Goal: Task Accomplishment & Management: Use online tool/utility

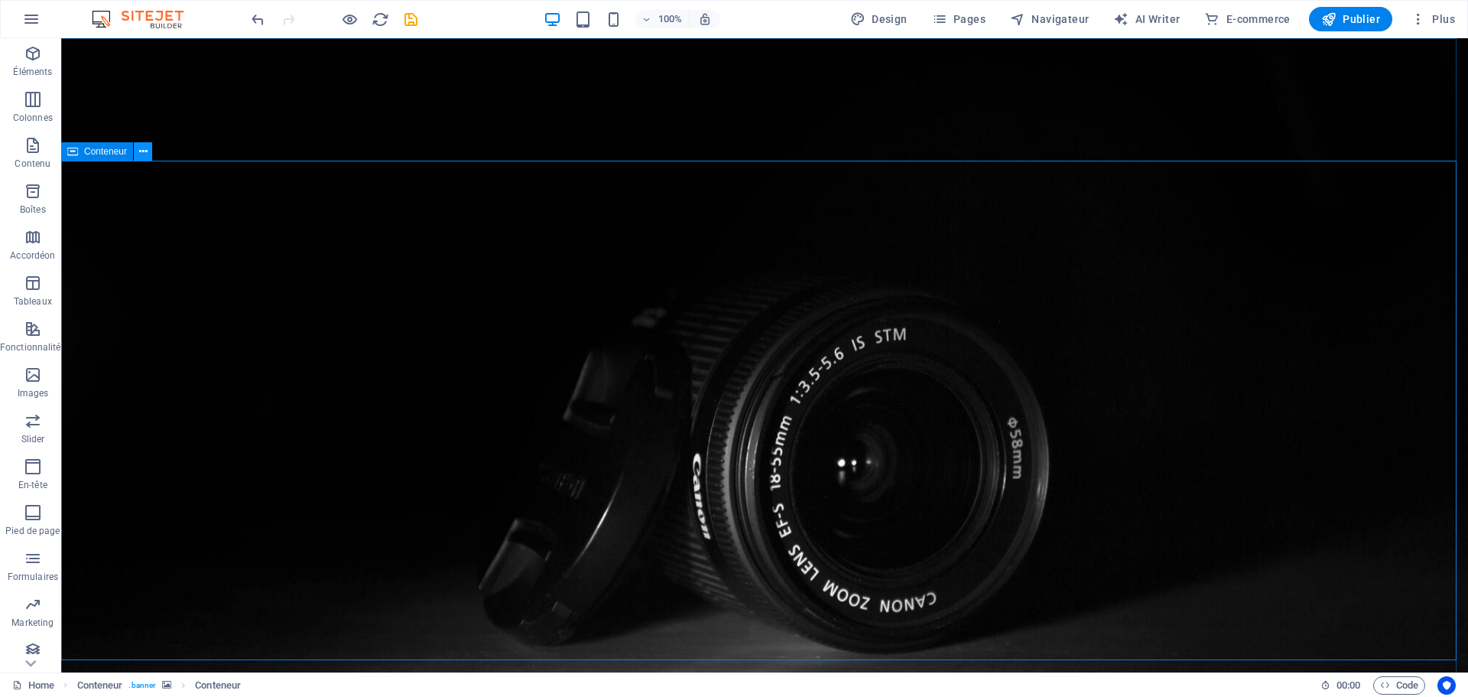
click at [142, 150] on icon at bounding box center [143, 152] width 8 height 16
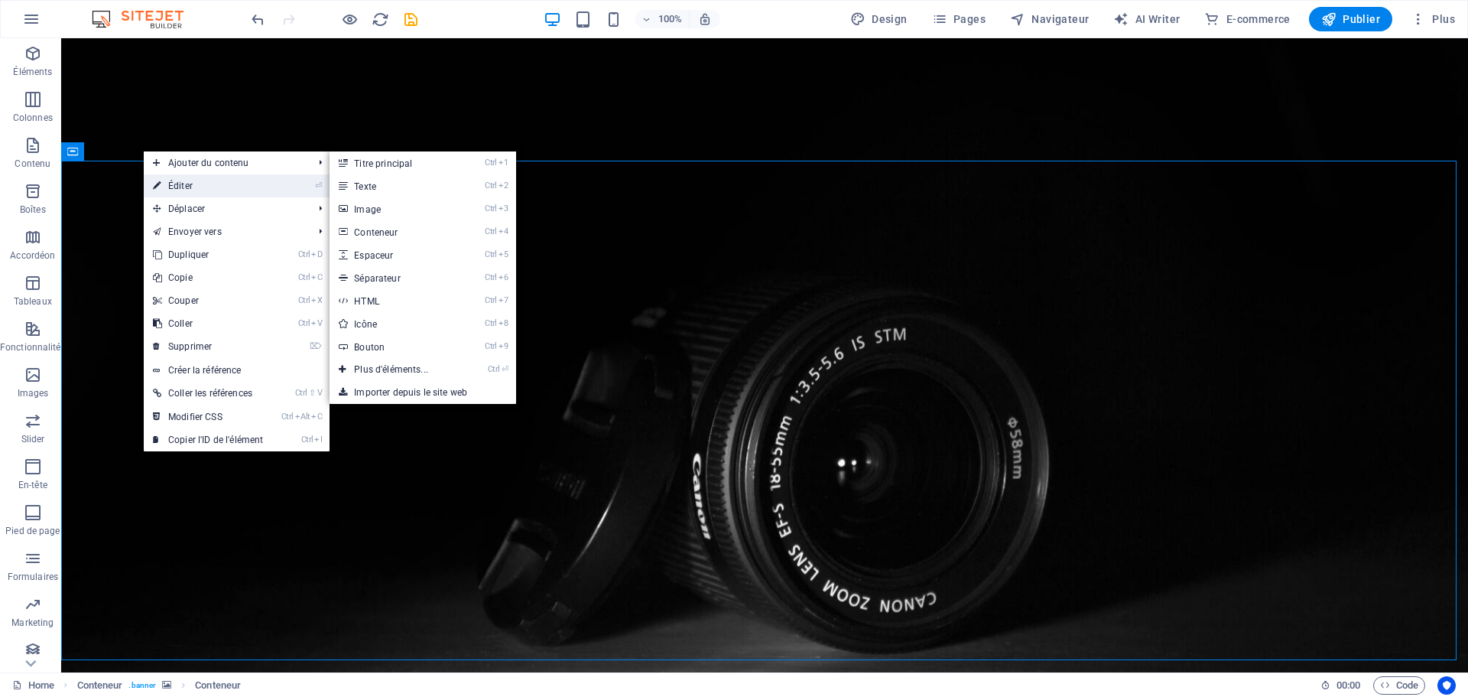
click at [176, 186] on link "⏎ Éditer" at bounding box center [208, 185] width 128 height 23
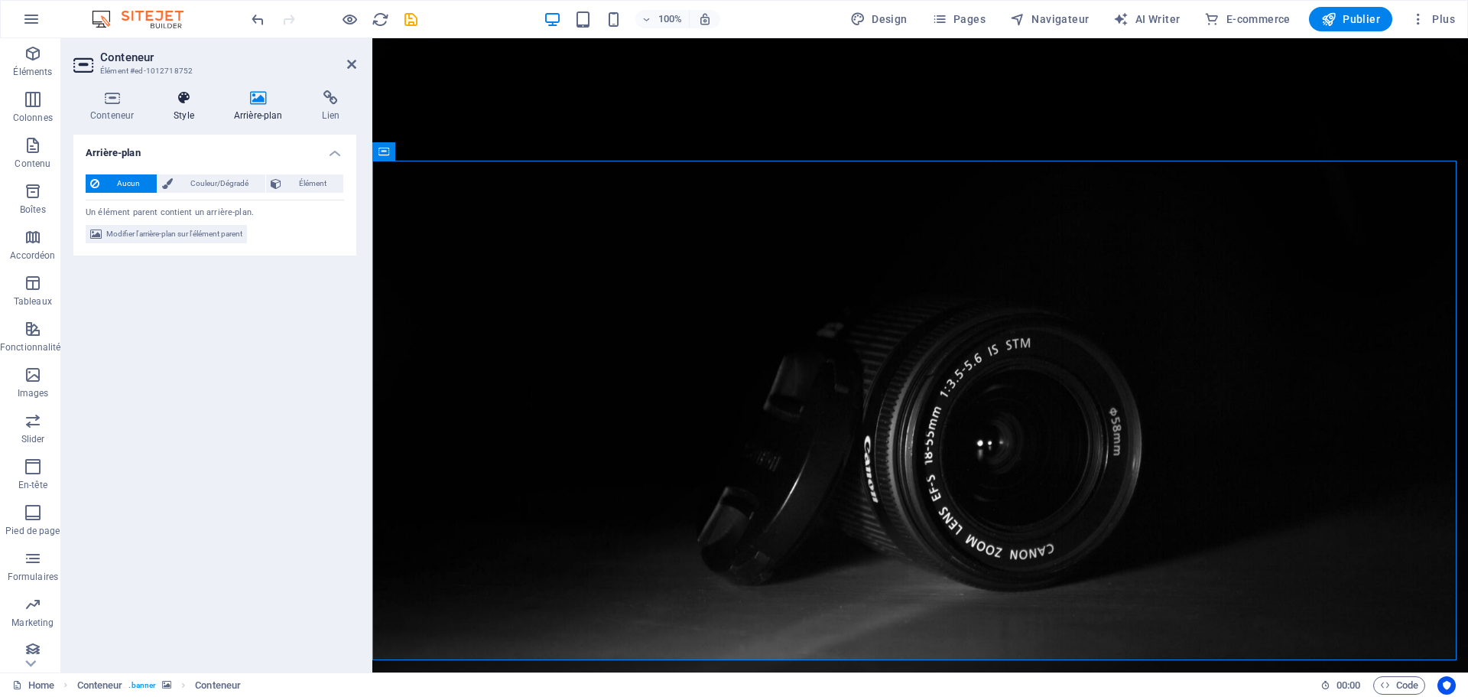
click at [181, 106] on h4 "Style" at bounding box center [187, 106] width 60 height 32
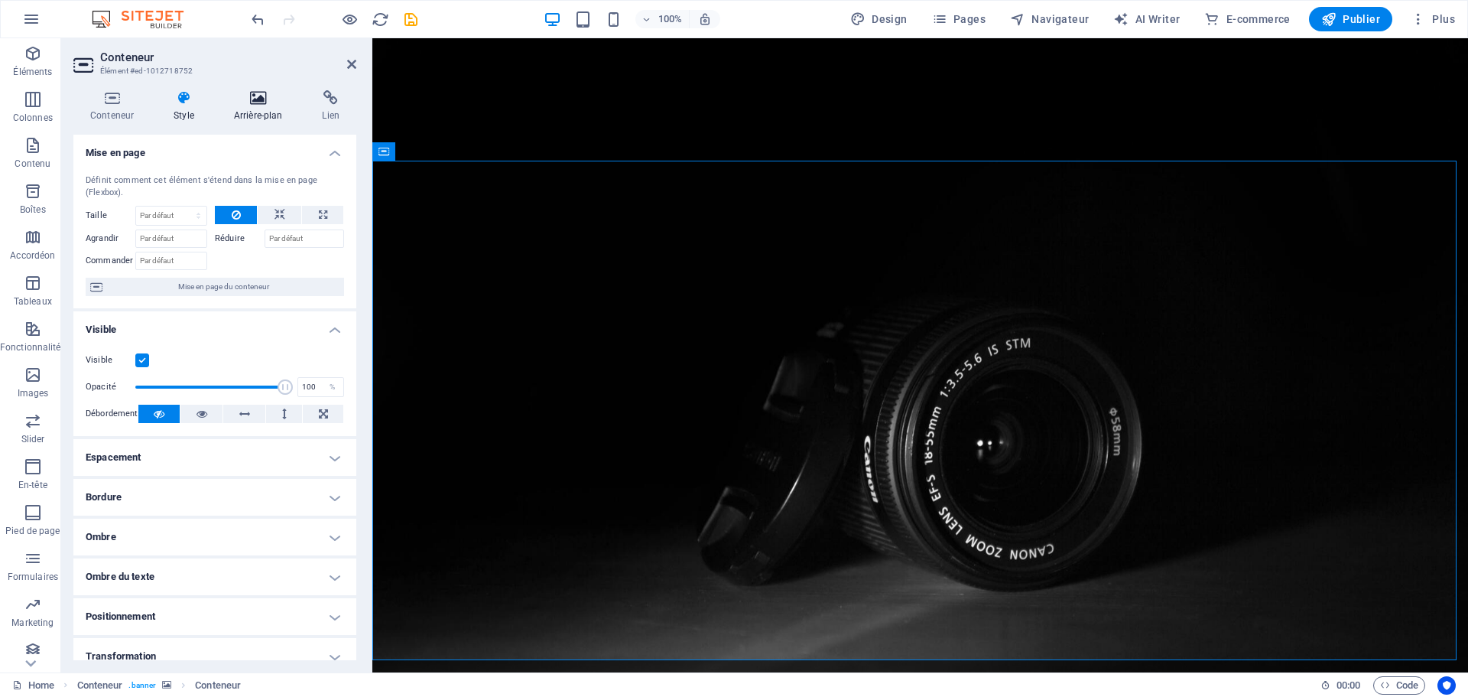
click at [244, 104] on icon at bounding box center [258, 97] width 83 height 15
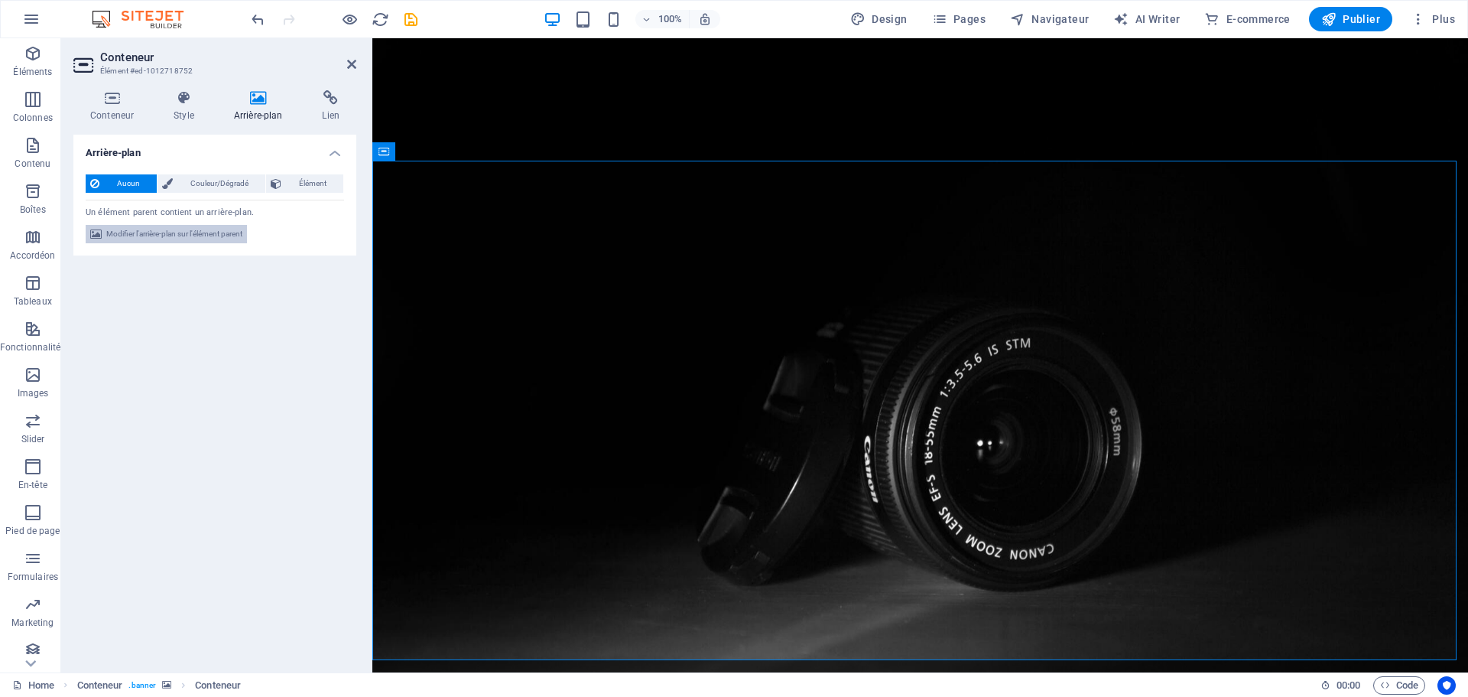
click at [177, 234] on span "Modifier l'arrière-plan sur l'élément parent" at bounding box center [174, 234] width 136 height 18
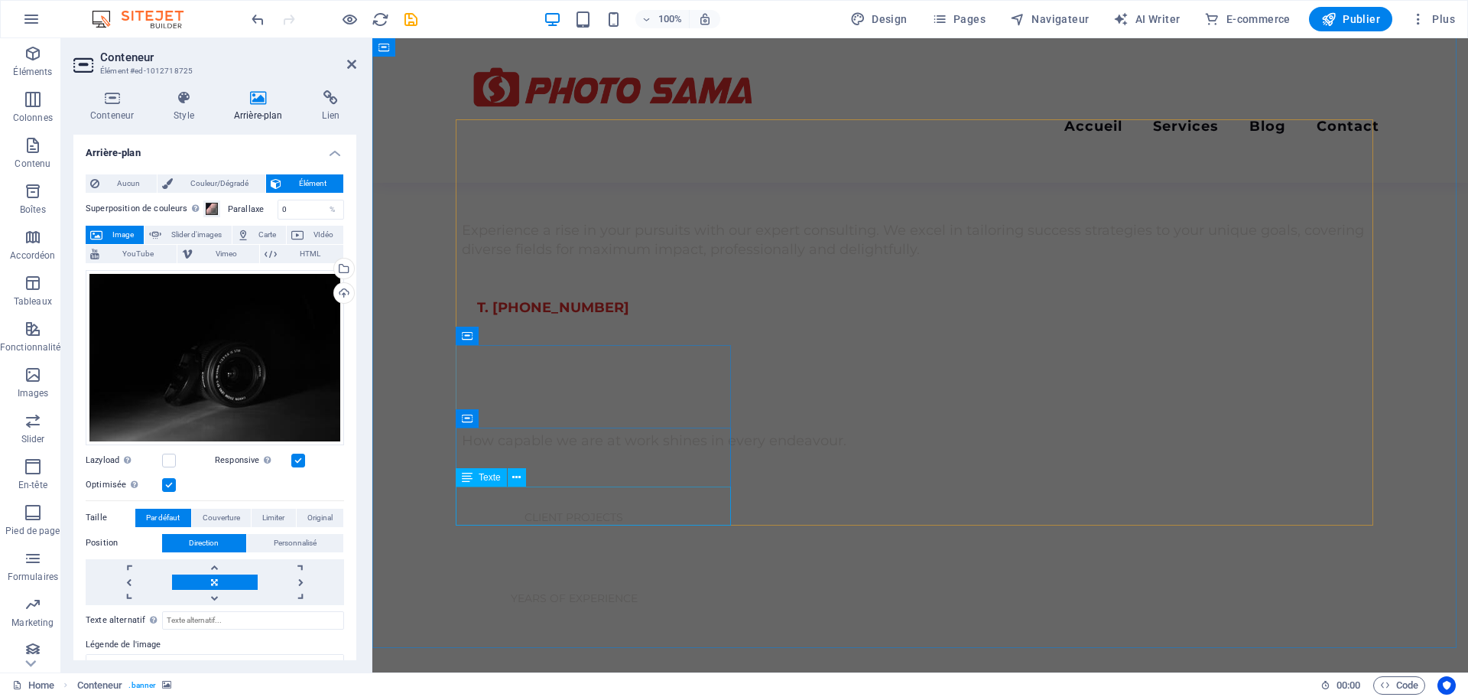
scroll to position [535, 0]
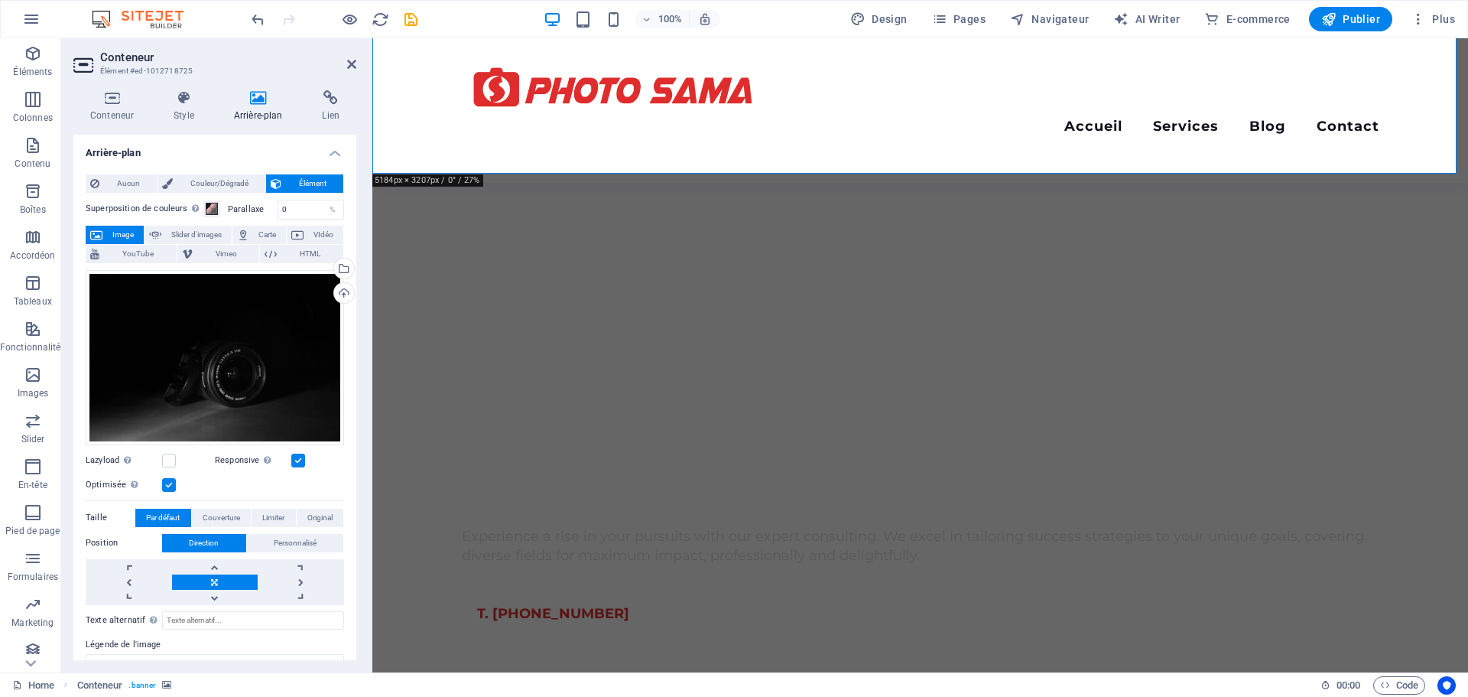
click at [356, 67] on aside "Conteneur Élément #ed-1012718725 Conteneur Style Arrière-plan Lien Taille Haute…" at bounding box center [216, 355] width 311 height 634
click at [352, 64] on icon at bounding box center [351, 64] width 9 height 12
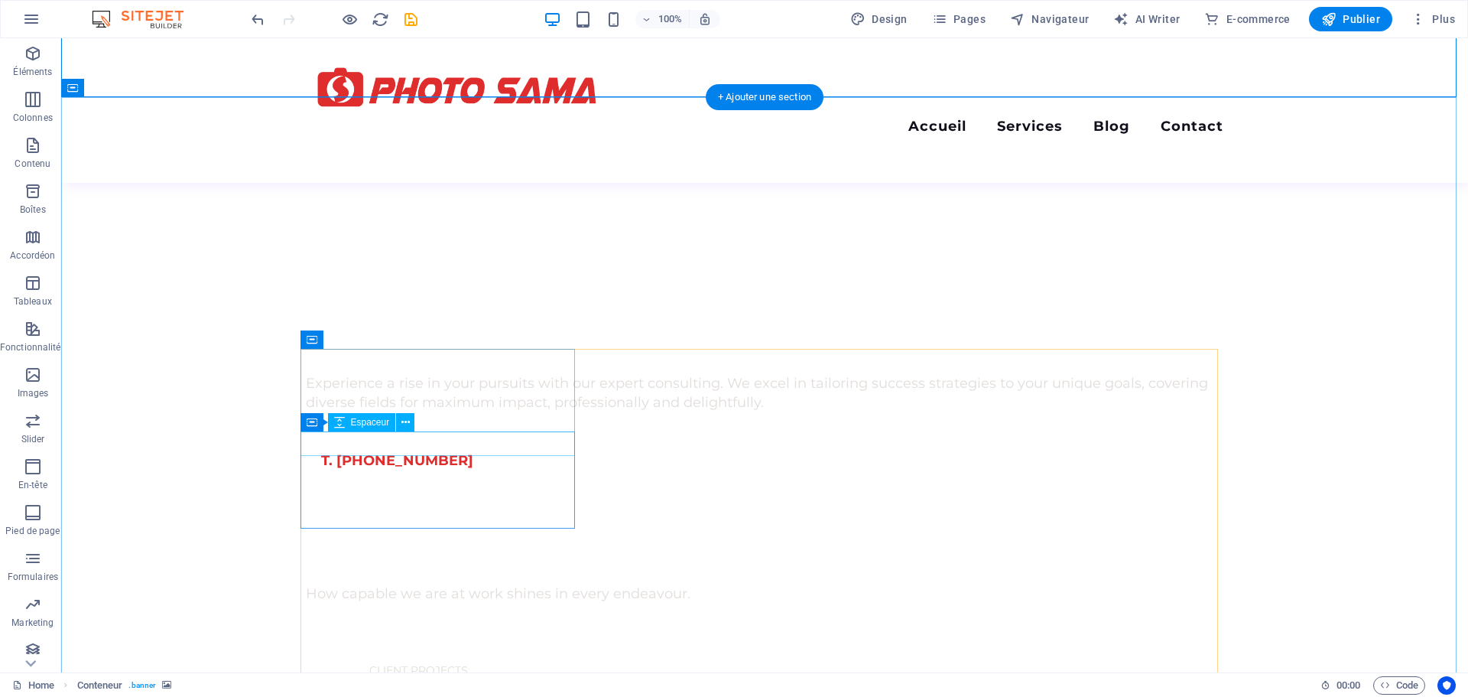
scroll to position [382, 0]
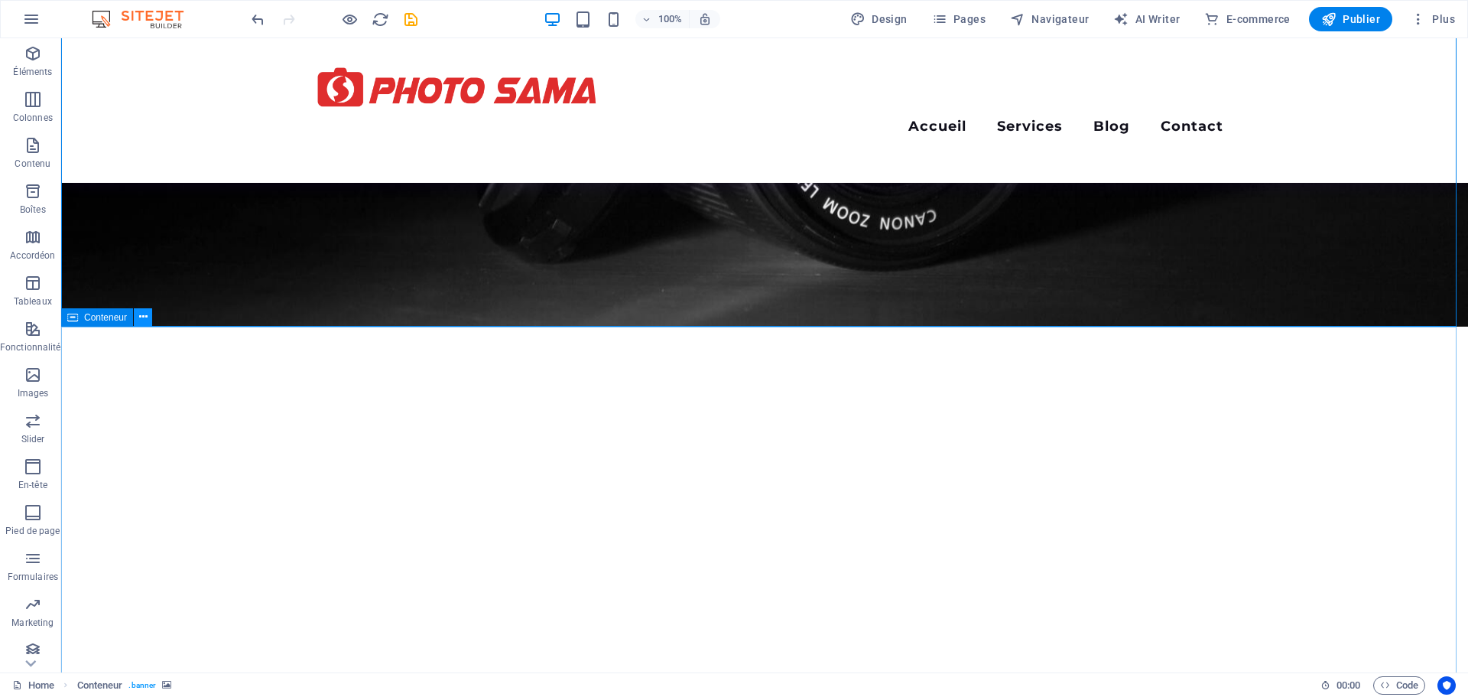
click at [140, 320] on icon at bounding box center [143, 317] width 8 height 16
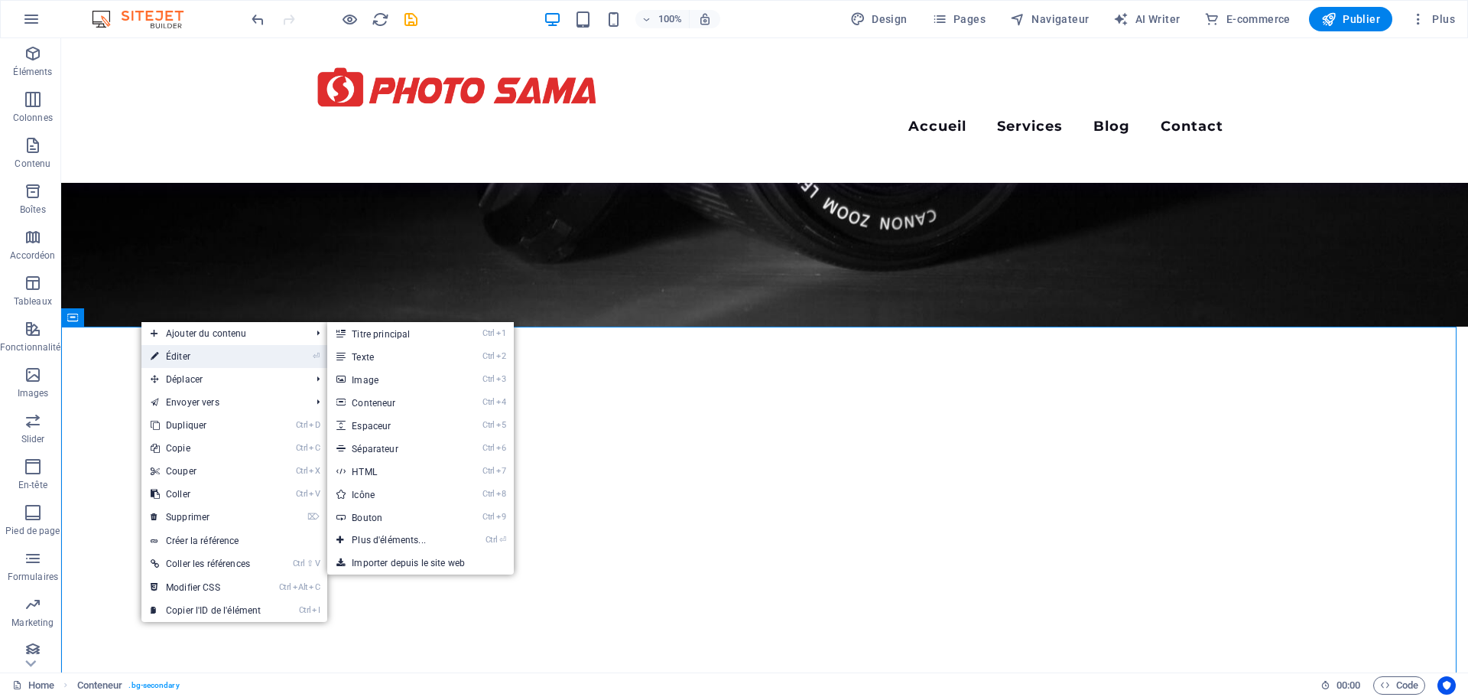
click at [178, 358] on link "⏎ Éditer" at bounding box center [205, 356] width 128 height 23
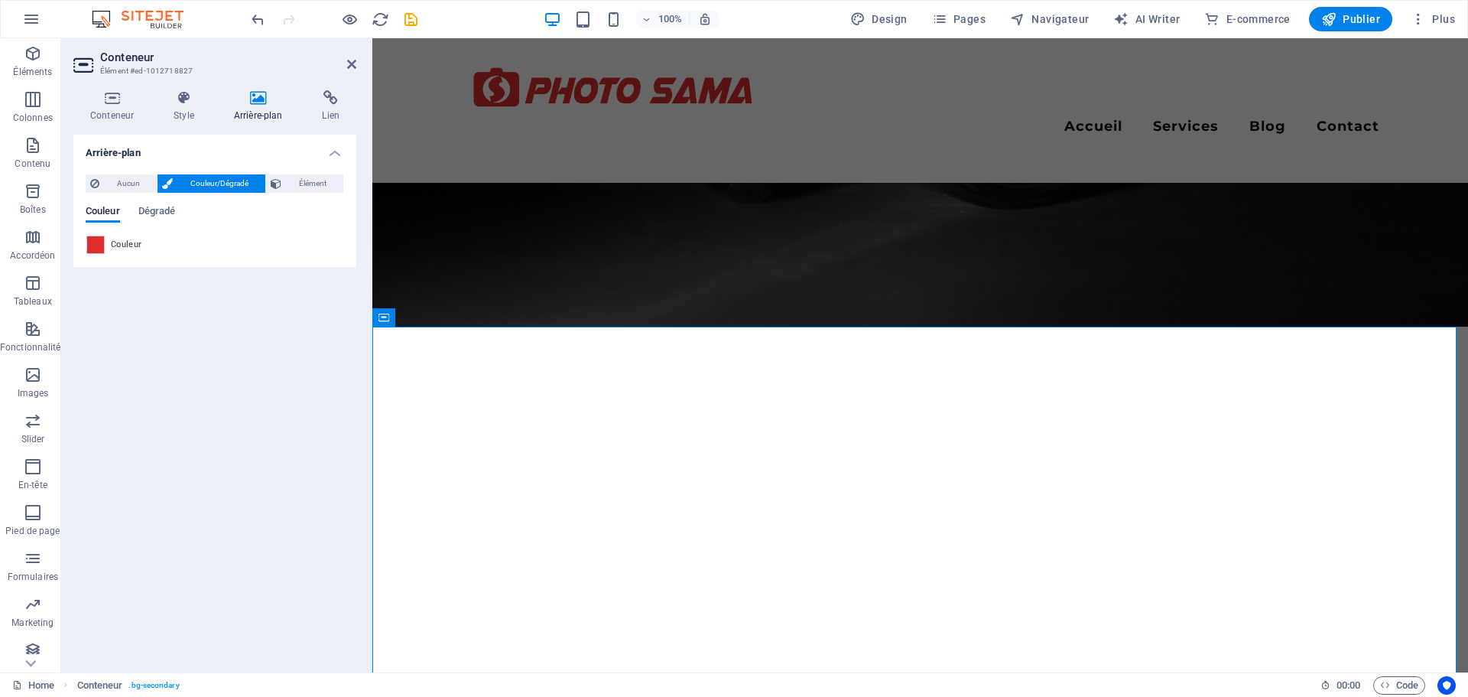
click at [268, 92] on icon at bounding box center [258, 97] width 83 height 15
click at [128, 187] on span "Aucun" at bounding box center [128, 183] width 48 height 18
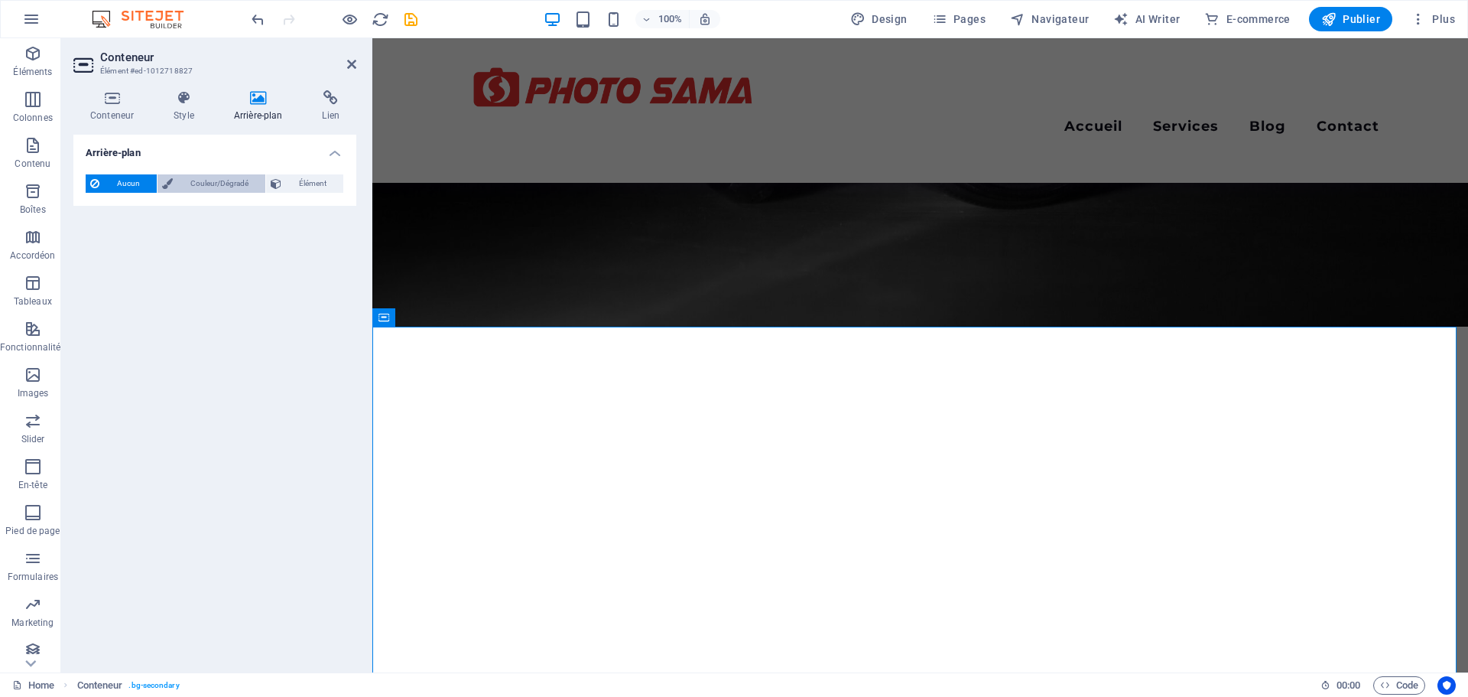
click at [189, 181] on span "Couleur/Dégradé" at bounding box center [218, 183] width 83 height 18
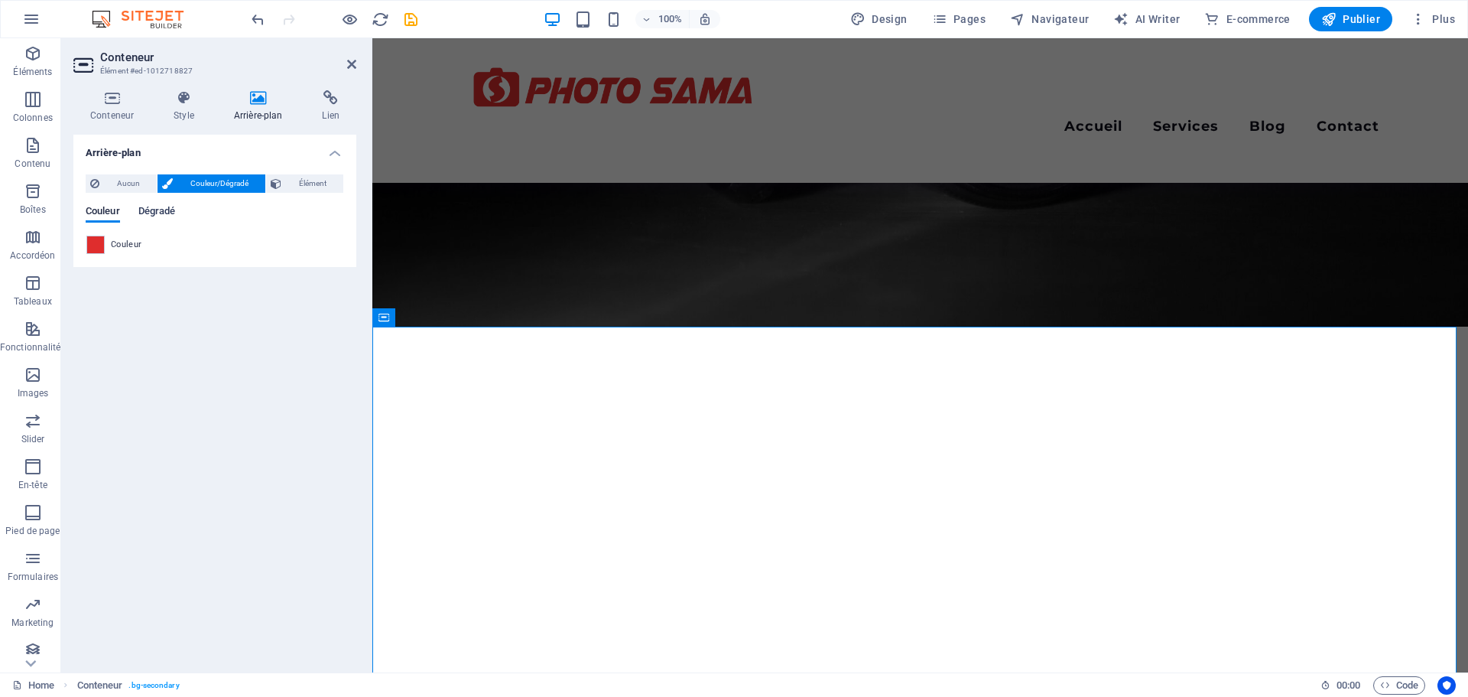
click at [154, 213] on span "Dégradé" at bounding box center [156, 212] width 37 height 21
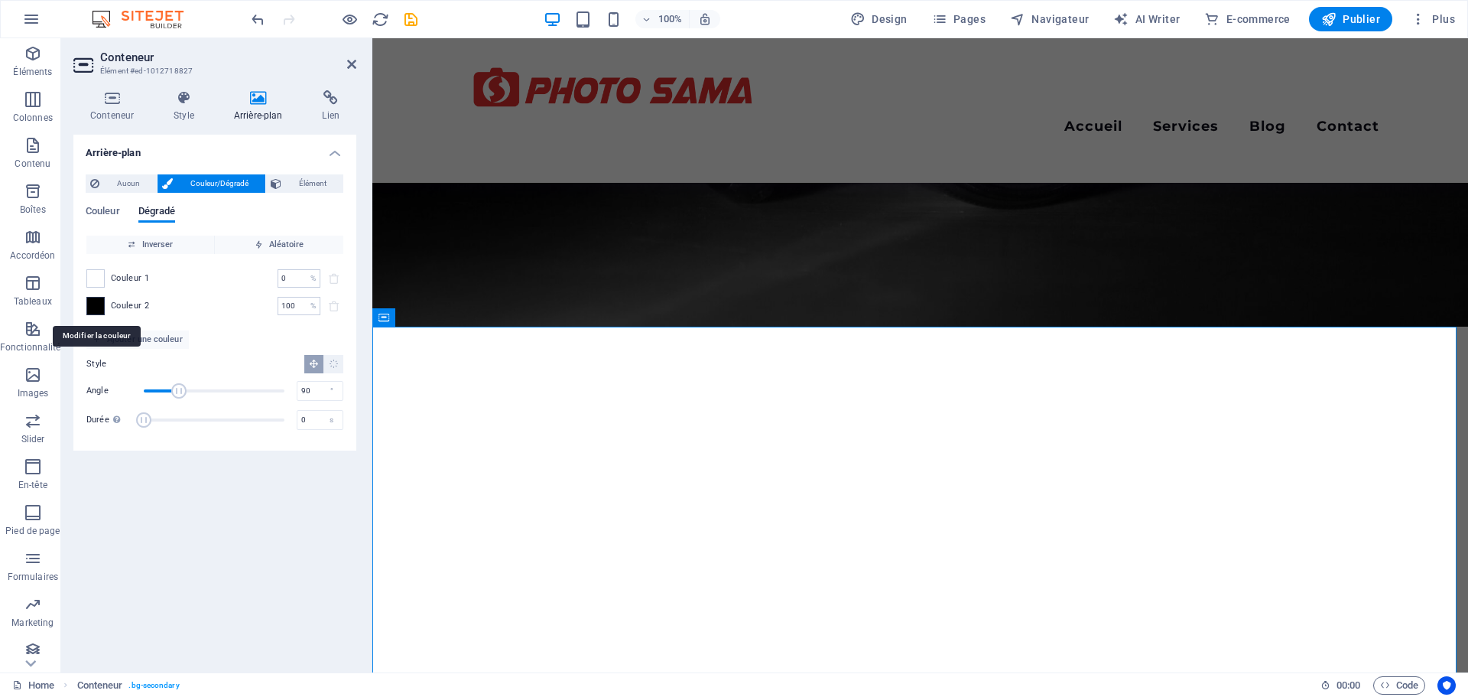
click at [96, 304] on span at bounding box center [95, 305] width 17 height 17
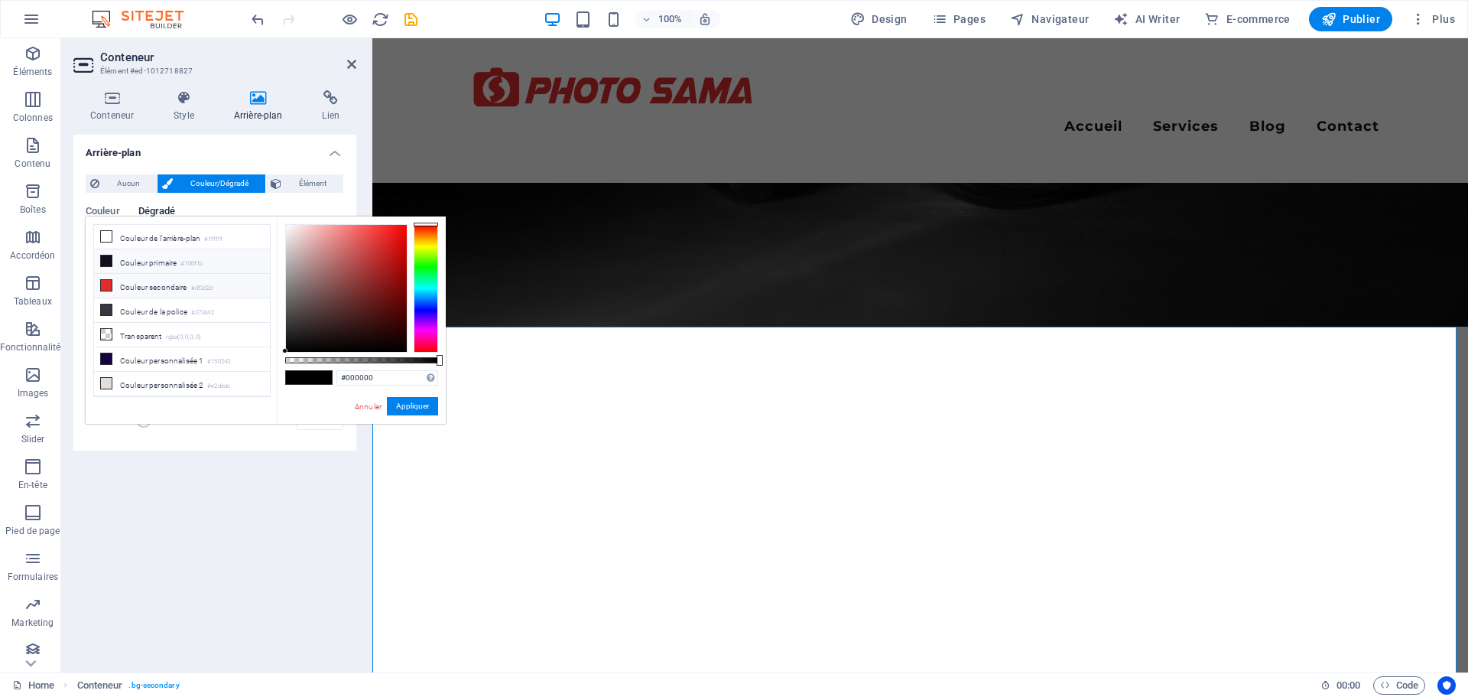
click at [109, 256] on icon at bounding box center [106, 260] width 11 height 11
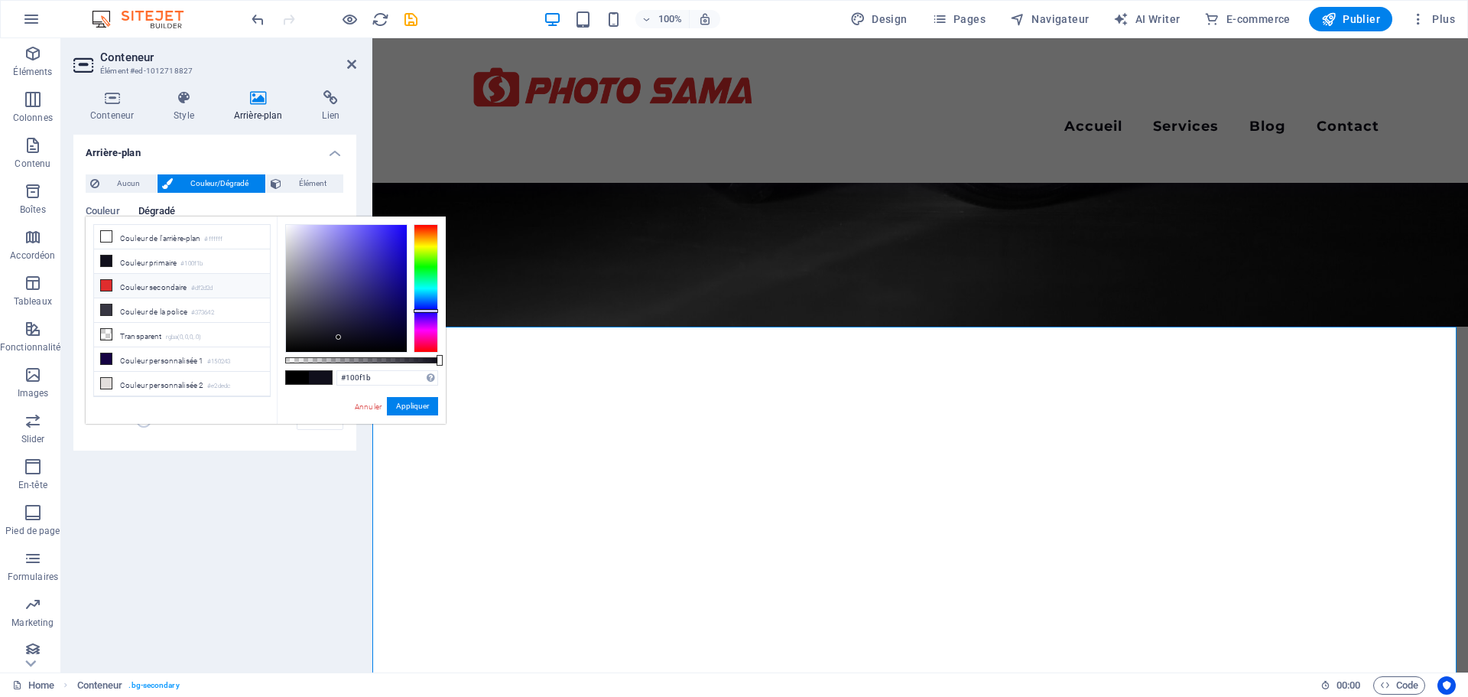
click at [99, 283] on li "Couleur secondaire #df2d2d" at bounding box center [182, 286] width 176 height 24
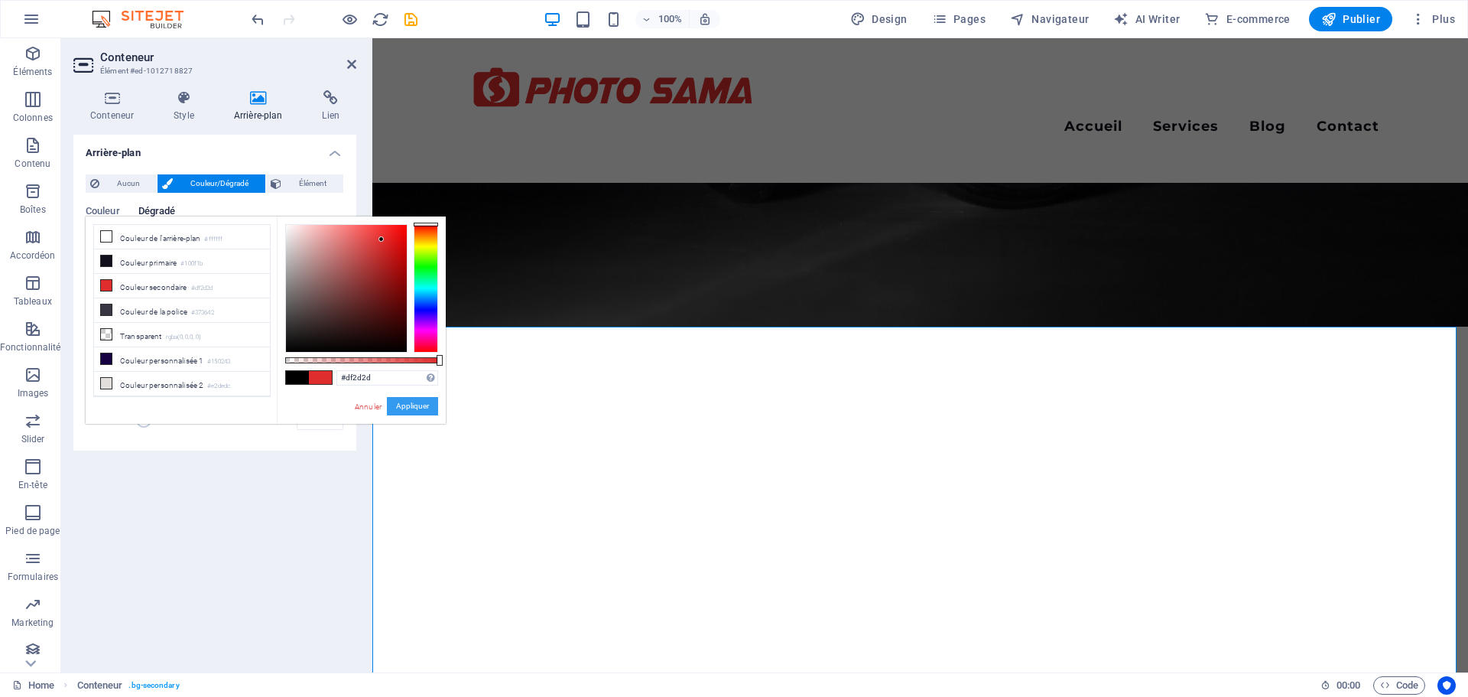
click at [410, 404] on button "Appliquer" at bounding box center [412, 406] width 51 height 18
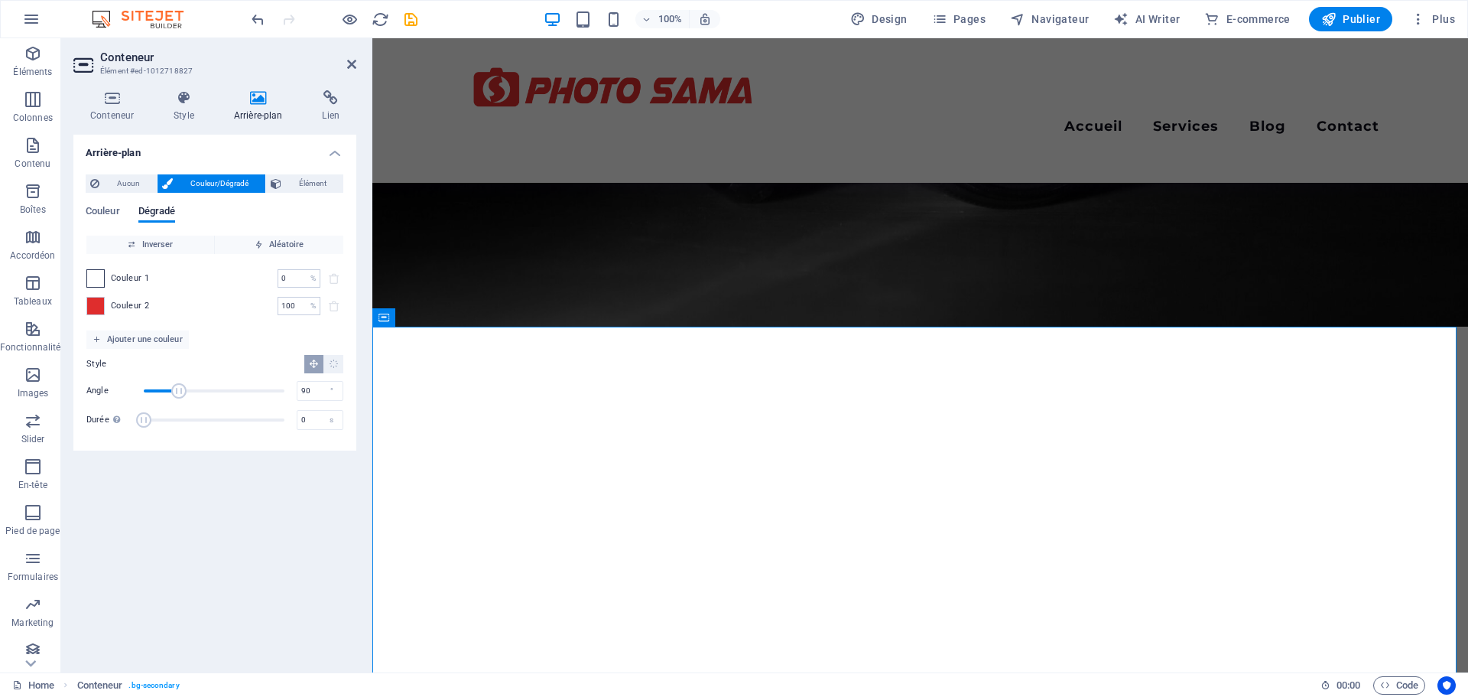
click at [96, 275] on span at bounding box center [95, 278] width 17 height 17
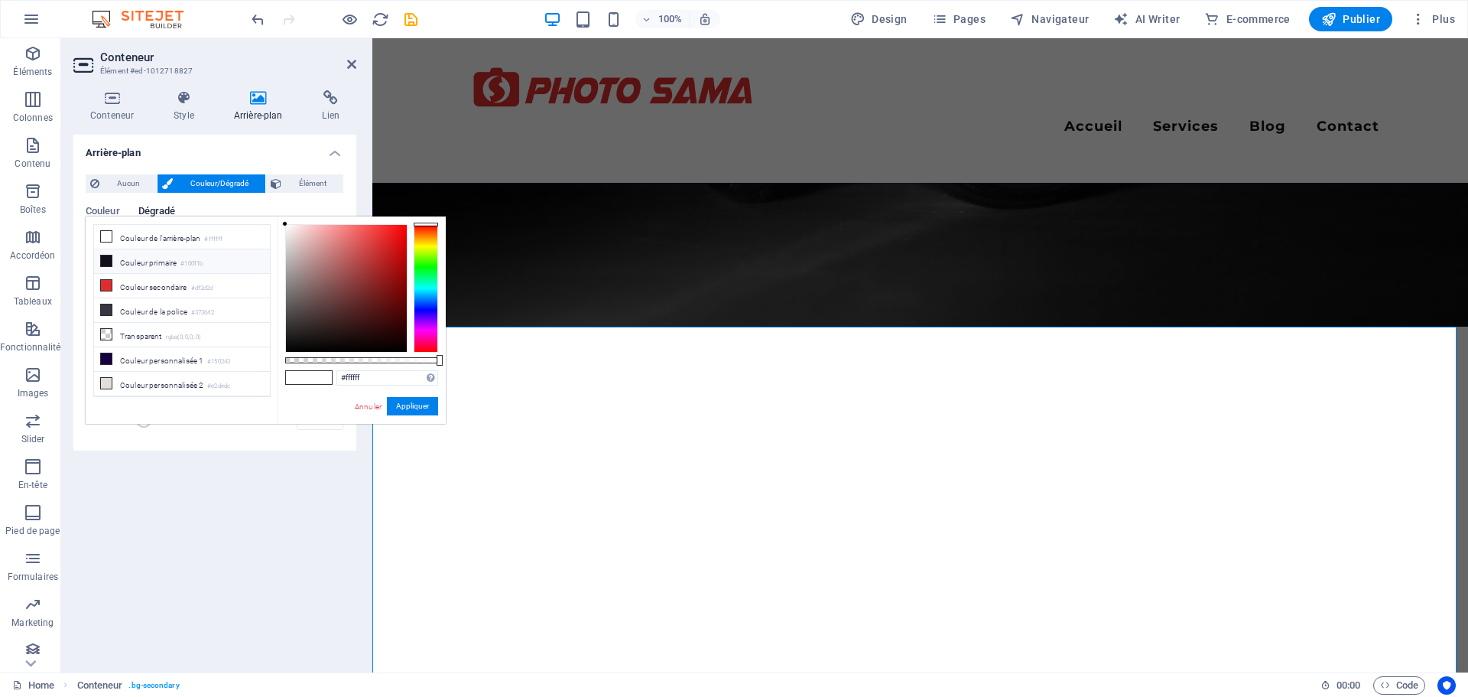
click at [107, 260] on icon at bounding box center [106, 260] width 11 height 11
type input "#100f1b"
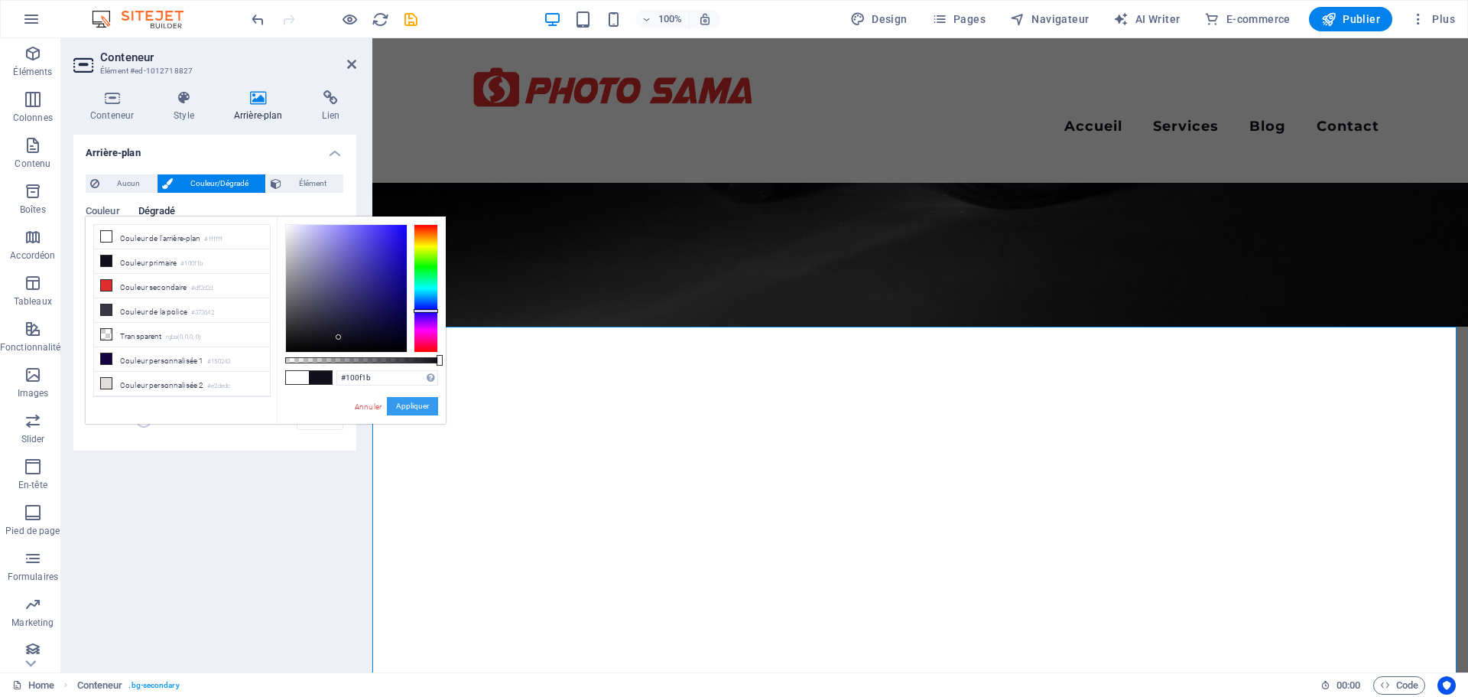
click at [401, 405] on button "Appliquer" at bounding box center [412, 406] width 51 height 18
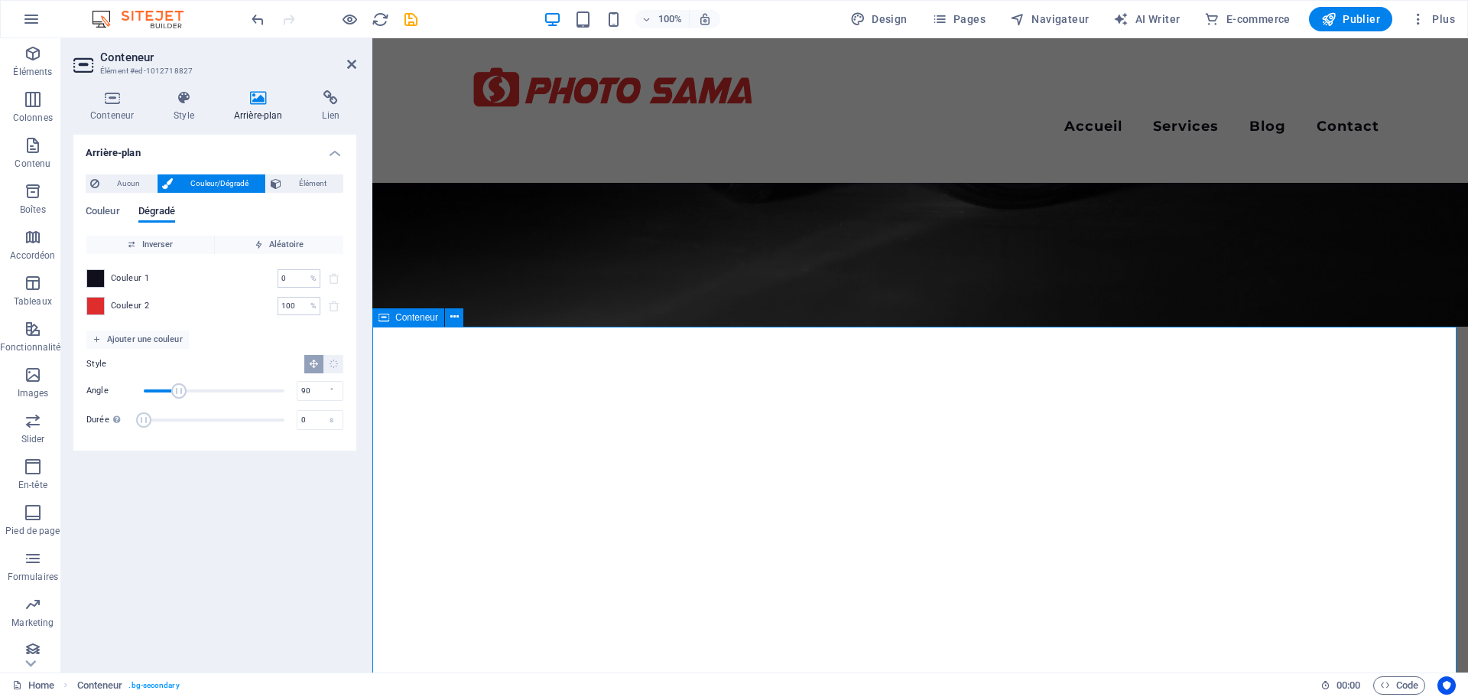
scroll to position [229, 0]
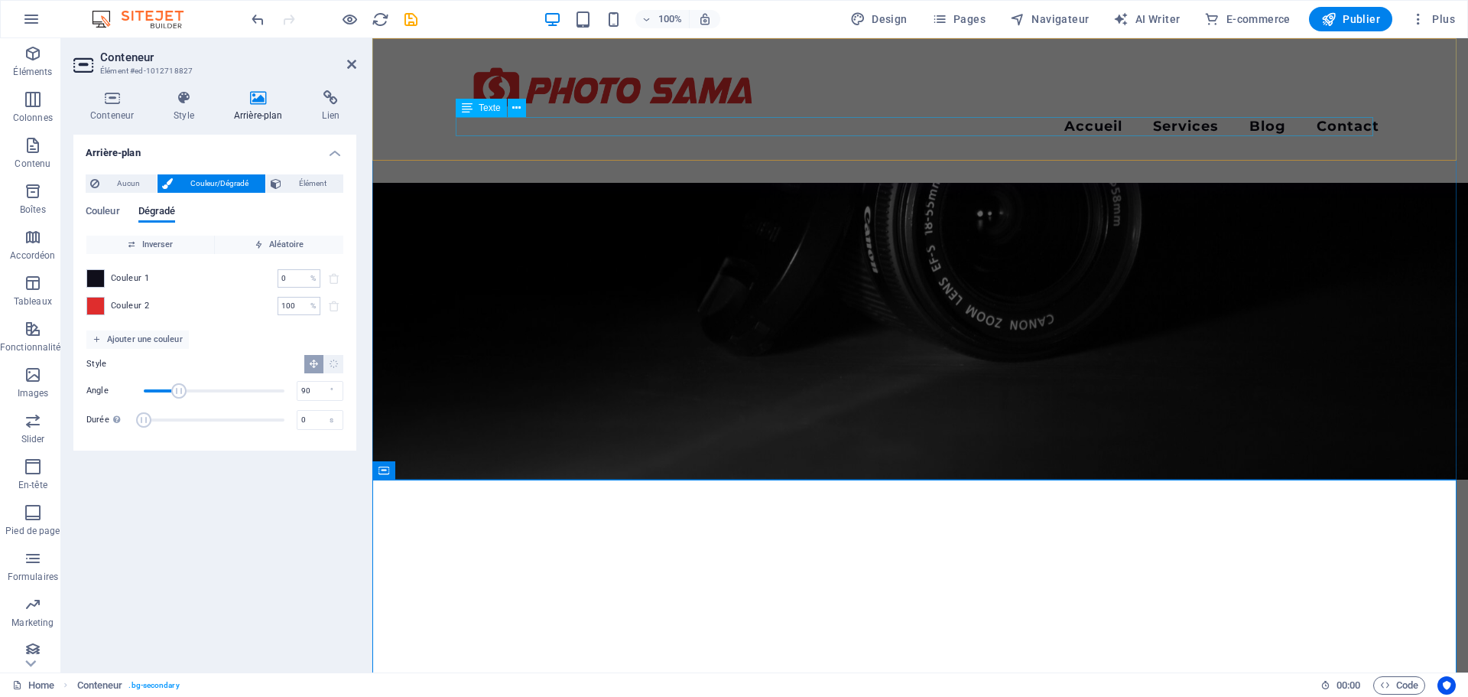
click at [824, 139] on div "Votre meilleure place pour les photos officielles" at bounding box center [921, 148] width 918 height 19
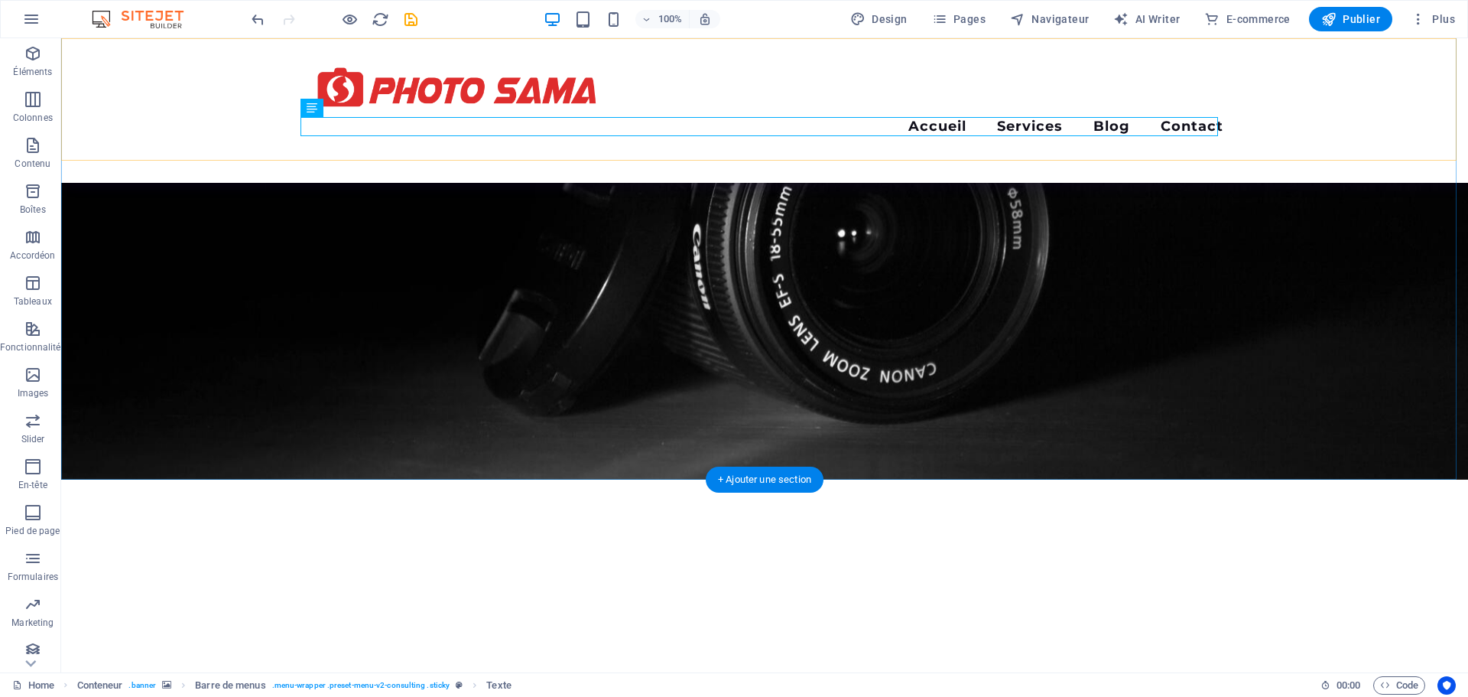
click at [218, 122] on div "Menu Accueil Services Blog Contact Votre meilleure place pour les photos offici…" at bounding box center [764, 110] width 1407 height 145
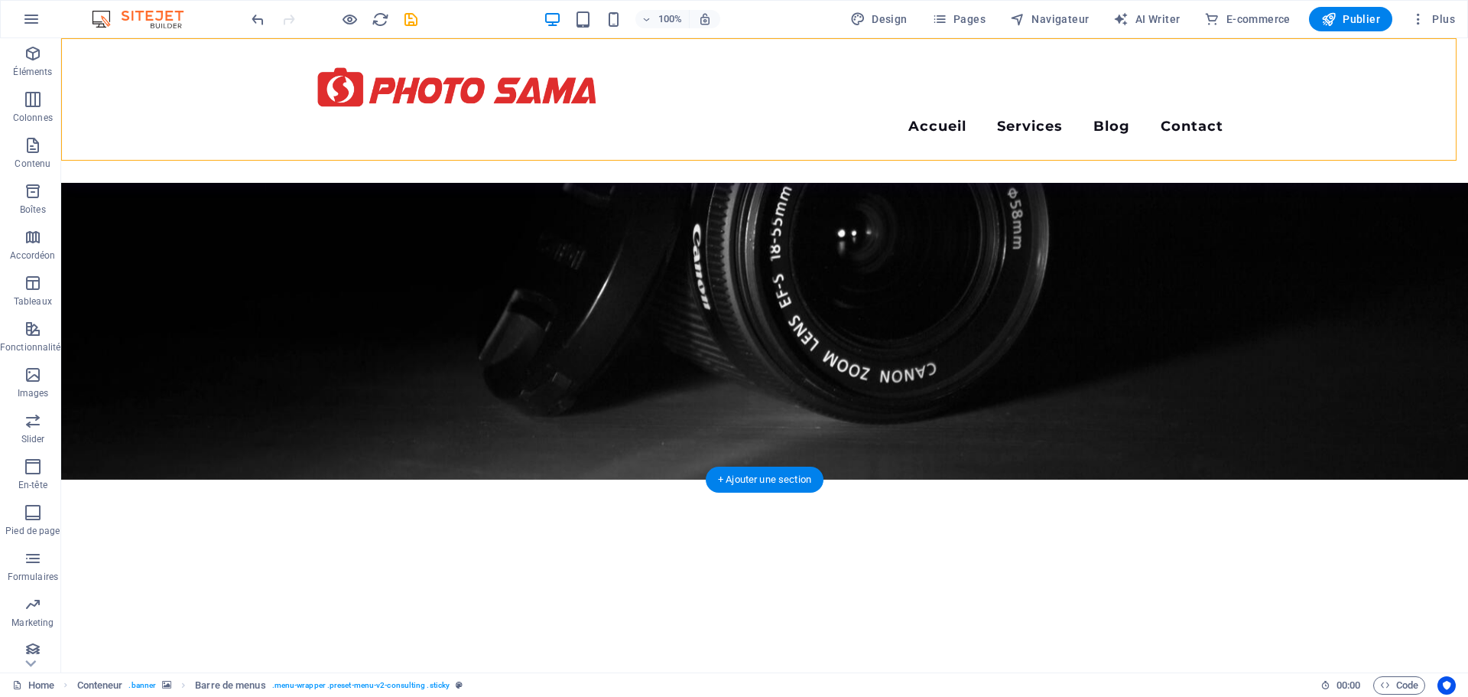
click at [247, 112] on div "Menu Accueil Services Blog Contact Votre meilleure place pour les photos offici…" at bounding box center [764, 110] width 1407 height 145
click at [201, 104] on div "Menu Accueil Services Blog Contact Votre meilleure place pour les photos offici…" at bounding box center [764, 110] width 1407 height 145
select select "rem"
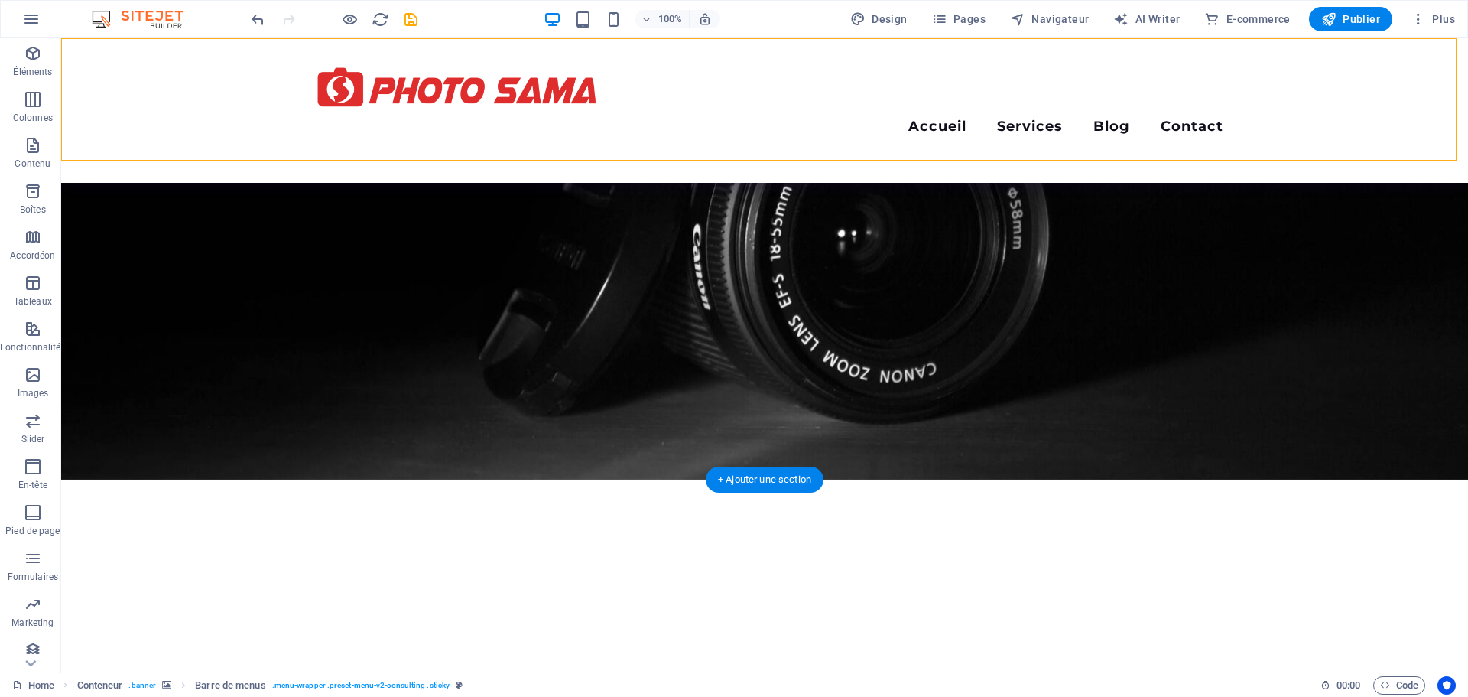
select select "rem"
select select "sticky_menu"
select select "px"
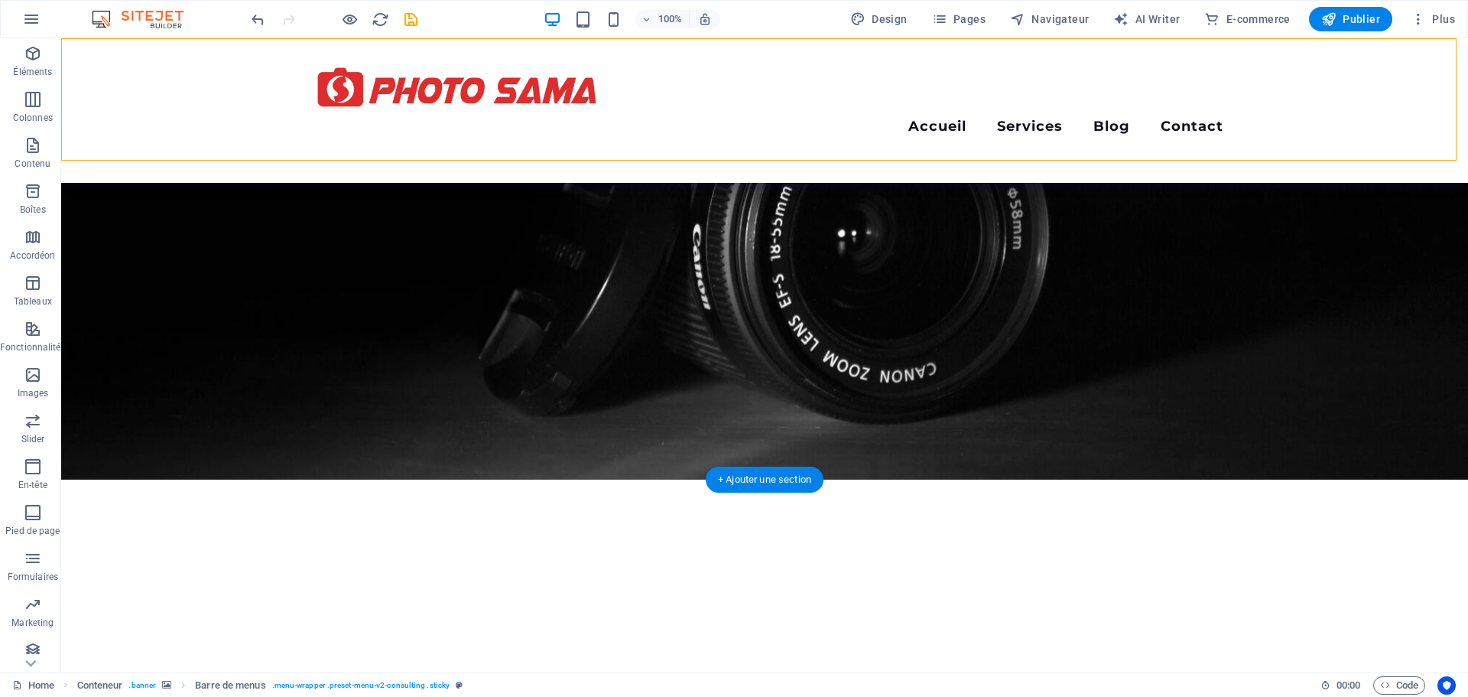
select select "px"
select select "hover_border_bottom"
select select "px"
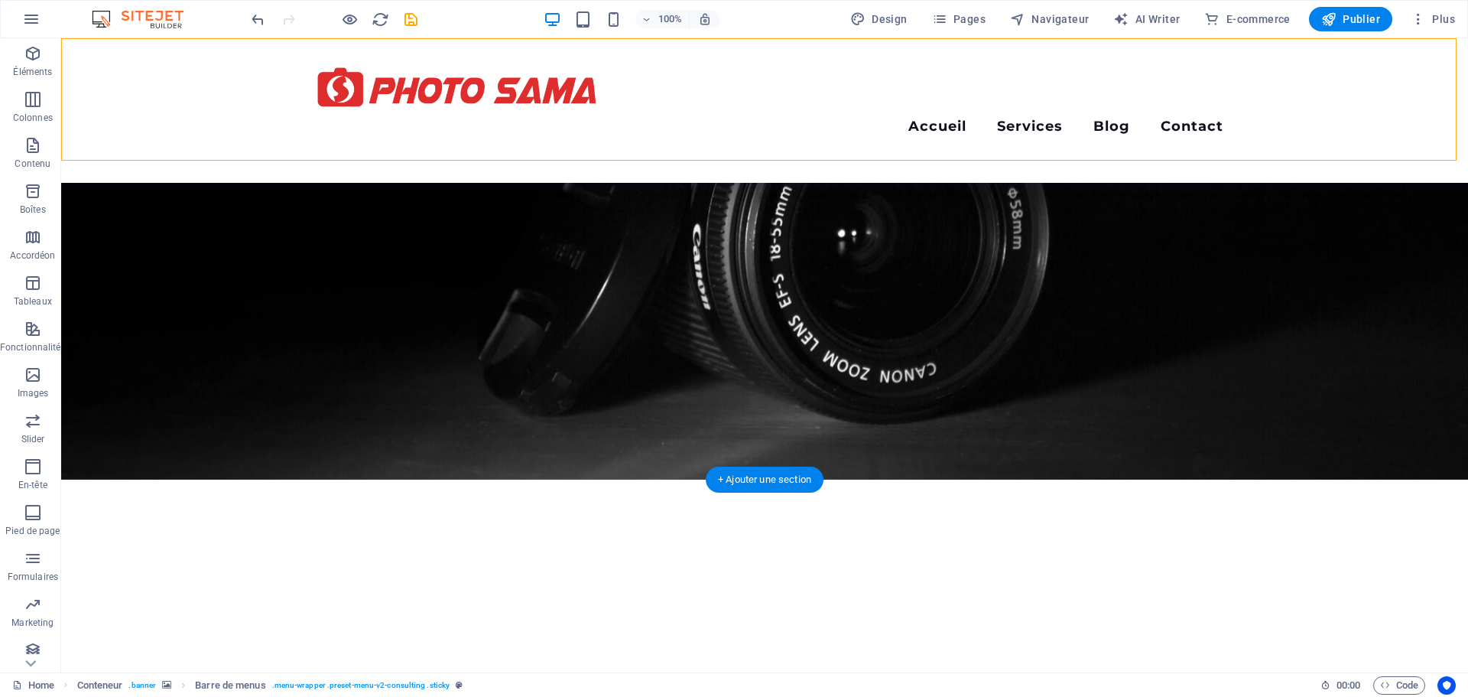
select select "px"
select select "rem"
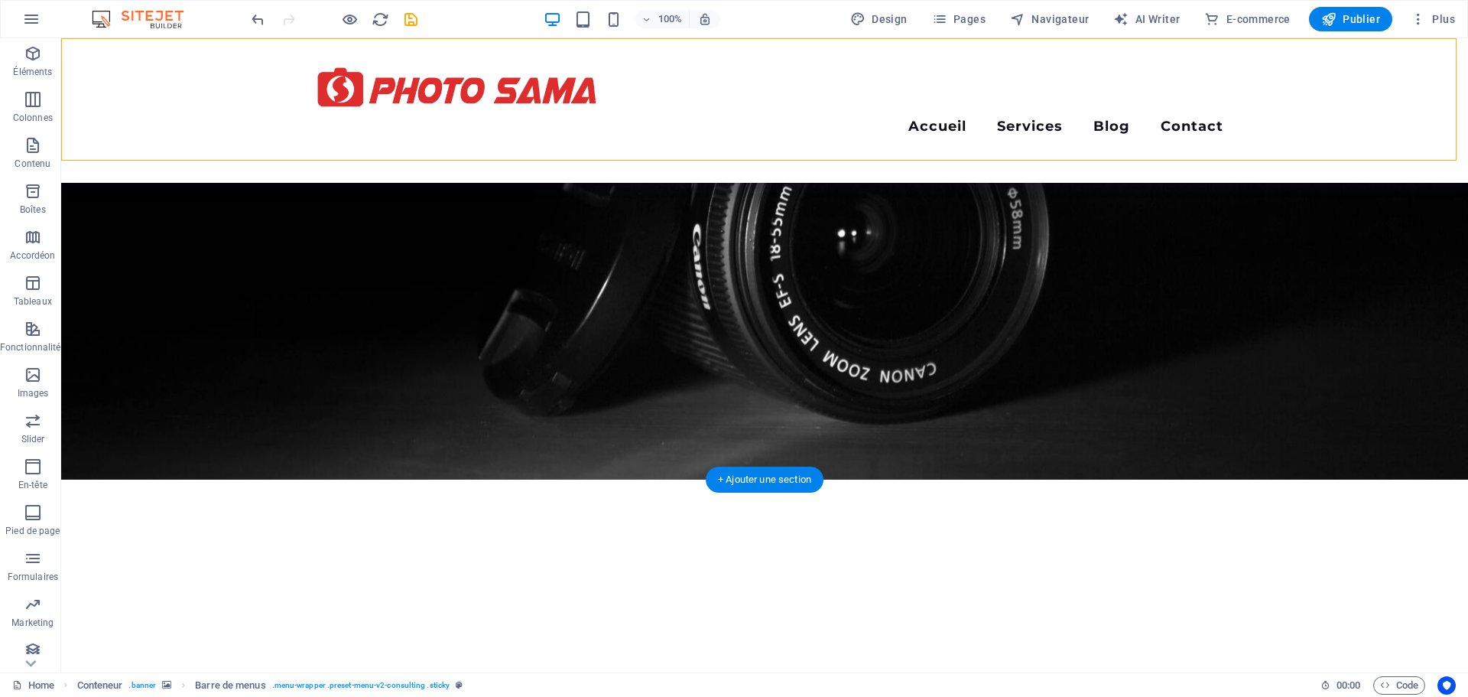
select select "rem"
select select "700"
select select "px"
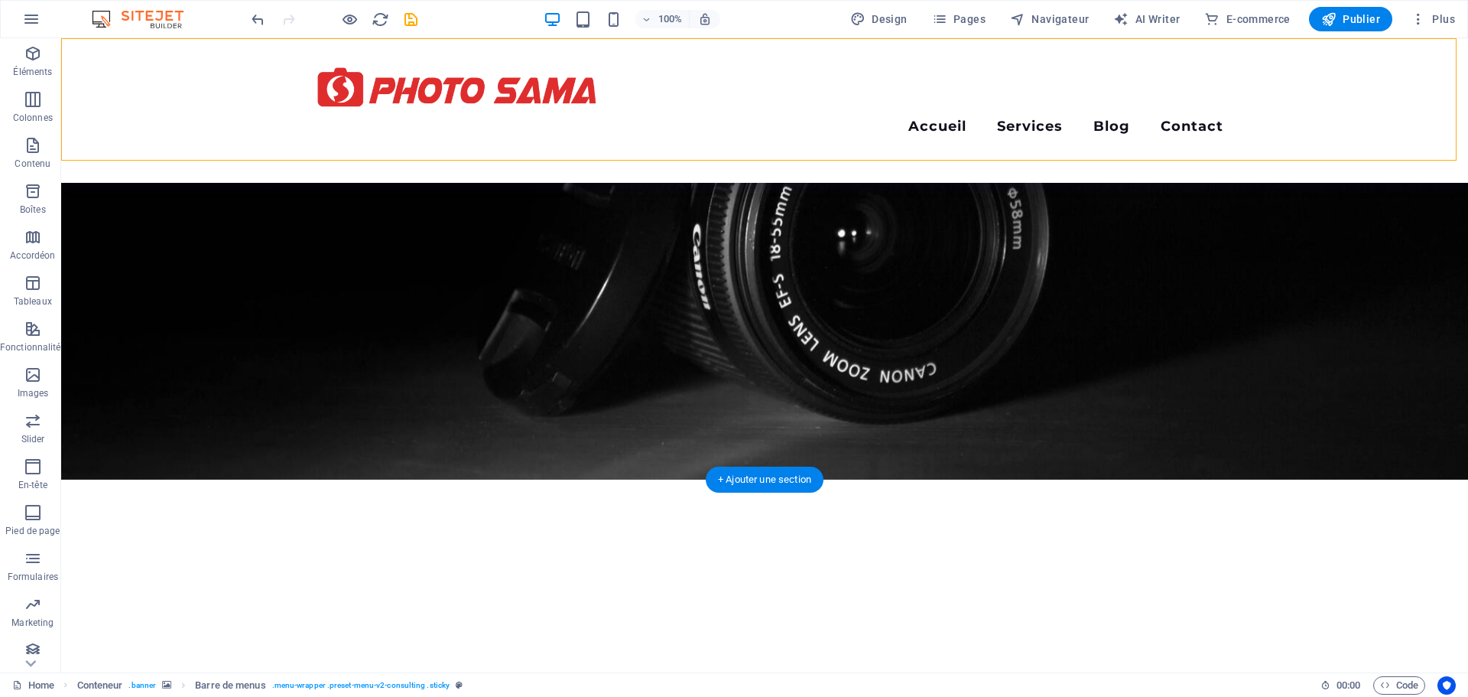
select select "px"
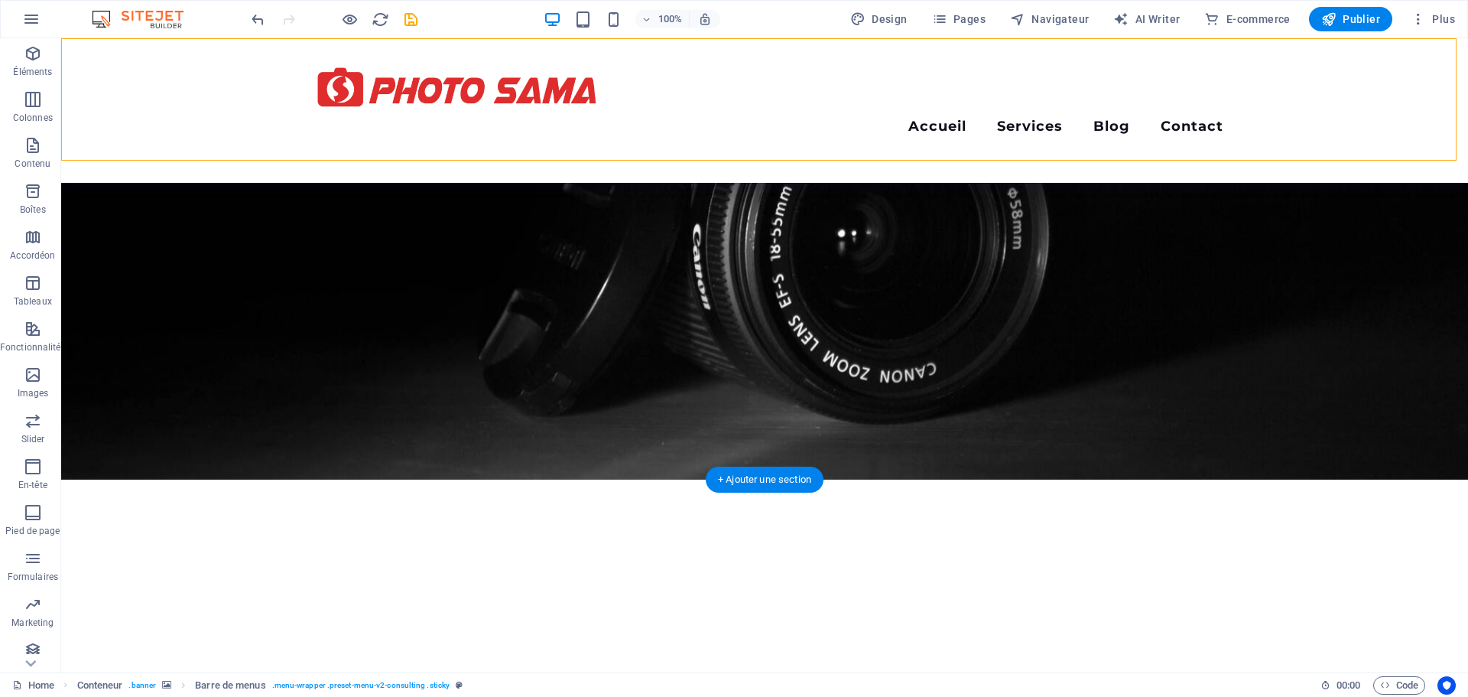
select select "px"
select select "steps"
select select "flip_vertical"
select select "turn"
select select "%"
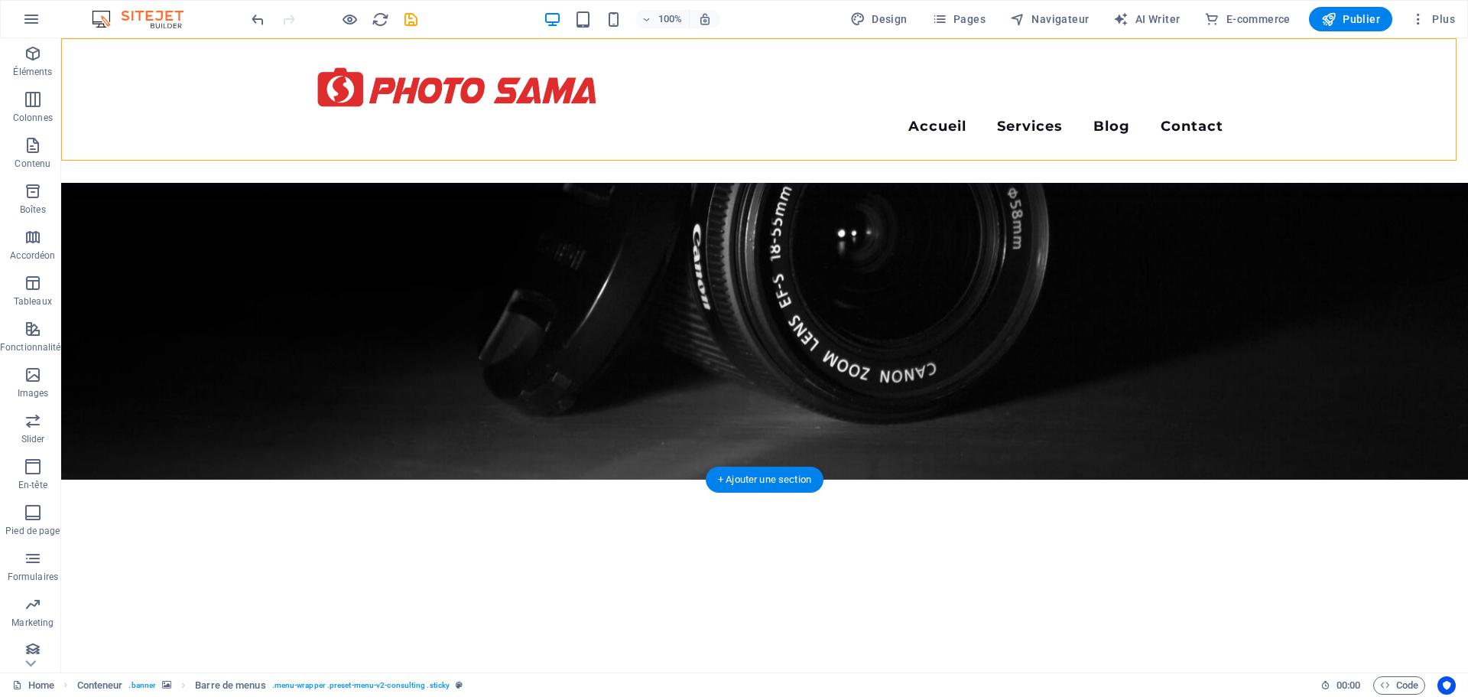
select select "rem"
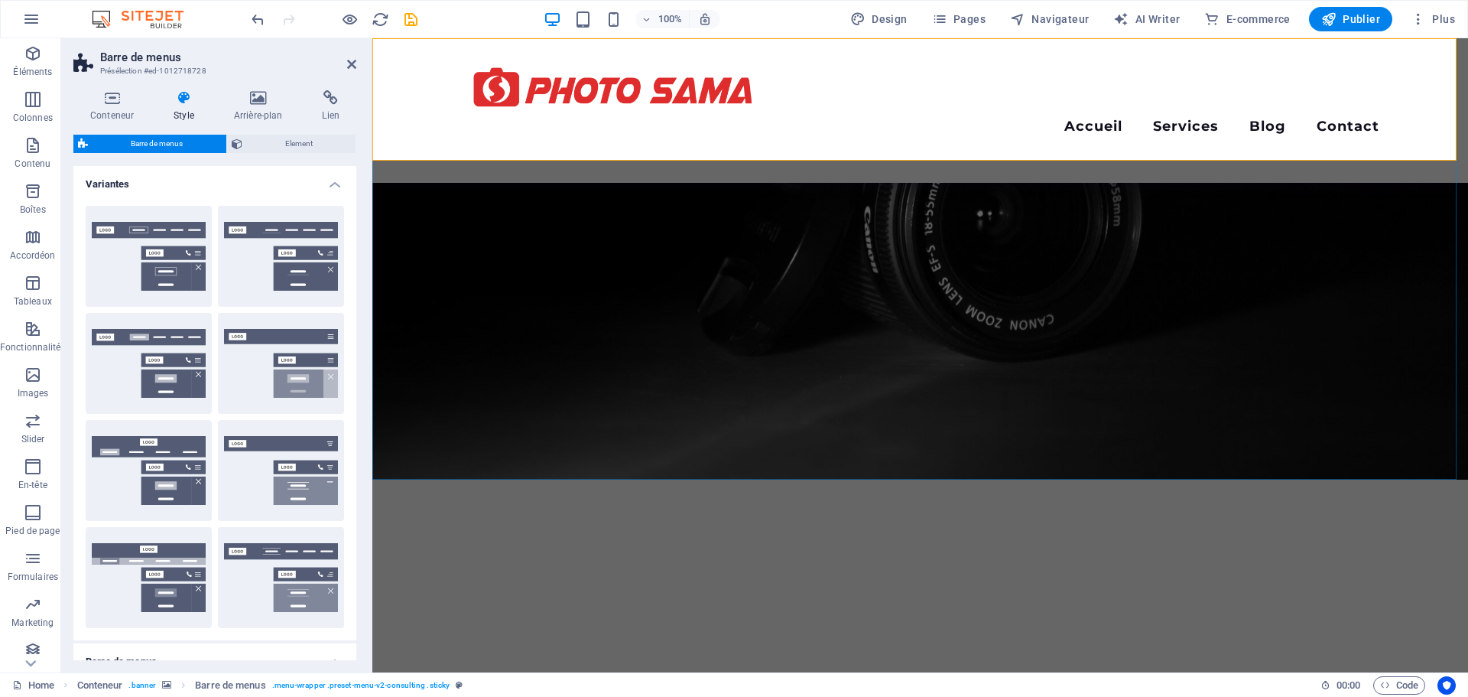
click at [445, 128] on div "Menu Accueil Services Blog Contact Votre meilleure place pour les photos offici…" at bounding box center [920, 110] width 1096 height 145
click at [259, 107] on h4 "Arrière-plan" at bounding box center [261, 106] width 89 height 32
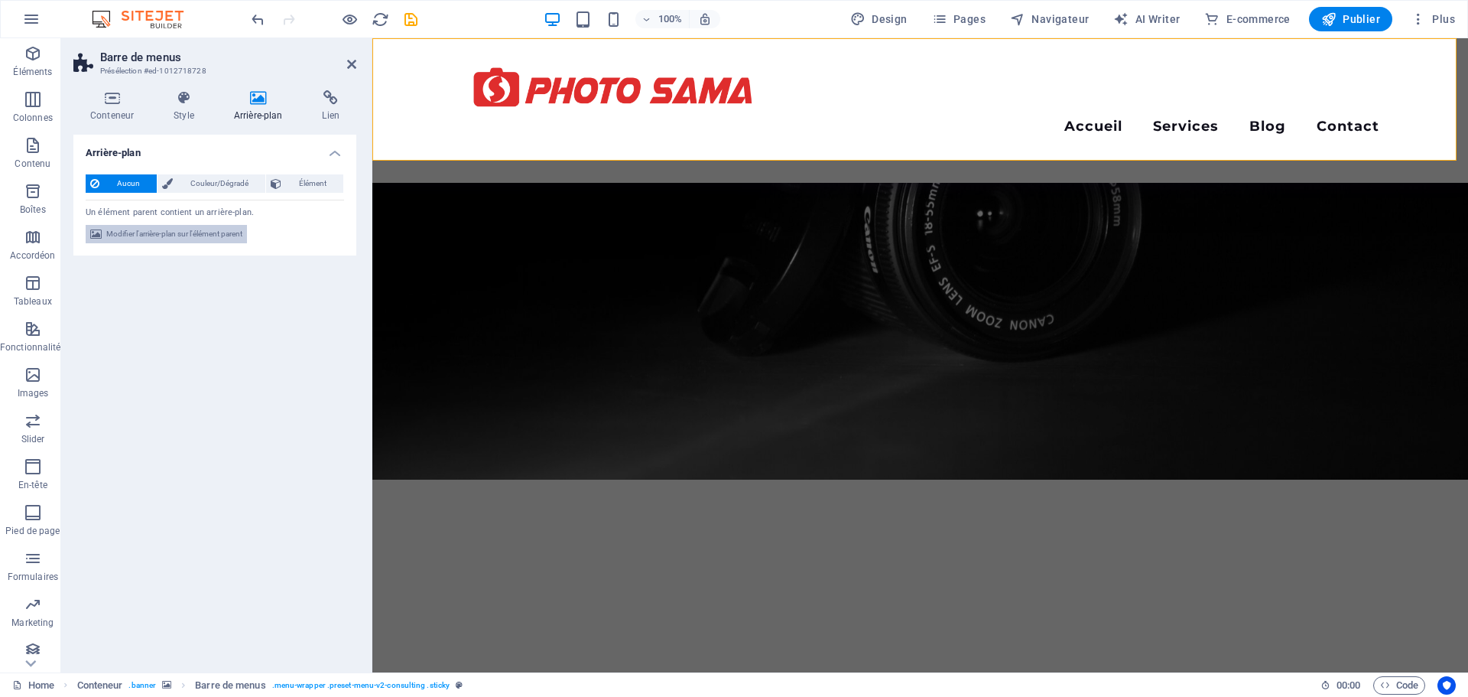
click at [196, 238] on span "Modifier l'arrière-plan sur l'élément parent" at bounding box center [174, 234] width 136 height 18
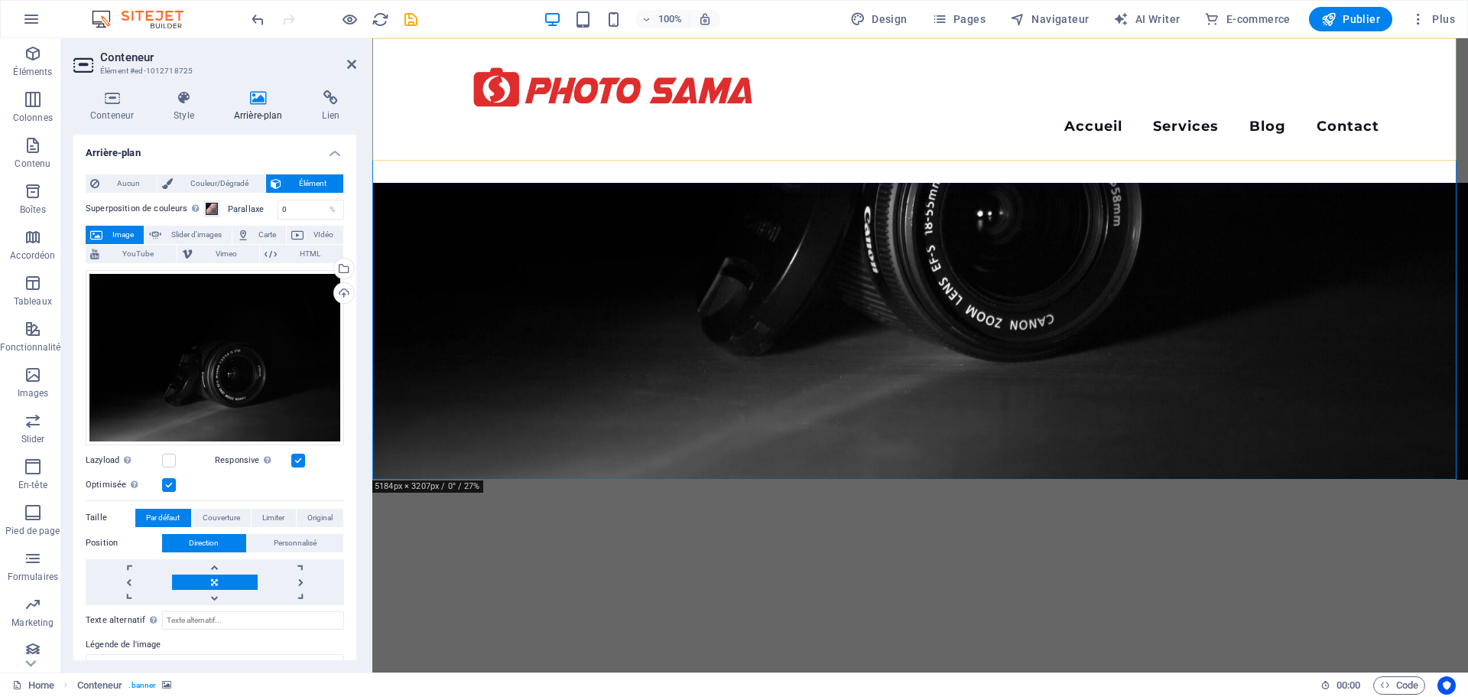
click at [428, 114] on div "Menu Accueil Services Blog Contact Votre meilleure place pour les photos offici…" at bounding box center [920, 110] width 1096 height 145
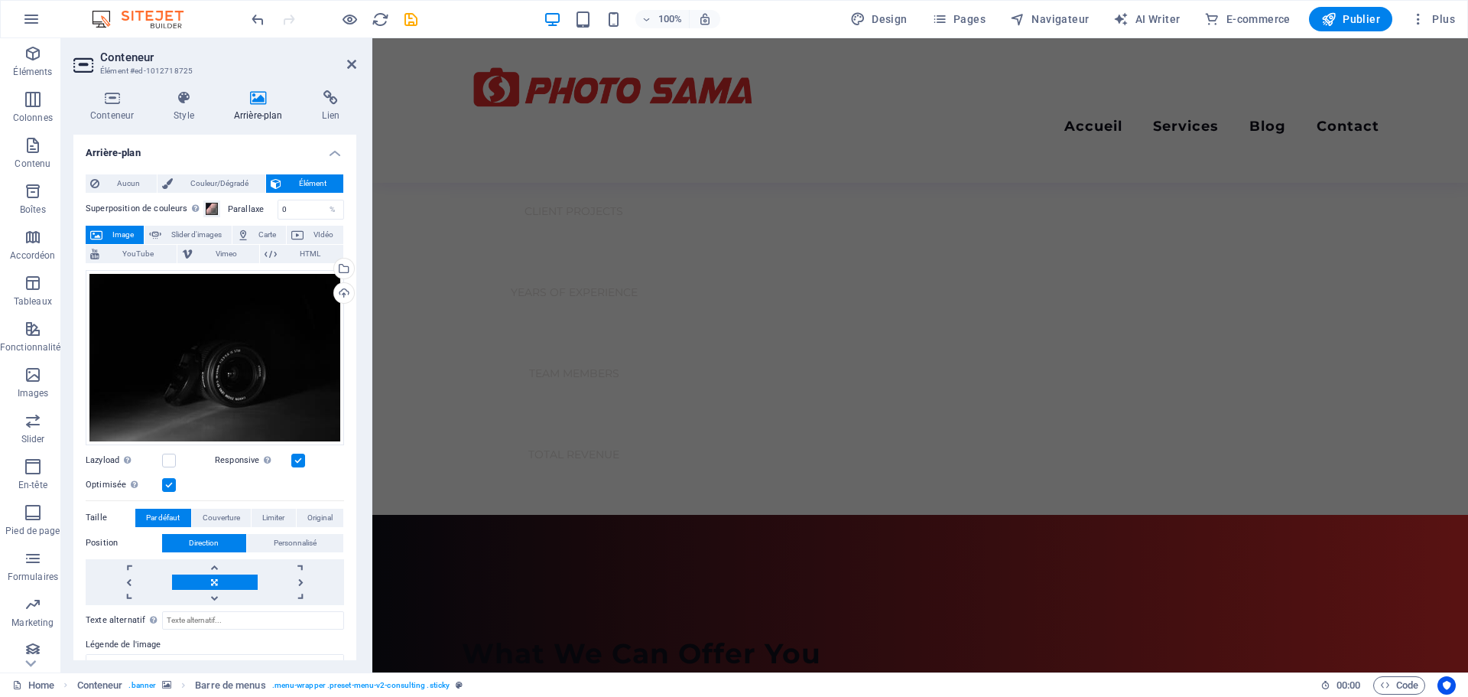
scroll to position [1453, 0]
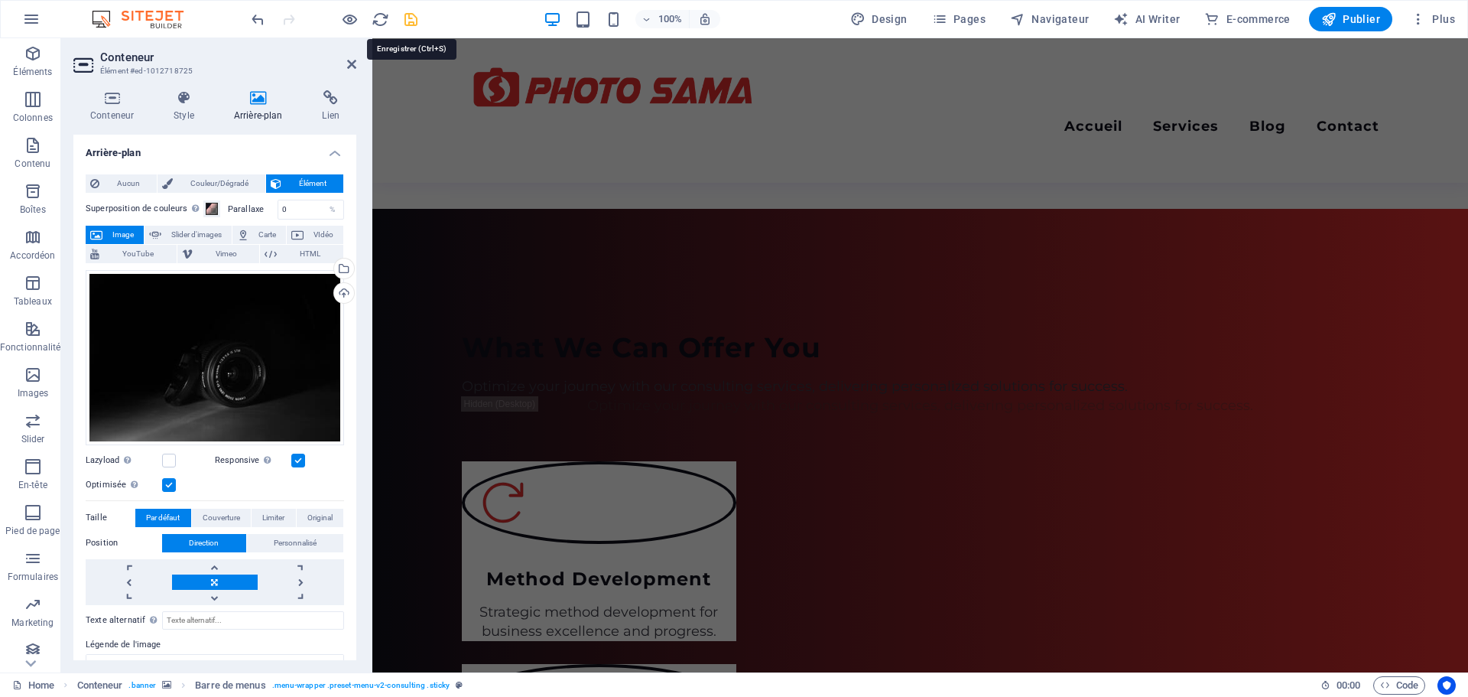
click at [414, 17] on icon "save" at bounding box center [411, 20] width 18 height 18
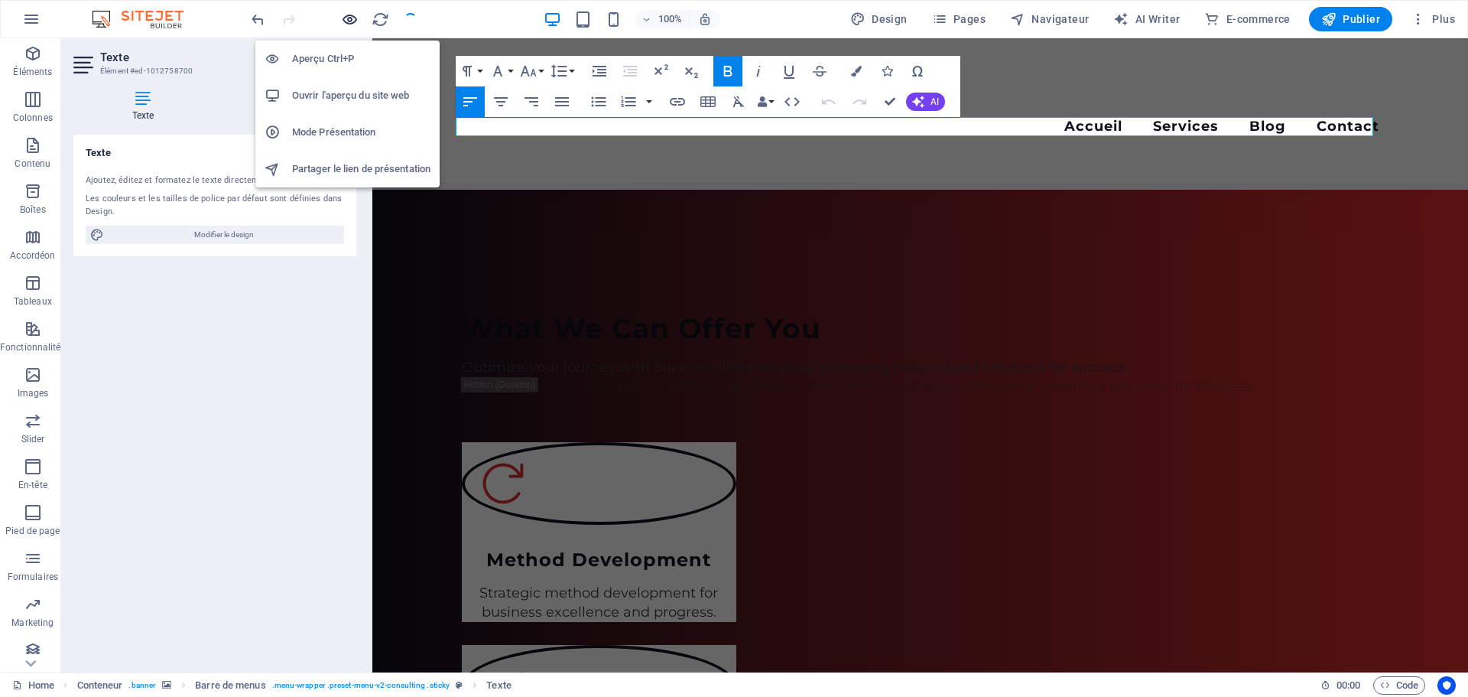
click at [345, 21] on icon "button" at bounding box center [350, 20] width 18 height 18
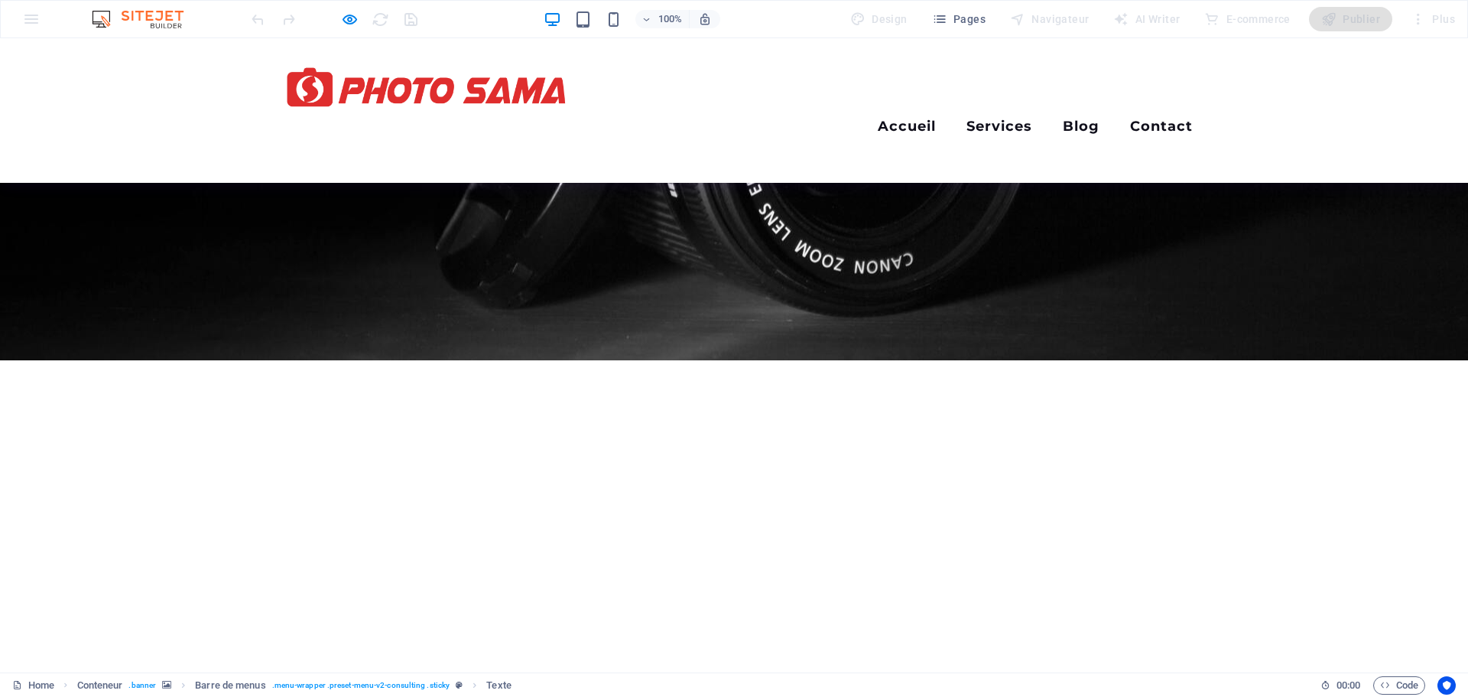
scroll to position [0, 0]
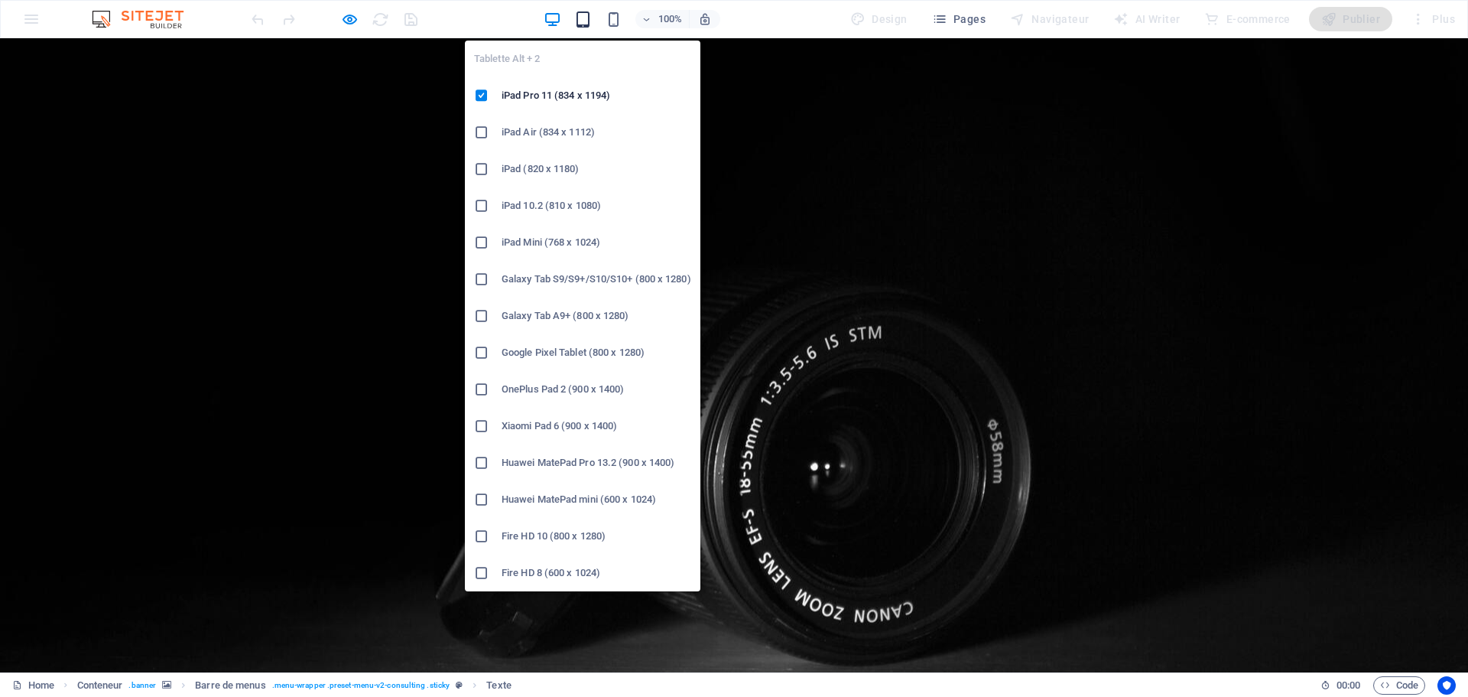
click at [586, 12] on icon "button" at bounding box center [583, 20] width 18 height 18
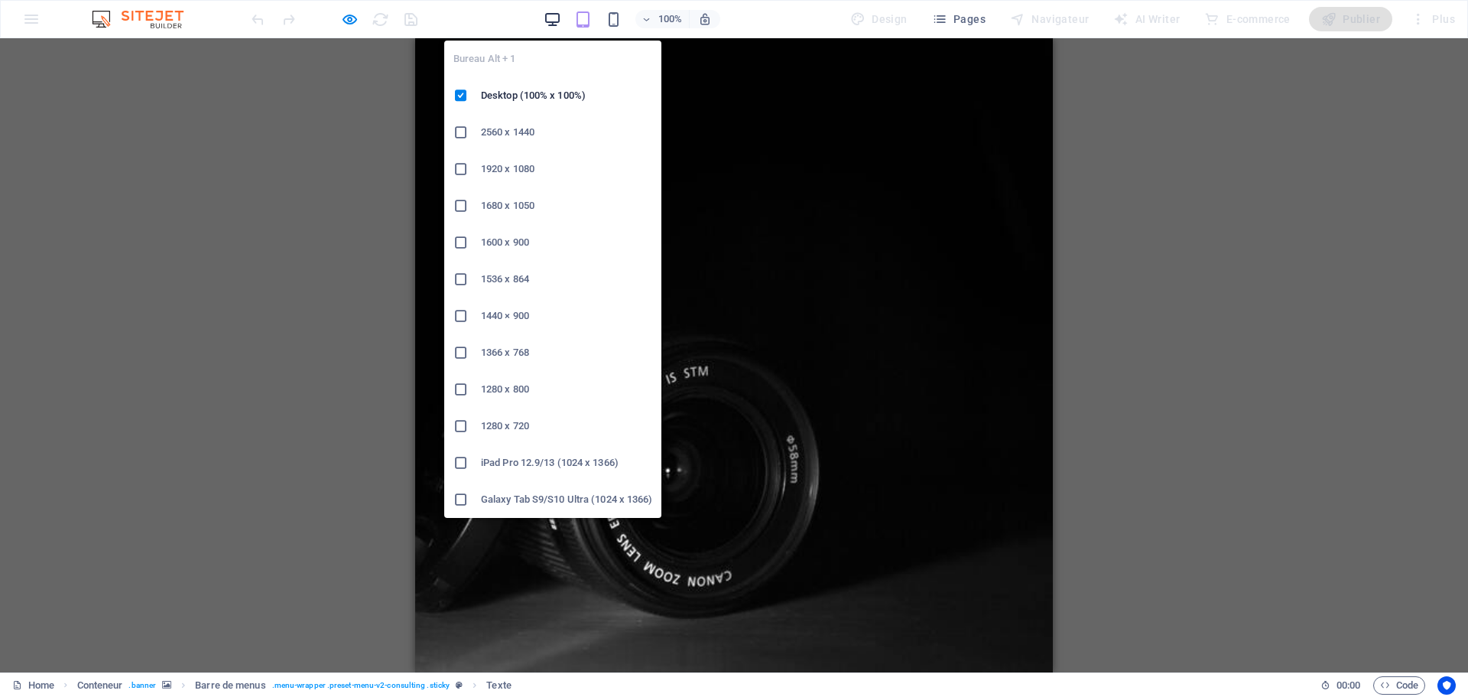
click at [554, 20] on icon "button" at bounding box center [553, 20] width 18 height 18
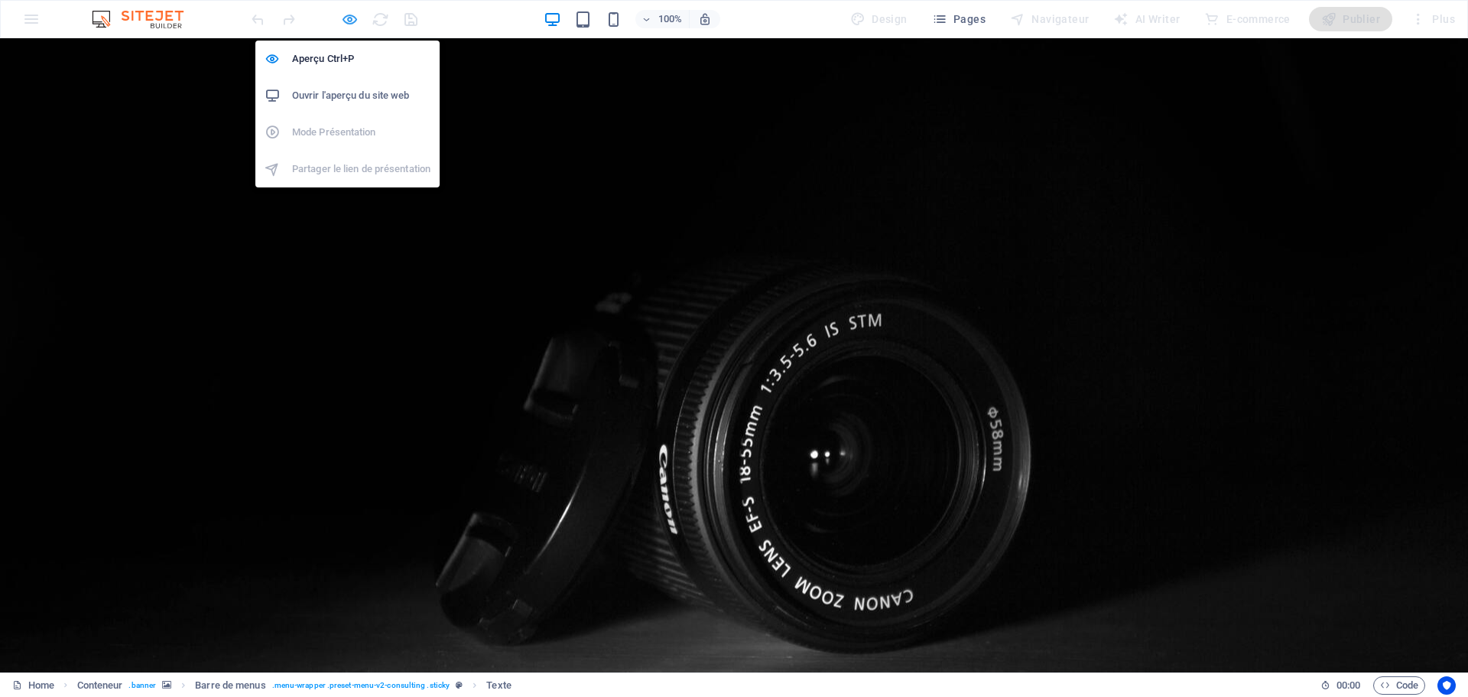
click at [358, 15] on icon "button" at bounding box center [350, 20] width 18 height 18
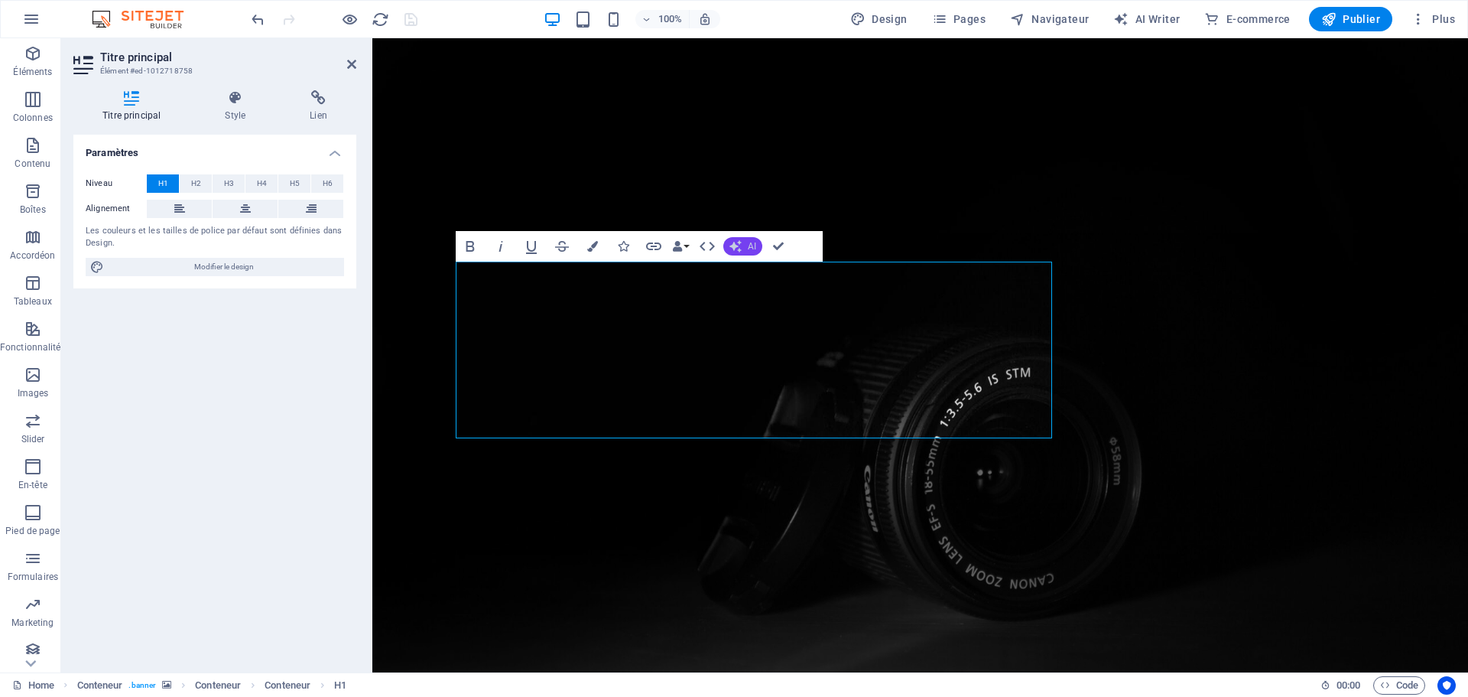
click at [743, 249] on button "AI" at bounding box center [742, 246] width 39 height 18
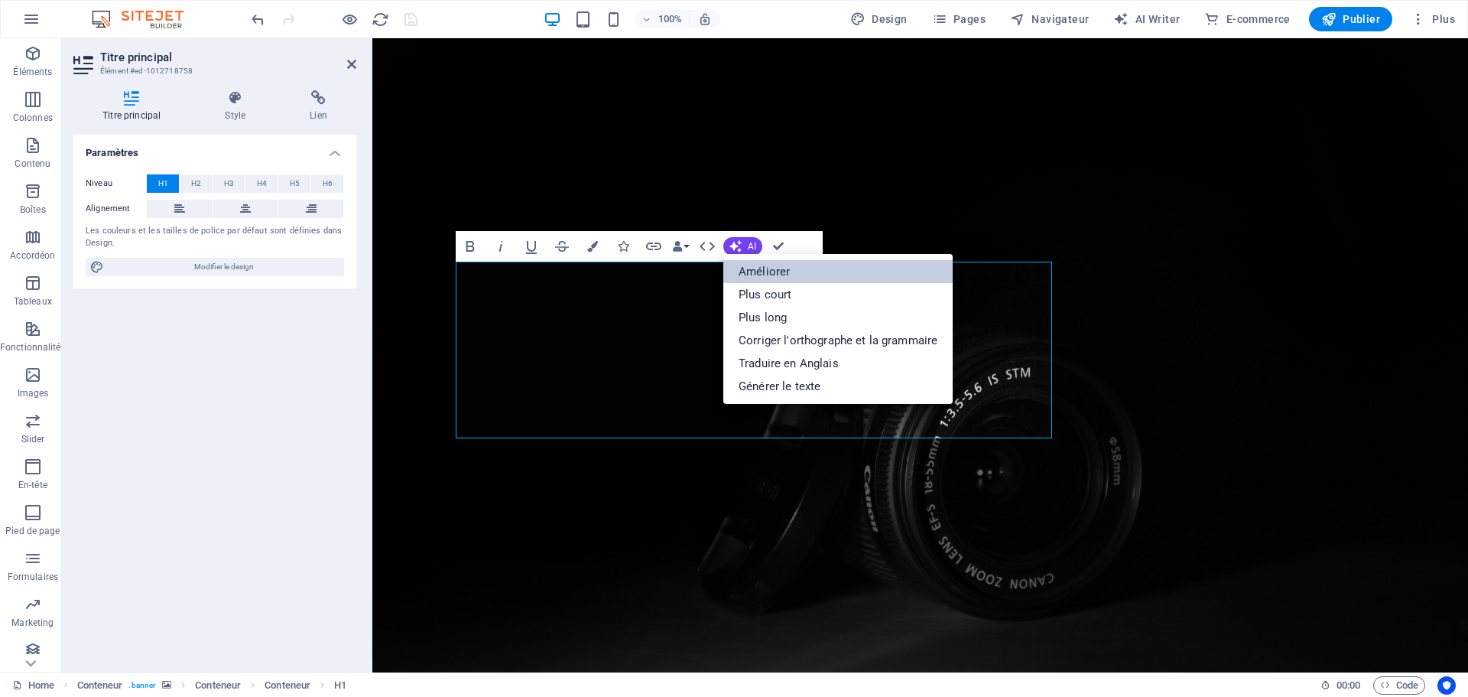
click at [758, 269] on link "Améliorer" at bounding box center [837, 271] width 229 height 23
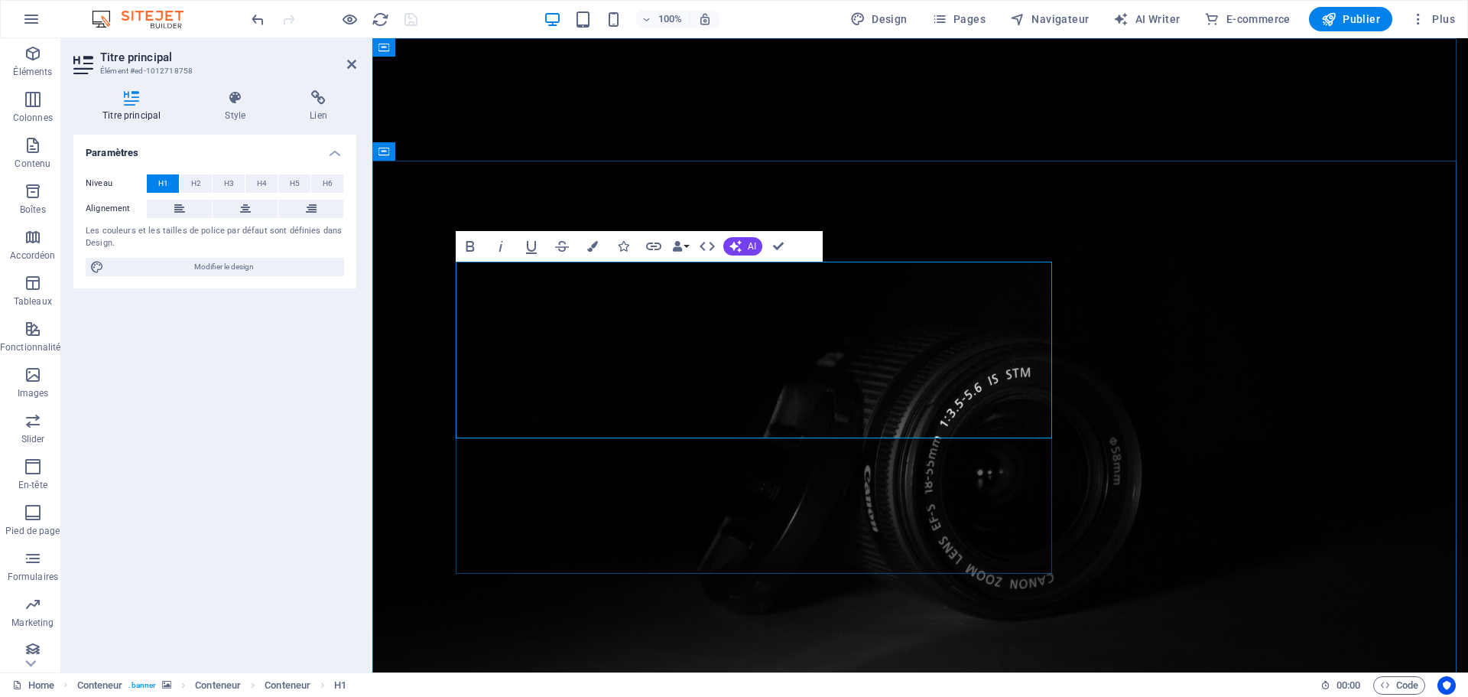
drag, startPoint x: 740, startPoint y: 288, endPoint x: 755, endPoint y: 288, distance: 14.5
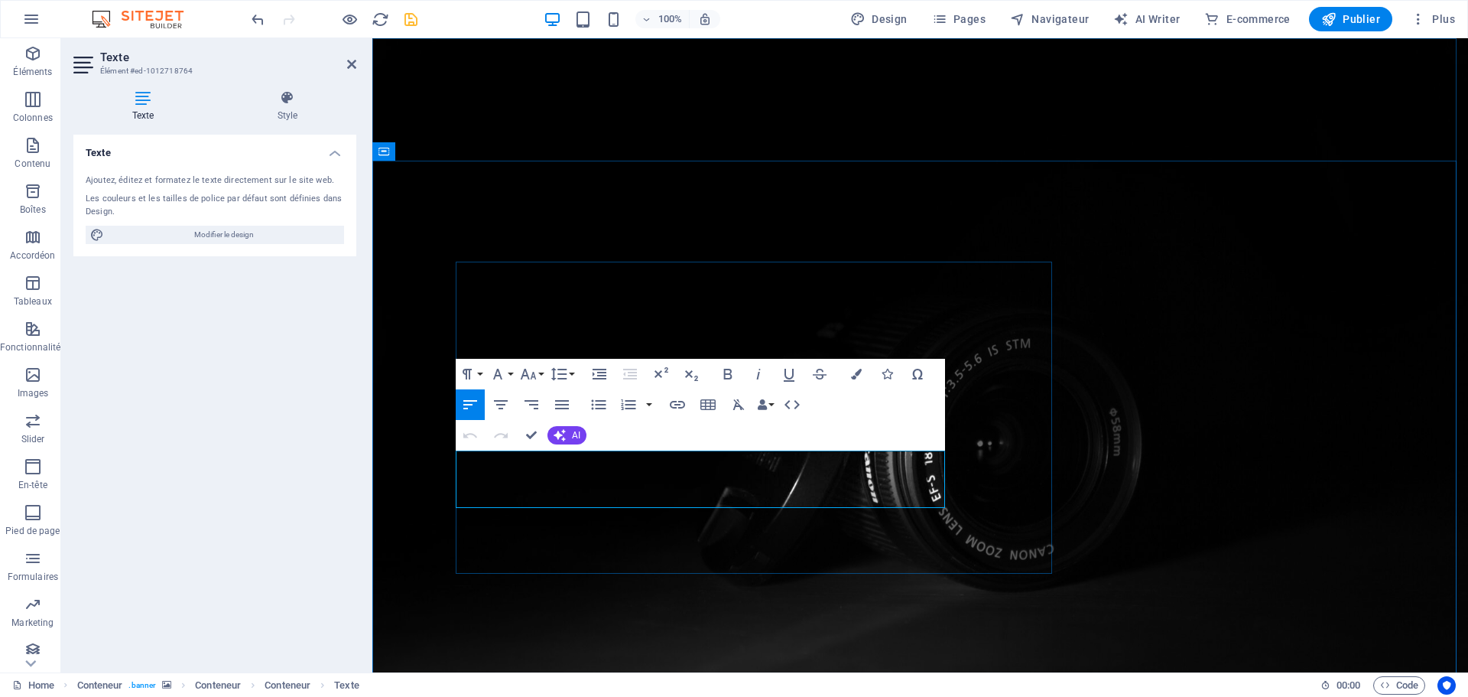
drag, startPoint x: 458, startPoint y: 460, endPoint x: 911, endPoint y: 489, distance: 453.7
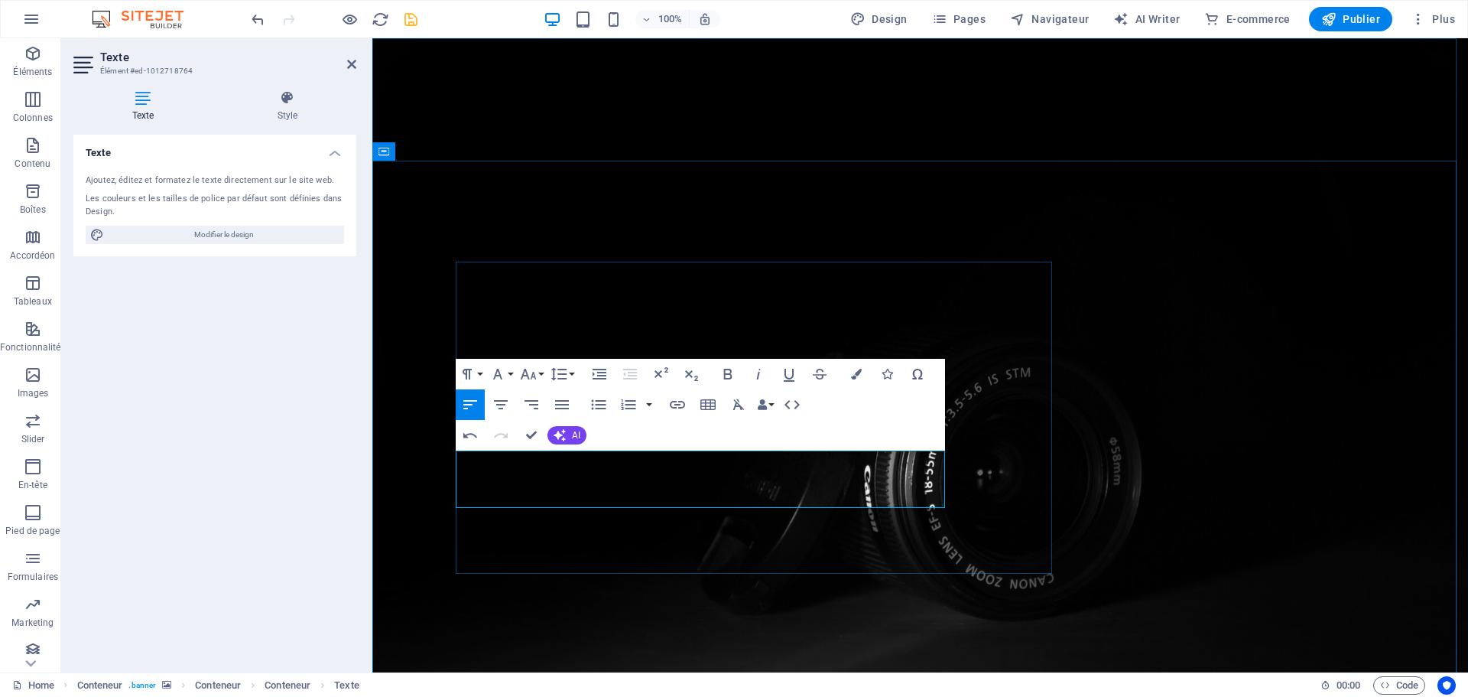
scroll to position [2660, 2]
drag, startPoint x: 922, startPoint y: 498, endPoint x: 428, endPoint y: 460, distance: 495.4
click at [857, 375] on icon "button" at bounding box center [856, 374] width 11 height 11
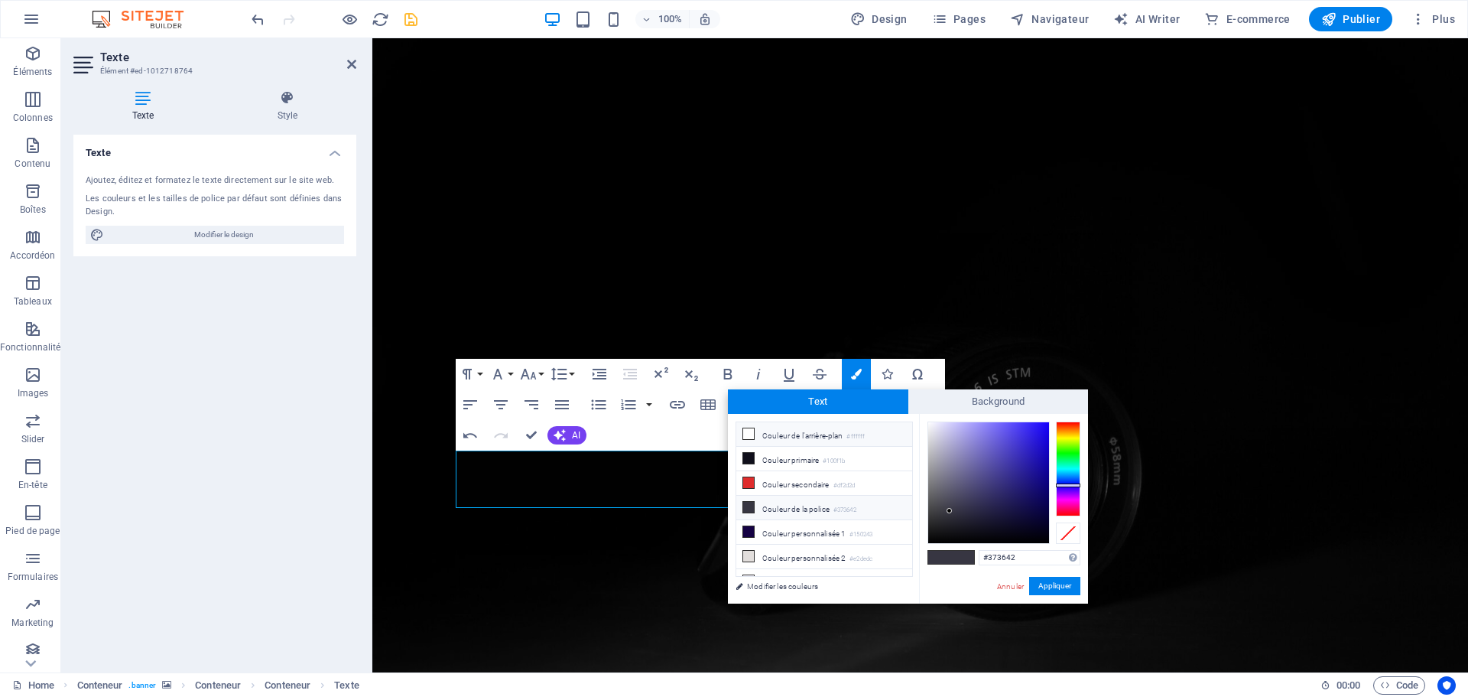
click at [749, 434] on icon at bounding box center [748, 433] width 11 height 11
type input "#ffffff"
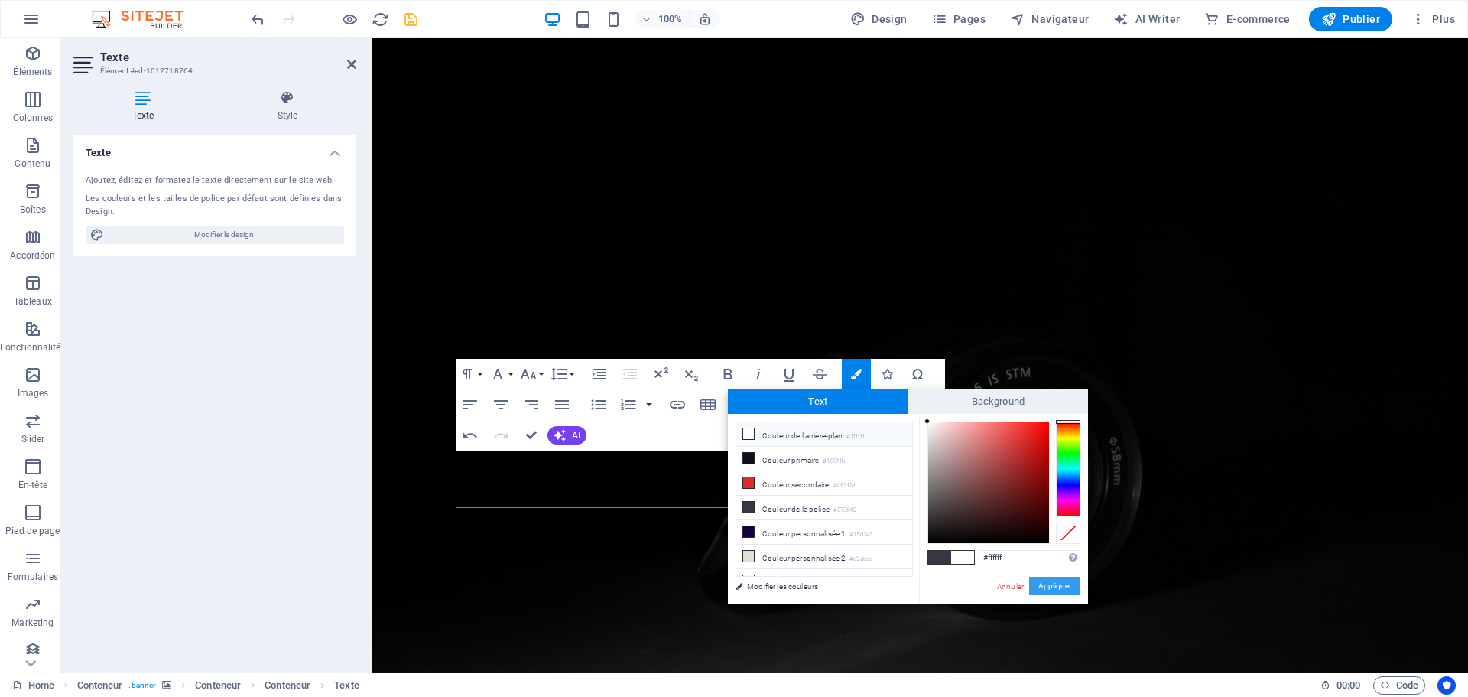
click at [1050, 585] on button "Appliquer" at bounding box center [1054, 586] width 51 height 18
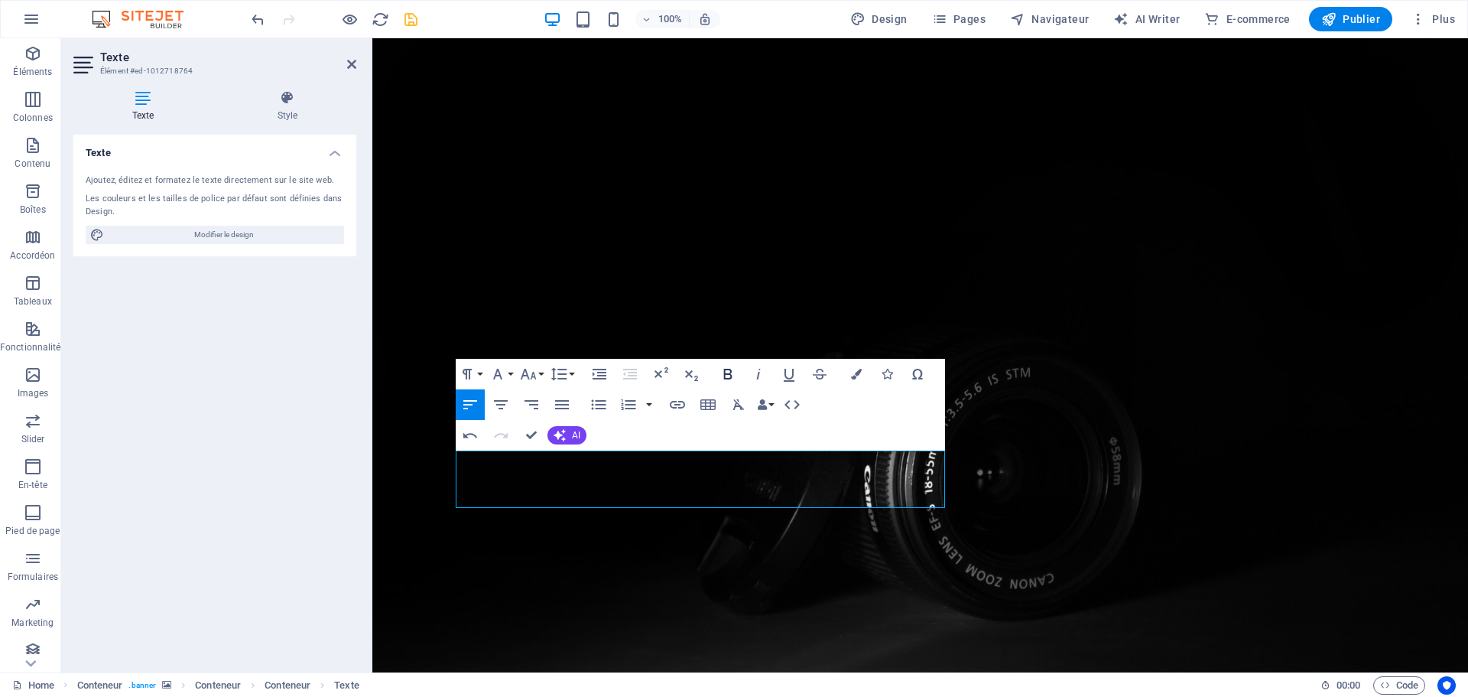
click at [728, 377] on icon "button" at bounding box center [728, 374] width 18 height 18
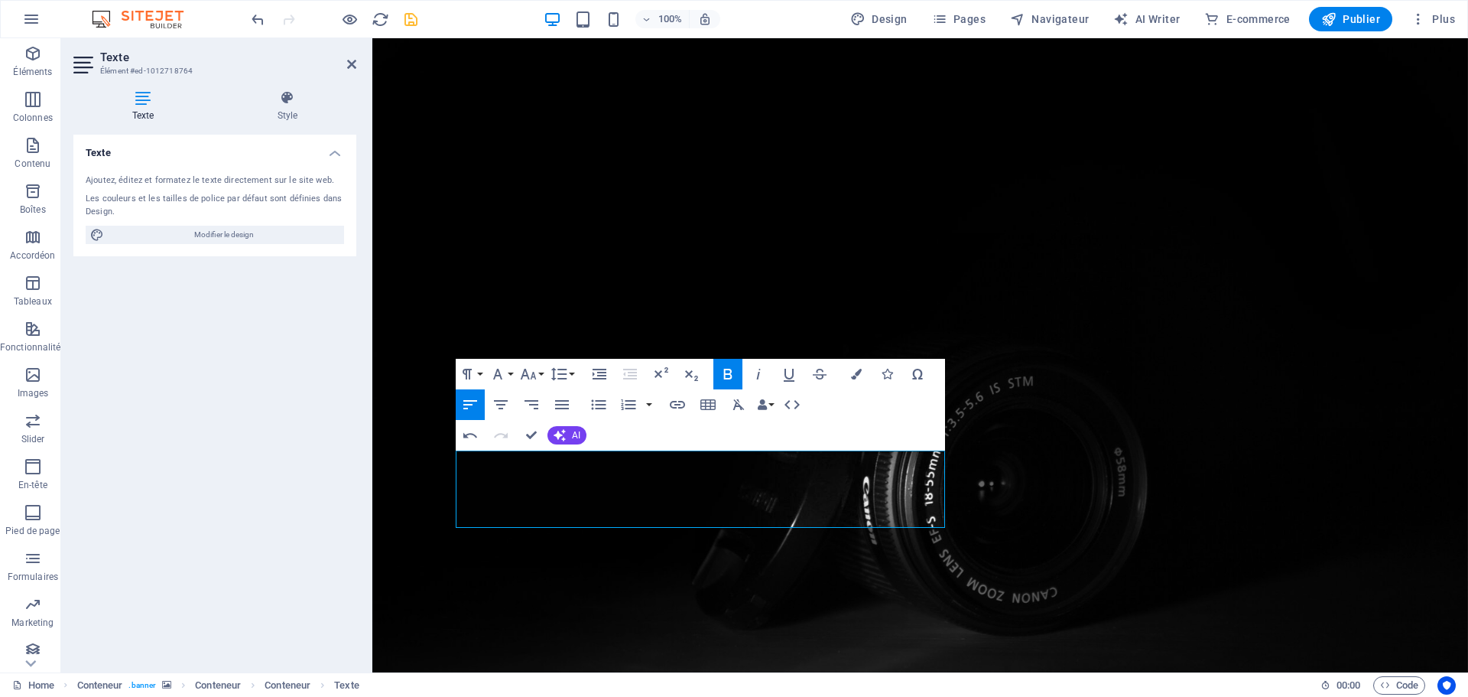
click at [727, 376] on icon "button" at bounding box center [728, 374] width 18 height 18
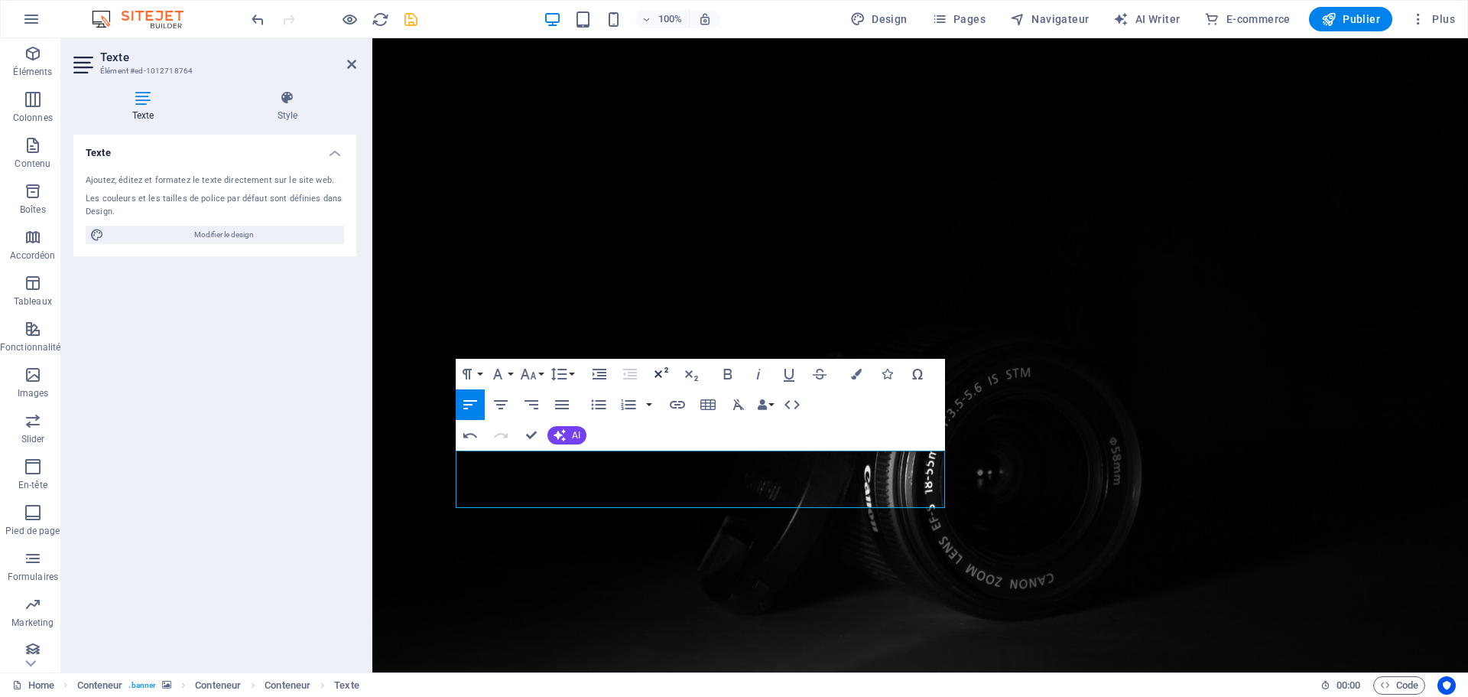
click at [664, 375] on icon "button" at bounding box center [660, 374] width 18 height 18
click at [688, 371] on icon "button" at bounding box center [691, 374] width 18 height 18
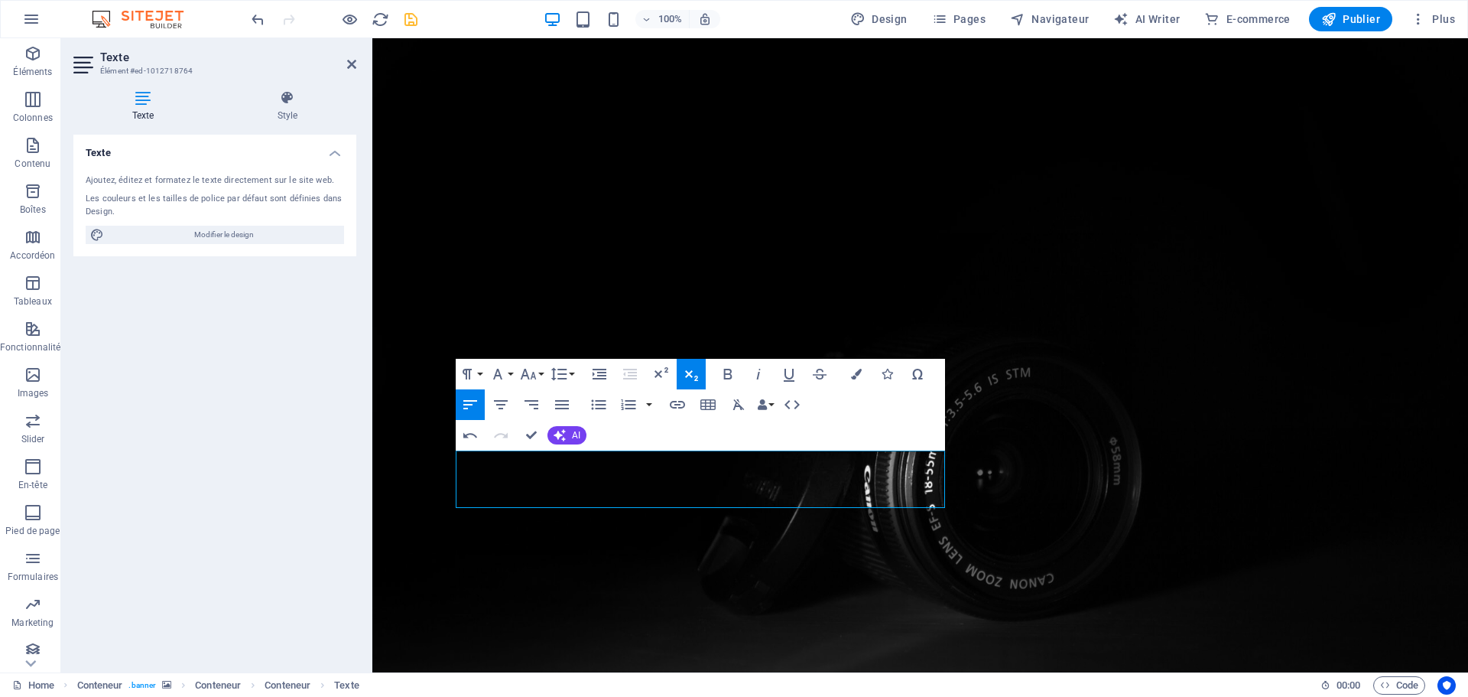
click at [688, 371] on icon "button" at bounding box center [691, 374] width 18 height 18
click at [403, 19] on icon "save" at bounding box center [411, 20] width 18 height 18
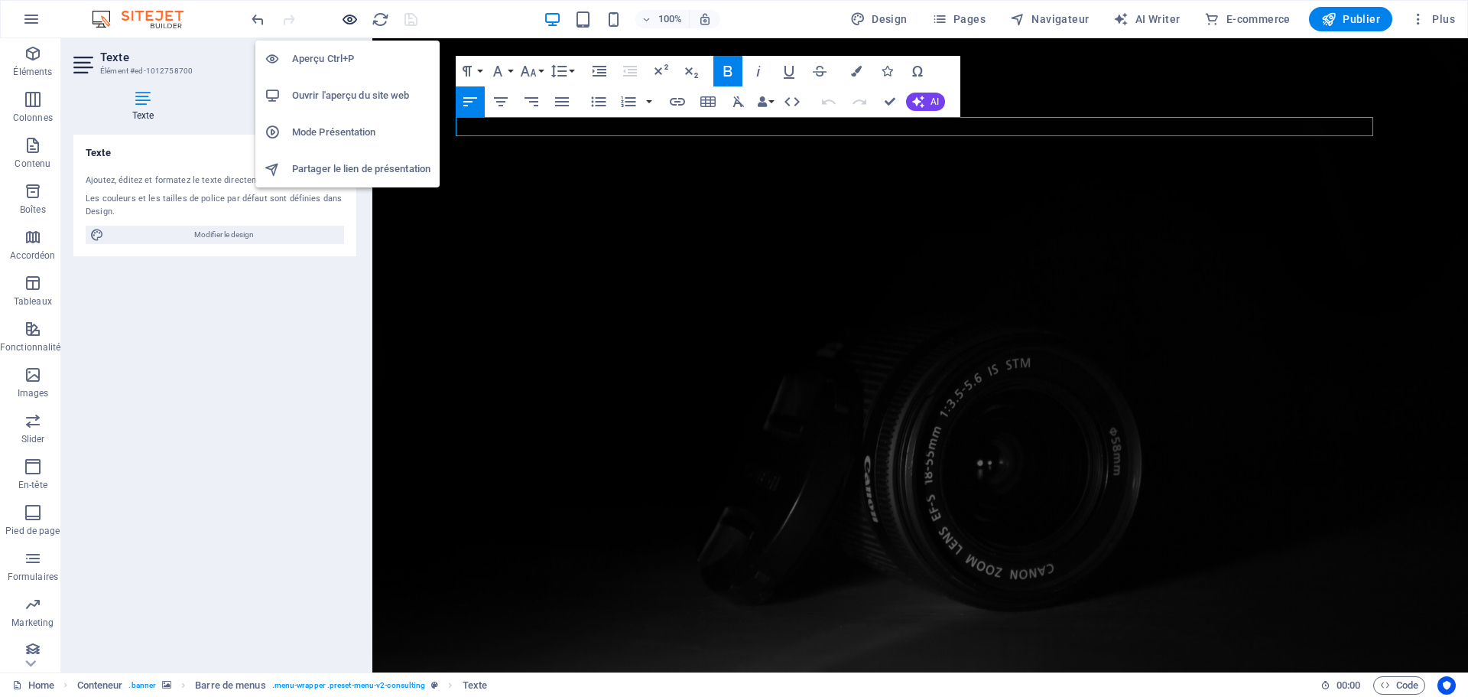
click at [346, 19] on icon "button" at bounding box center [350, 20] width 18 height 18
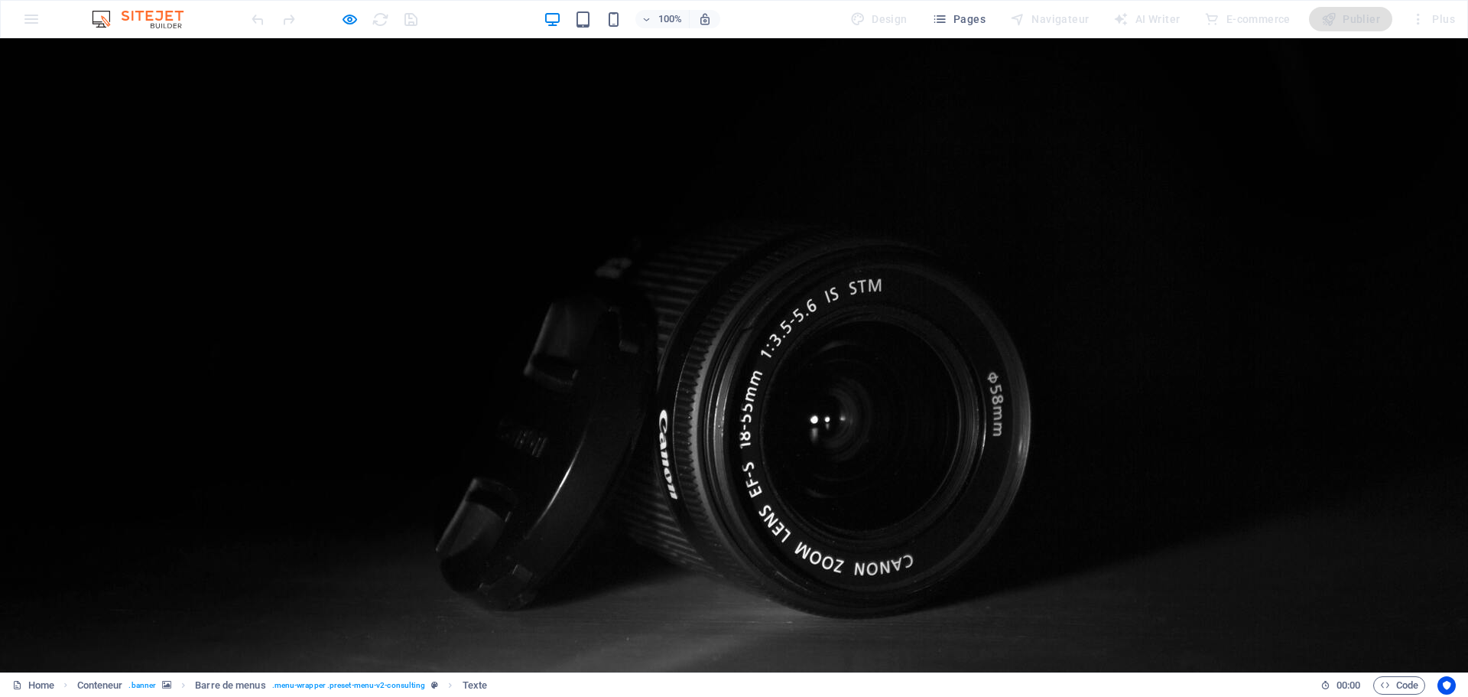
scroll to position [0, 0]
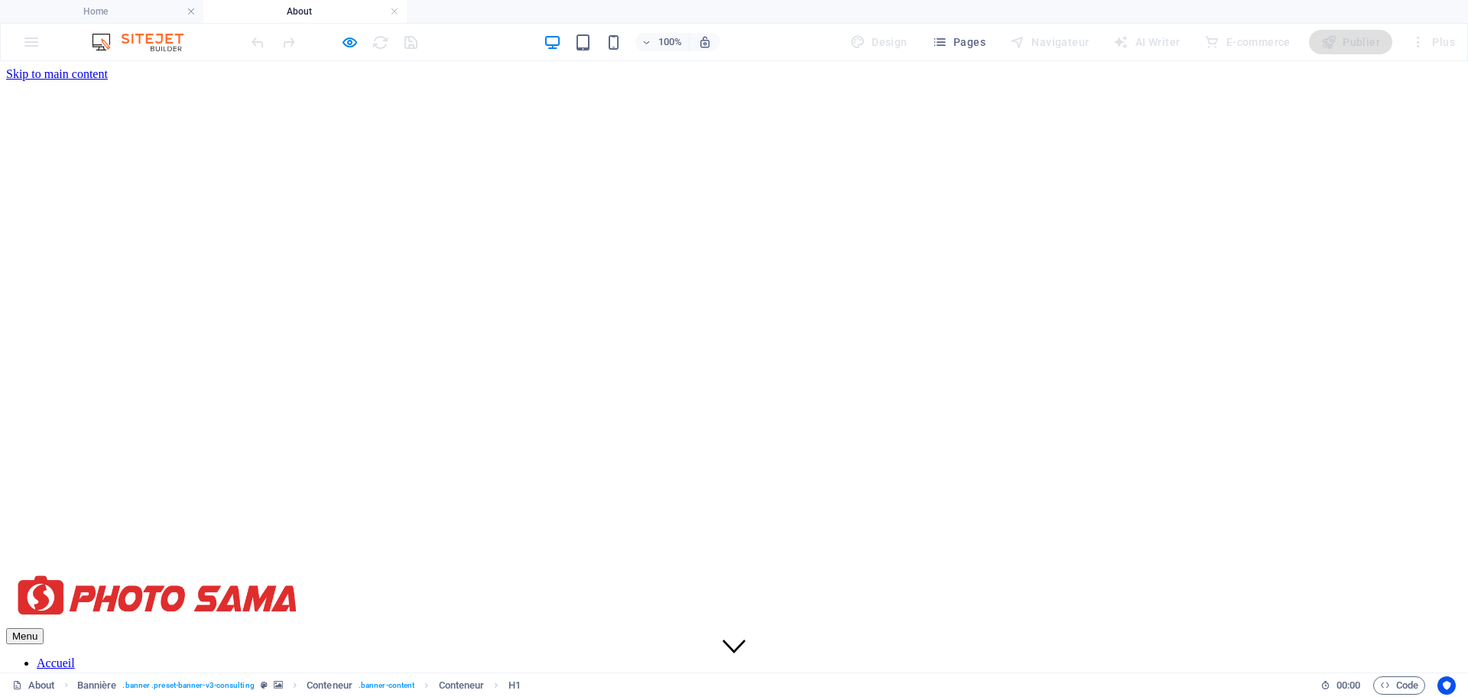
click at [986, 656] on nav "Accueil Services Blog Contact" at bounding box center [734, 683] width 1456 height 55
click at [350, 45] on icon "button" at bounding box center [350, 43] width 18 height 18
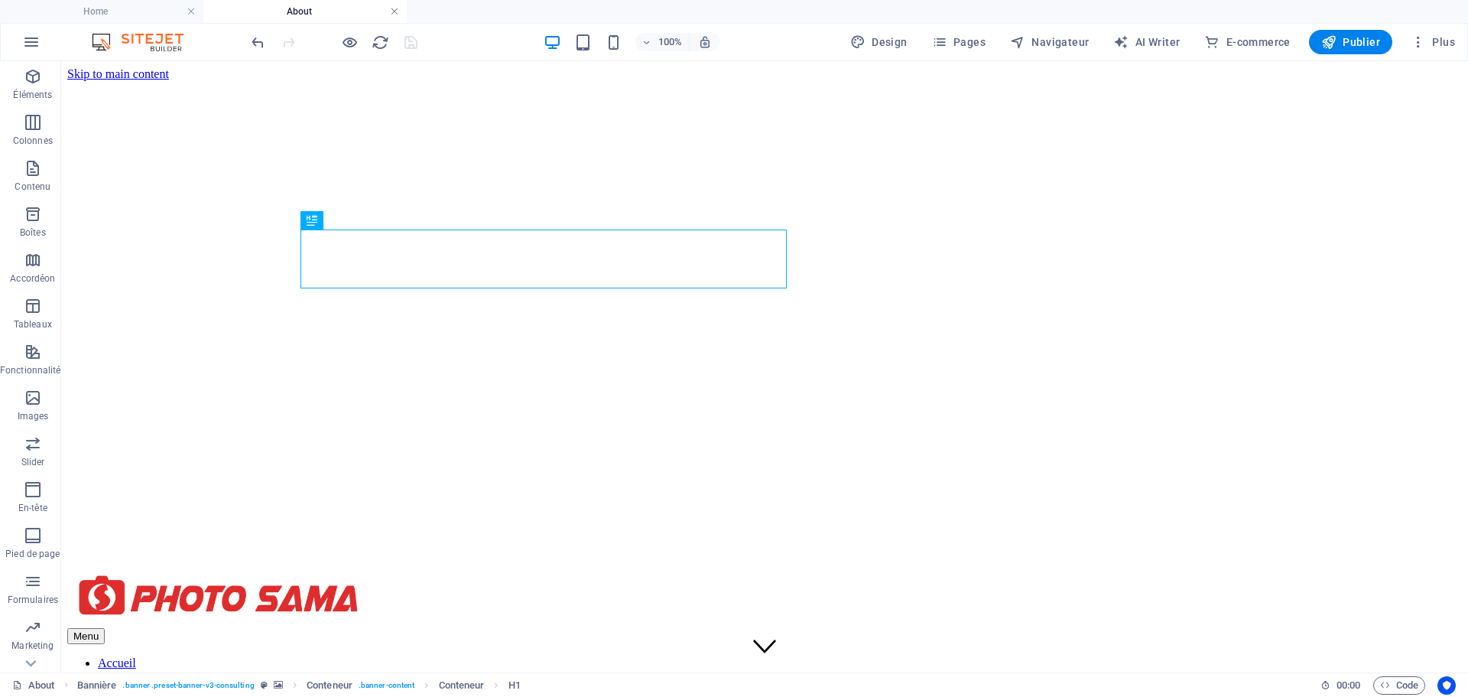
click at [394, 12] on link at bounding box center [394, 12] width 9 height 15
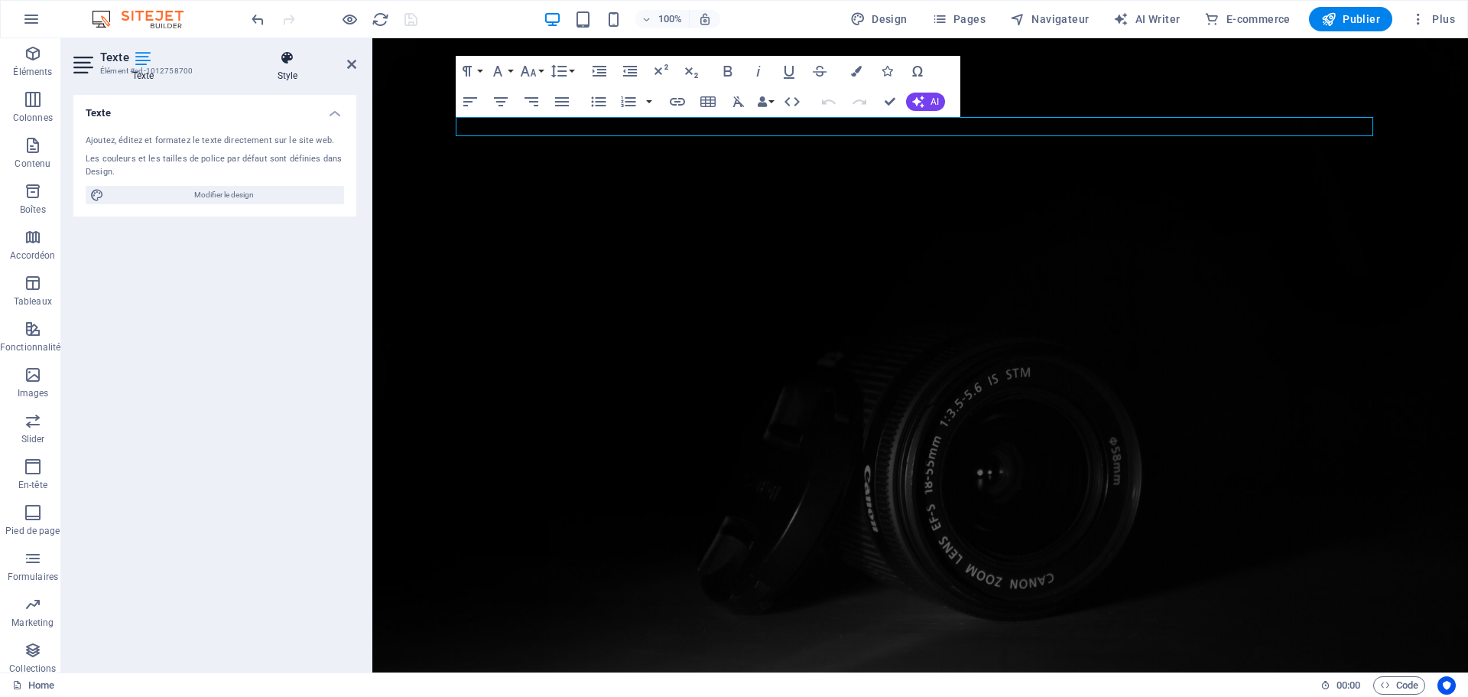
click at [346, 63] on icon at bounding box center [288, 57] width 138 height 15
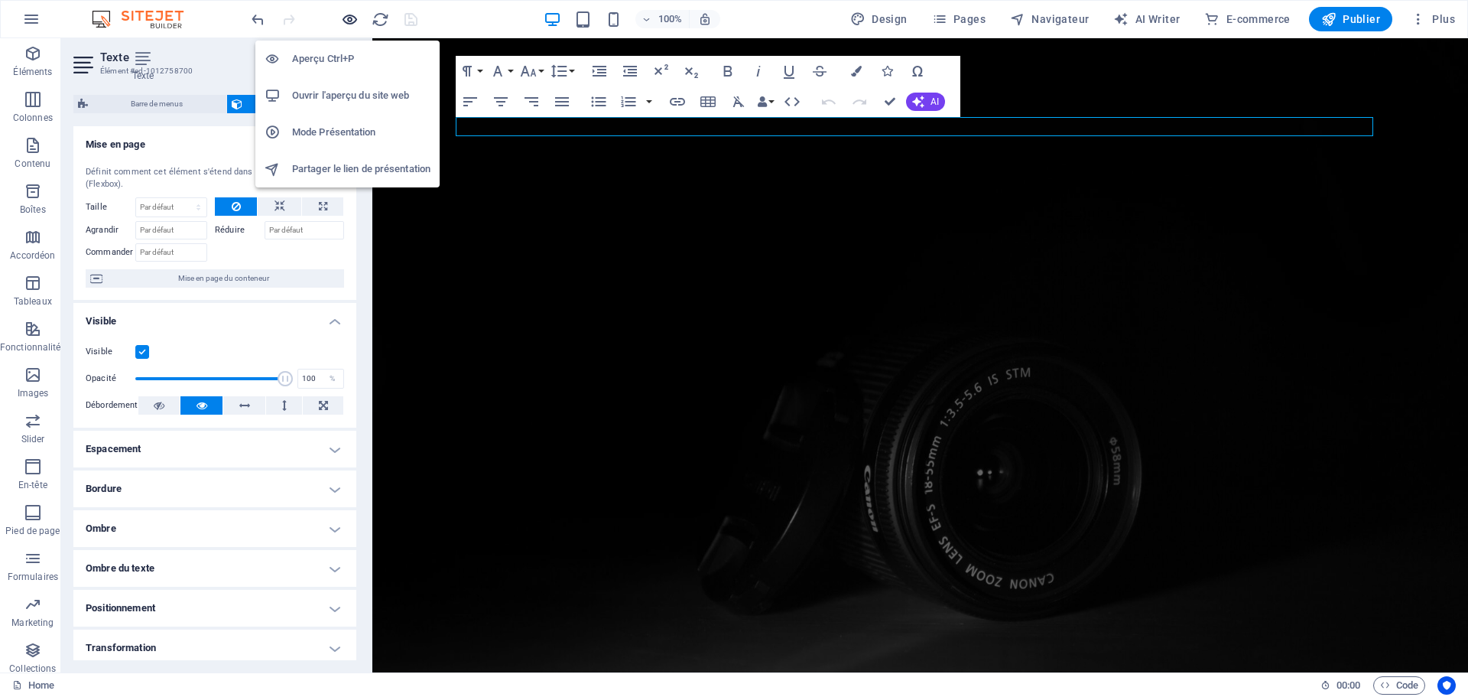
click at [349, 20] on icon "button" at bounding box center [350, 20] width 18 height 18
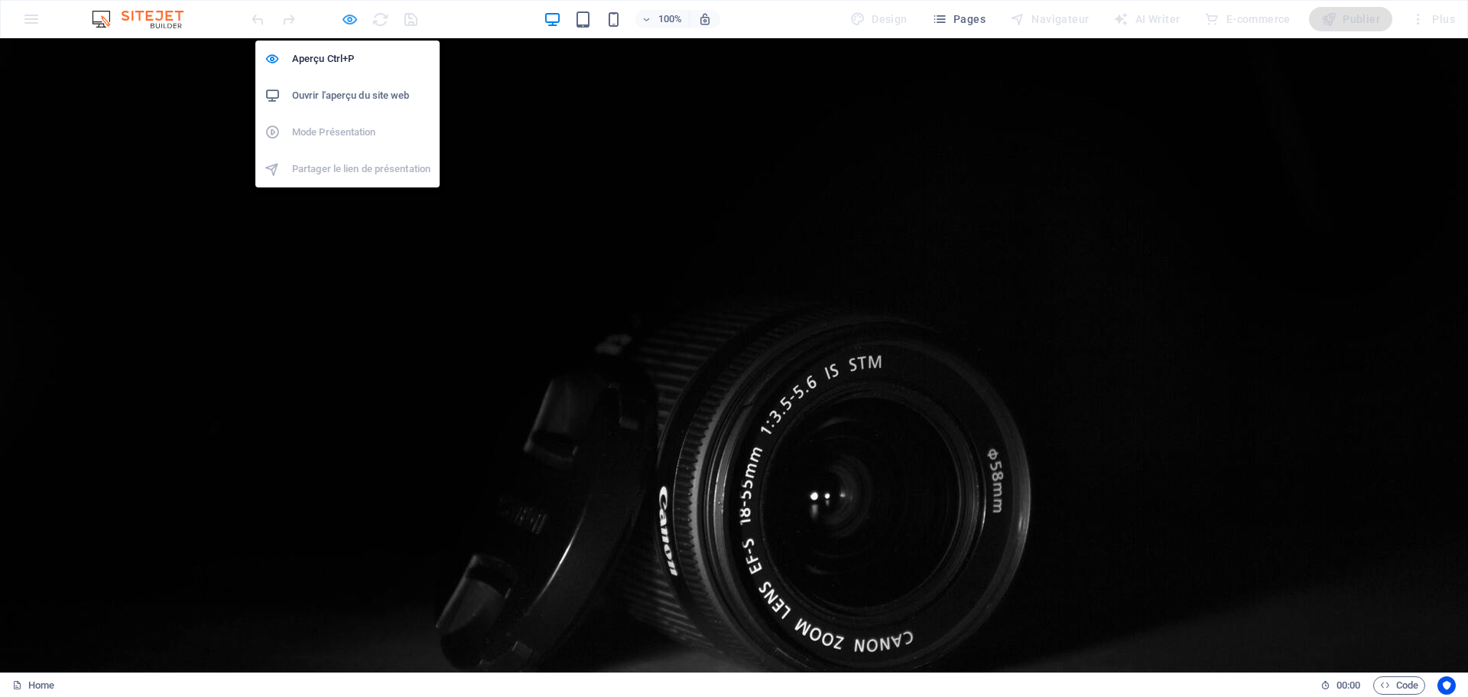
click at [349, 20] on icon "button" at bounding box center [350, 20] width 18 height 18
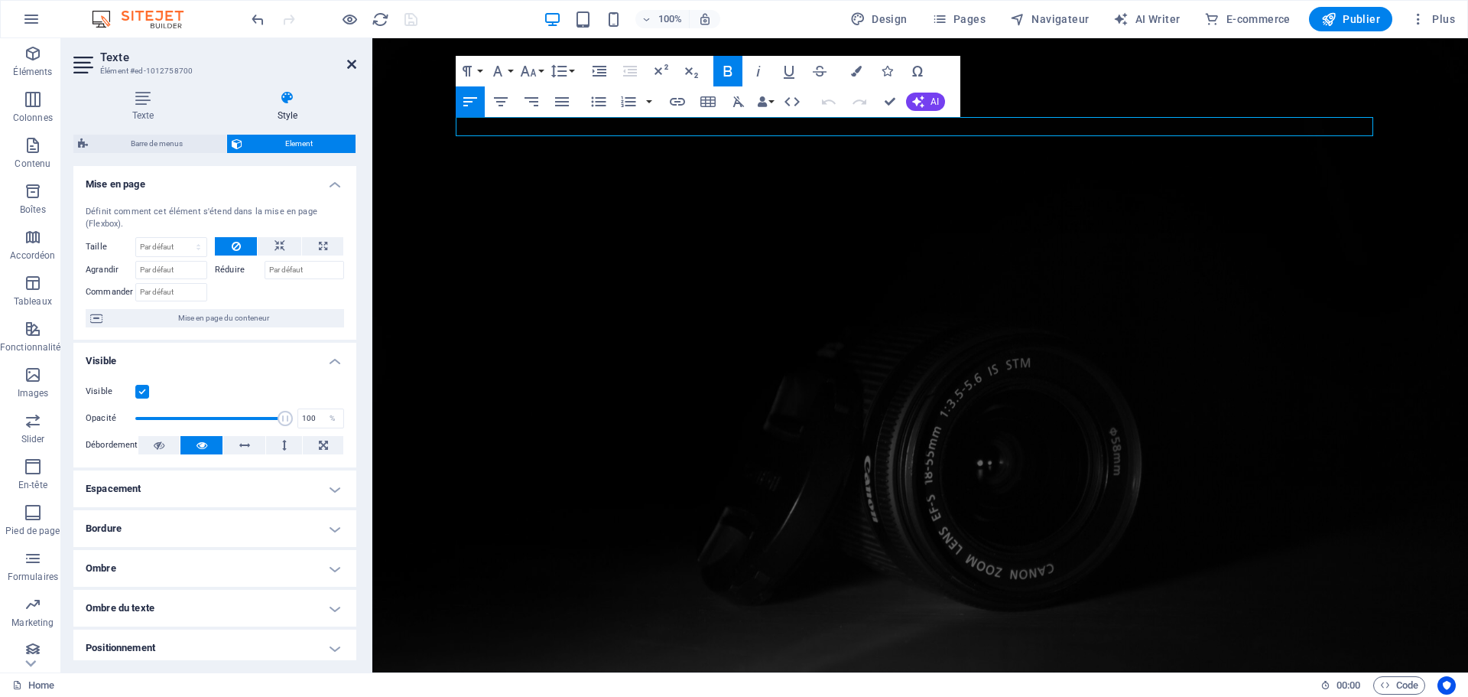
click at [348, 63] on icon at bounding box center [351, 64] width 9 height 12
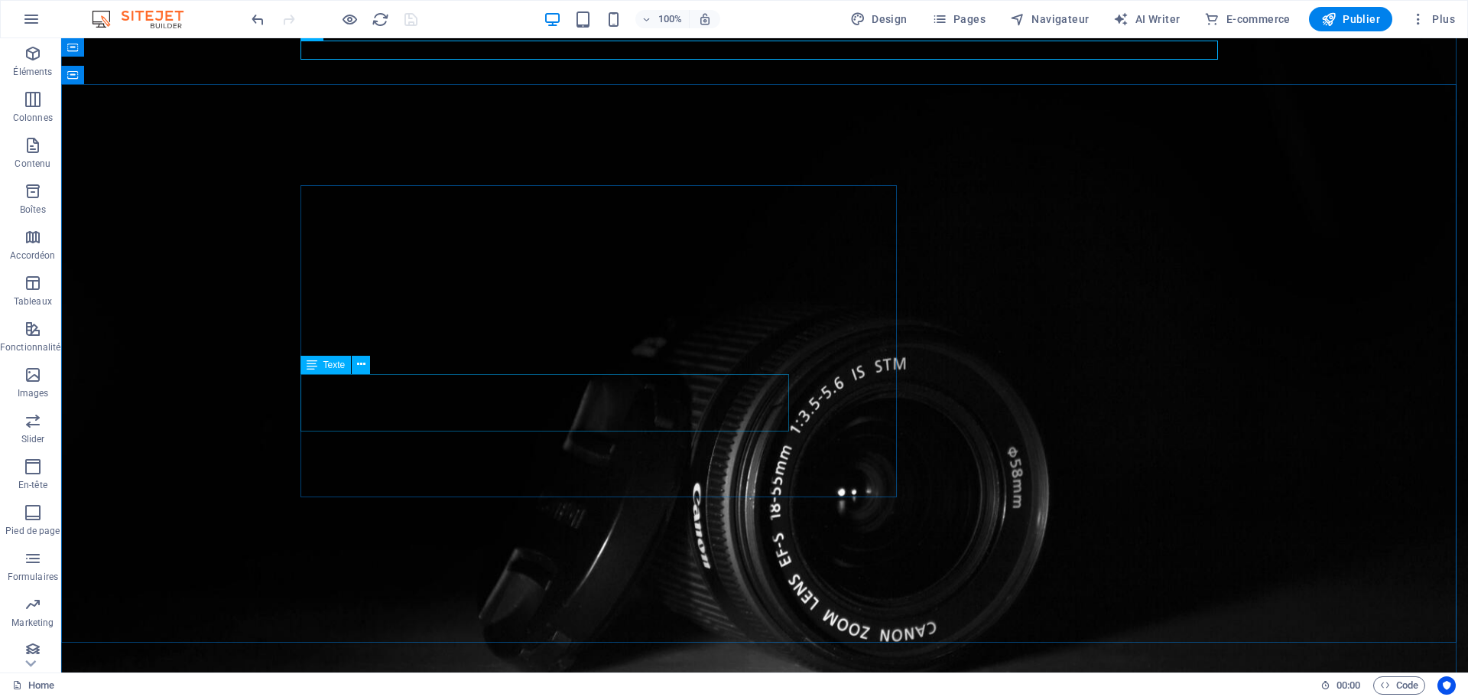
scroll to position [153, 0]
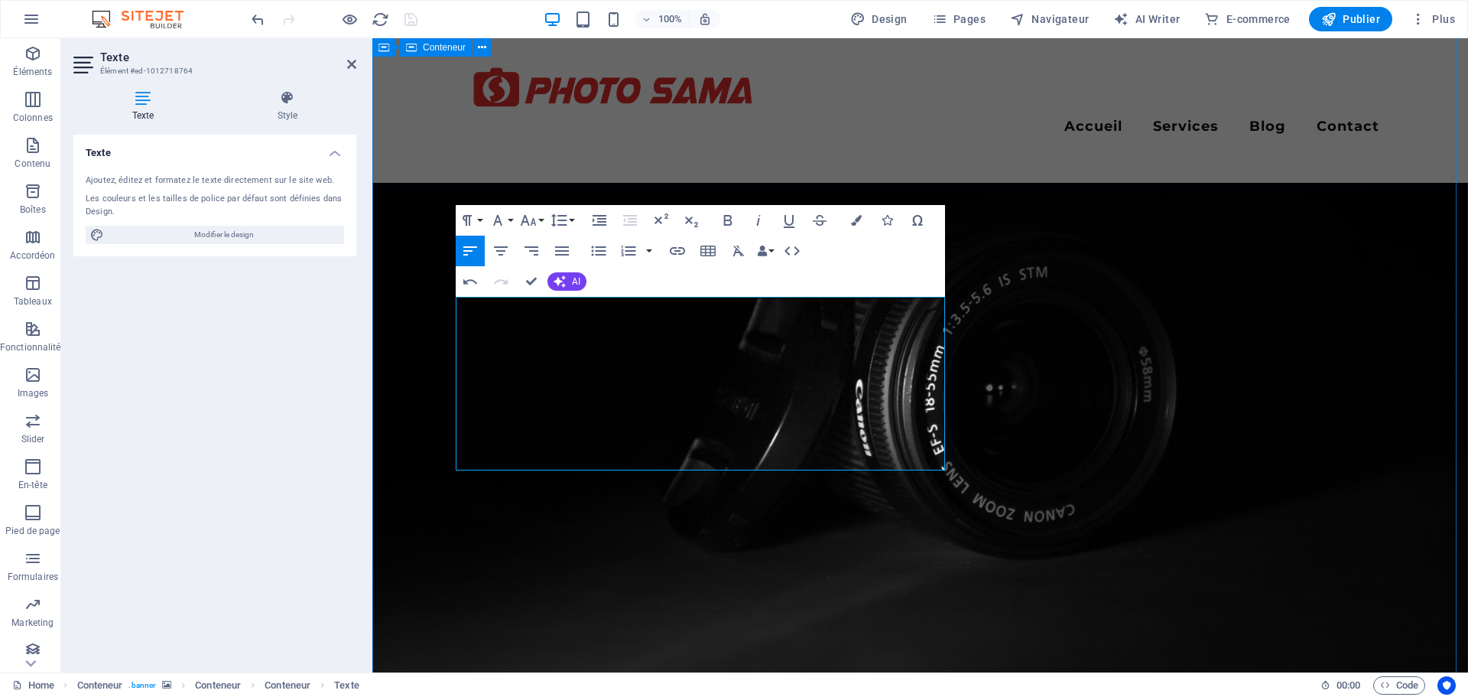
drag, startPoint x: 899, startPoint y: 442, endPoint x: 444, endPoint y: 386, distance: 459.1
click at [535, 219] on icon "button" at bounding box center [528, 220] width 18 height 18
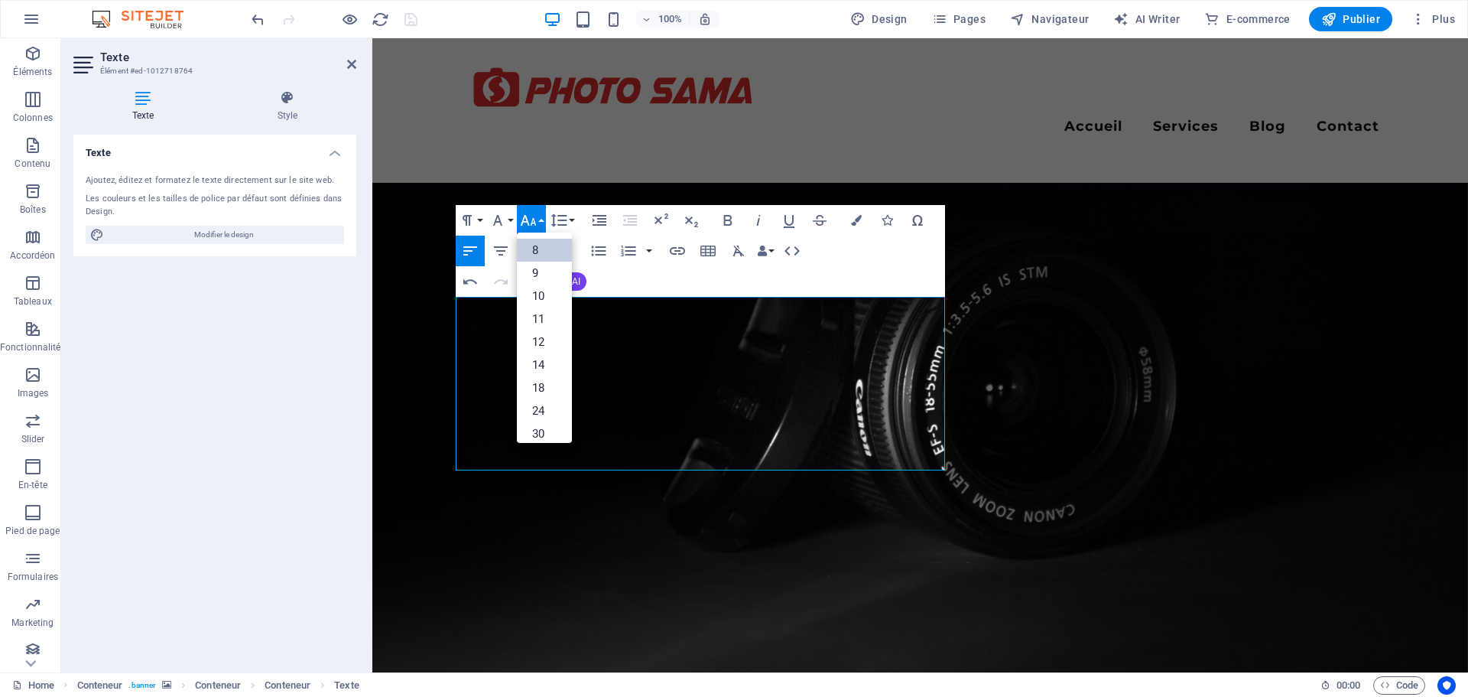
click at [533, 254] on link "8" at bounding box center [544, 250] width 55 height 23
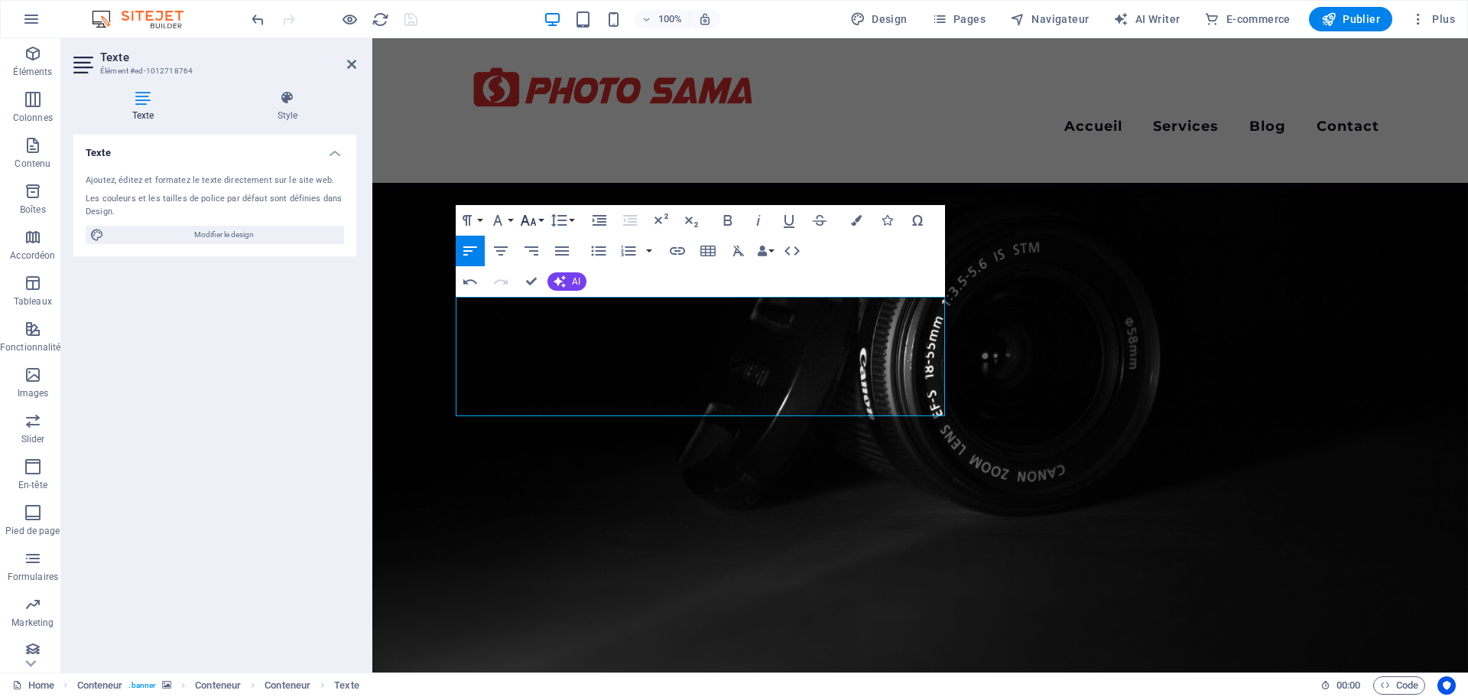
click at [531, 219] on icon "button" at bounding box center [528, 220] width 18 height 18
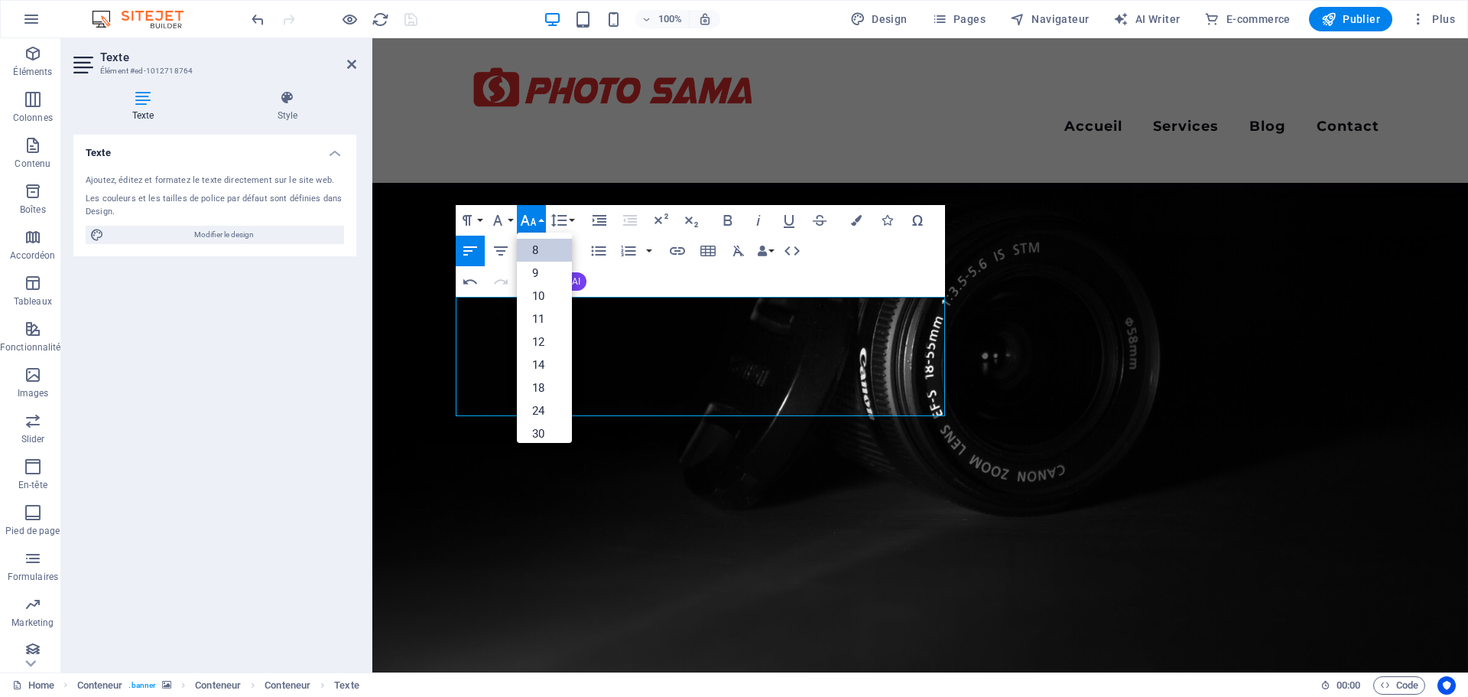
scroll to position [18, 0]
click at [540, 326] on link "12" at bounding box center [544, 324] width 55 height 23
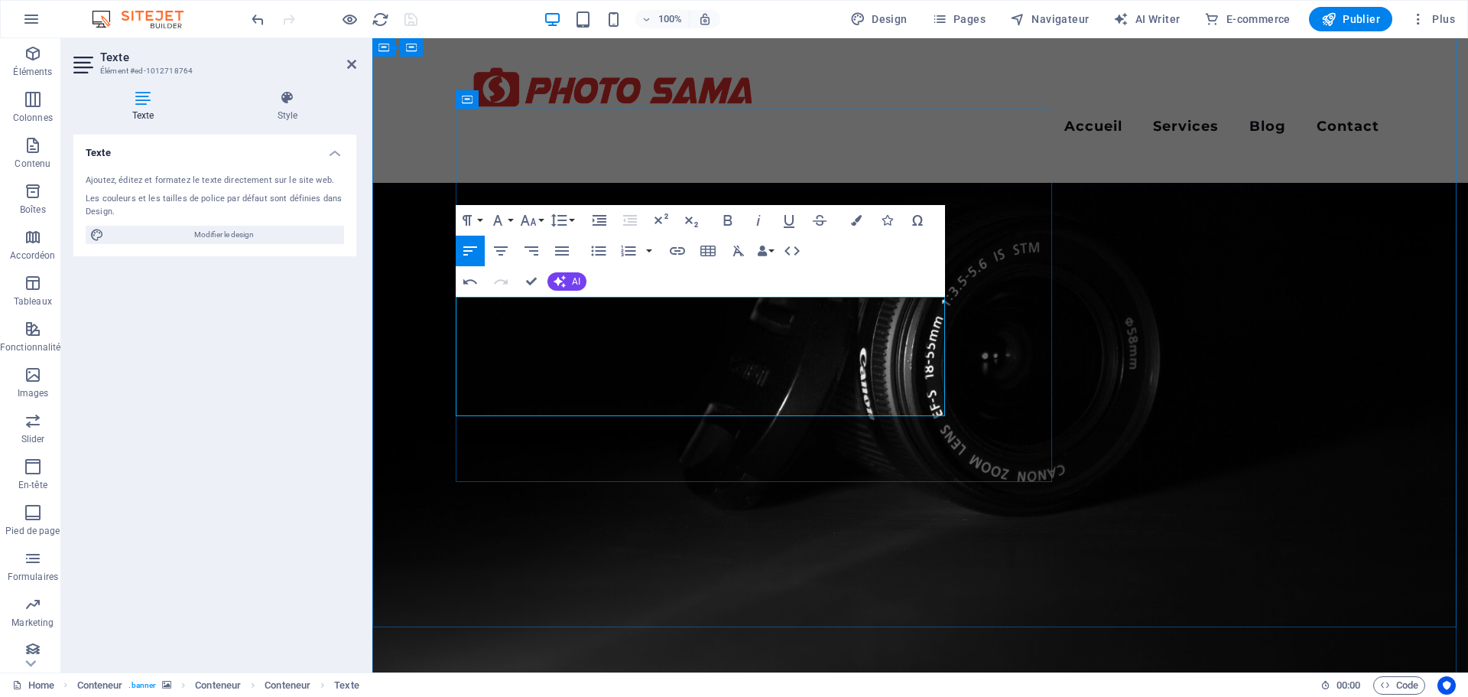
drag, startPoint x: 627, startPoint y: 367, endPoint x: 457, endPoint y: 351, distance: 171.3
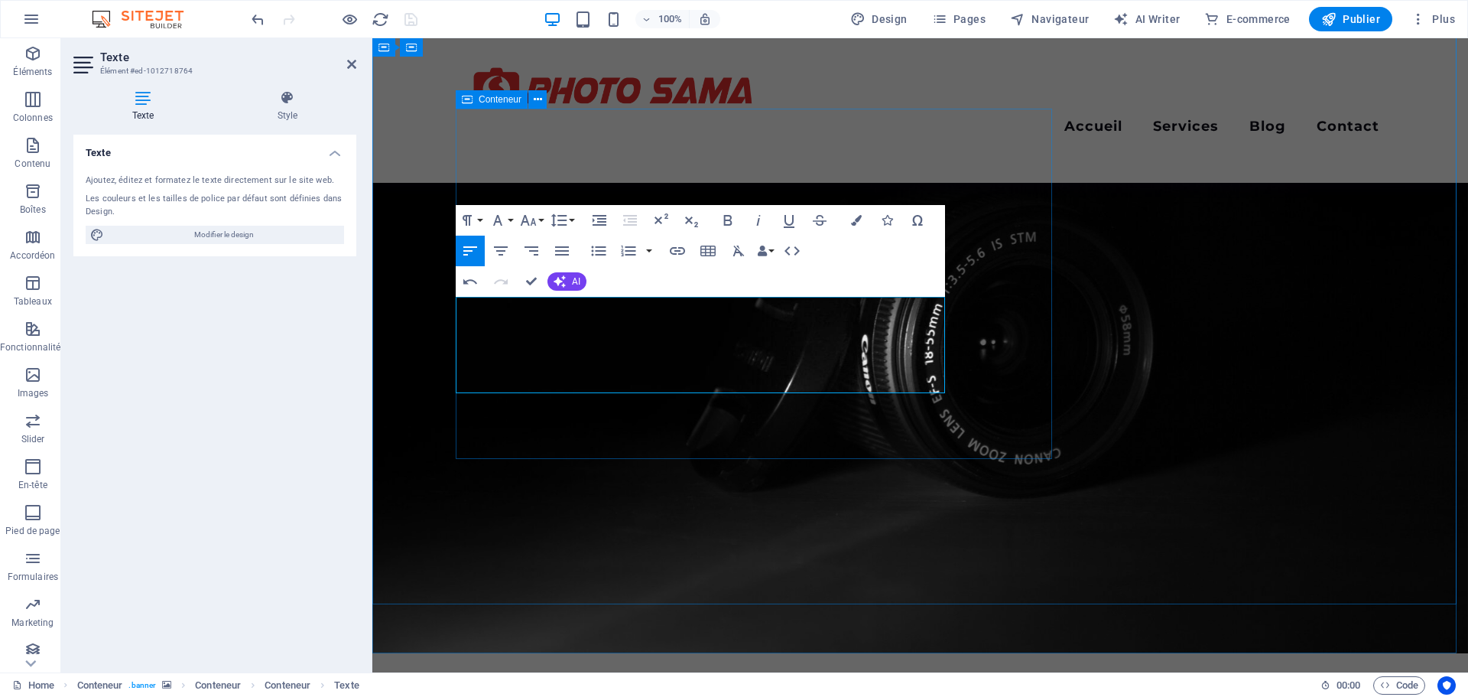
scroll to position [116, 5]
drag, startPoint x: 758, startPoint y: 369, endPoint x: 457, endPoint y: 367, distance: 300.5
click at [574, 271] on div "Undo Redo Confirm (Ctrl+⏎) AI Améliorer Plus court Plus long Corriger l'orthogr…" at bounding box center [522, 281] width 132 height 31
click at [571, 275] on button "AI" at bounding box center [567, 281] width 39 height 18
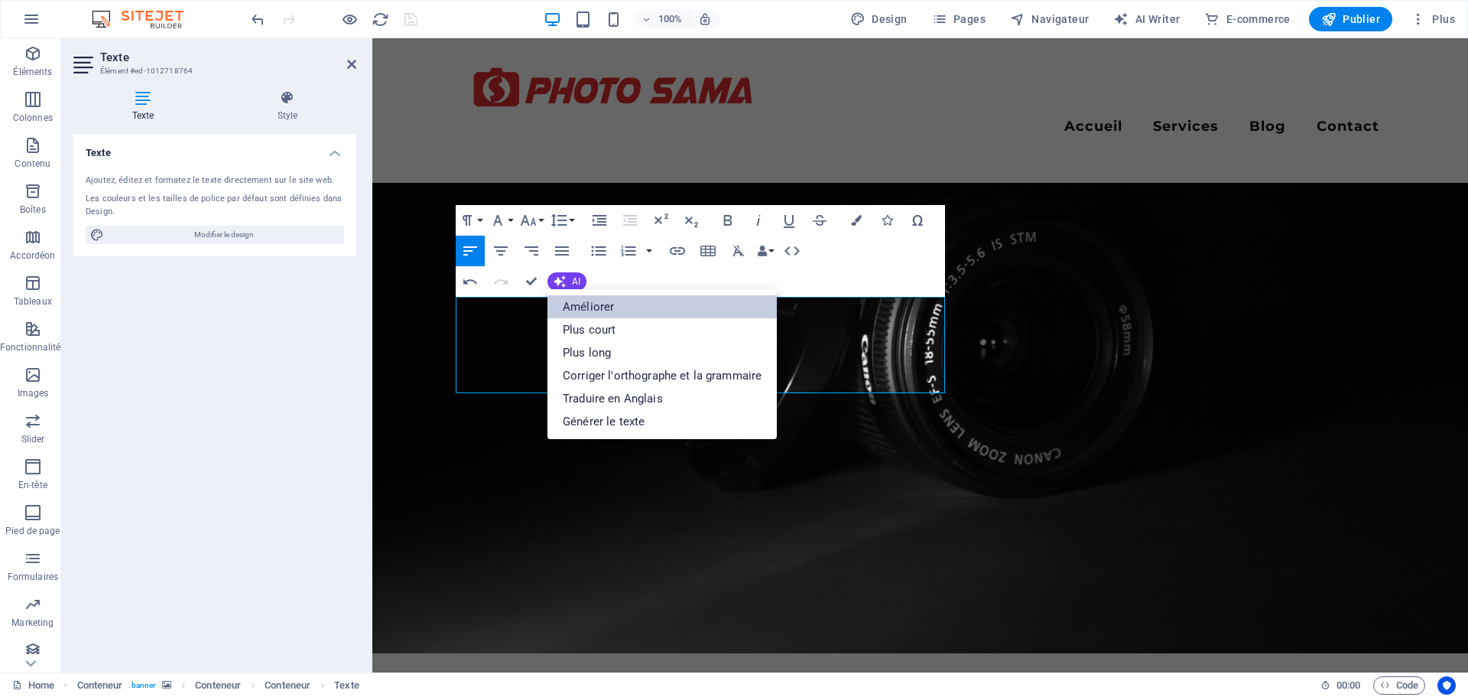
click at [586, 306] on link "Améliorer" at bounding box center [662, 306] width 229 height 23
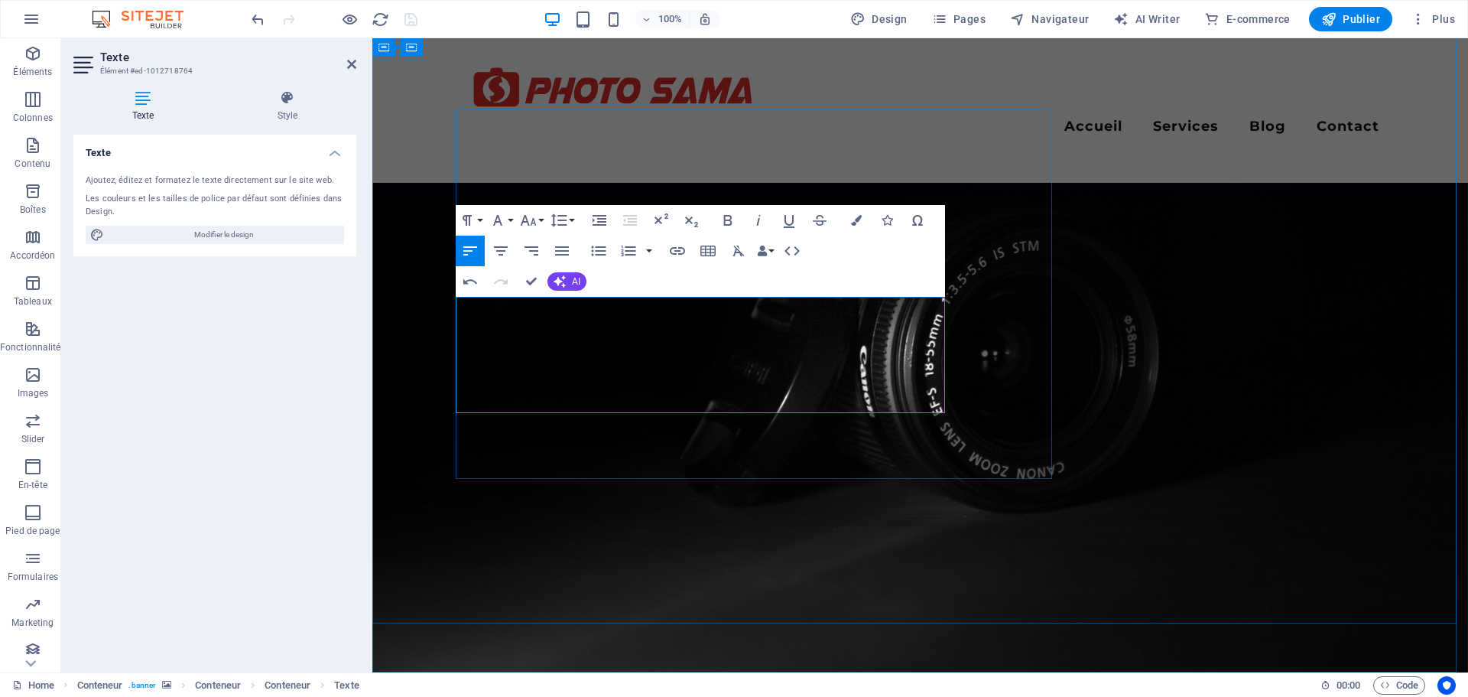
drag, startPoint x: 755, startPoint y: 383, endPoint x: 460, endPoint y: 382, distance: 295.2
click at [726, 220] on icon "button" at bounding box center [728, 220] width 8 height 11
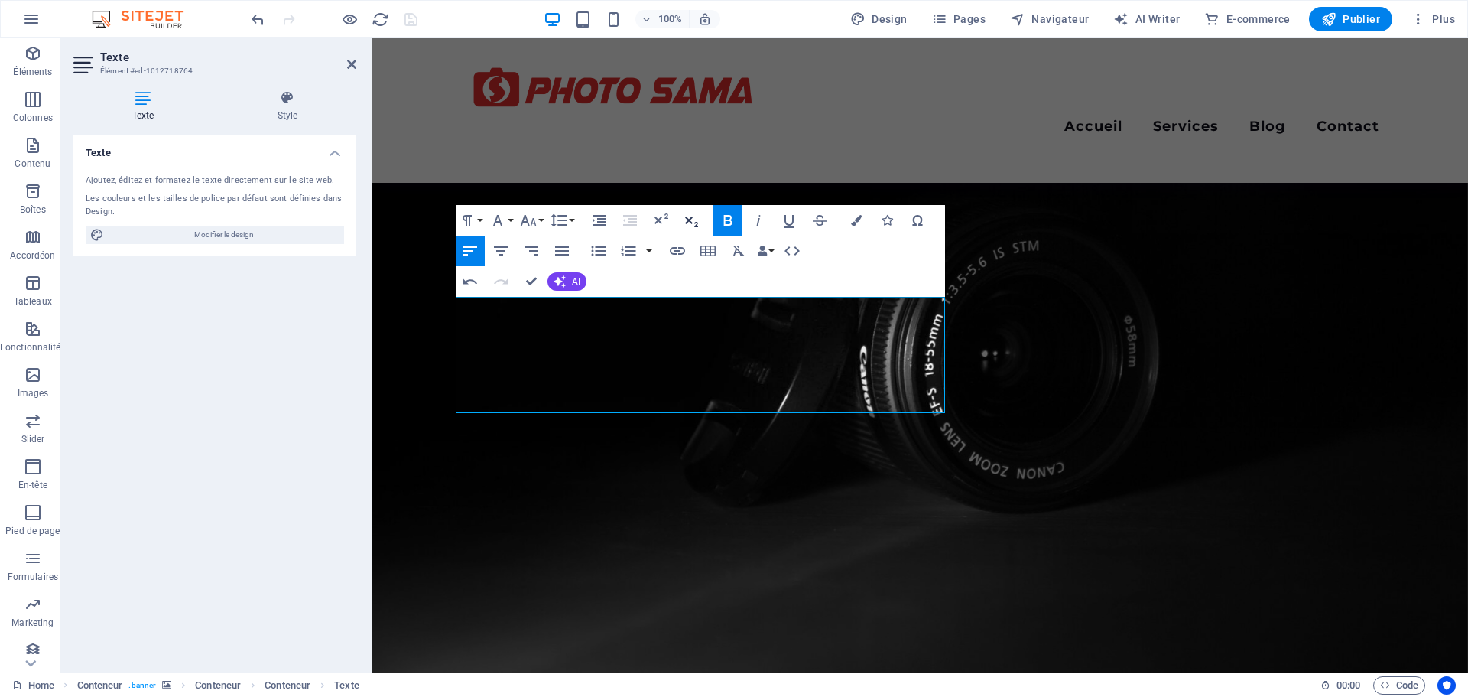
click at [691, 218] on icon "button" at bounding box center [691, 221] width 13 height 11
click at [689, 218] on icon "button" at bounding box center [691, 220] width 18 height 18
click at [657, 218] on icon "button" at bounding box center [662, 218] width 14 height 11
click at [540, 219] on button "Font Size" at bounding box center [531, 220] width 29 height 31
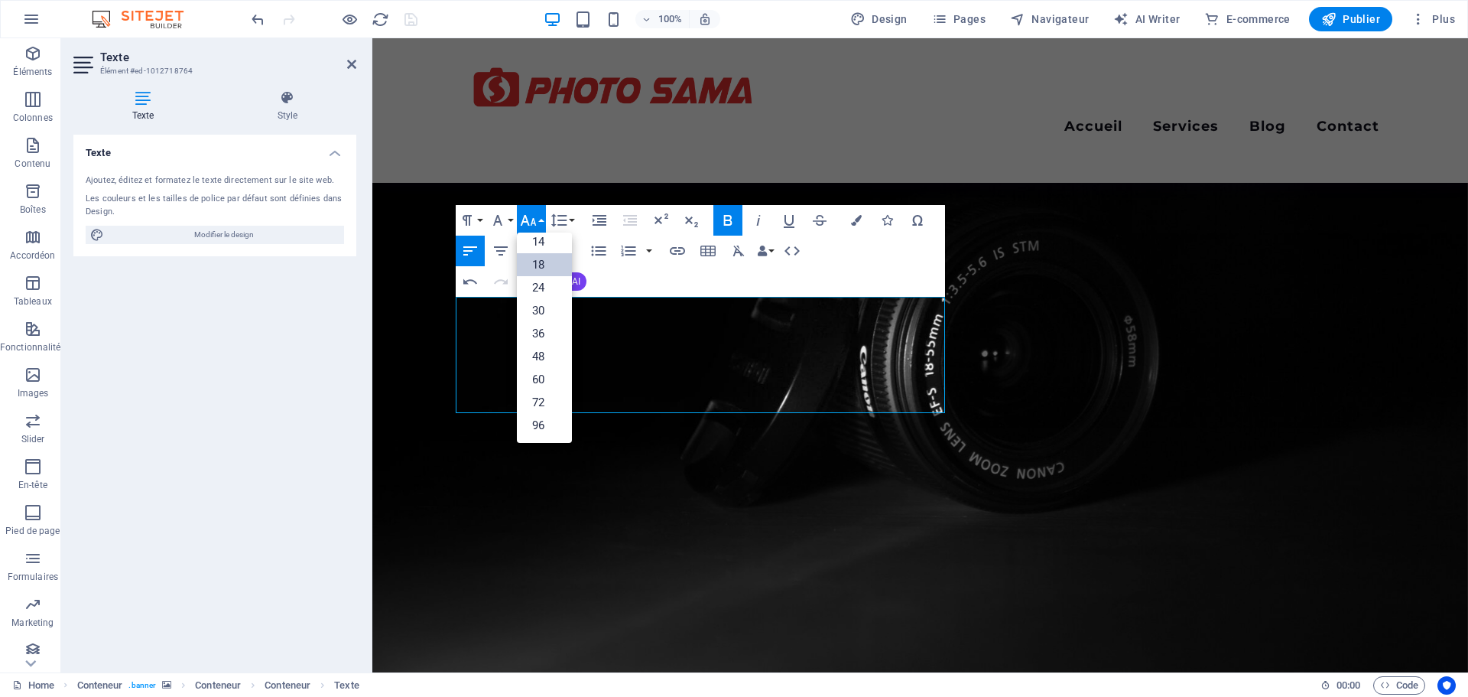
scroll to position [123, 0]
click at [535, 279] on link "24" at bounding box center [544, 287] width 55 height 23
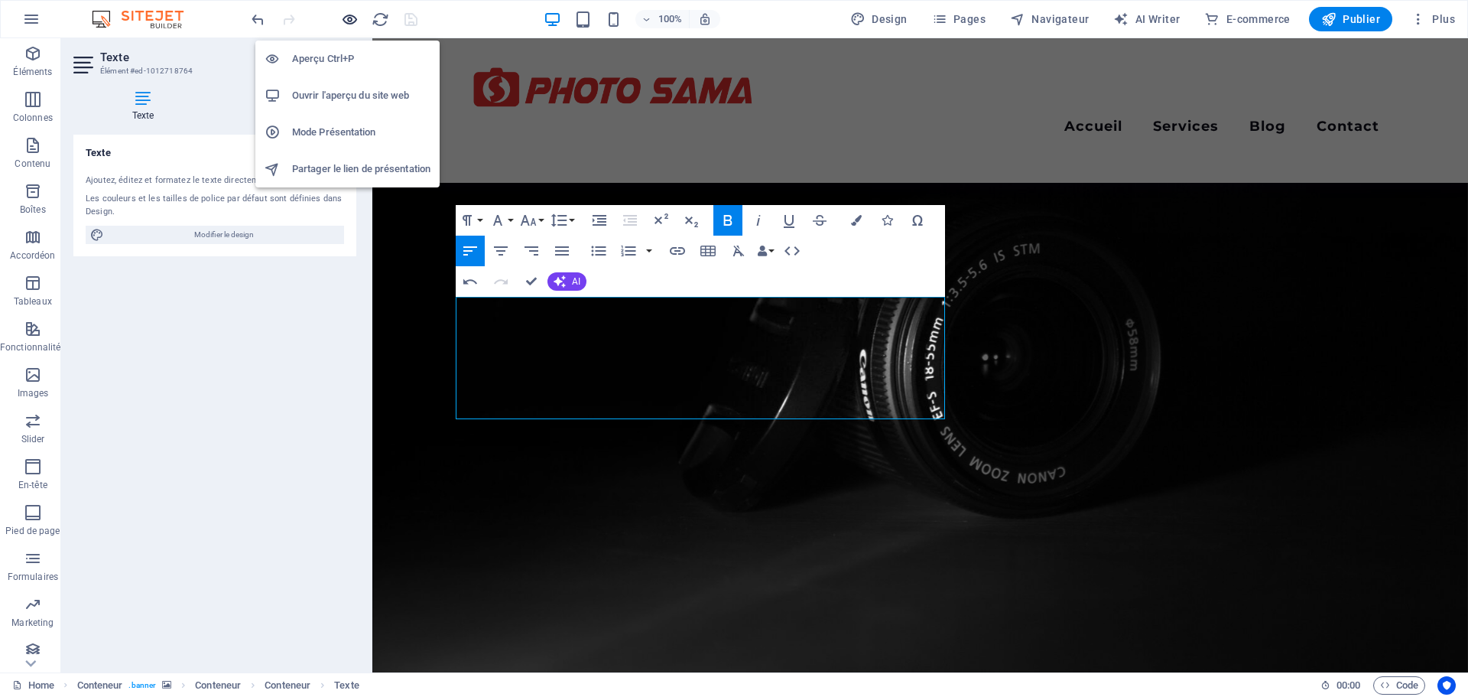
click at [353, 18] on icon "button" at bounding box center [350, 20] width 18 height 18
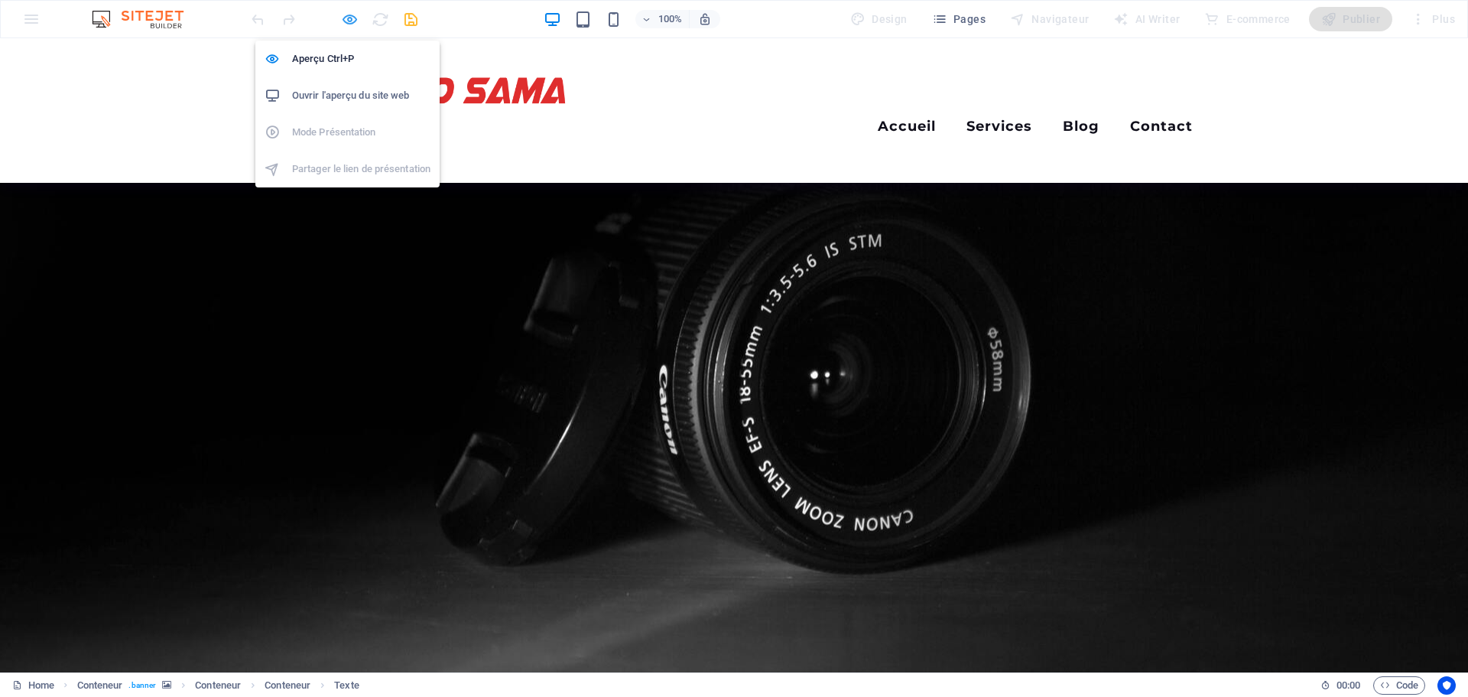
click at [347, 16] on icon "button" at bounding box center [350, 20] width 18 height 18
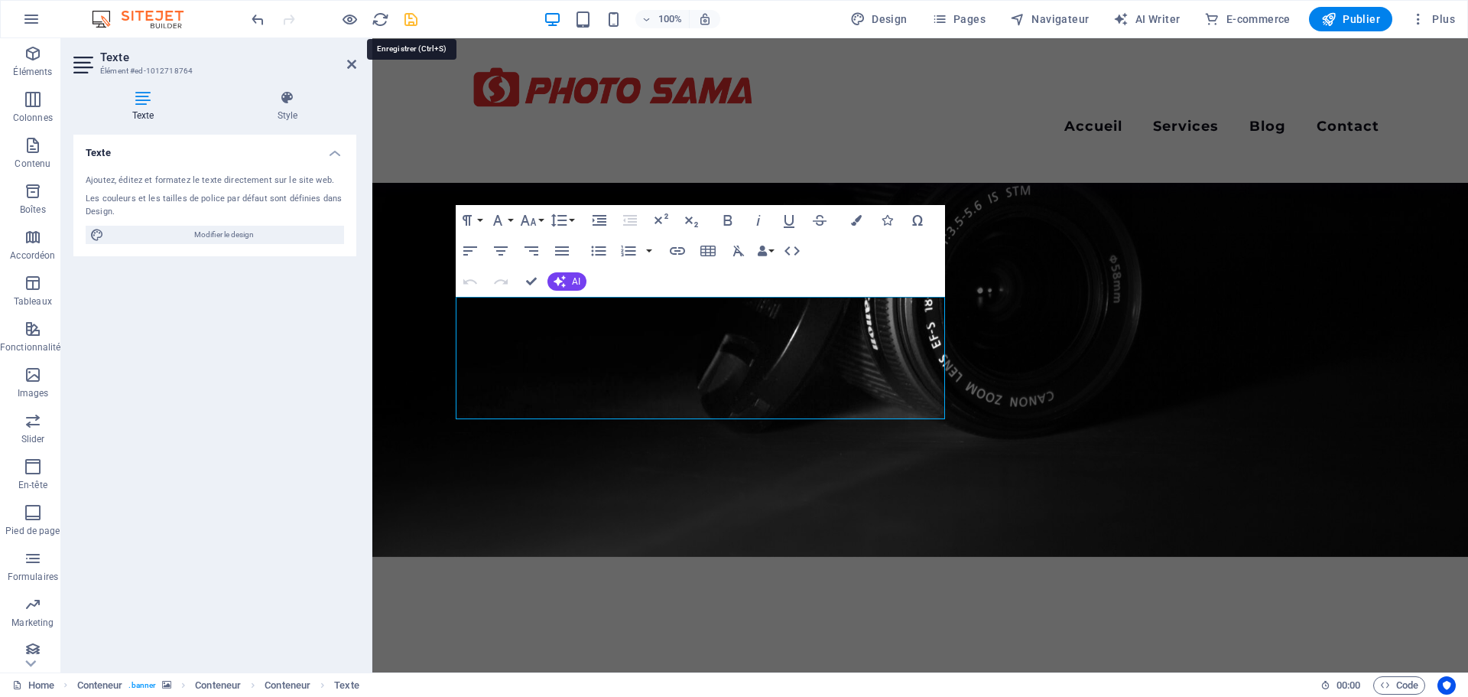
click at [408, 19] on icon "save" at bounding box center [411, 20] width 18 height 18
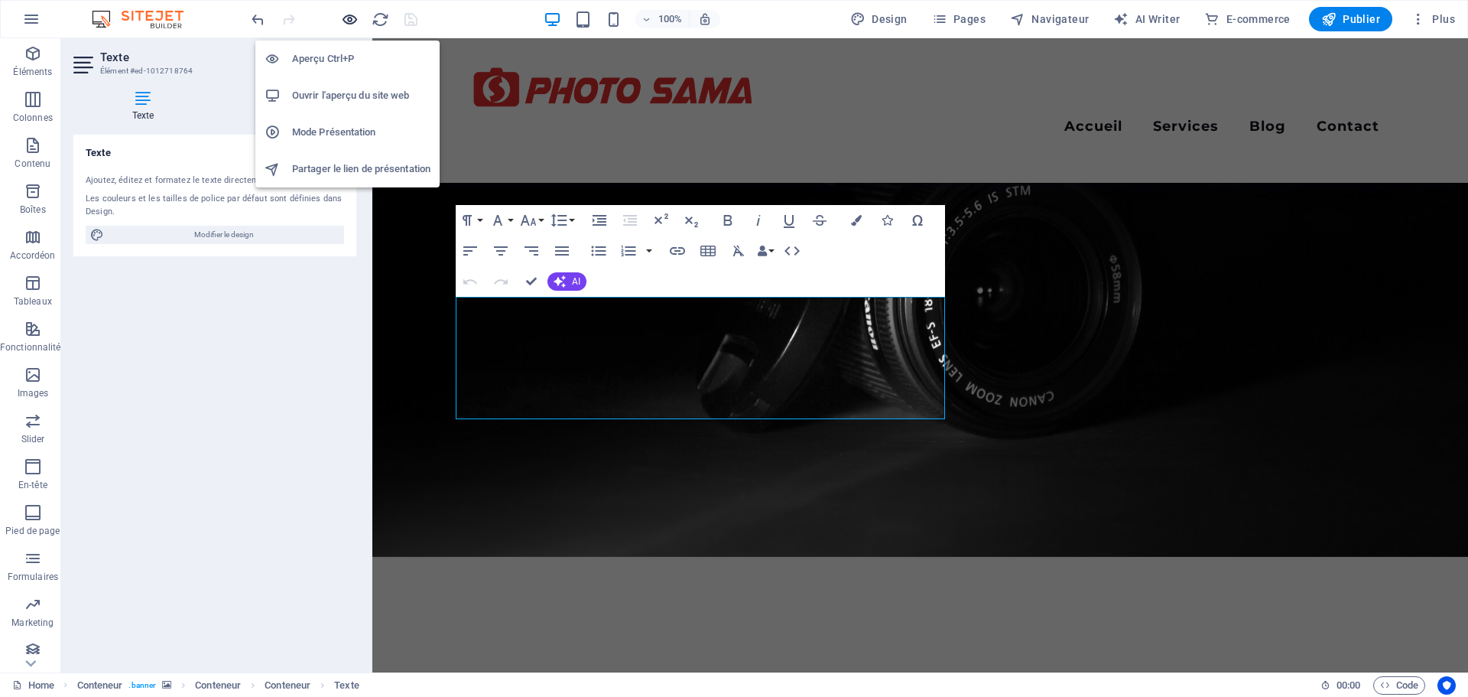
click at [343, 19] on icon "button" at bounding box center [350, 20] width 18 height 18
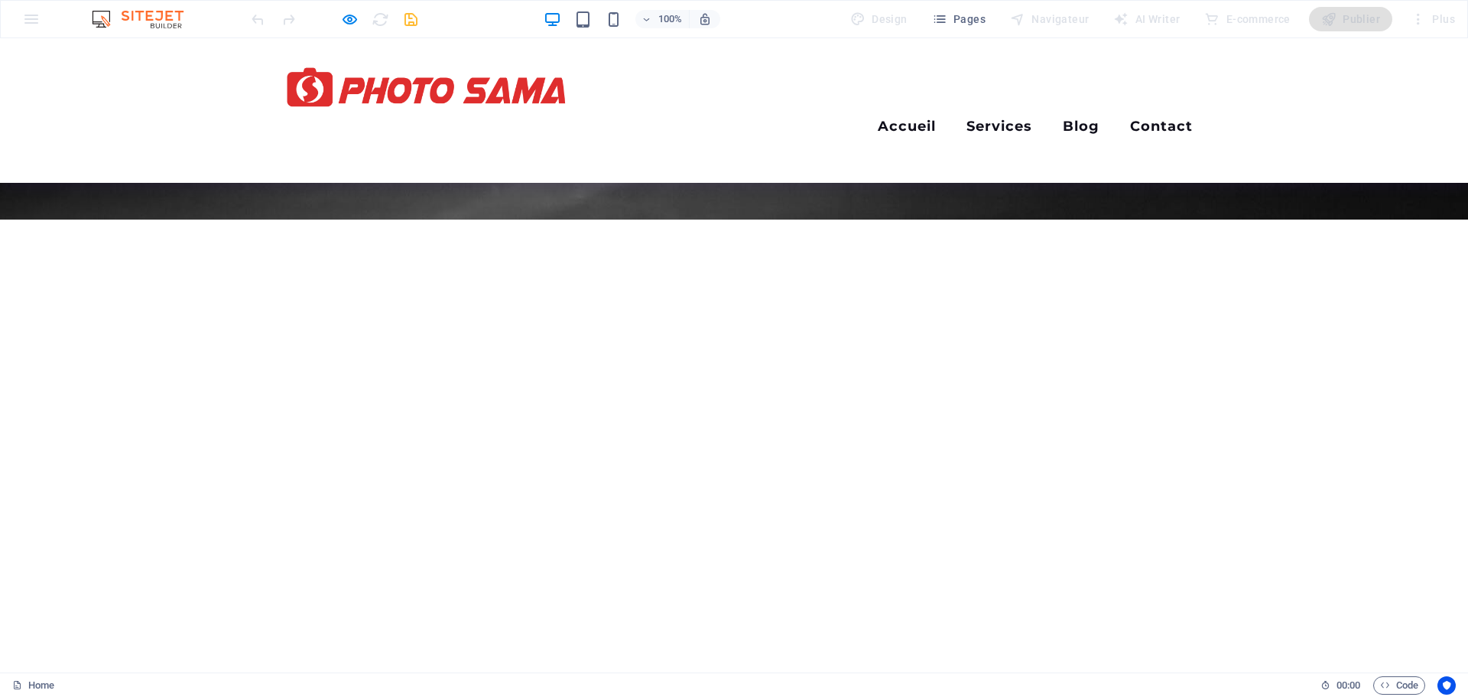
scroll to position [688, 0]
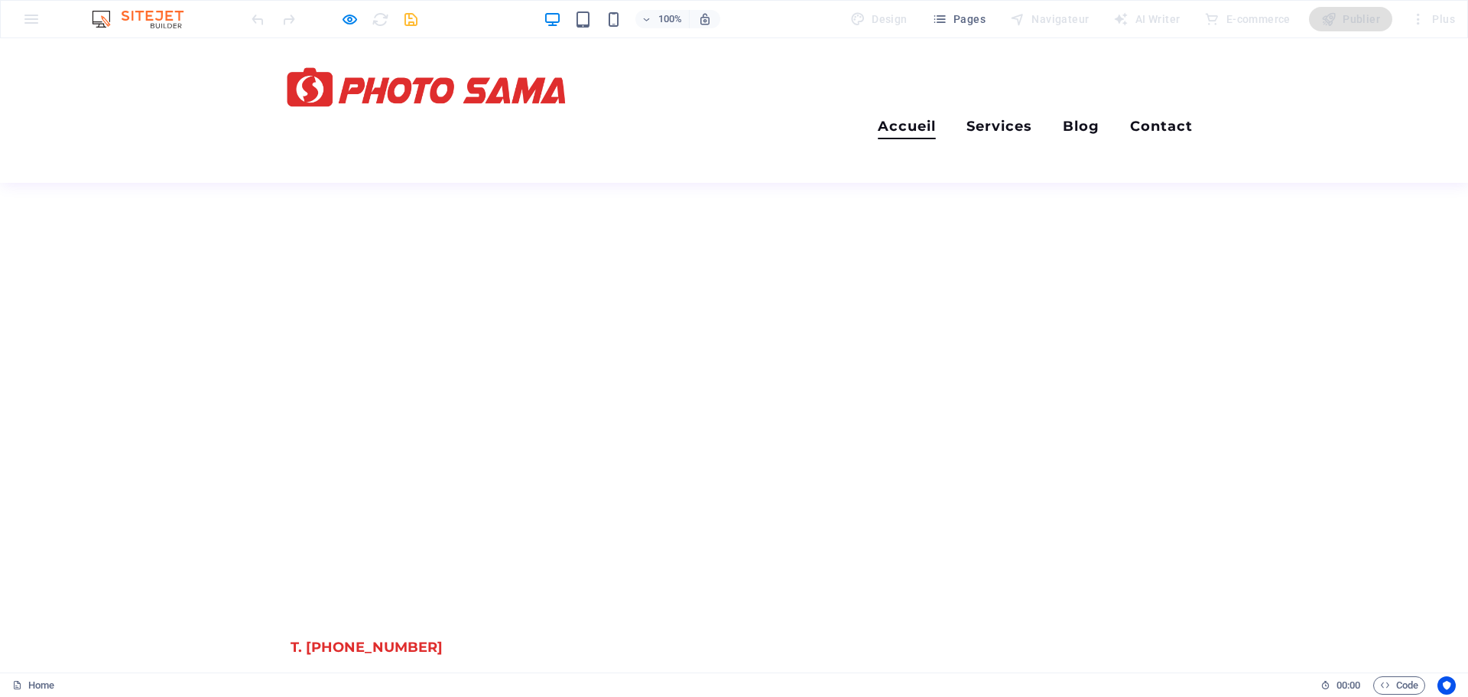
click at [915, 119] on link "Accueil" at bounding box center [907, 129] width 58 height 20
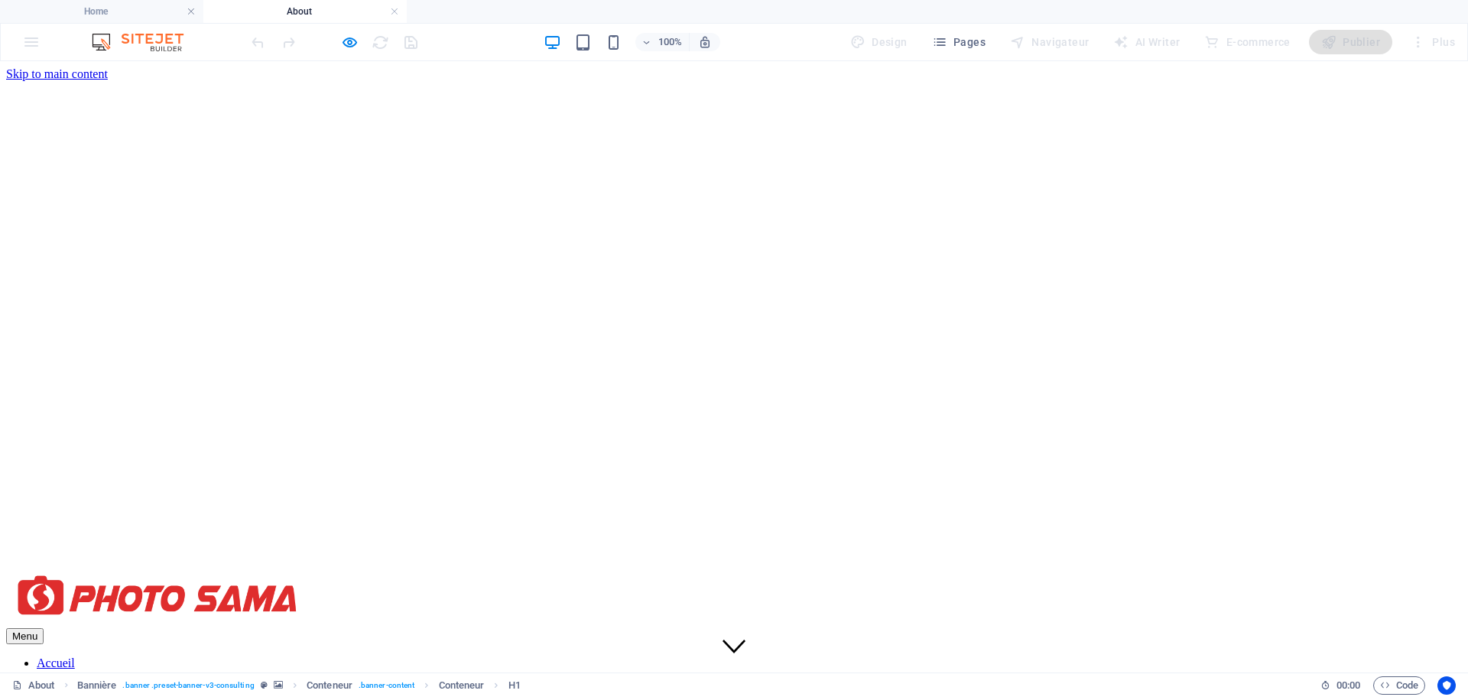
scroll to position [0, 0]
click at [396, 11] on link at bounding box center [394, 12] width 9 height 15
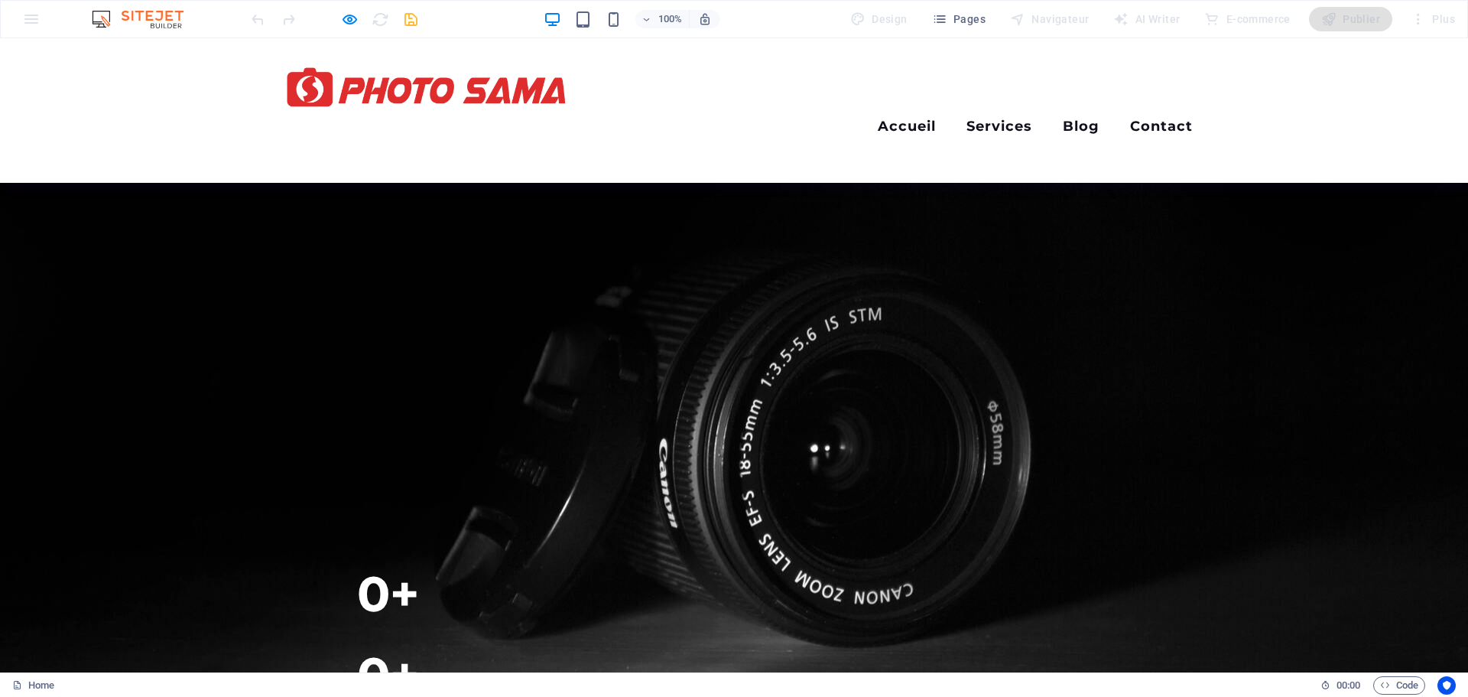
scroll to position [688, 0]
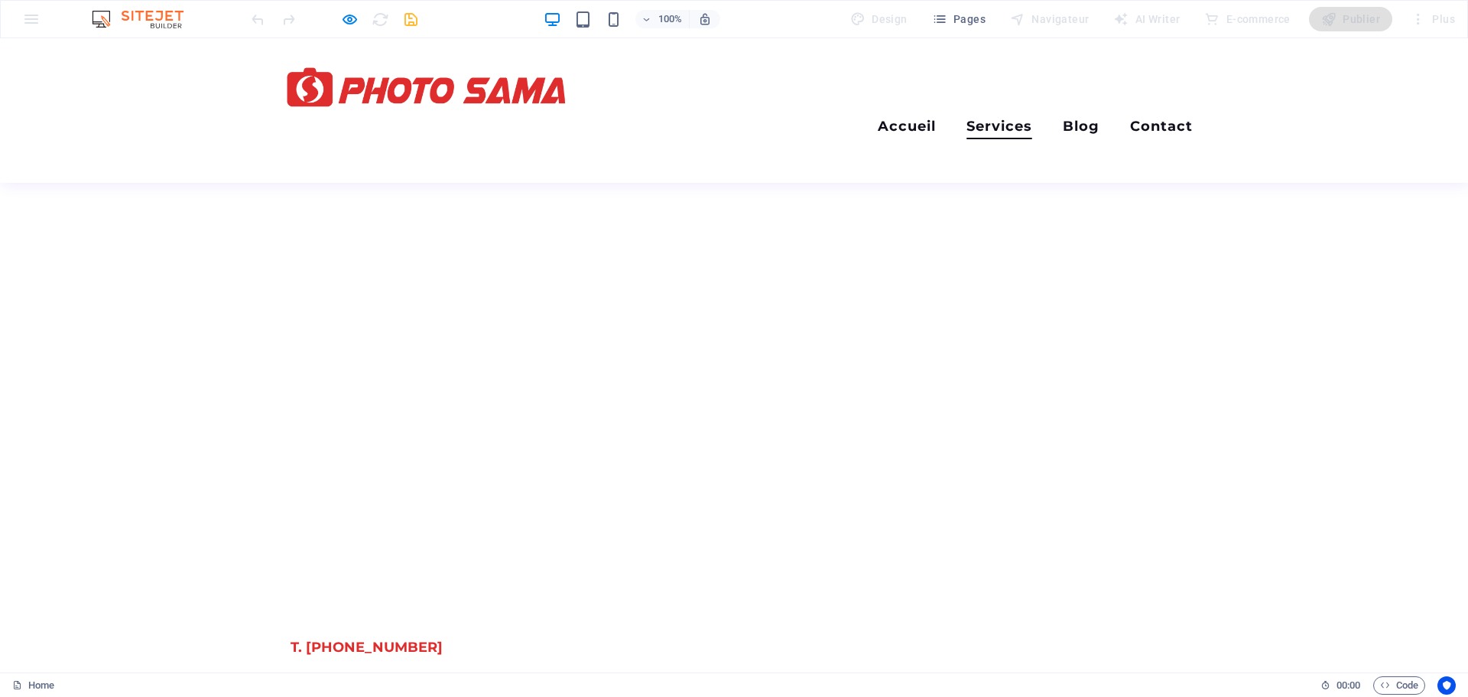
click at [1014, 119] on link "Services" at bounding box center [1000, 129] width 66 height 20
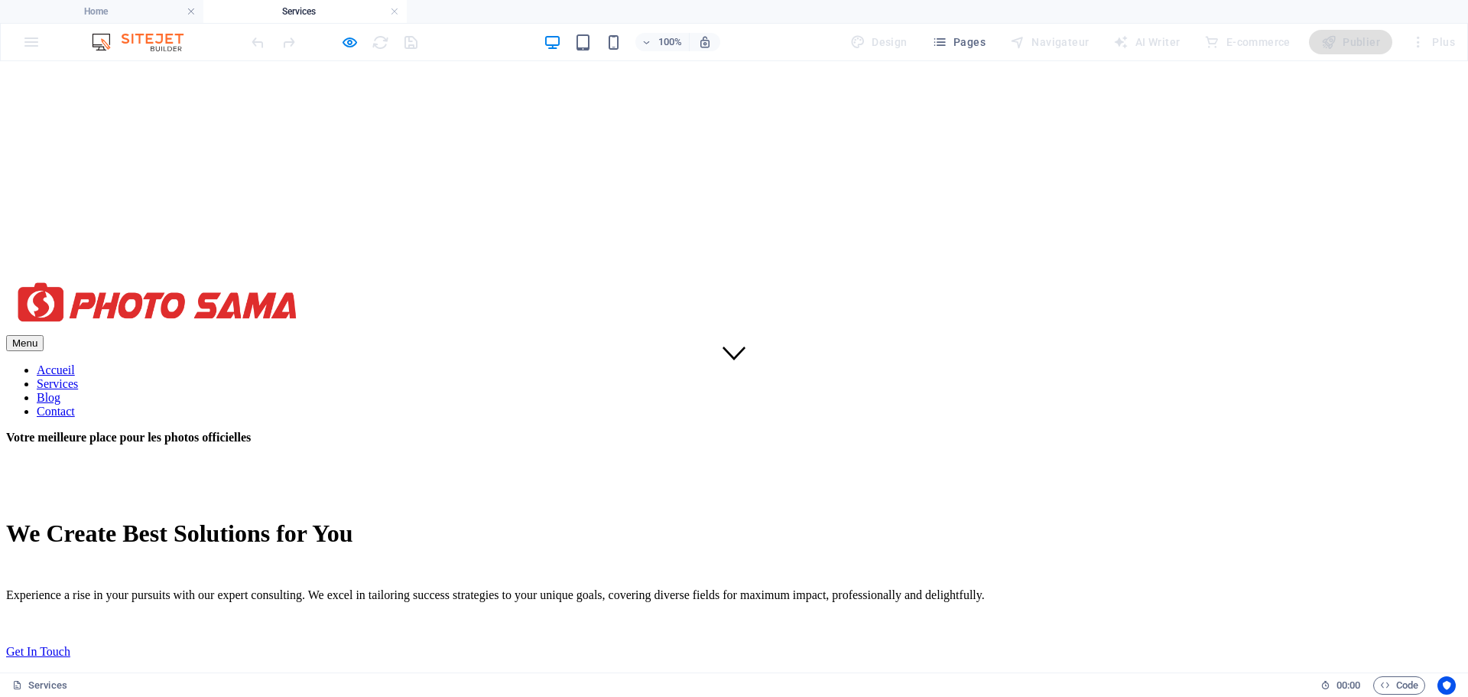
scroll to position [0, 0]
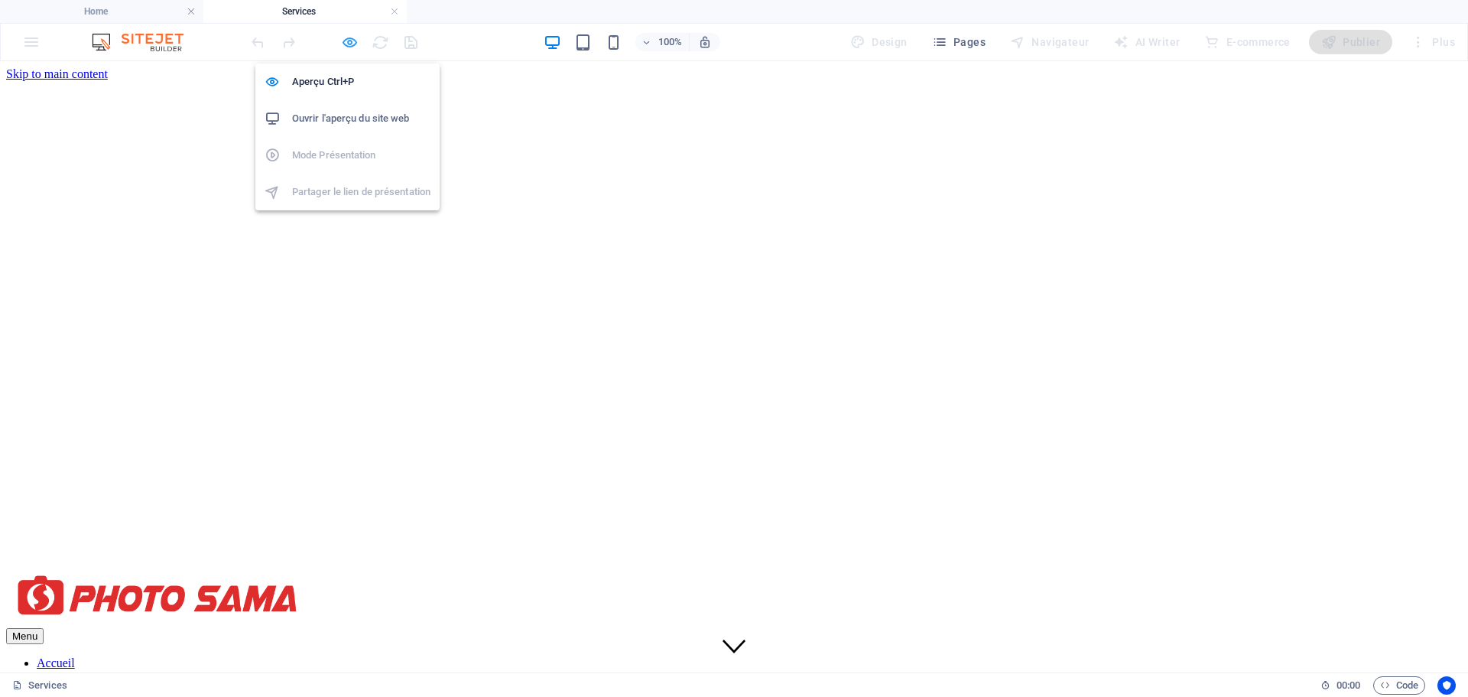
click at [354, 42] on icon "button" at bounding box center [350, 43] width 18 height 18
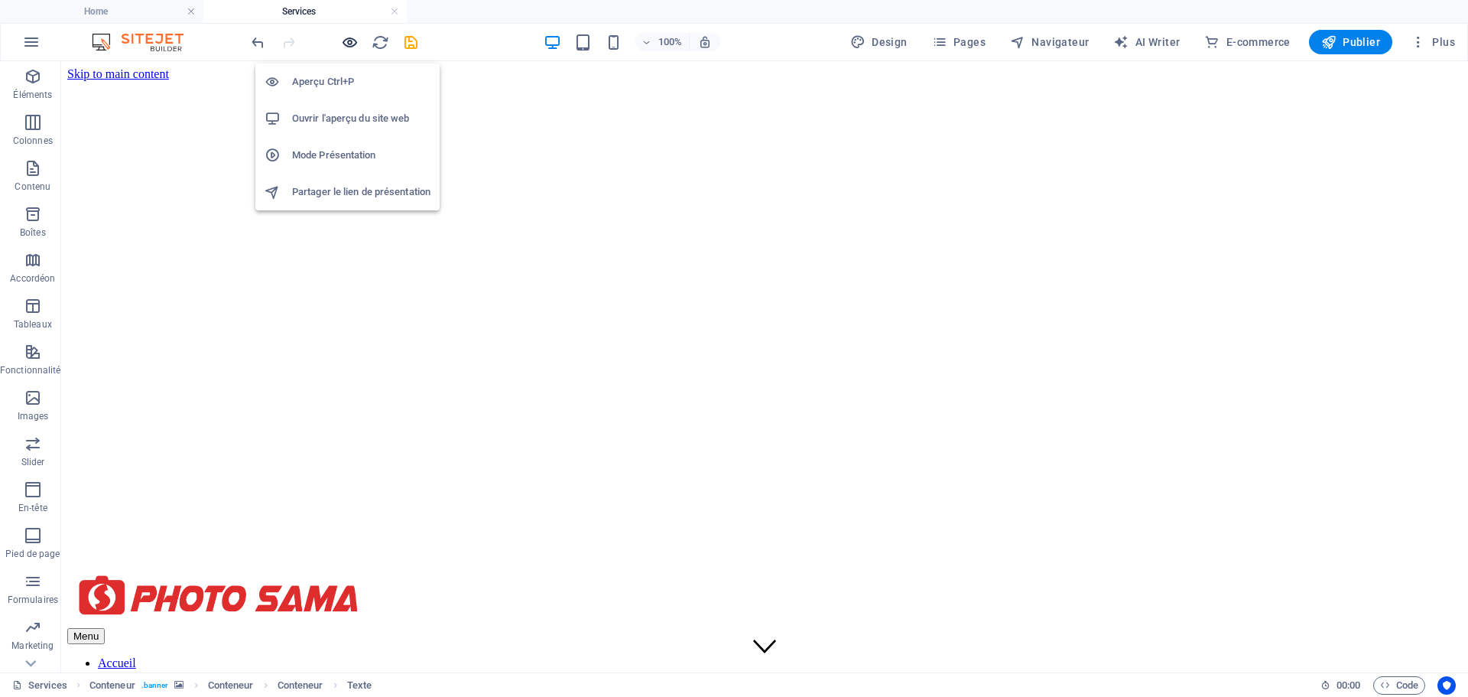
click at [354, 42] on icon "button" at bounding box center [350, 43] width 18 height 18
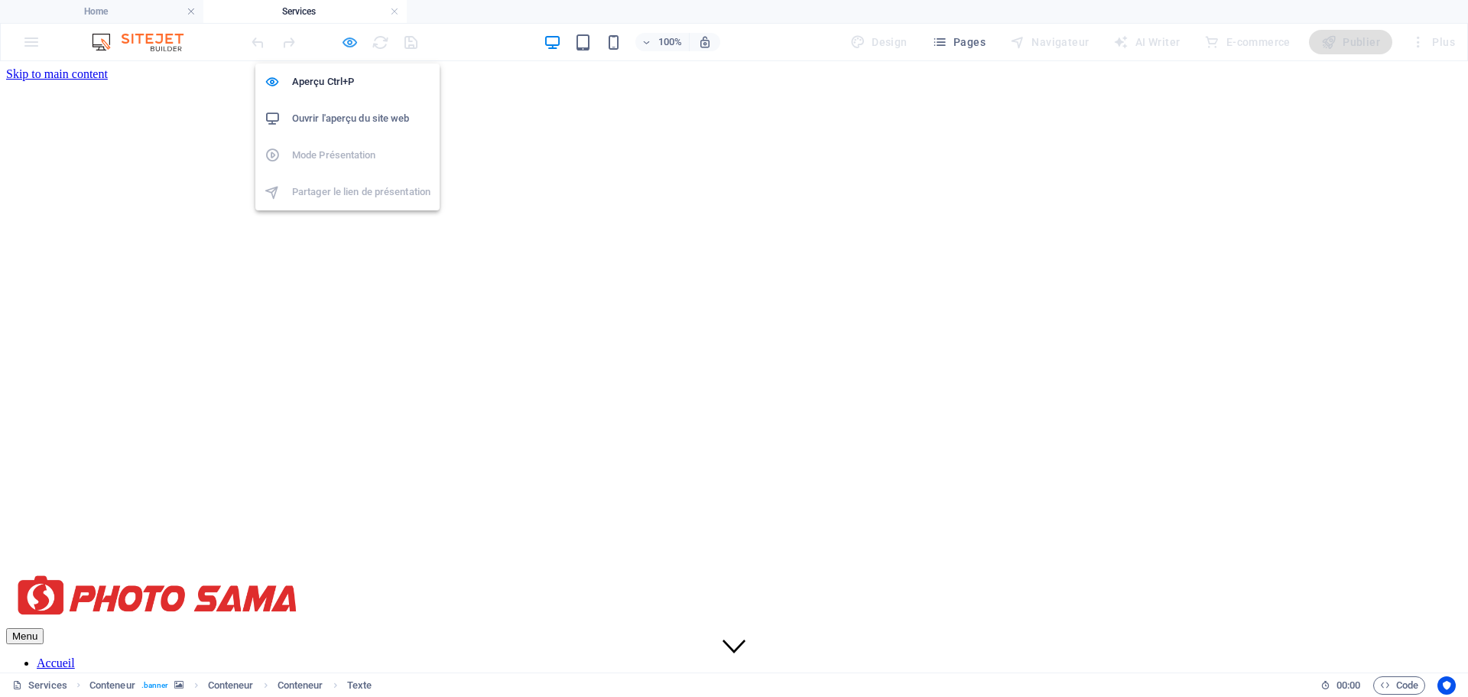
click at [354, 42] on icon "button" at bounding box center [350, 43] width 18 height 18
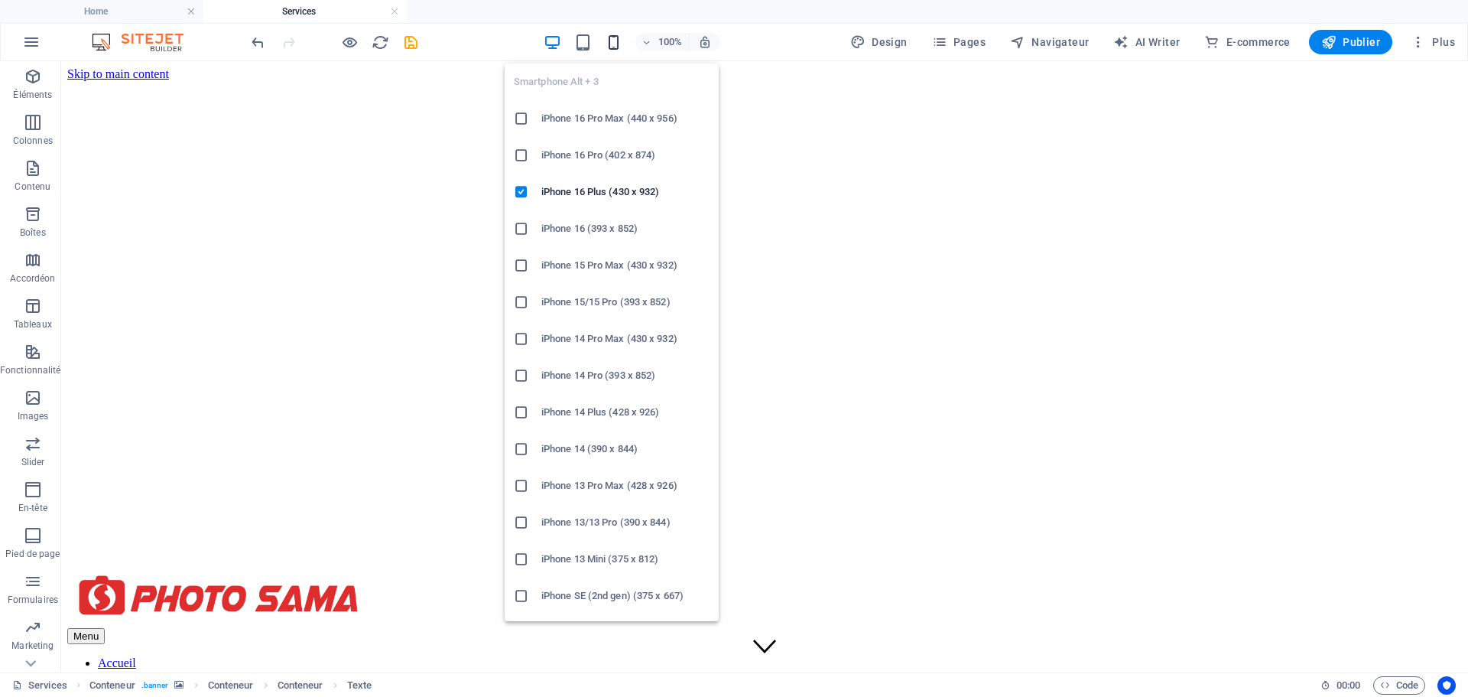
click at [611, 34] on icon "button" at bounding box center [614, 43] width 18 height 18
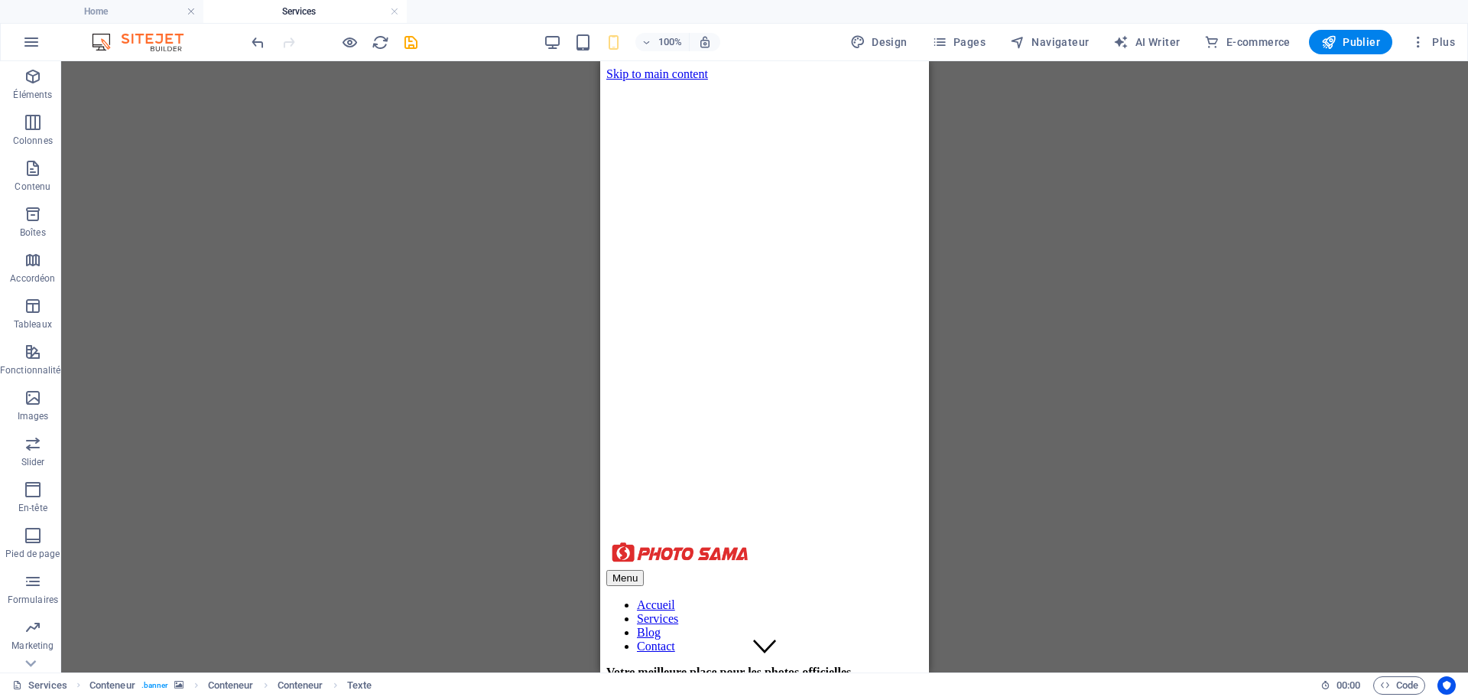
drag, startPoint x: 924, startPoint y: 89, endPoint x: 1408, endPoint y: 62, distance: 484.8
click at [396, 13] on link at bounding box center [394, 12] width 9 height 15
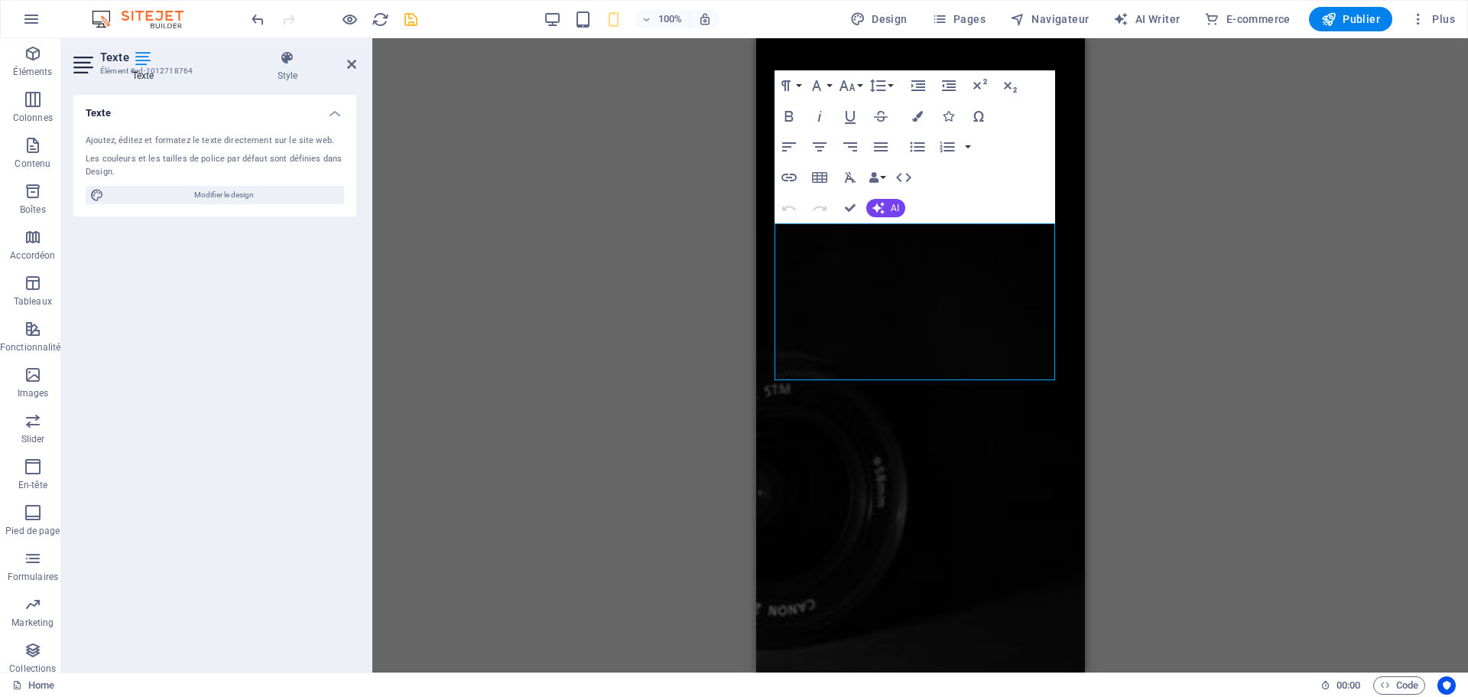
click at [1210, 182] on div "Glissez et déposez l'élément de votre choix pour remplacer le contenu existant.…" at bounding box center [920, 355] width 1096 height 634
click at [404, 17] on icon "save" at bounding box center [411, 20] width 18 height 18
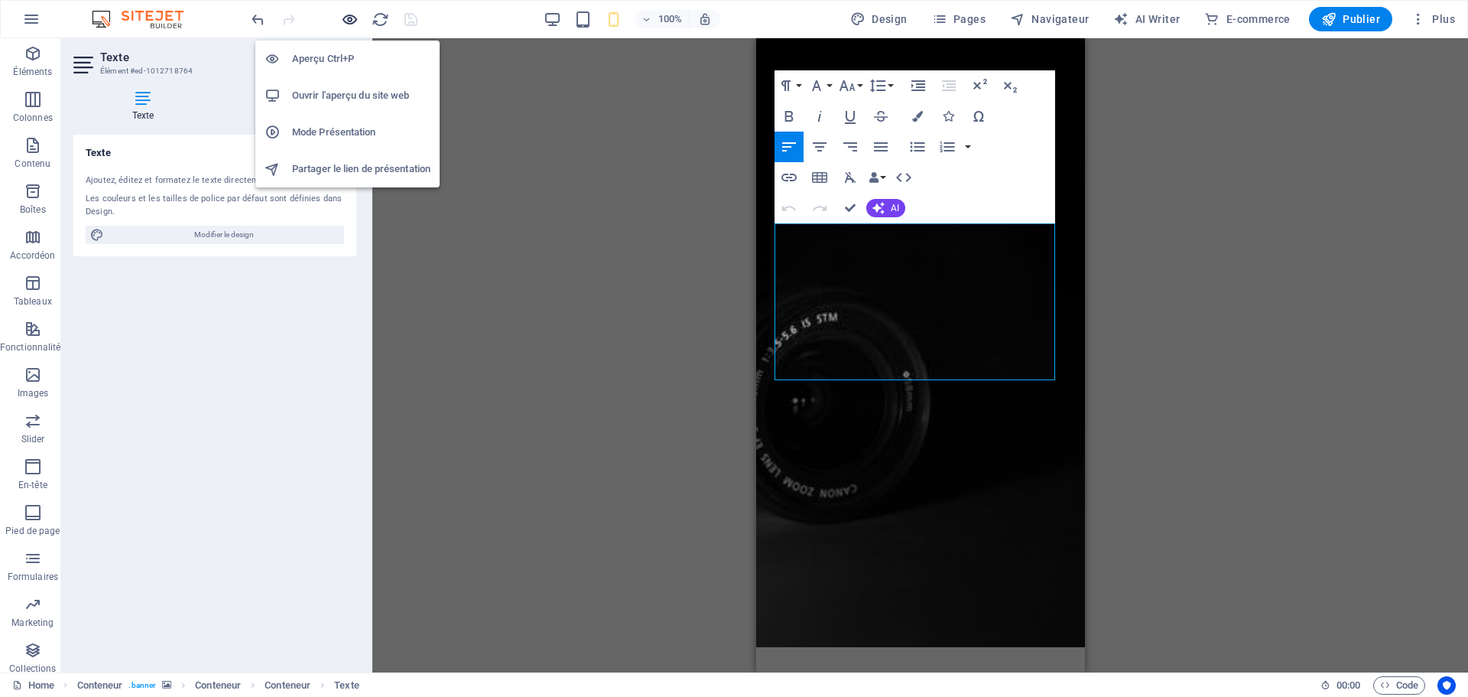
click at [346, 18] on icon "button" at bounding box center [350, 20] width 18 height 18
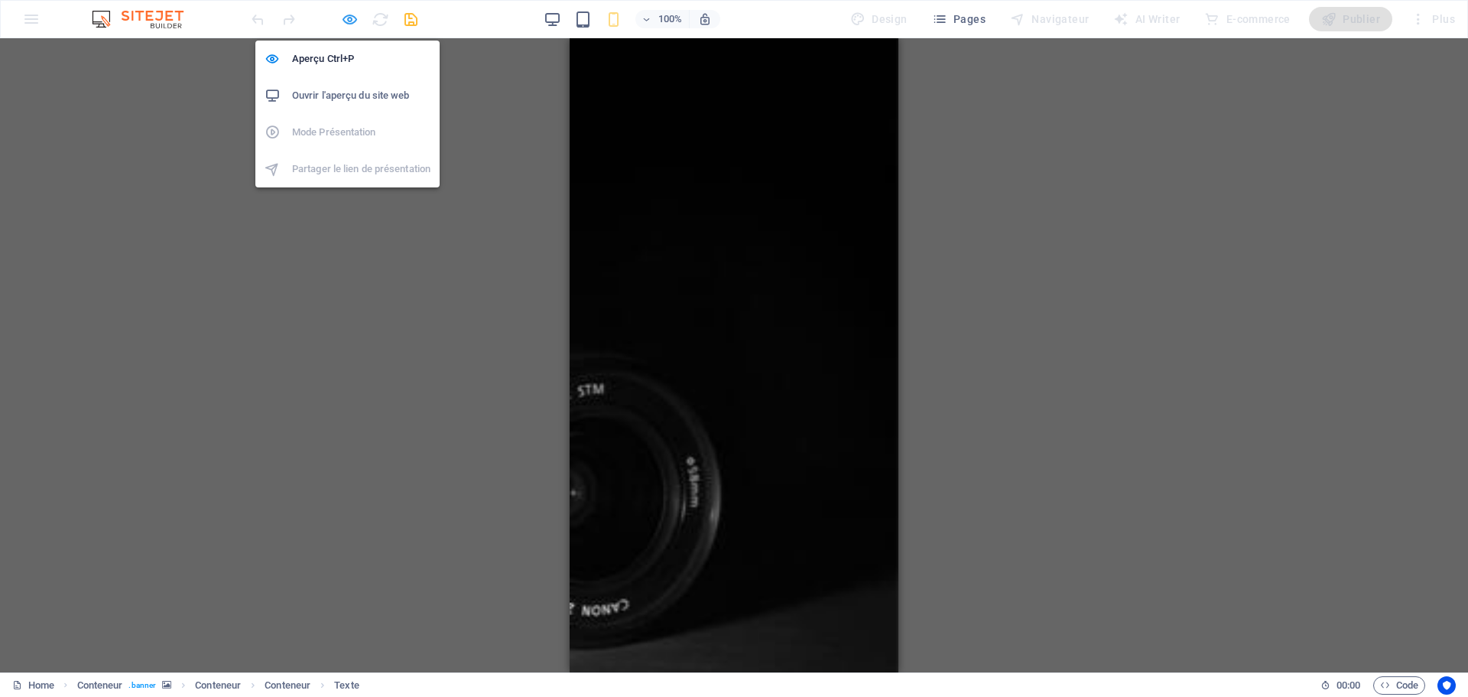
click at [346, 18] on icon "button" at bounding box center [350, 20] width 18 height 18
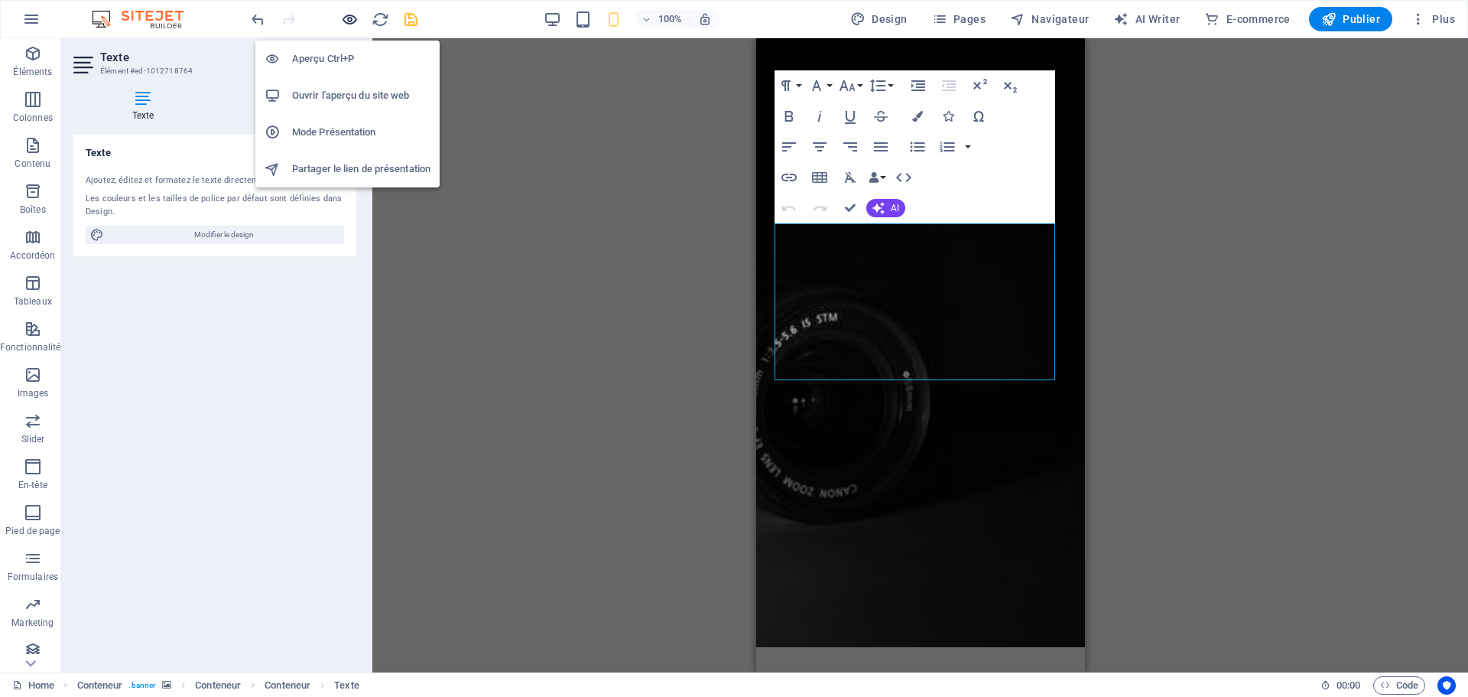
click at [346, 18] on icon "button" at bounding box center [350, 20] width 18 height 18
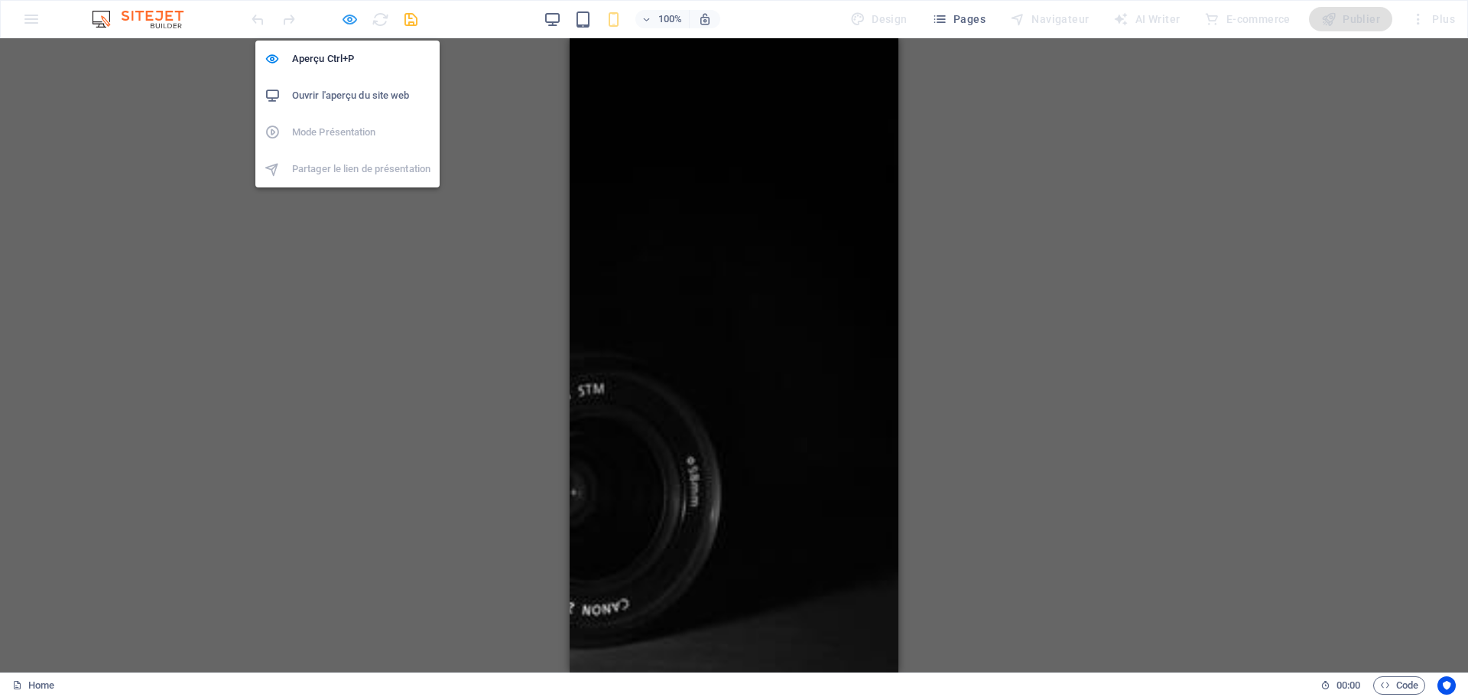
click at [347, 19] on icon "button" at bounding box center [350, 20] width 18 height 18
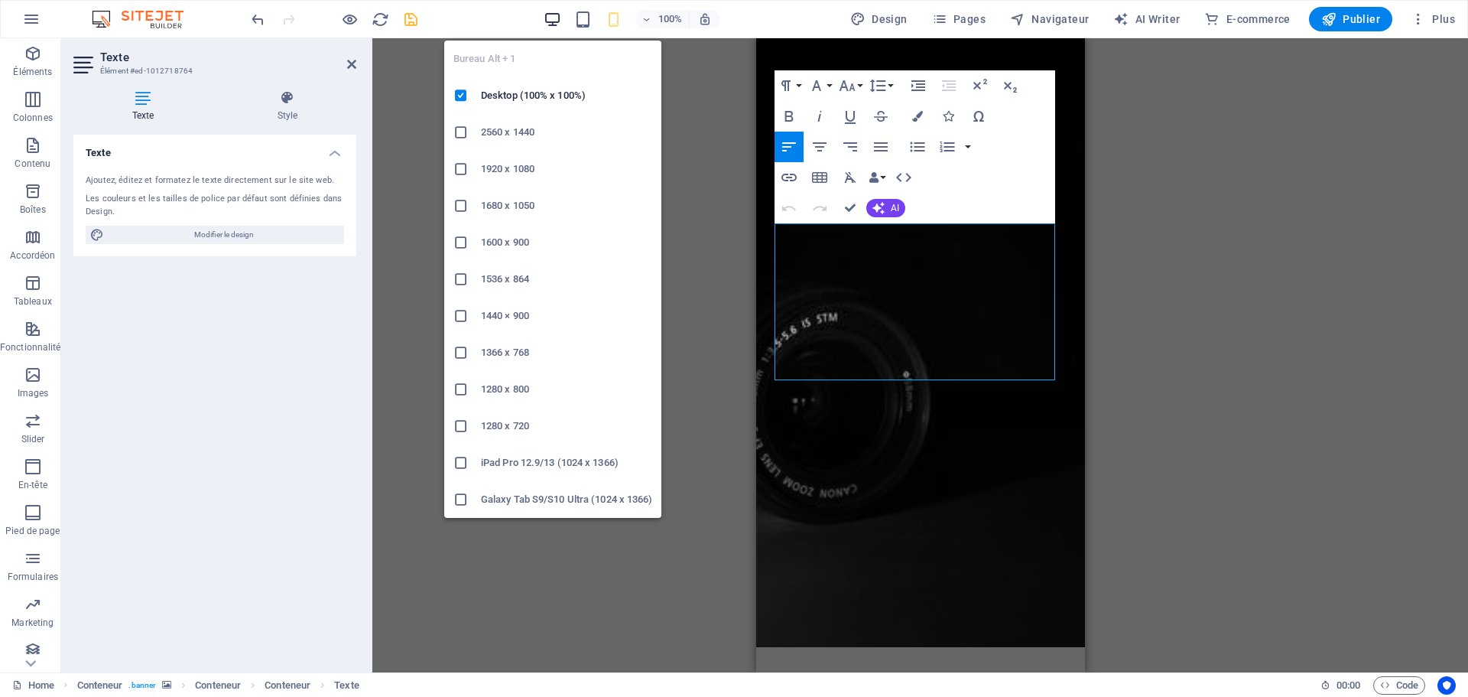
click at [549, 18] on icon "button" at bounding box center [553, 20] width 18 height 18
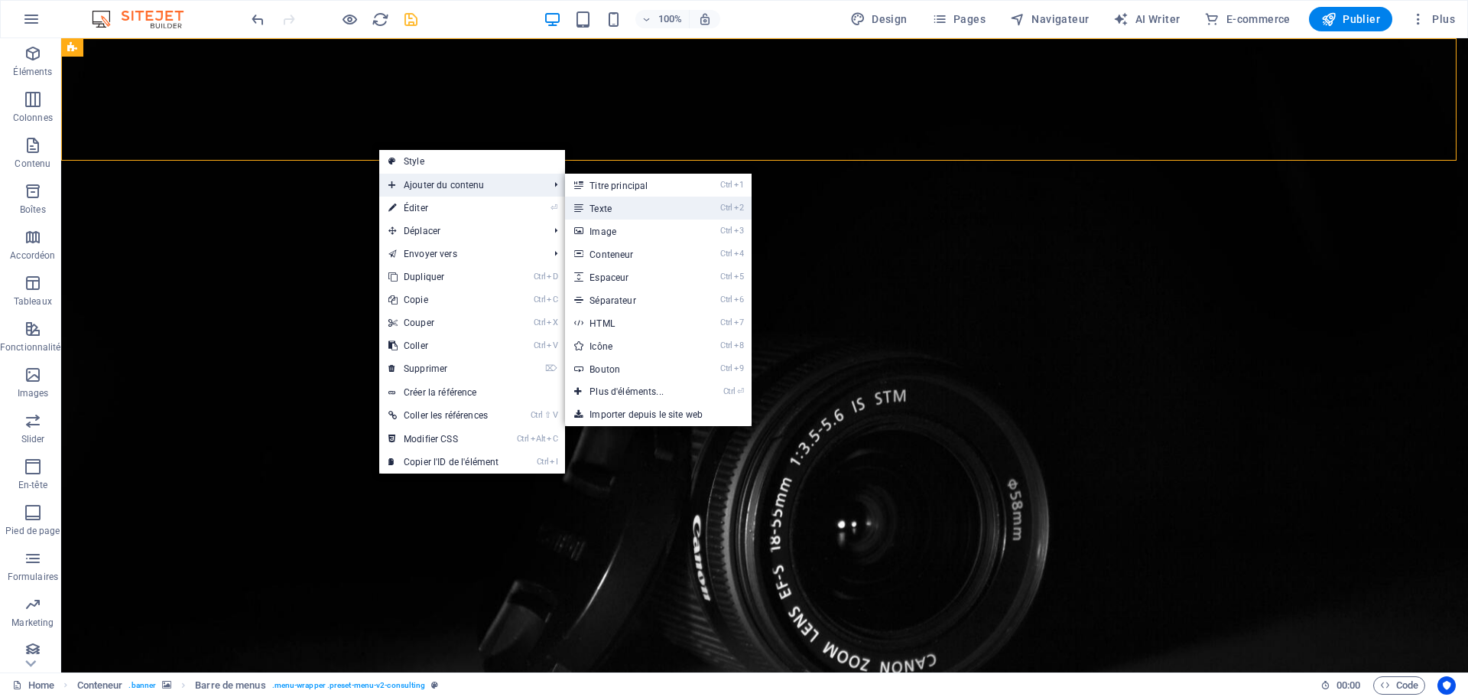
drag, startPoint x: 427, startPoint y: 180, endPoint x: 616, endPoint y: 213, distance: 190.8
click at [565, 197] on li "Ajouter du contenu Ctrl 1 Titre principal Ctrl 2 Texte Ctrl 3 Image Ctrl 4 Cont…" at bounding box center [472, 185] width 186 height 23
click at [598, 210] on link "Ctrl 2 Texte" at bounding box center [629, 208] width 129 height 23
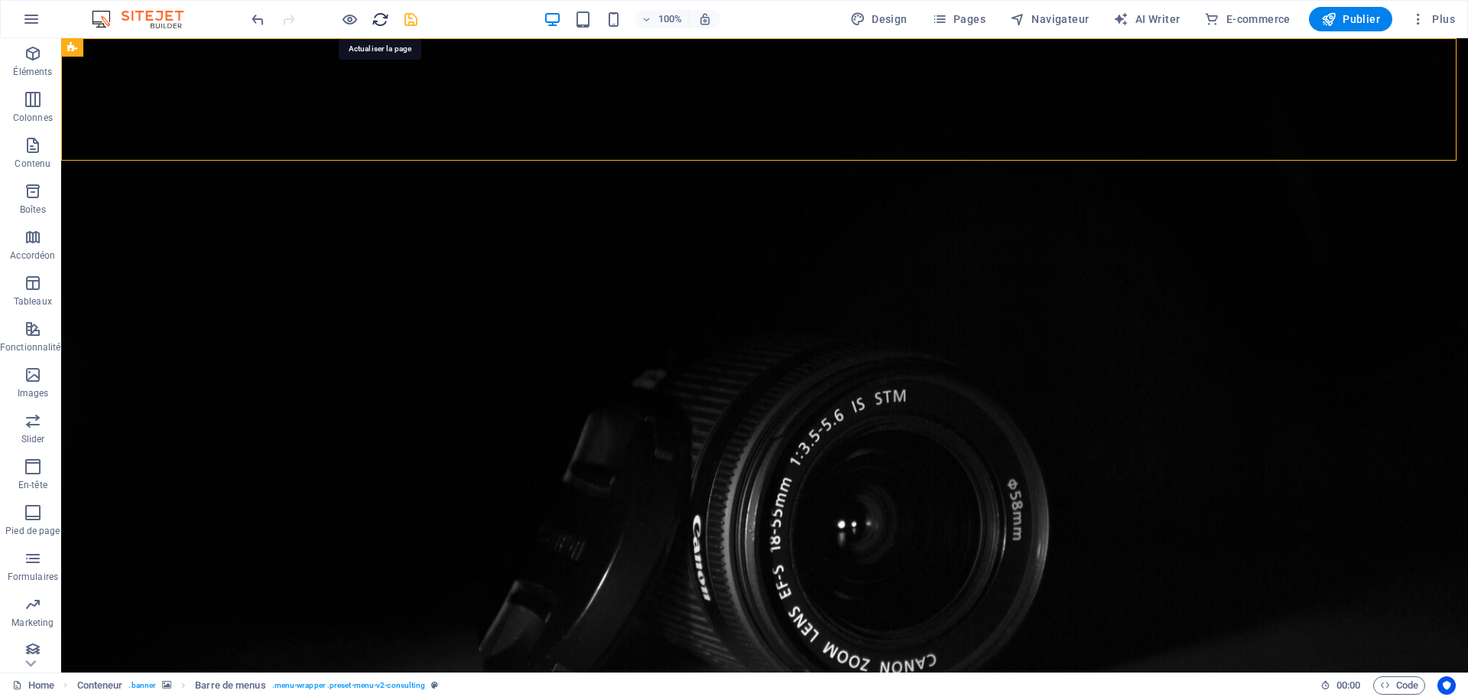
click at [377, 20] on icon "reload" at bounding box center [381, 20] width 18 height 18
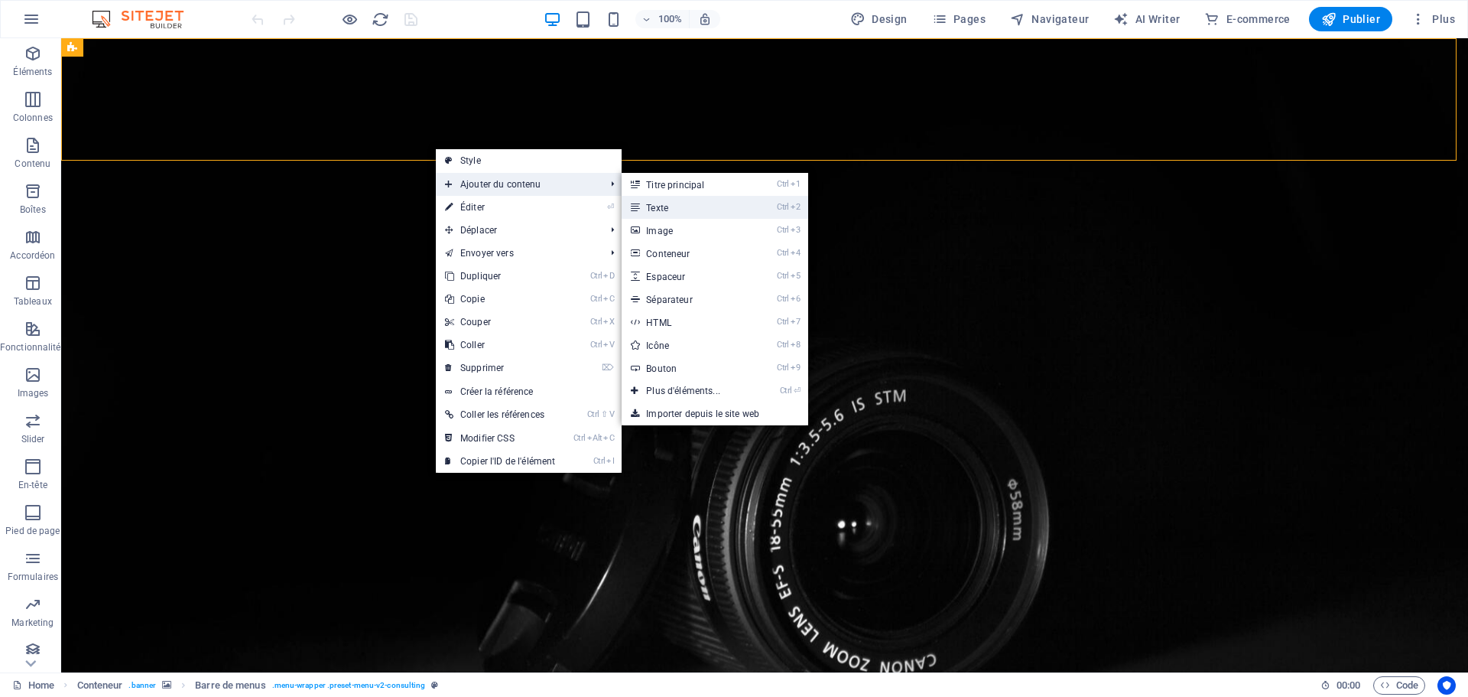
click at [648, 201] on link "Ctrl 2 Texte" at bounding box center [686, 207] width 129 height 23
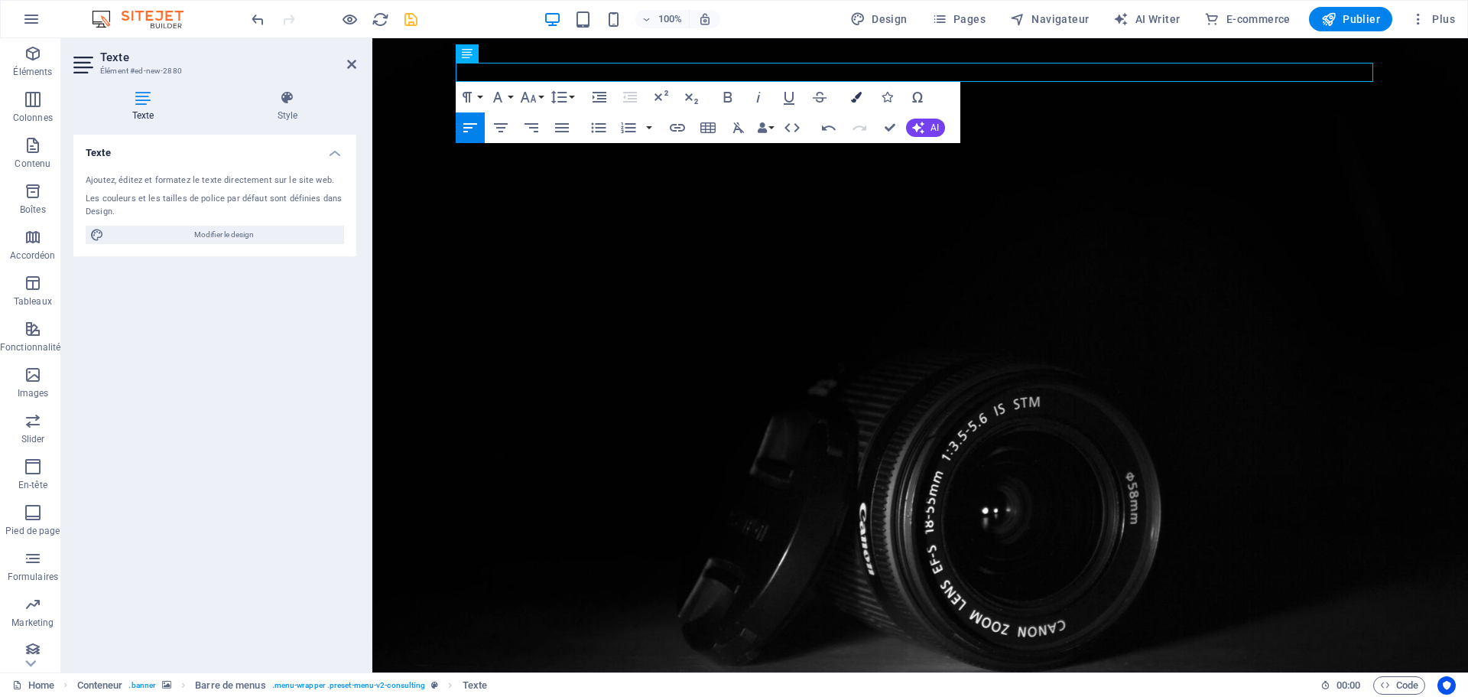
click at [856, 96] on icon "button" at bounding box center [856, 97] width 11 height 11
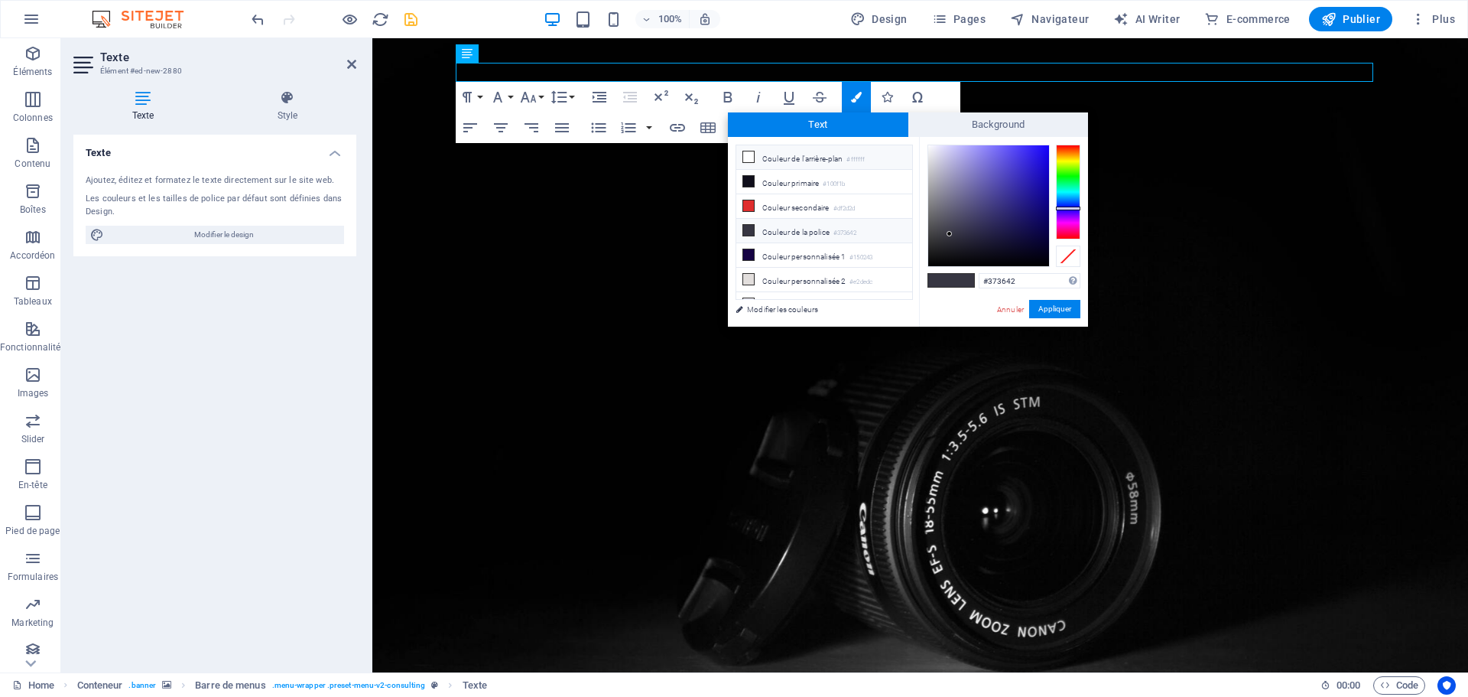
click at [747, 155] on icon at bounding box center [748, 156] width 11 height 11
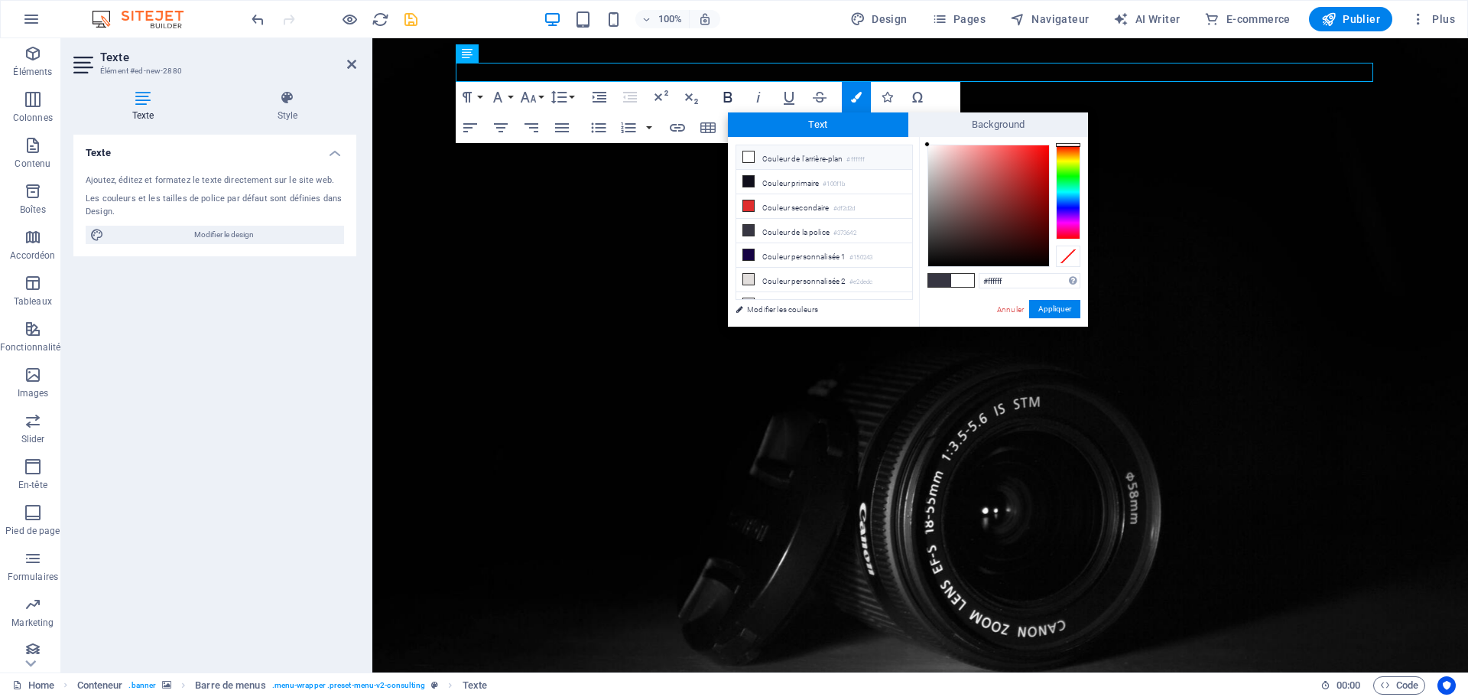
click at [728, 93] on icon "button" at bounding box center [728, 97] width 8 height 11
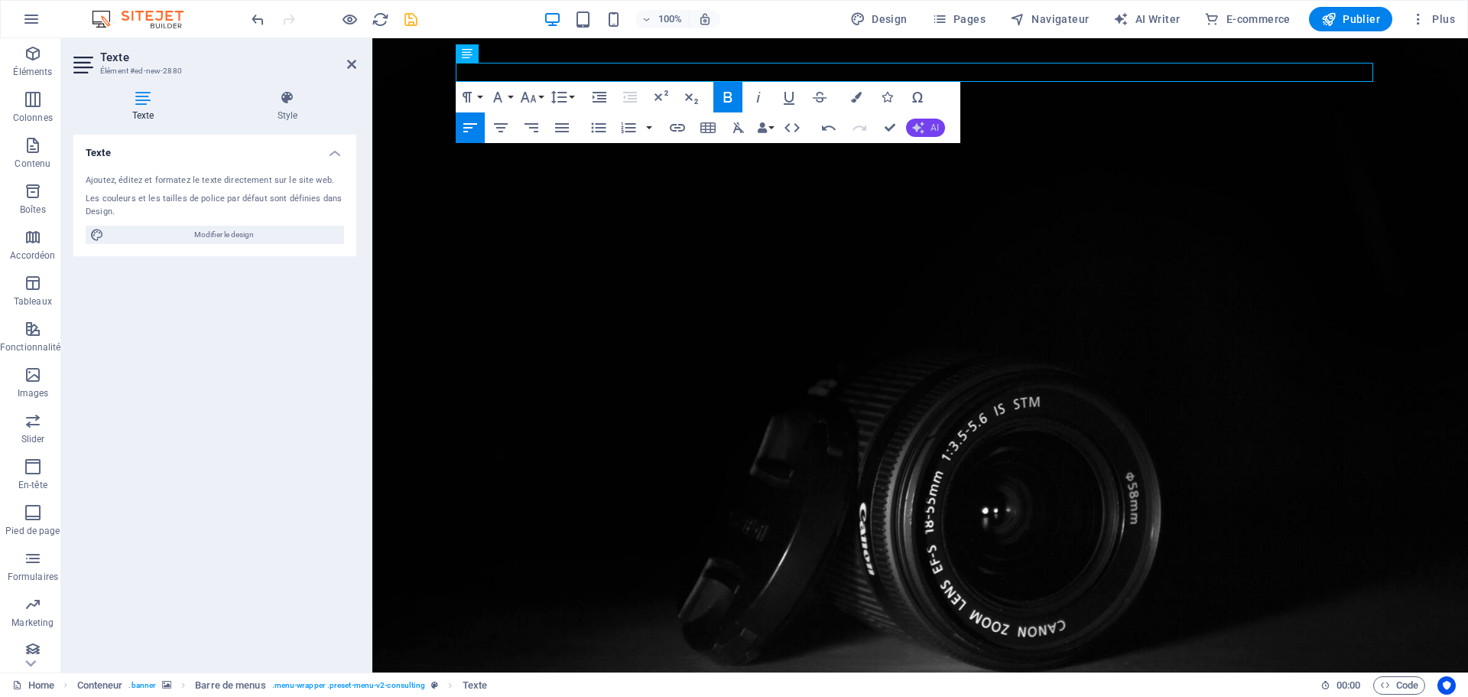
click at [927, 127] on button "AI" at bounding box center [925, 128] width 39 height 18
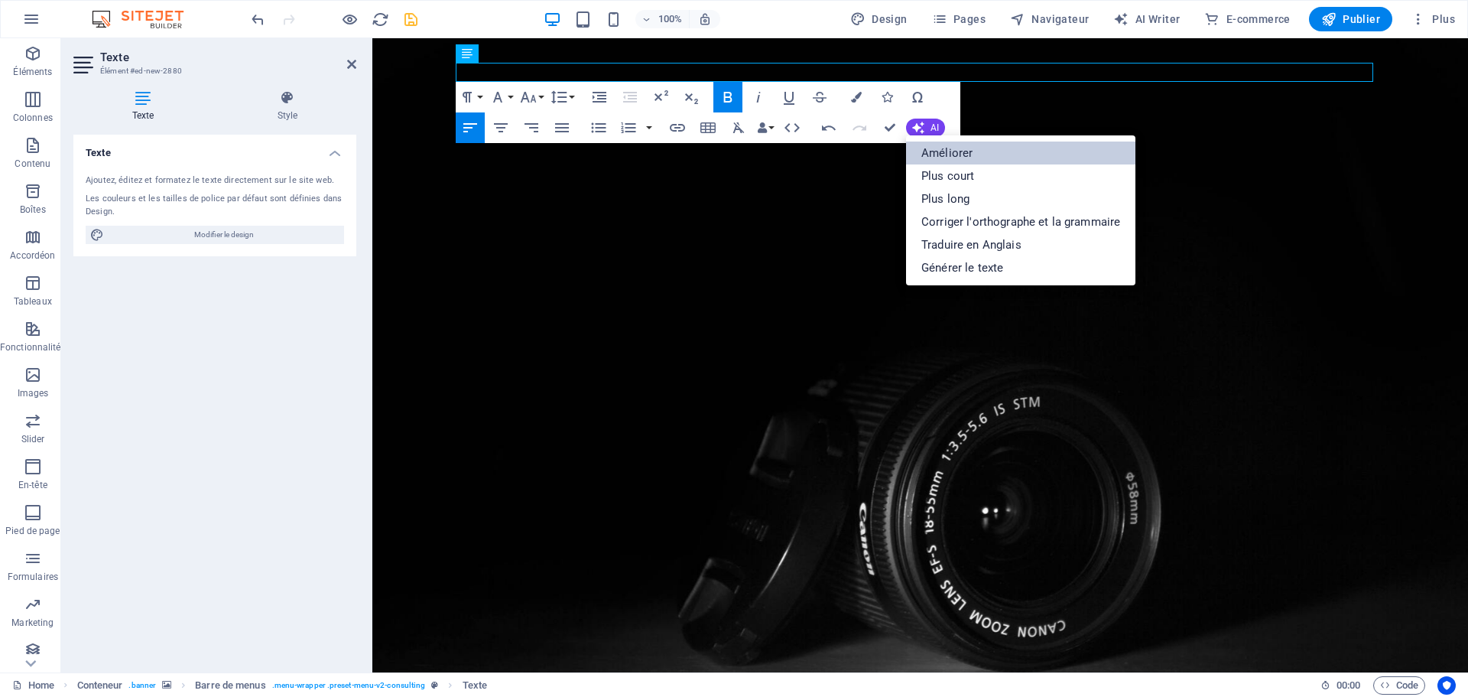
click at [943, 152] on link "Améliorer" at bounding box center [1020, 152] width 229 height 23
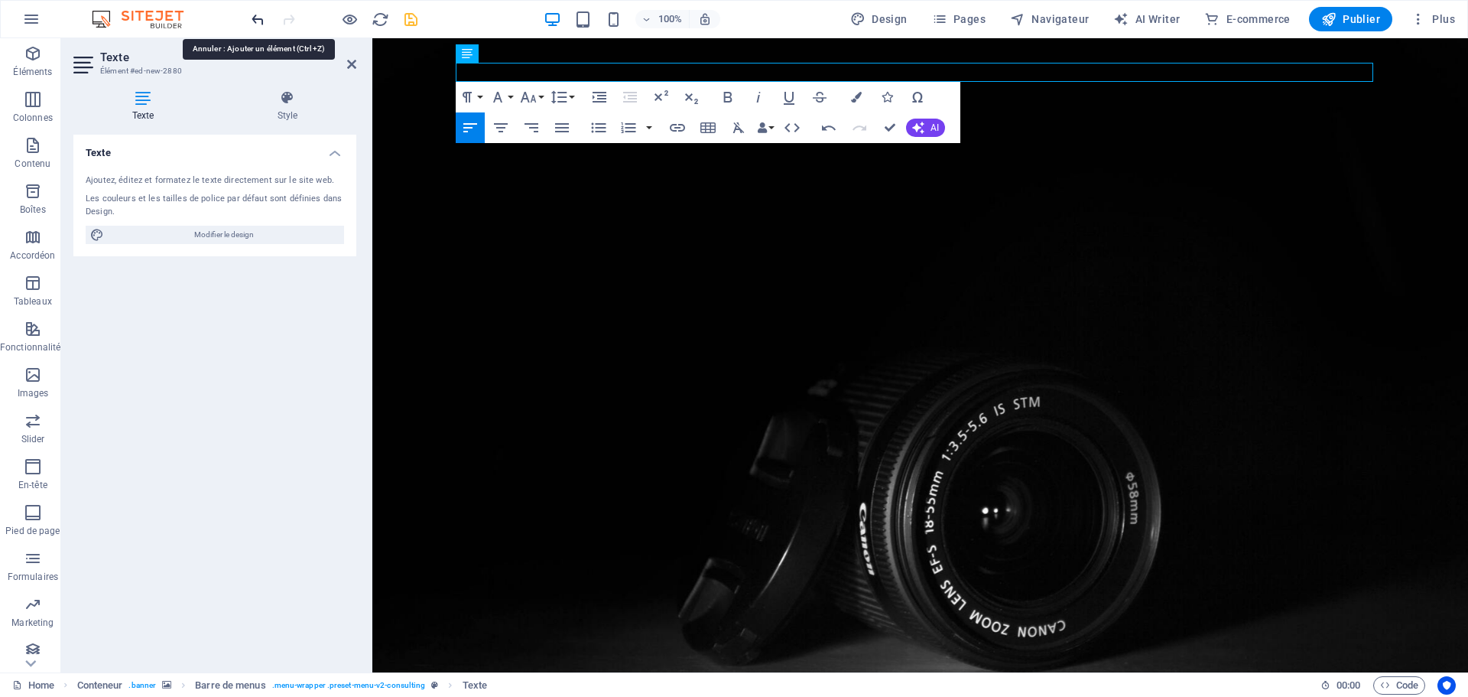
click at [255, 18] on icon "undo" at bounding box center [258, 20] width 18 height 18
click at [859, 94] on icon "button" at bounding box center [856, 97] width 11 height 11
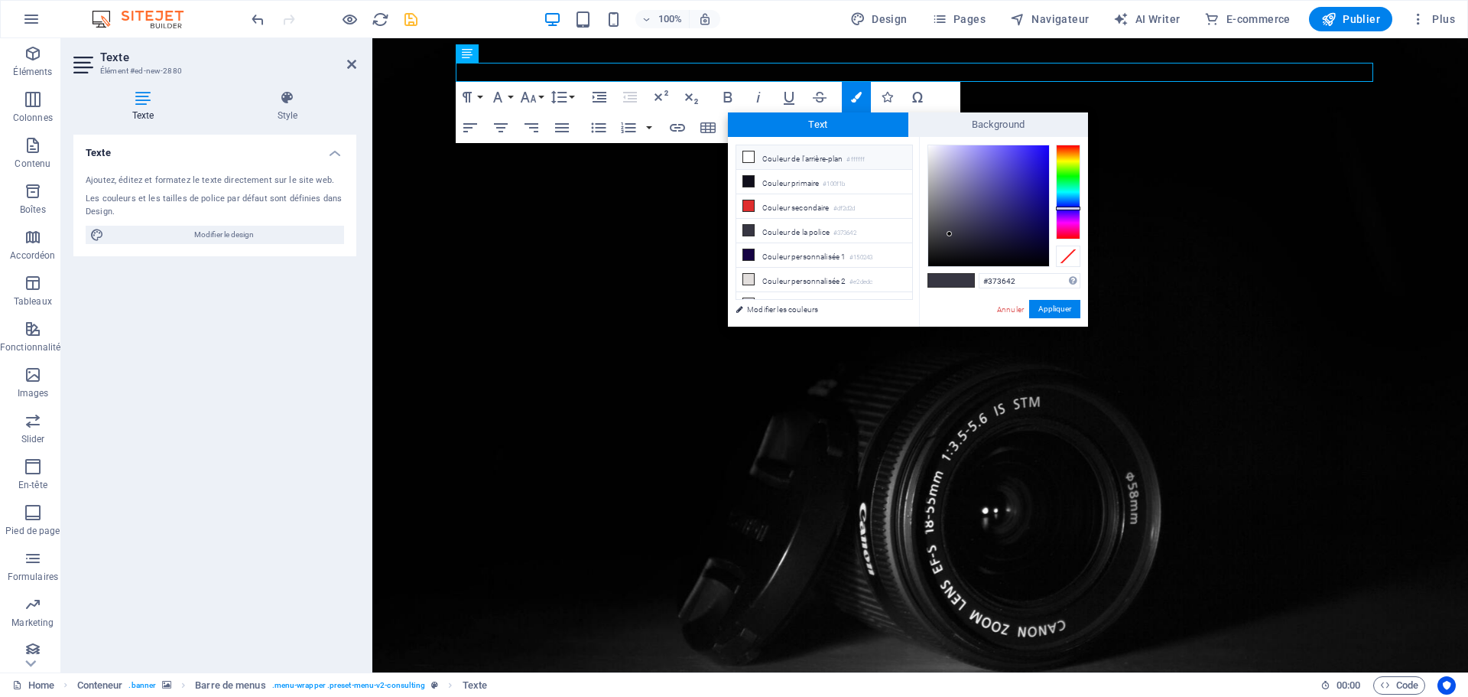
click at [744, 157] on icon at bounding box center [748, 156] width 11 height 11
type input "#ffffff"
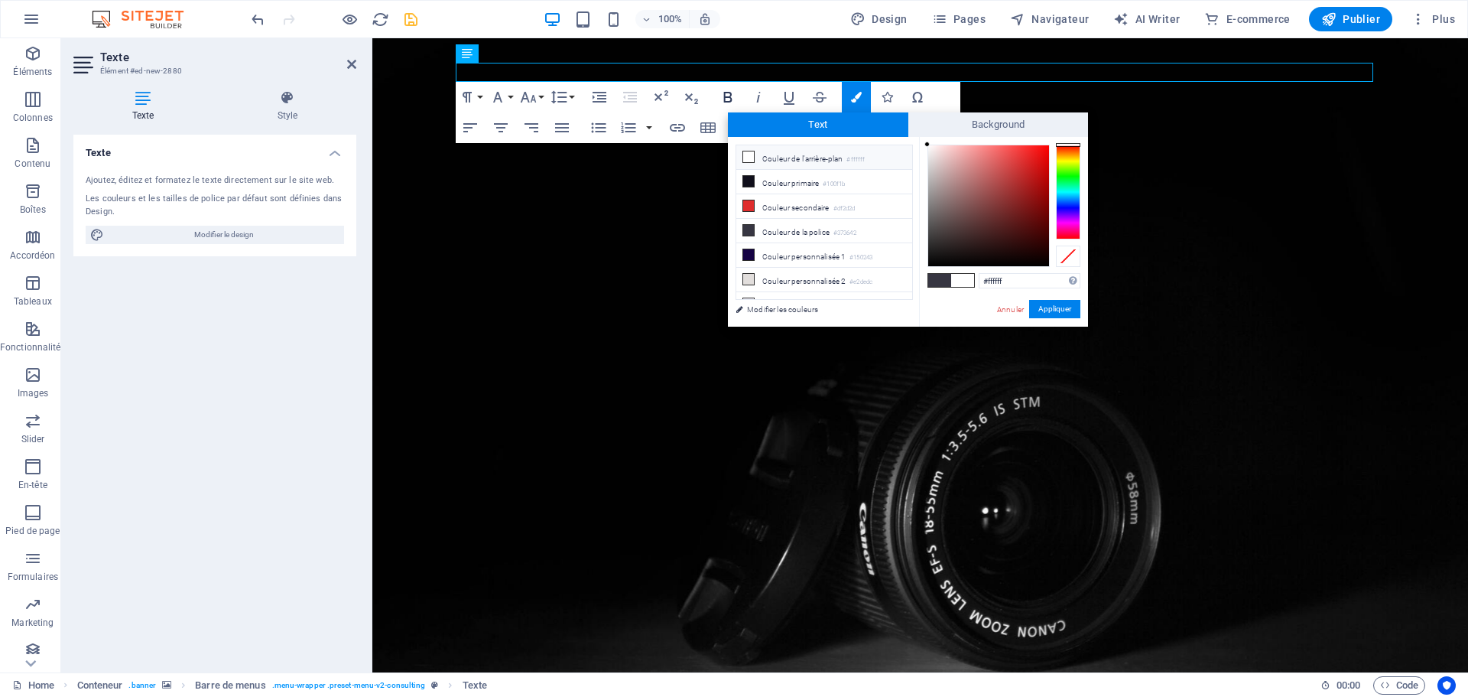
click at [729, 93] on icon "button" at bounding box center [728, 97] width 8 height 11
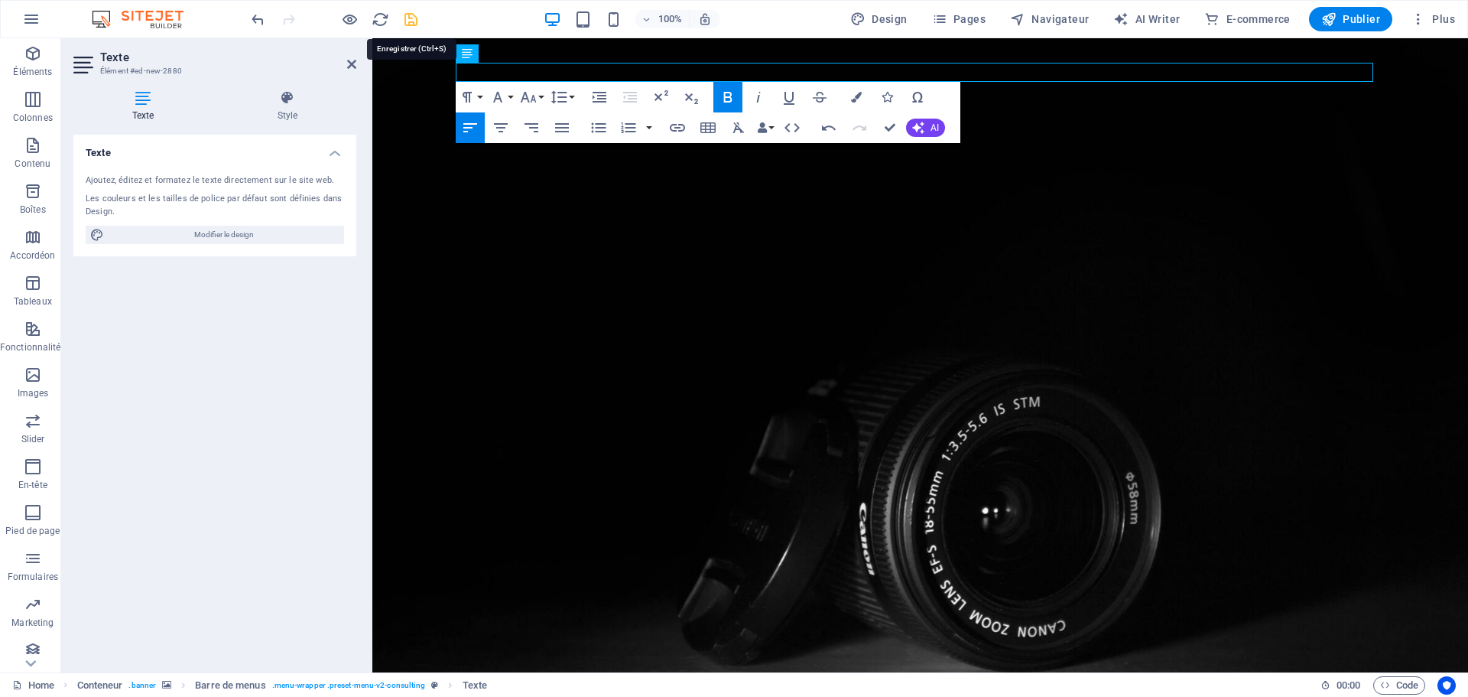
click at [411, 21] on icon "save" at bounding box center [411, 20] width 18 height 18
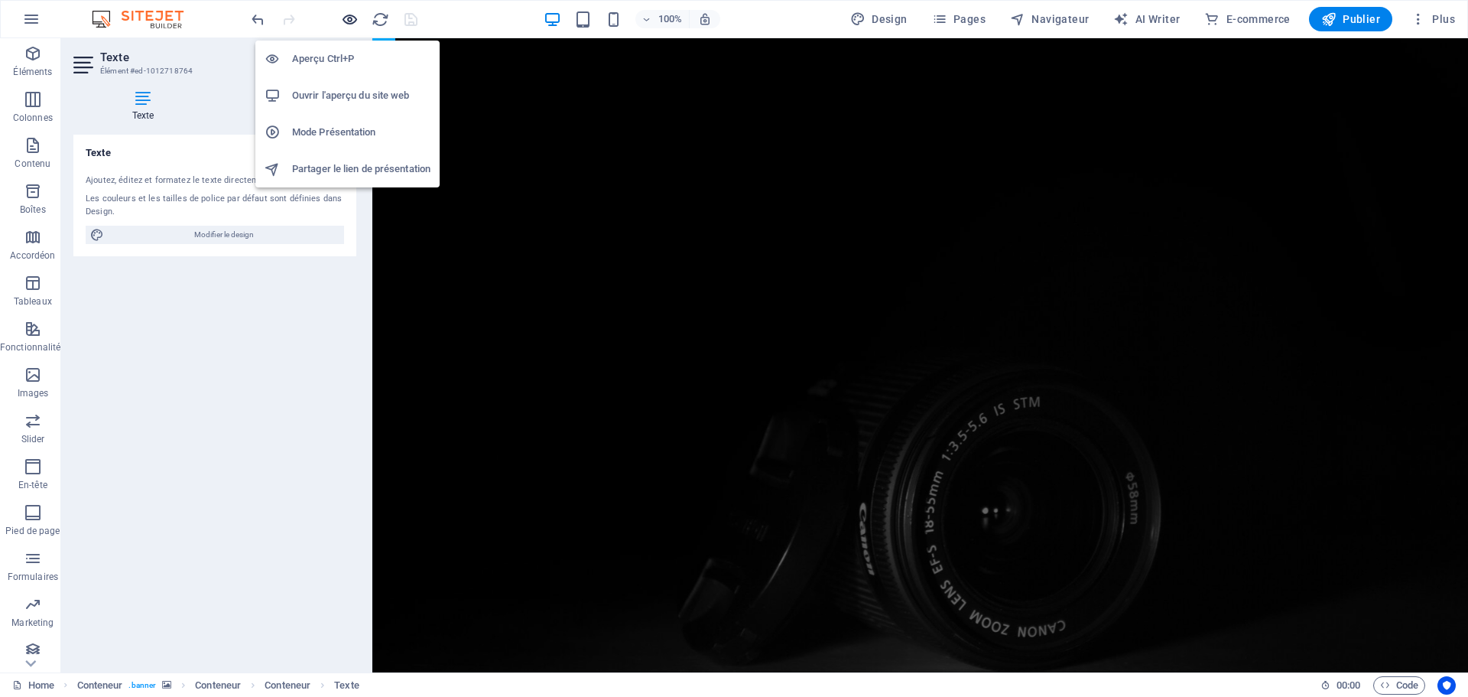
click at [350, 20] on icon "button" at bounding box center [350, 20] width 18 height 18
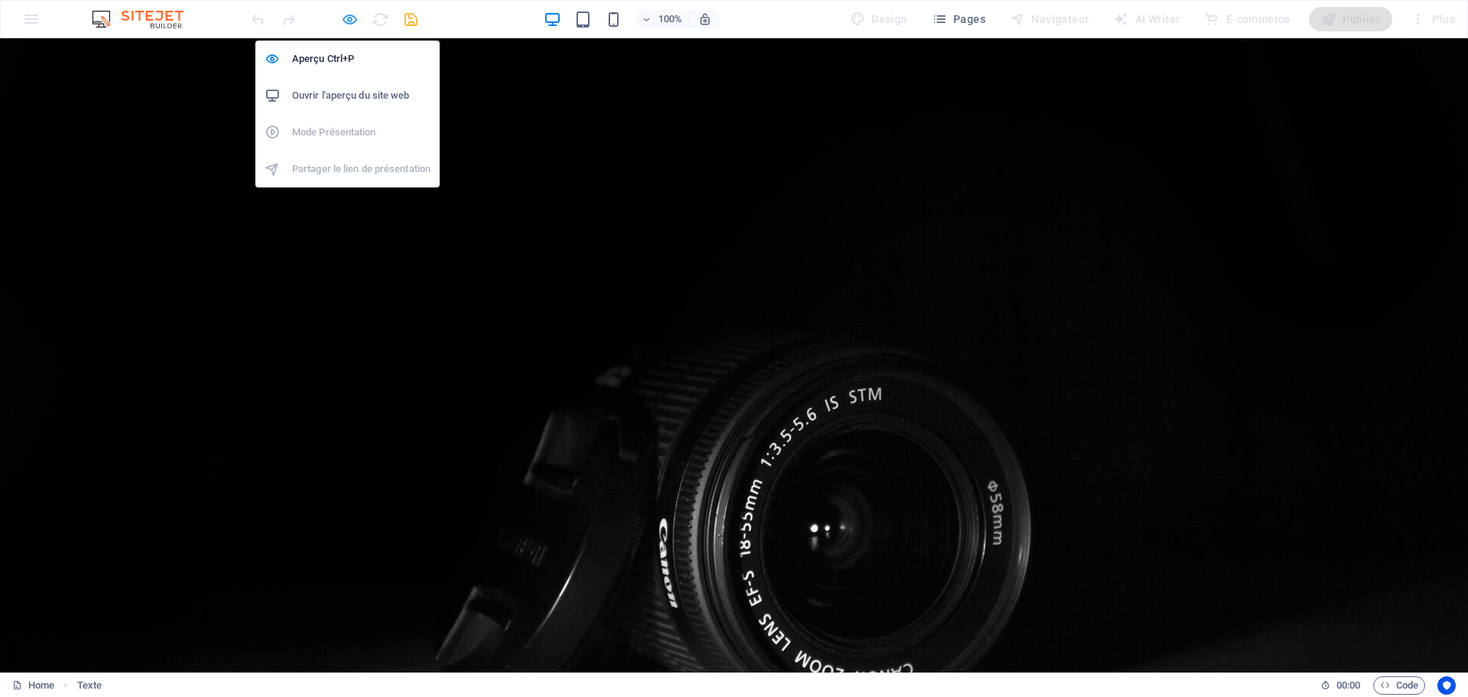
click at [346, 21] on icon "button" at bounding box center [350, 20] width 18 height 18
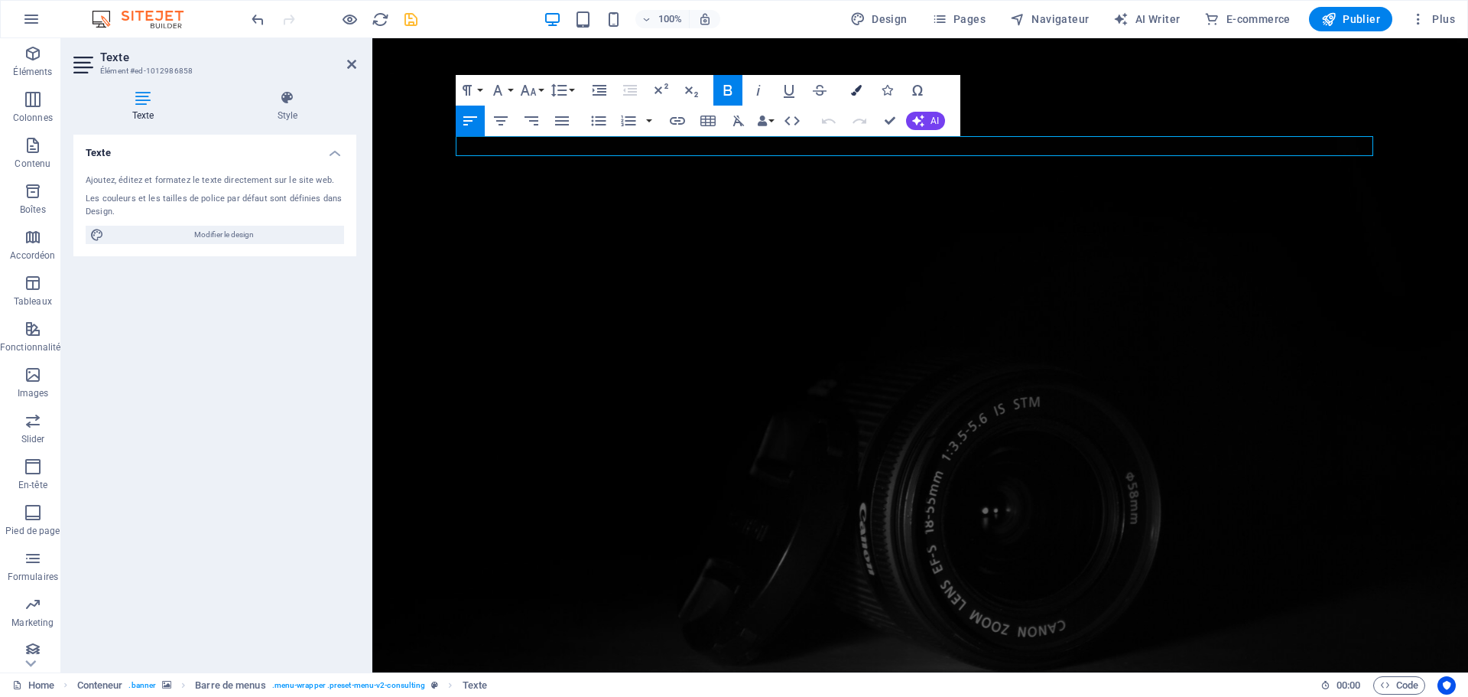
click at [861, 89] on icon "button" at bounding box center [856, 90] width 11 height 11
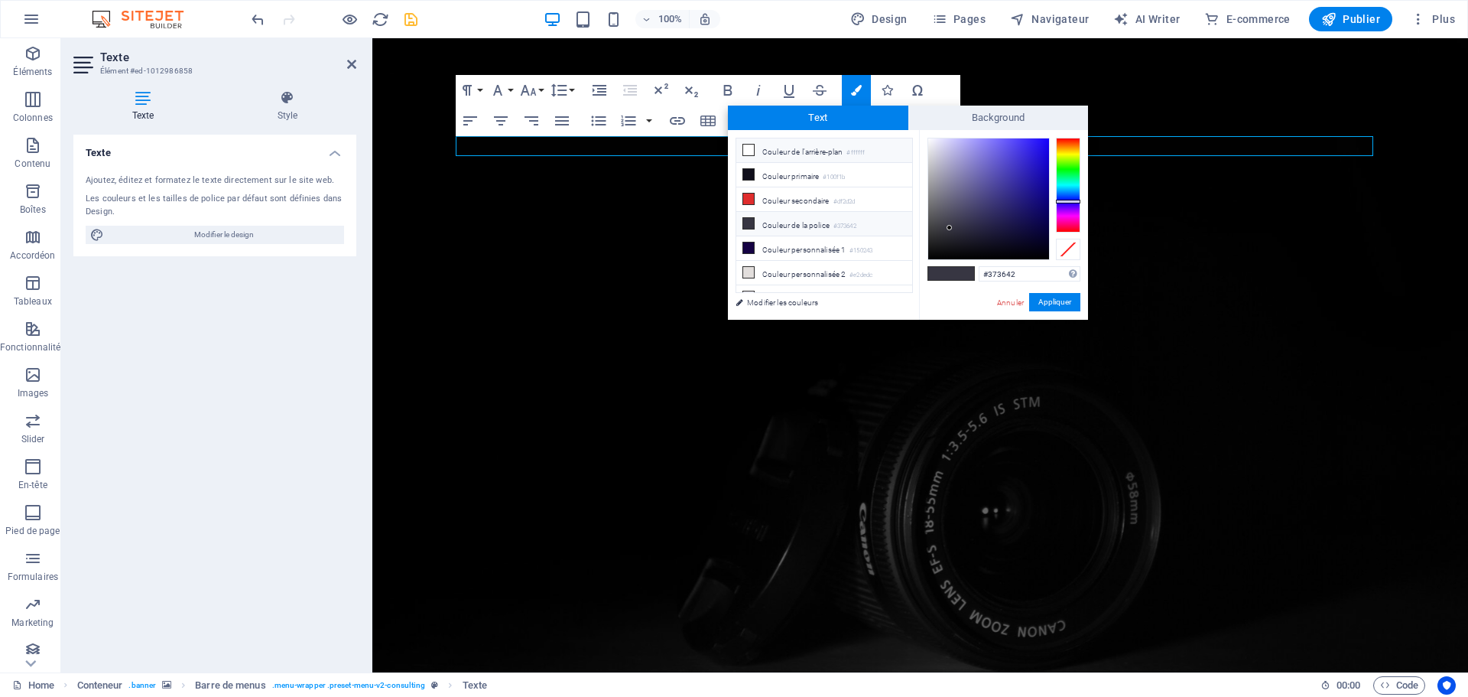
click at [753, 148] on icon at bounding box center [748, 150] width 11 height 11
type input "#ffffff"
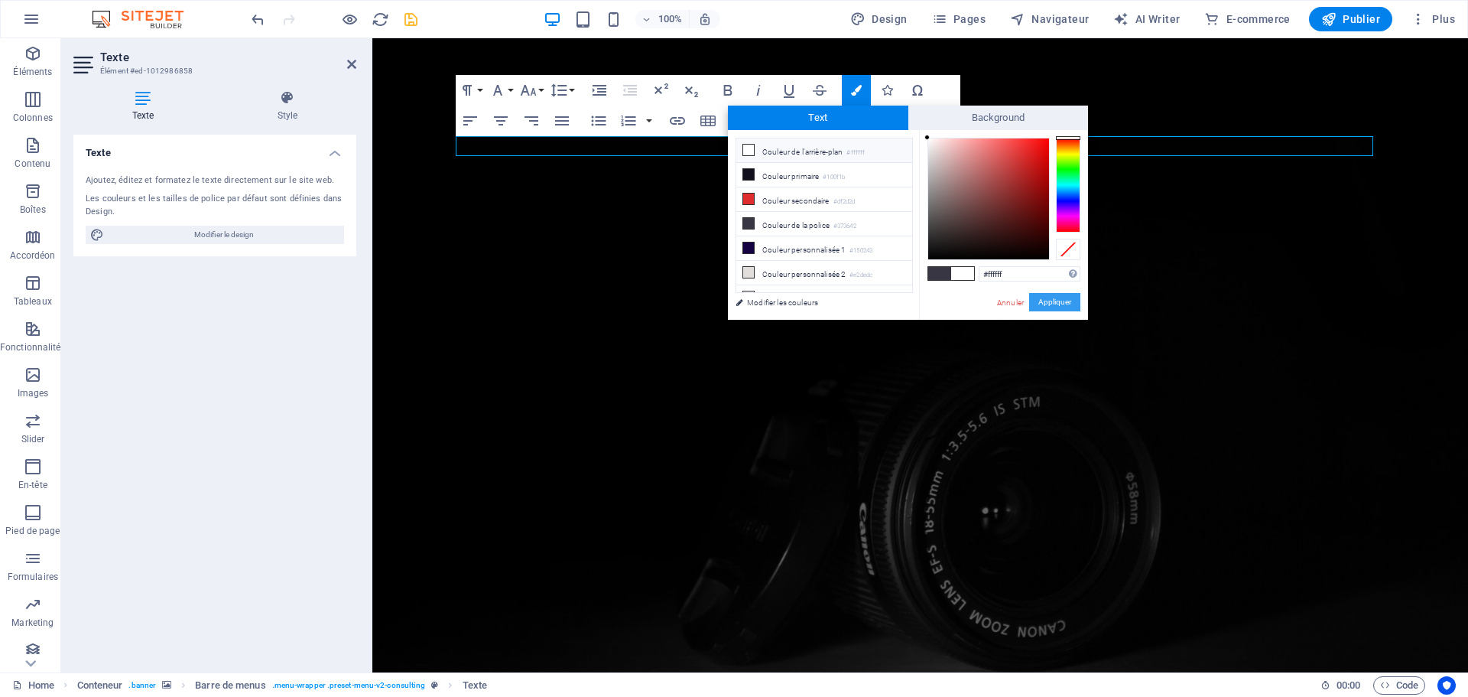
click at [1064, 303] on button "Appliquer" at bounding box center [1054, 302] width 51 height 18
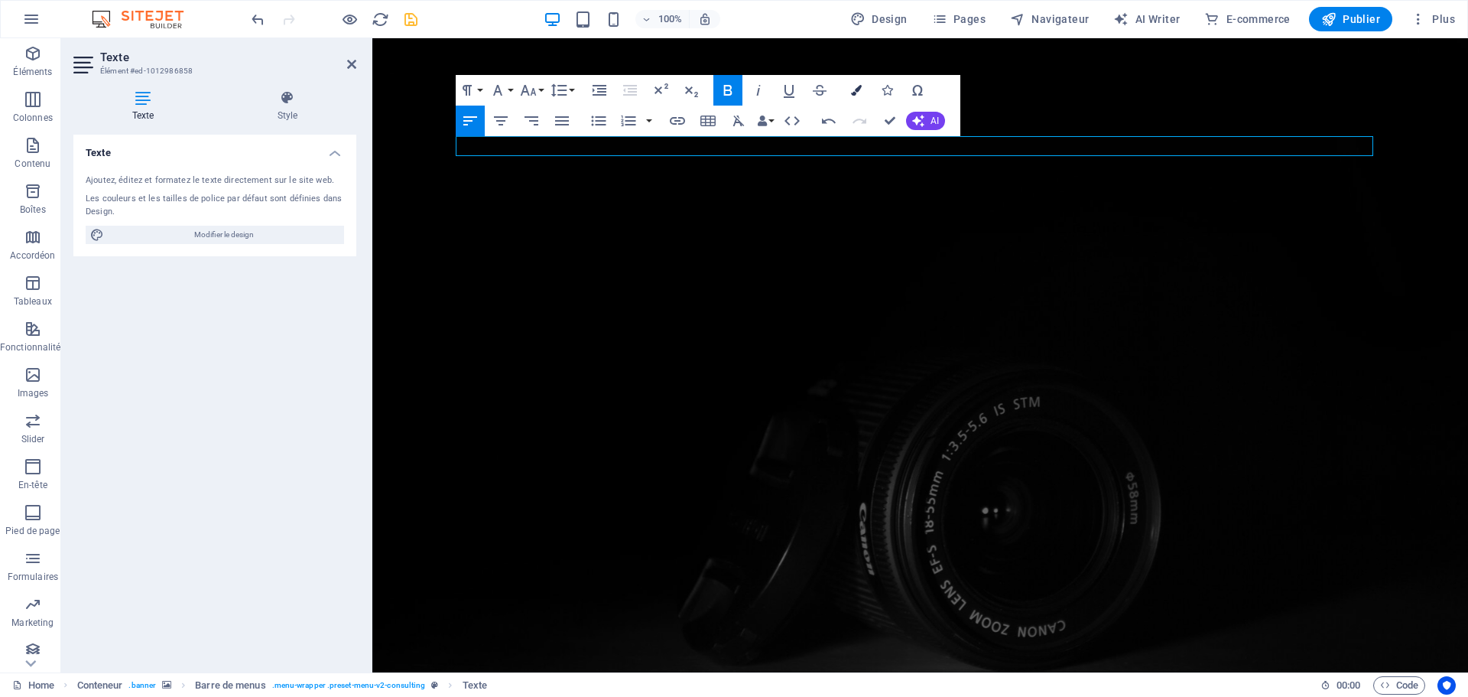
click at [856, 93] on icon "button" at bounding box center [856, 90] width 11 height 11
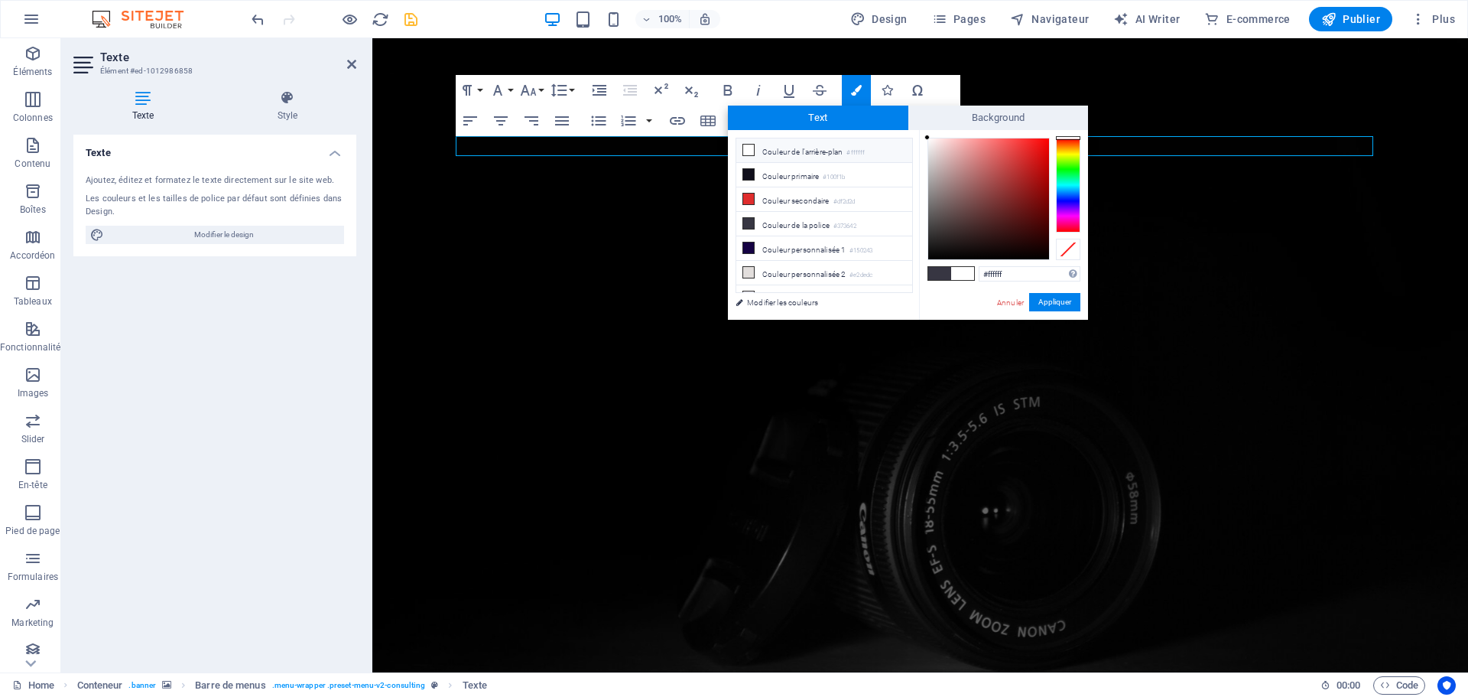
click at [746, 147] on icon at bounding box center [748, 150] width 11 height 11
click at [1061, 305] on button "Appliquer" at bounding box center [1054, 302] width 51 height 18
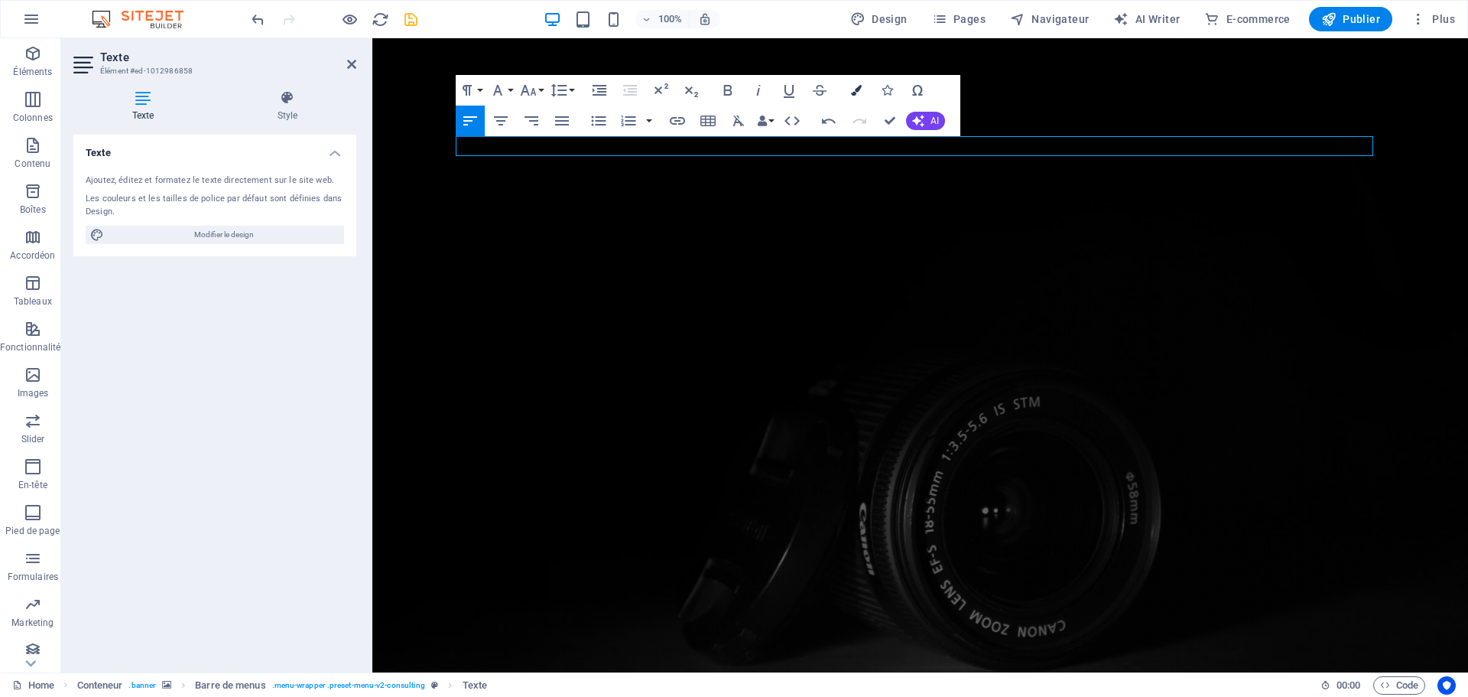
click at [857, 87] on icon "button" at bounding box center [856, 90] width 11 height 11
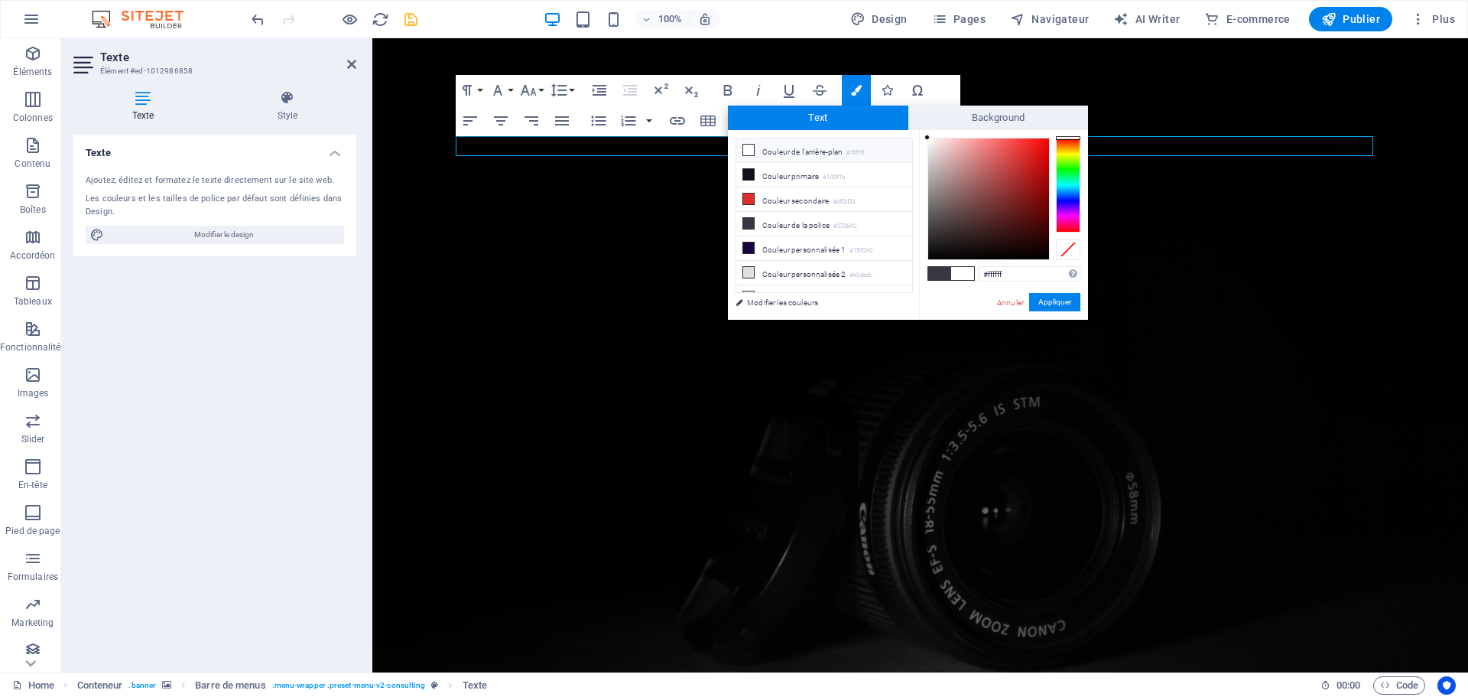
click at [789, 148] on li "Couleur de l'arrière-plan #ffffff" at bounding box center [824, 150] width 176 height 24
click at [753, 148] on icon at bounding box center [748, 150] width 11 height 11
click at [747, 148] on icon at bounding box center [748, 150] width 11 height 11
click at [1049, 301] on button "Appliquer" at bounding box center [1054, 302] width 51 height 18
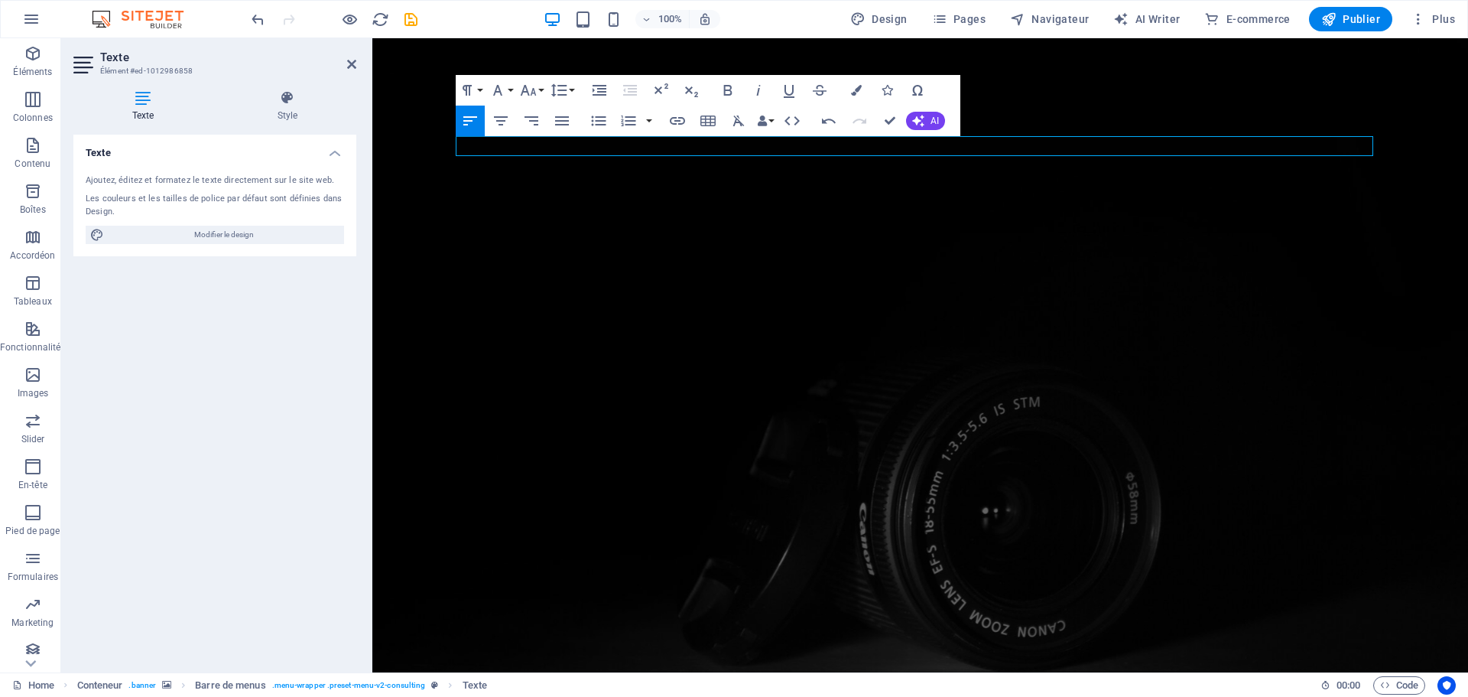
click at [414, 23] on icon "save" at bounding box center [411, 20] width 18 height 18
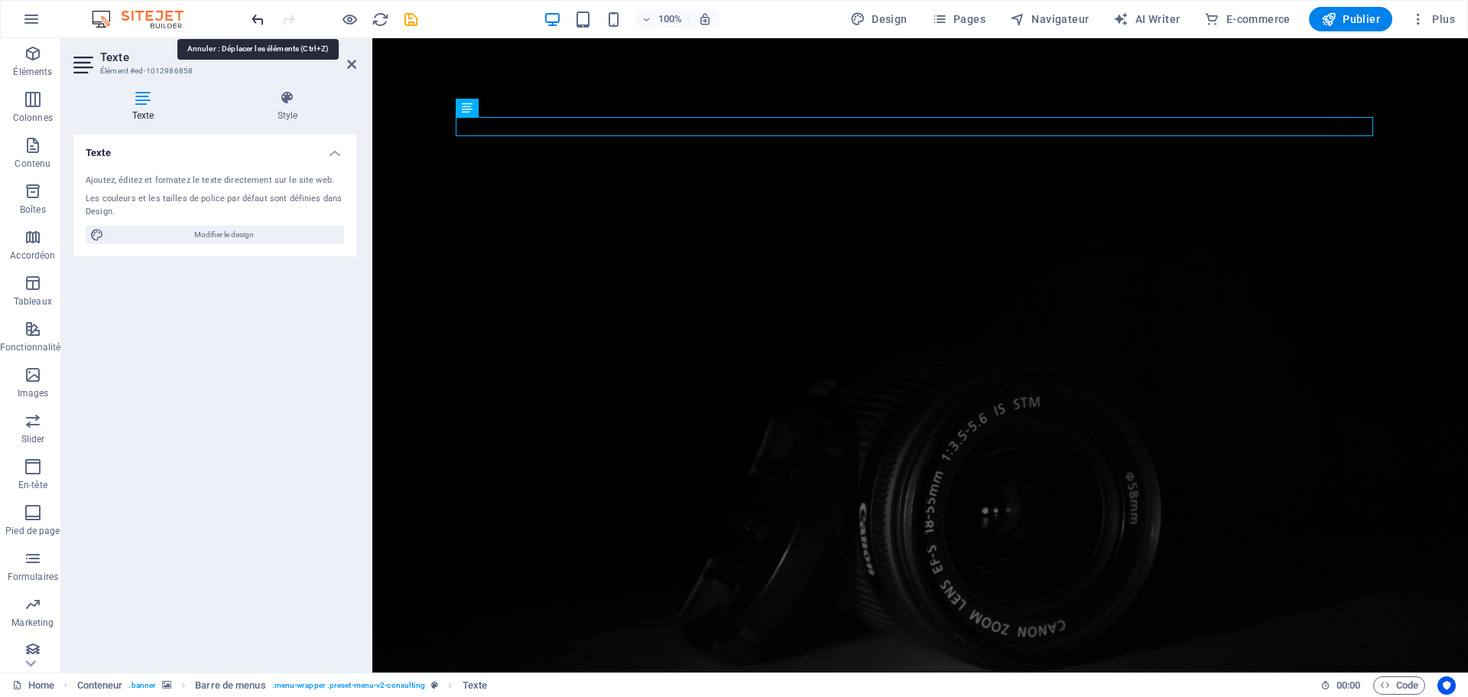
click at [255, 21] on icon "undo" at bounding box center [258, 20] width 18 height 18
click at [377, 20] on icon "reload" at bounding box center [381, 20] width 18 height 18
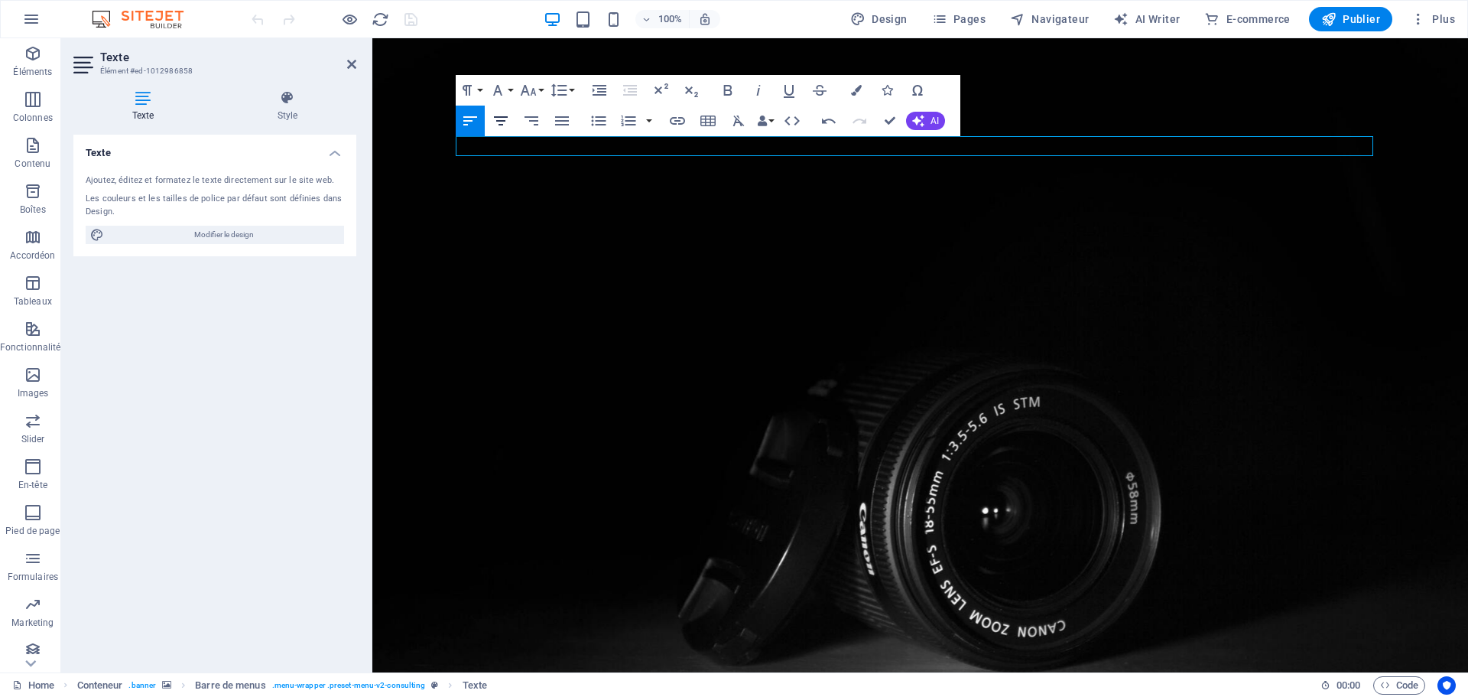
click at [501, 121] on icon "button" at bounding box center [501, 120] width 14 height 9
click at [529, 115] on icon "button" at bounding box center [531, 121] width 18 height 18
click at [555, 119] on icon "button" at bounding box center [562, 121] width 18 height 18
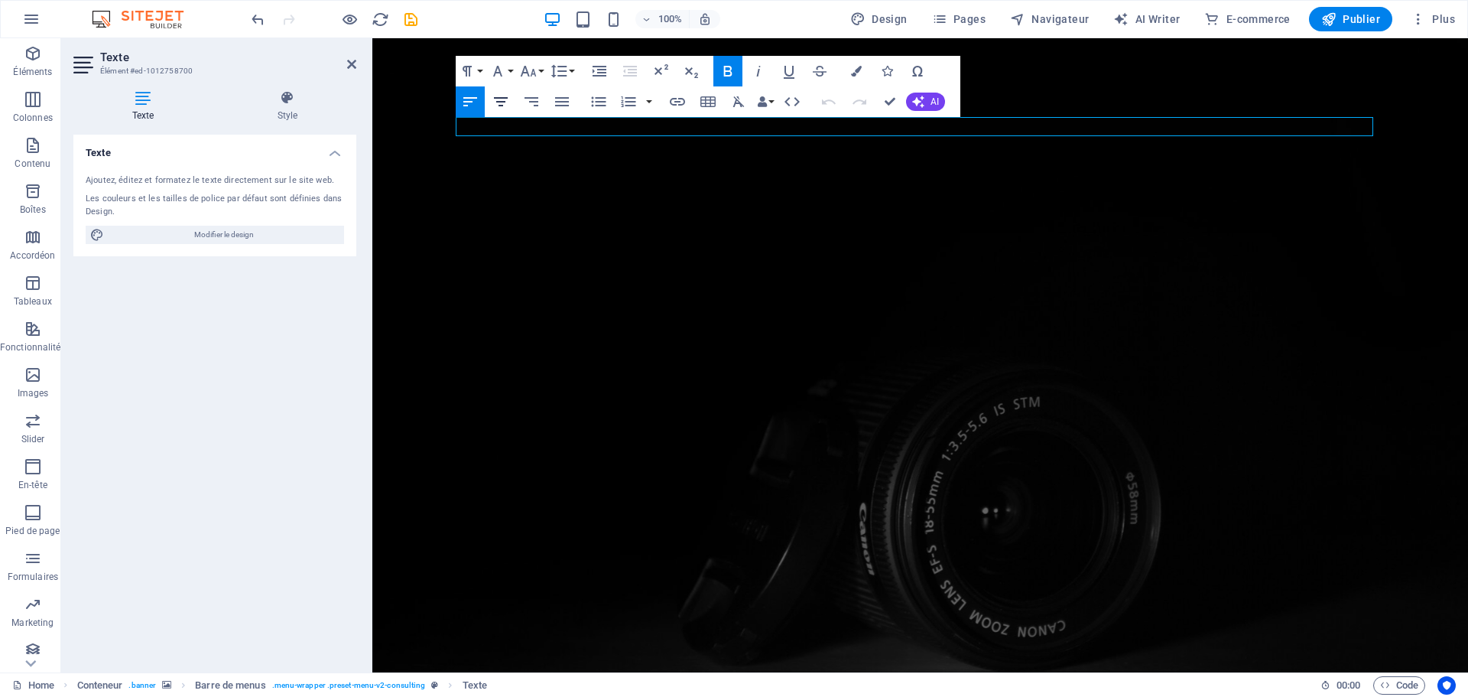
click at [503, 101] on icon "button" at bounding box center [501, 102] width 18 height 18
click at [532, 99] on icon "button" at bounding box center [531, 102] width 18 height 18
click at [566, 99] on icon "button" at bounding box center [562, 102] width 18 height 18
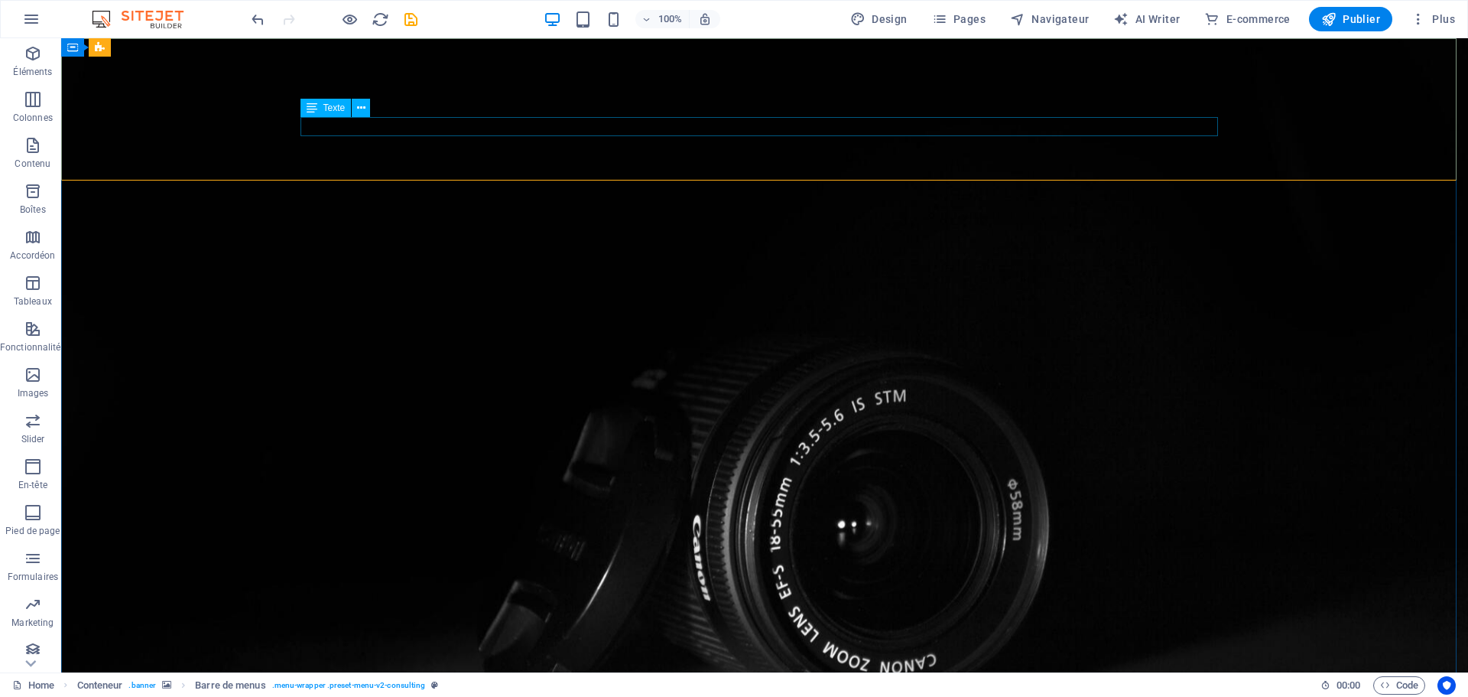
click at [311, 106] on icon at bounding box center [312, 108] width 11 height 18
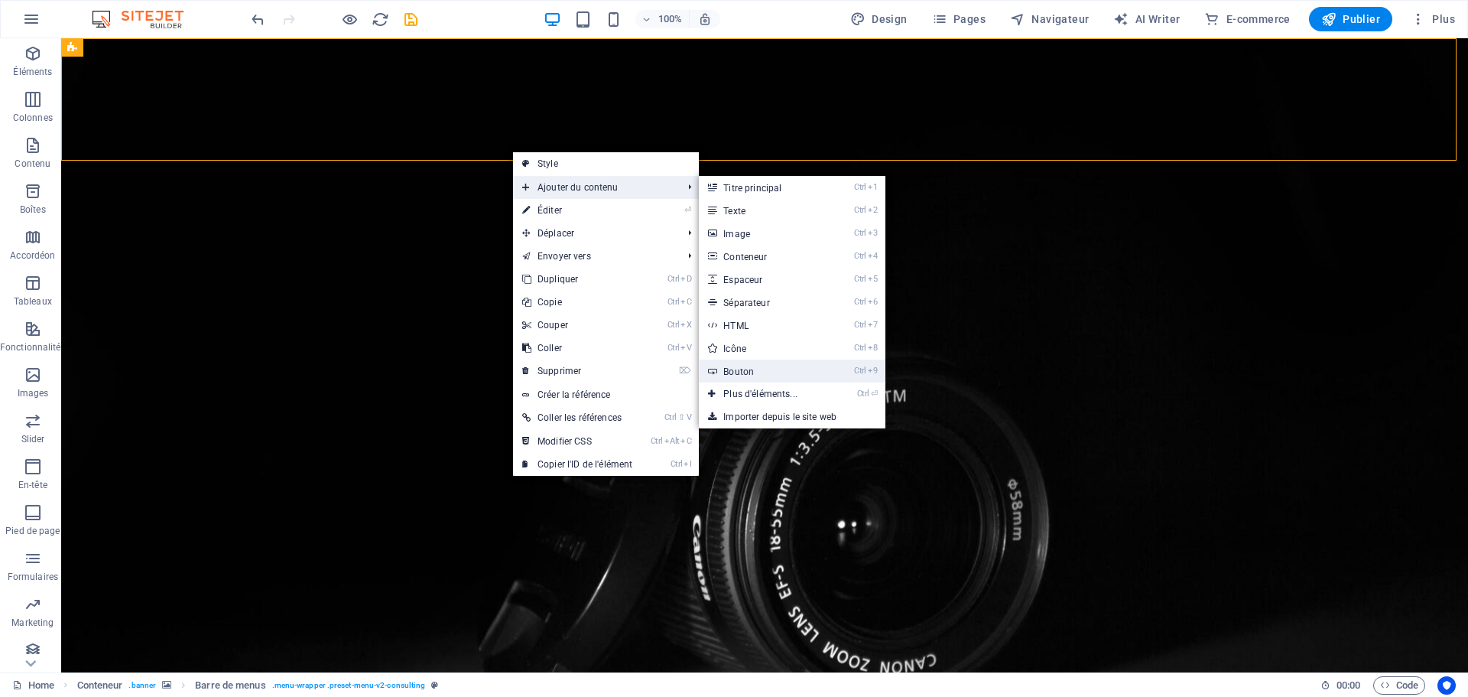
click at [741, 367] on link "Ctrl 9 Bouton" at bounding box center [763, 370] width 129 height 23
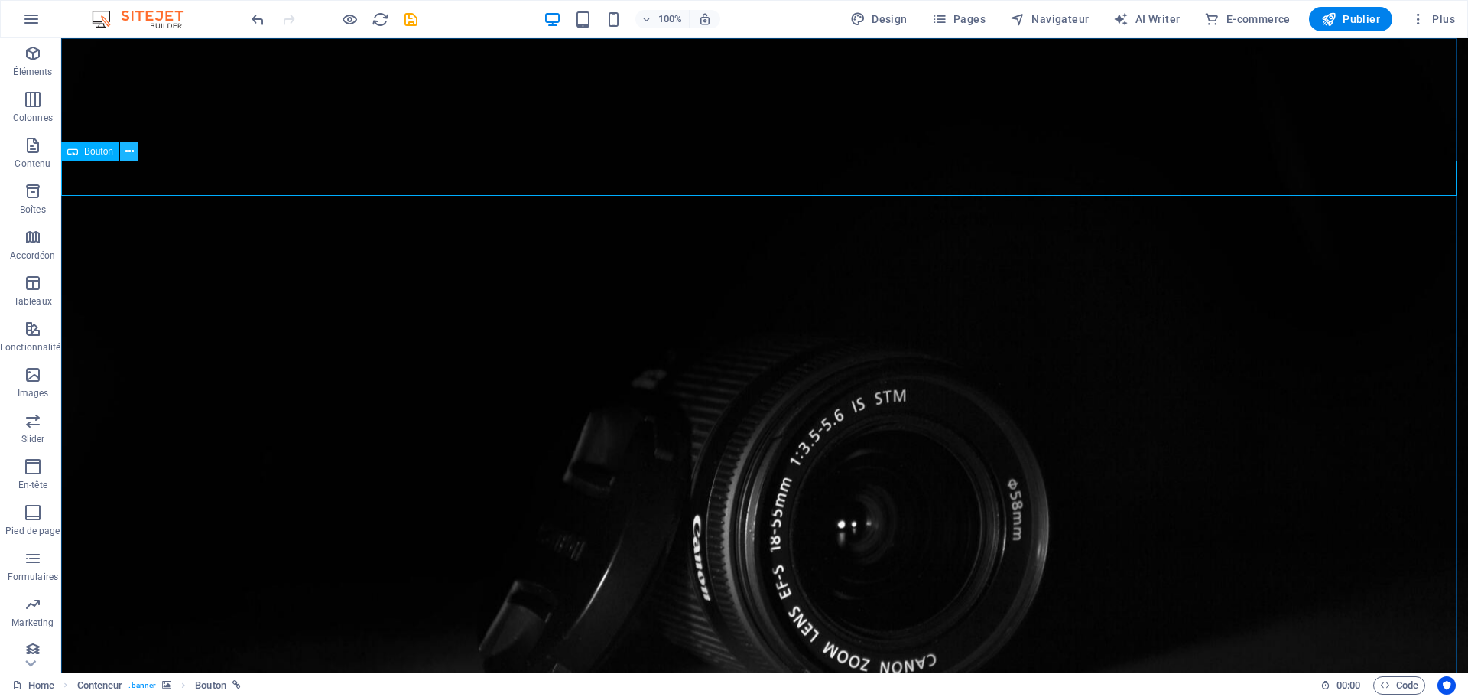
click at [128, 155] on icon at bounding box center [129, 152] width 8 height 16
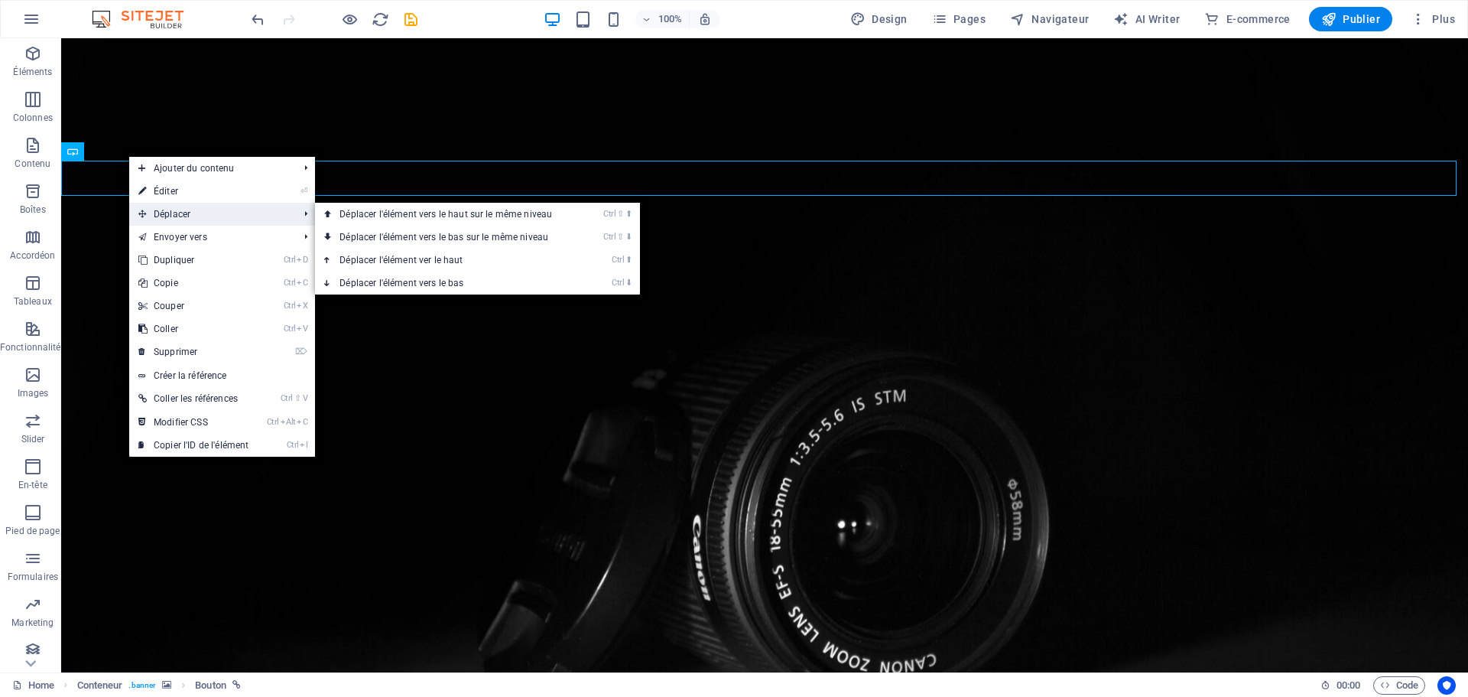
click at [179, 210] on span "Déplacer" at bounding box center [210, 214] width 163 height 23
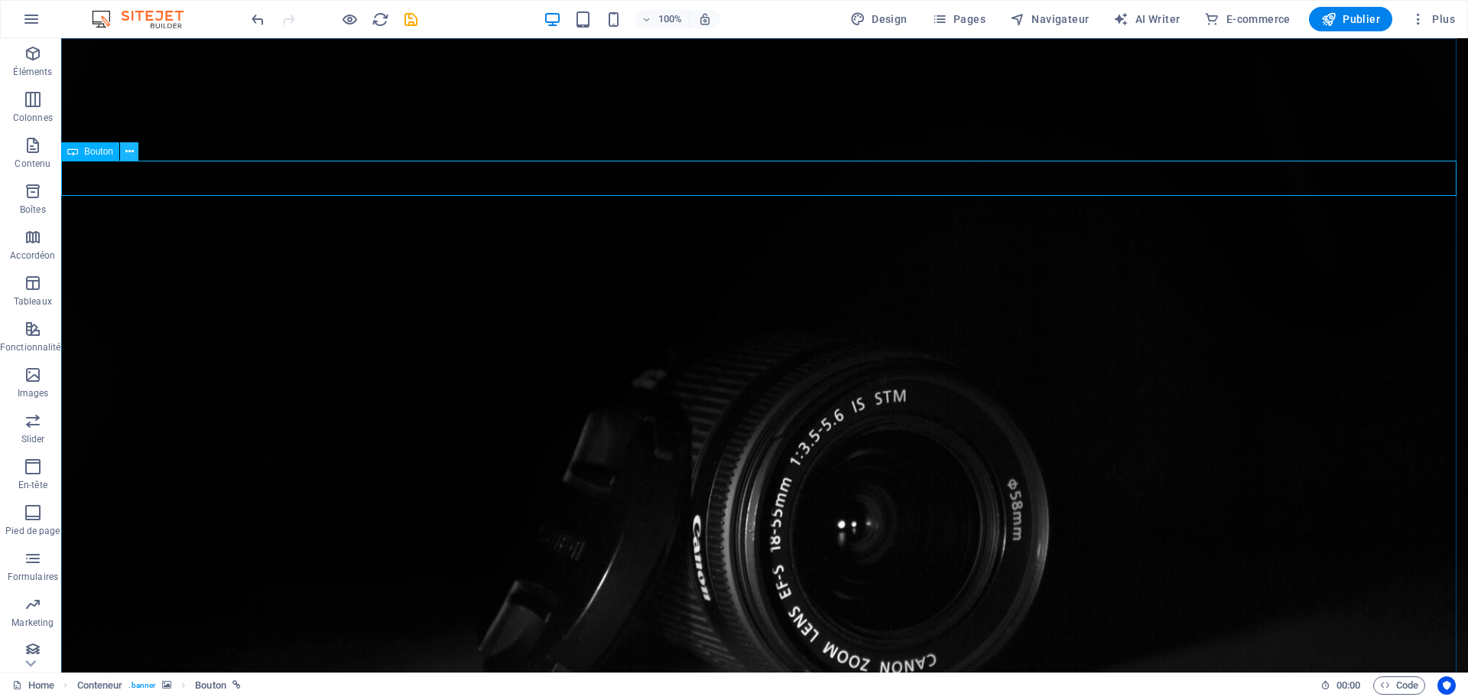
click at [123, 148] on button at bounding box center [129, 151] width 18 height 18
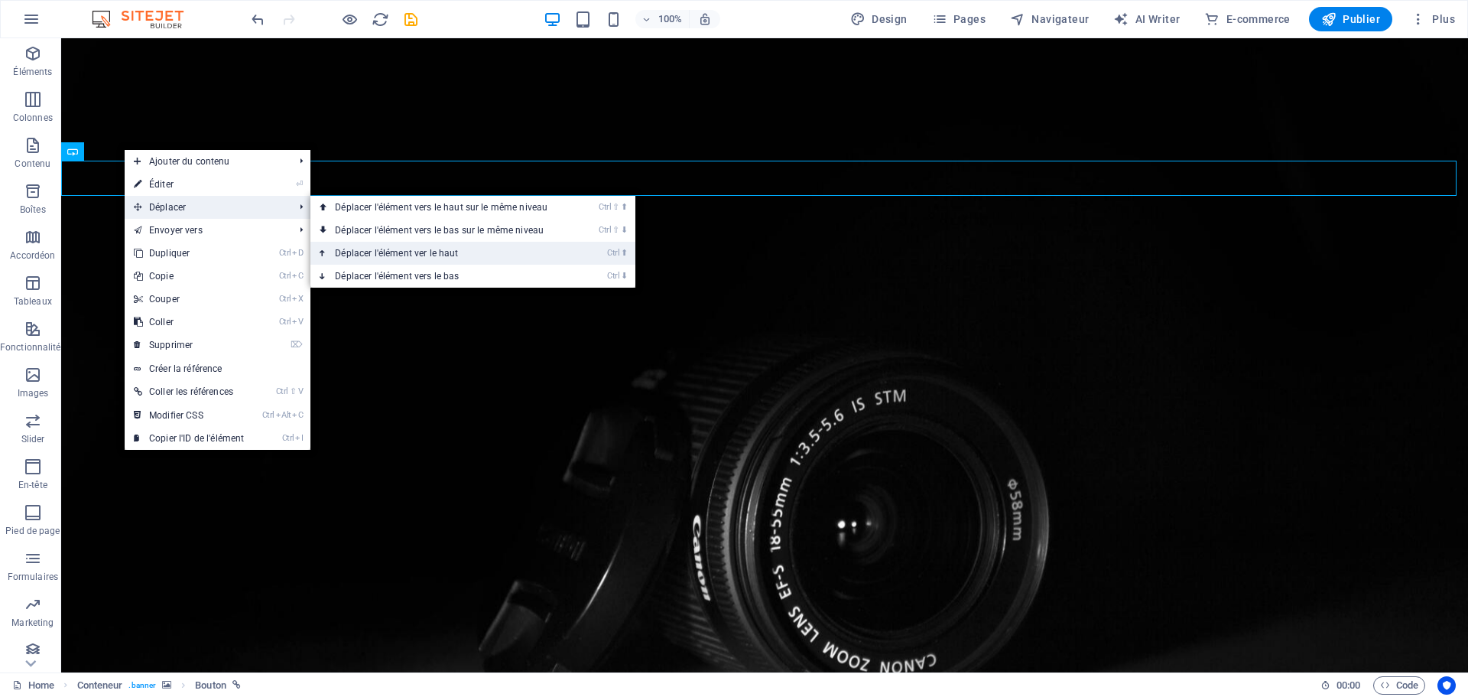
click at [366, 251] on link "Ctrl ⬆ Déplacer l'élément ver le haut" at bounding box center [444, 253] width 268 height 23
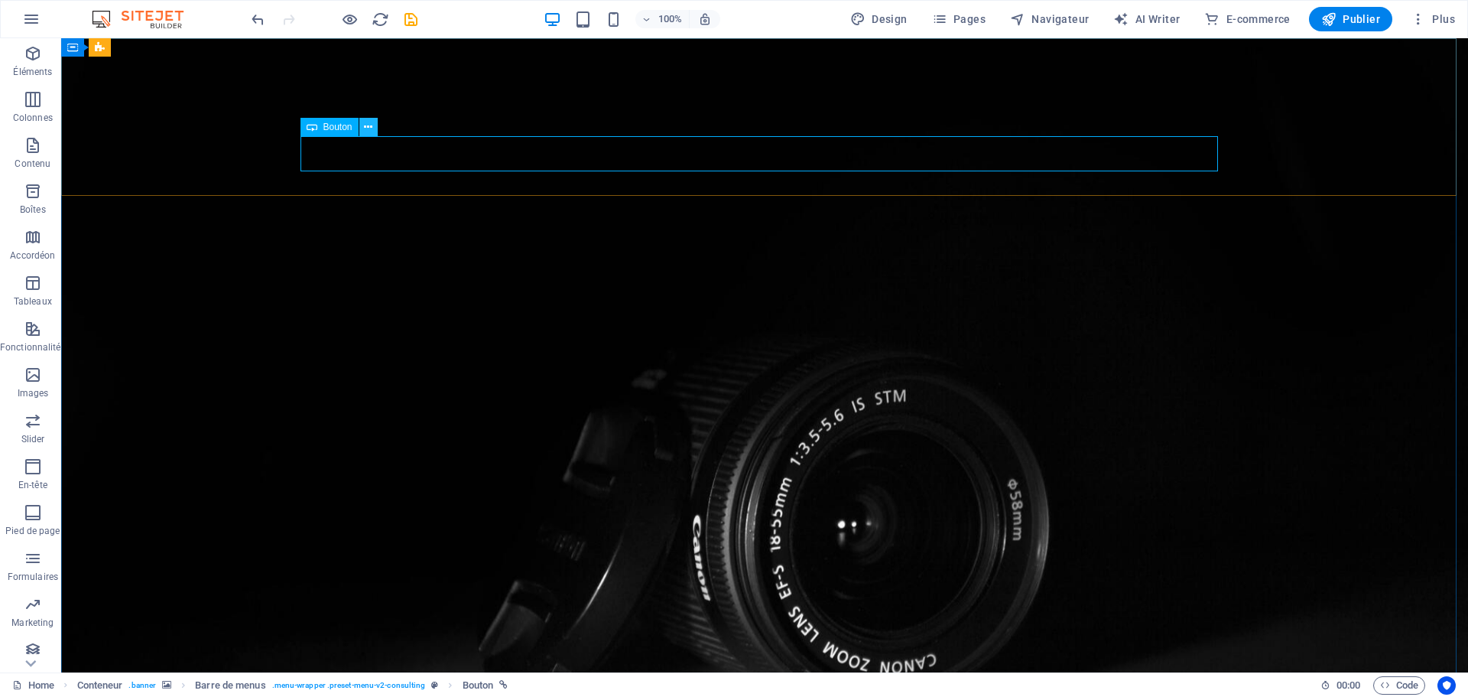
click at [366, 127] on icon at bounding box center [368, 127] width 8 height 16
drag, startPoint x: 322, startPoint y: 125, endPoint x: 371, endPoint y: 128, distance: 49.0
click at [371, 128] on div "Bouton" at bounding box center [344, 127] width 87 height 19
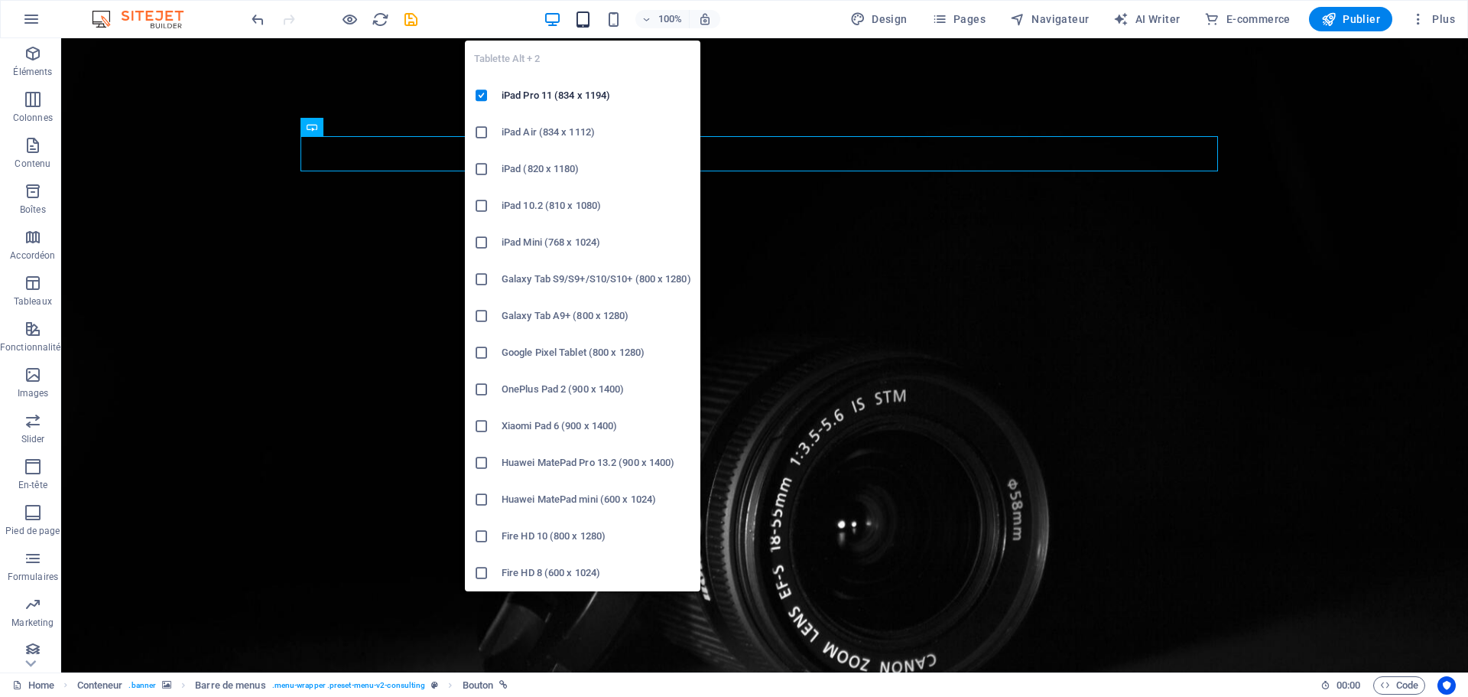
click at [585, 16] on icon "button" at bounding box center [583, 20] width 18 height 18
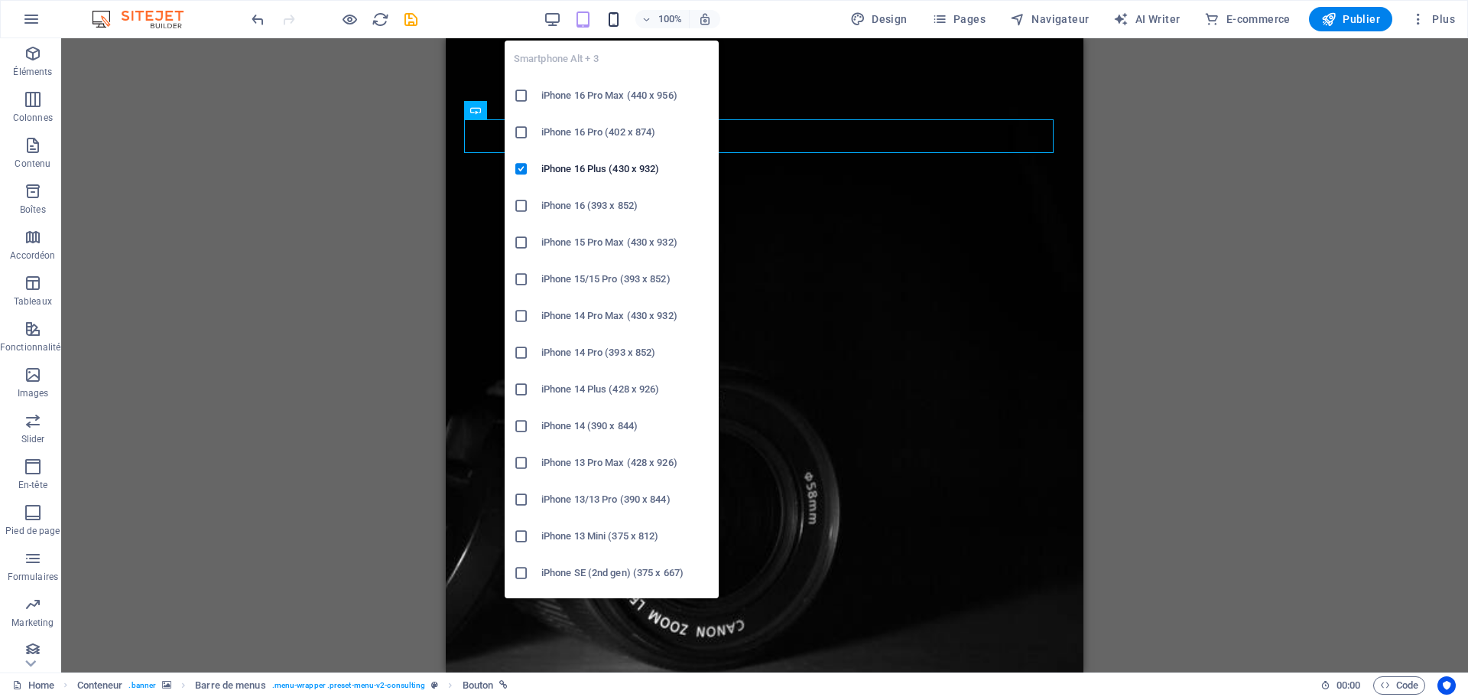
click at [611, 17] on icon "button" at bounding box center [614, 20] width 18 height 18
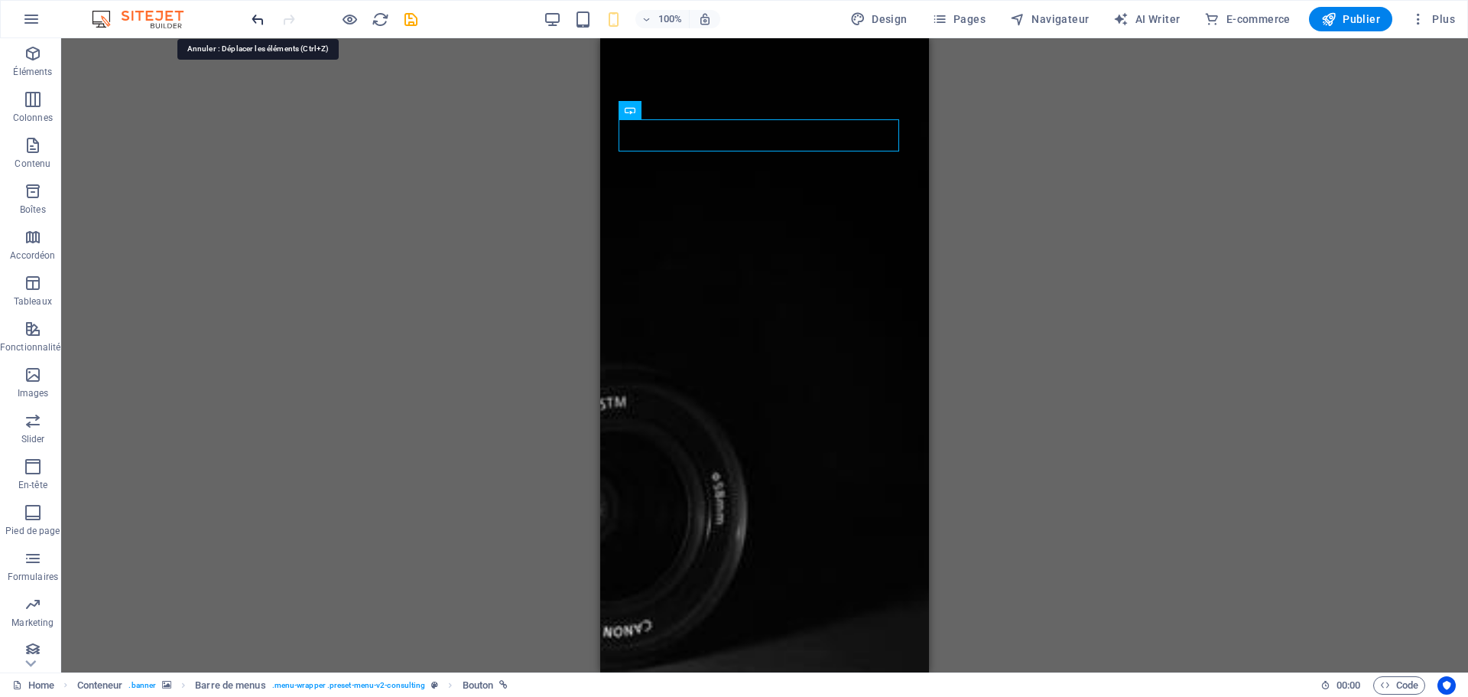
click at [258, 21] on icon "undo" at bounding box center [258, 20] width 18 height 18
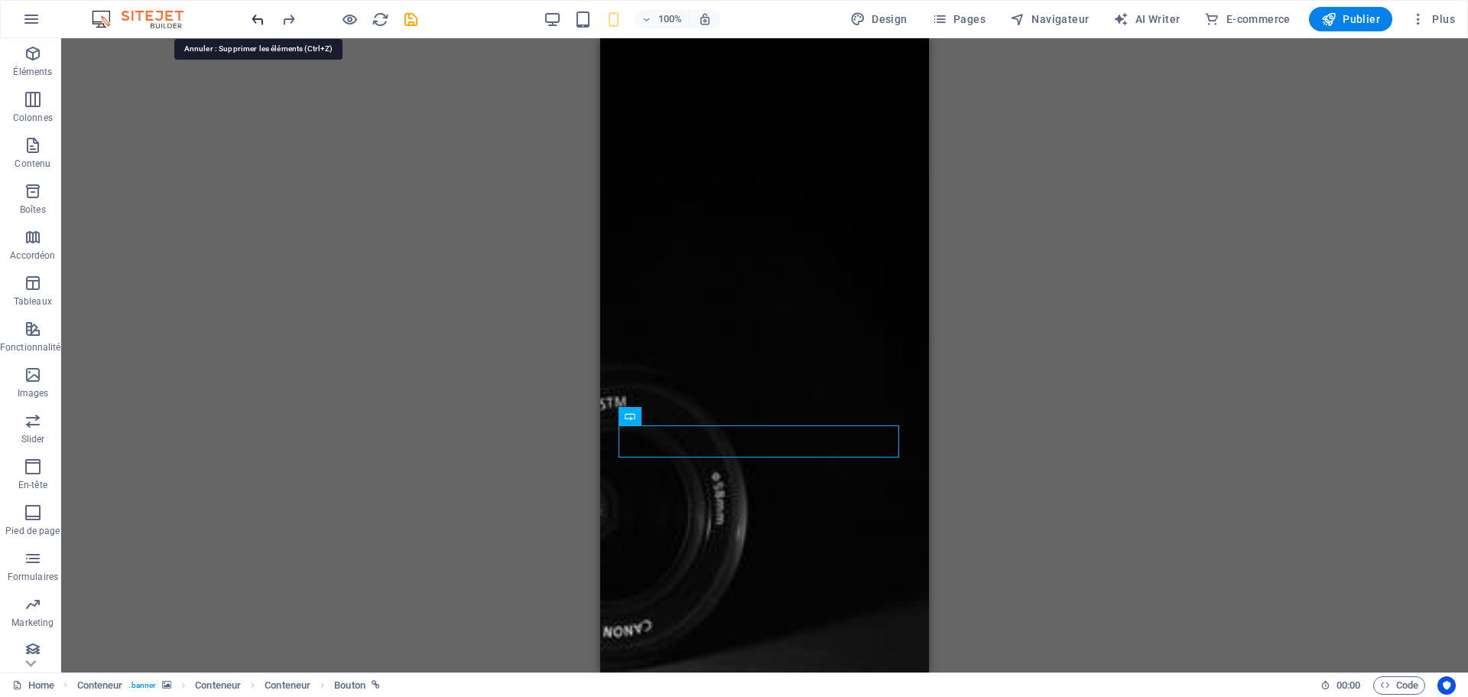
click at [258, 21] on icon "undo" at bounding box center [258, 20] width 18 height 18
click at [259, 18] on icon "undo" at bounding box center [258, 20] width 18 height 18
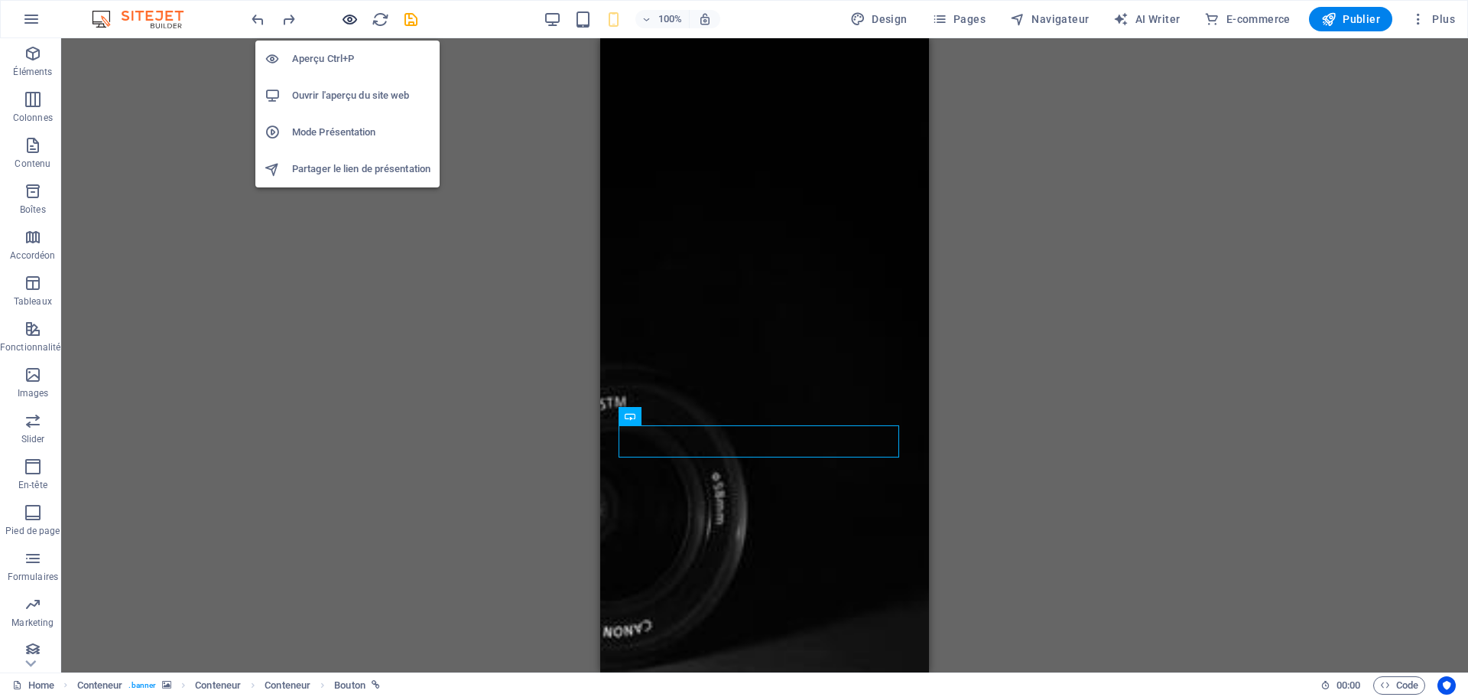
click at [352, 21] on icon "button" at bounding box center [350, 20] width 18 height 18
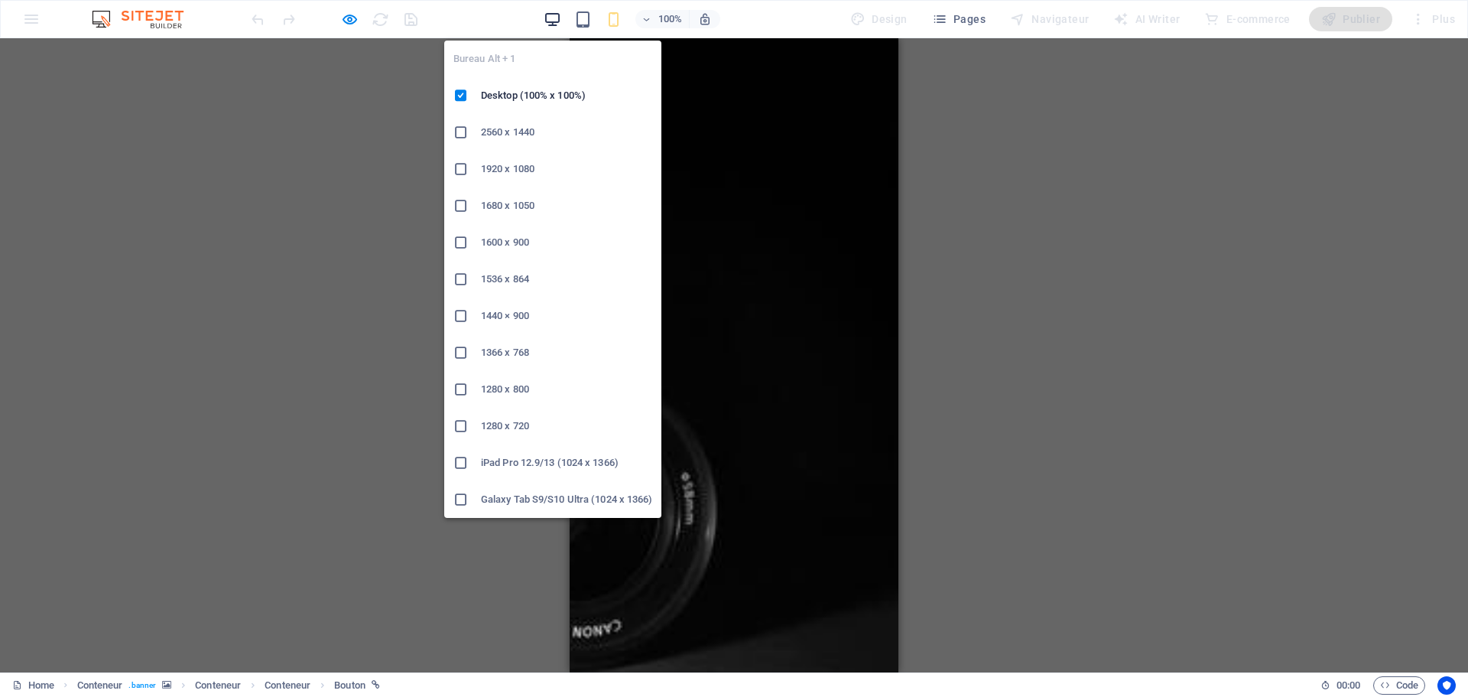
click at [557, 19] on icon "button" at bounding box center [553, 20] width 18 height 18
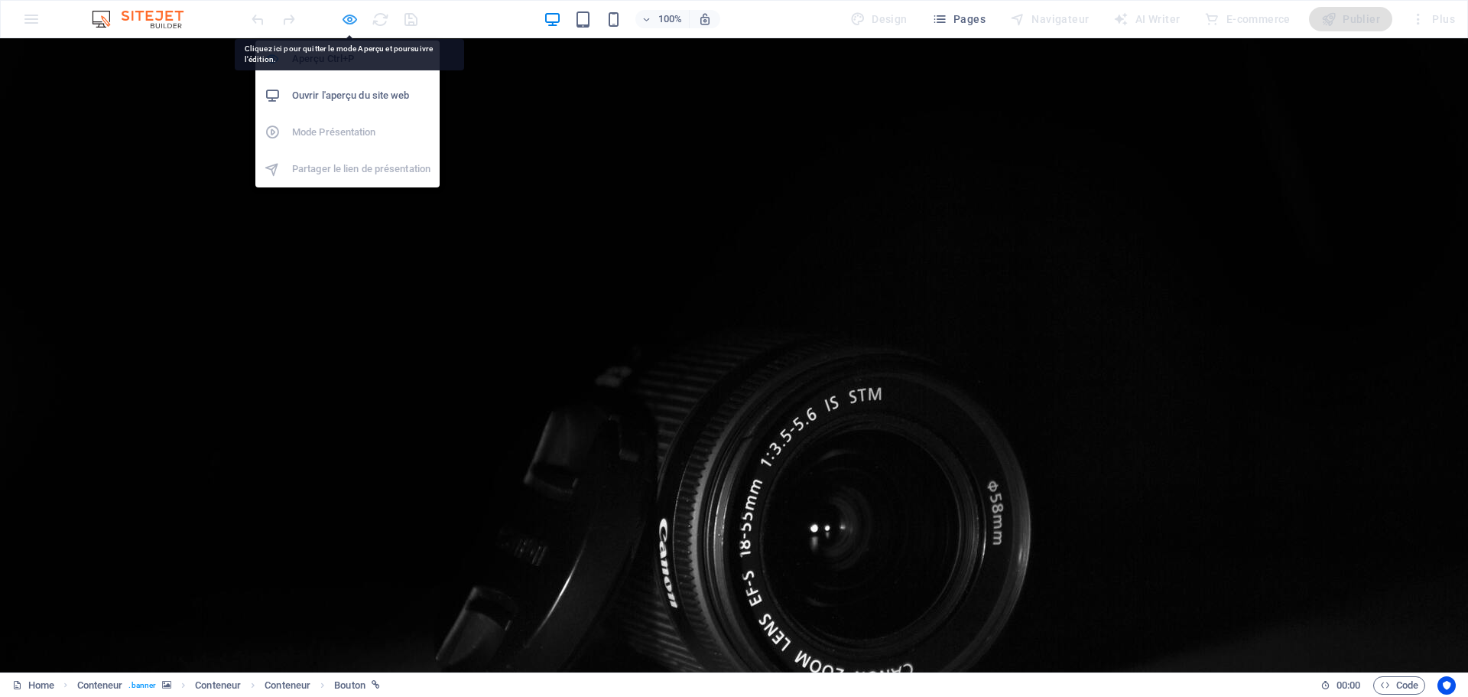
click at [348, 15] on icon "button" at bounding box center [350, 20] width 18 height 18
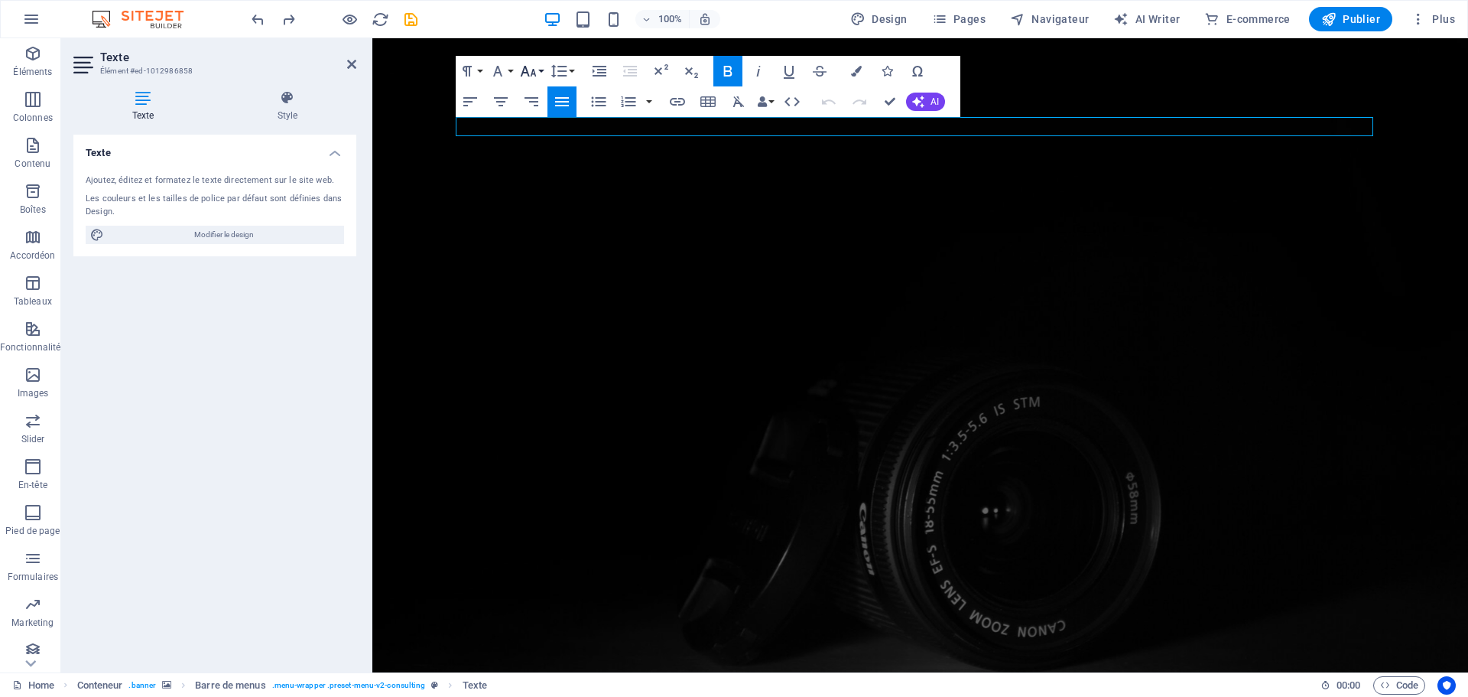
click at [541, 70] on button "Font Size" at bounding box center [531, 71] width 29 height 31
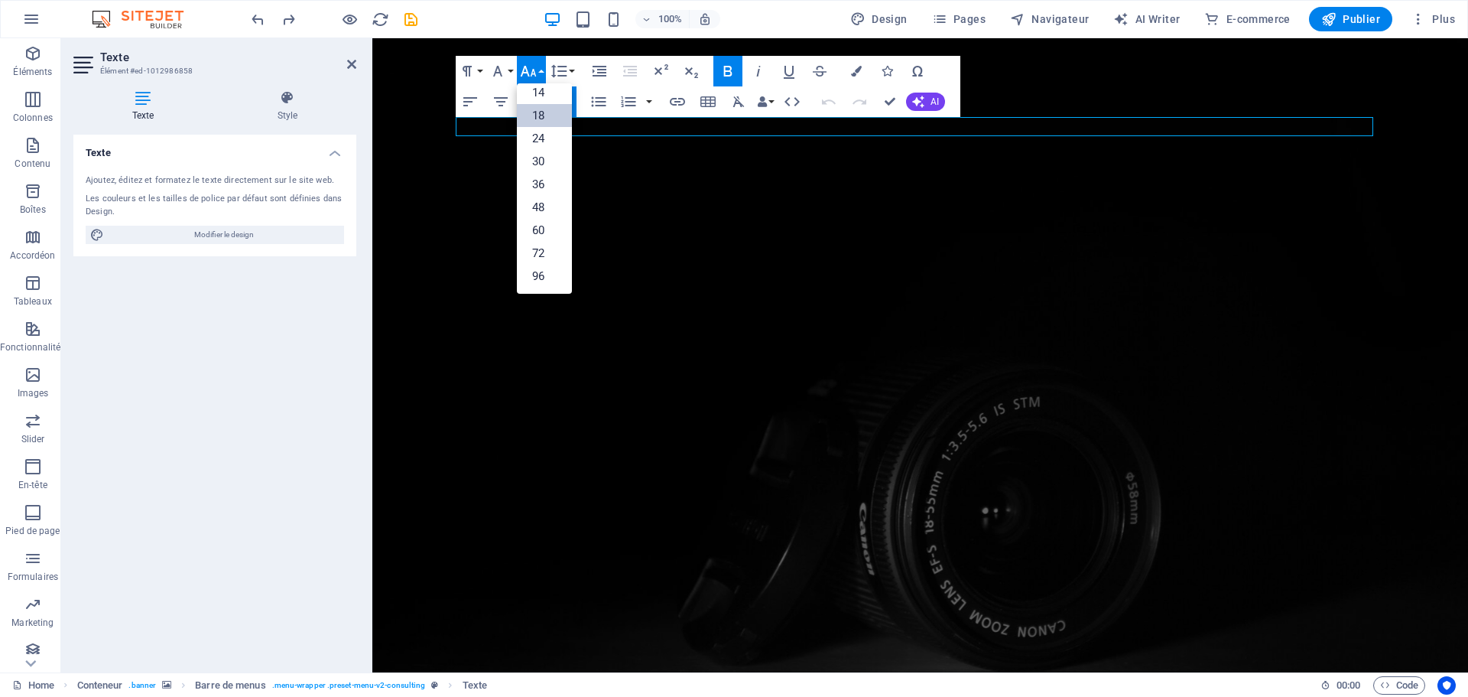
scroll to position [123, 0]
click at [538, 90] on link "14" at bounding box center [544, 92] width 55 height 23
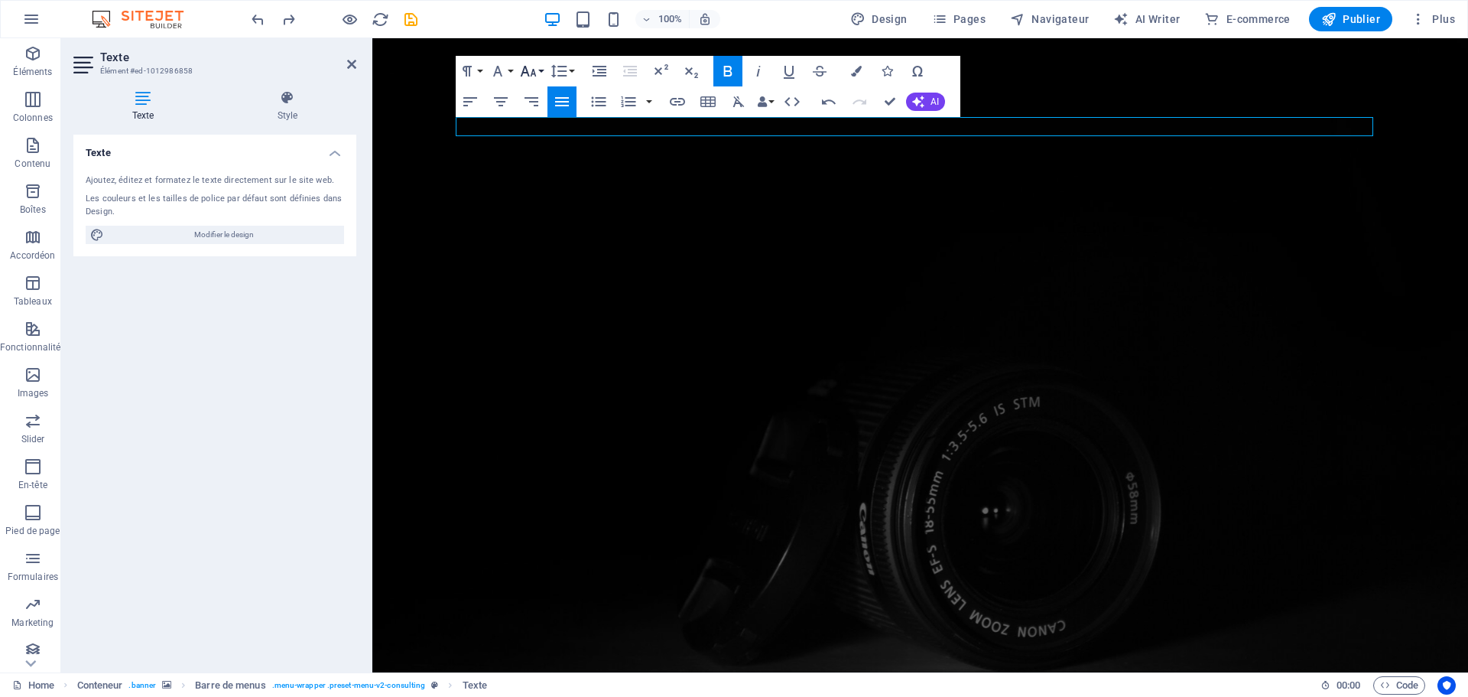
click at [541, 70] on button "Font Size" at bounding box center [531, 71] width 29 height 31
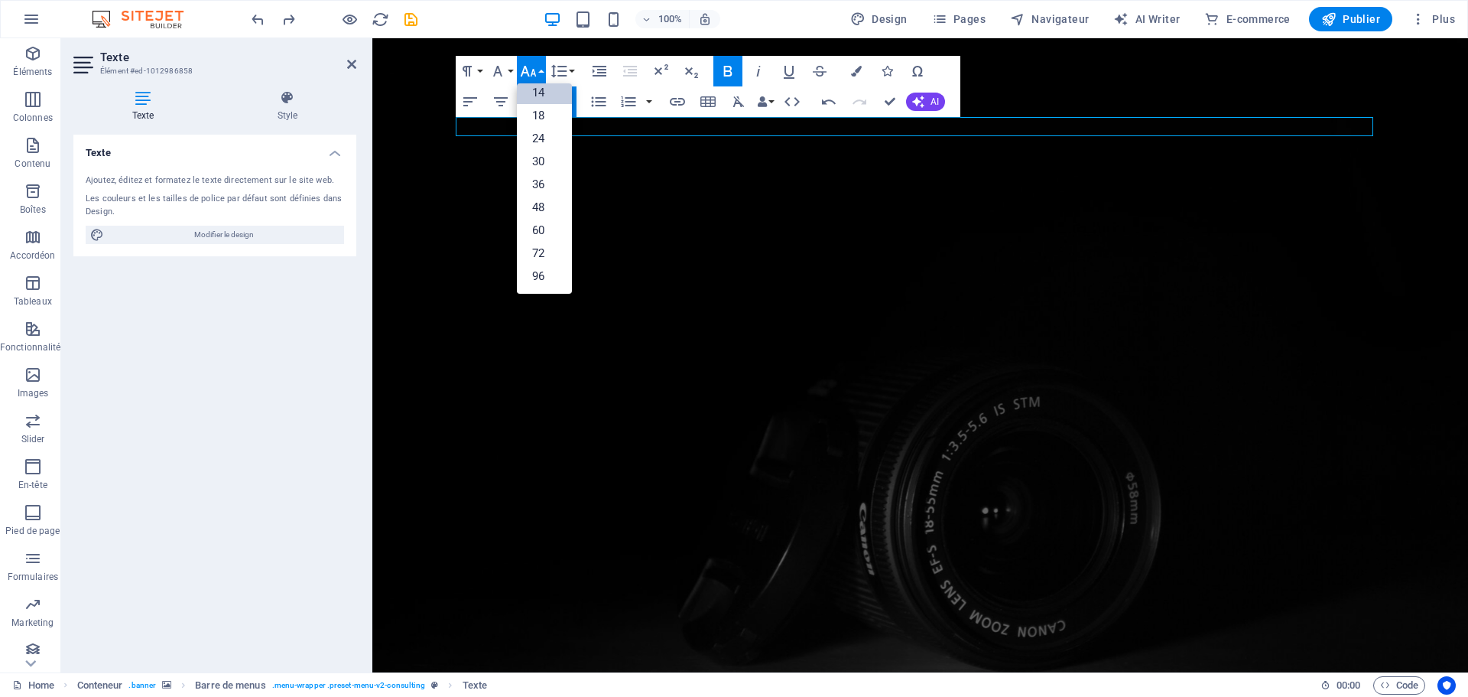
click at [542, 70] on button "Font Size" at bounding box center [531, 71] width 29 height 31
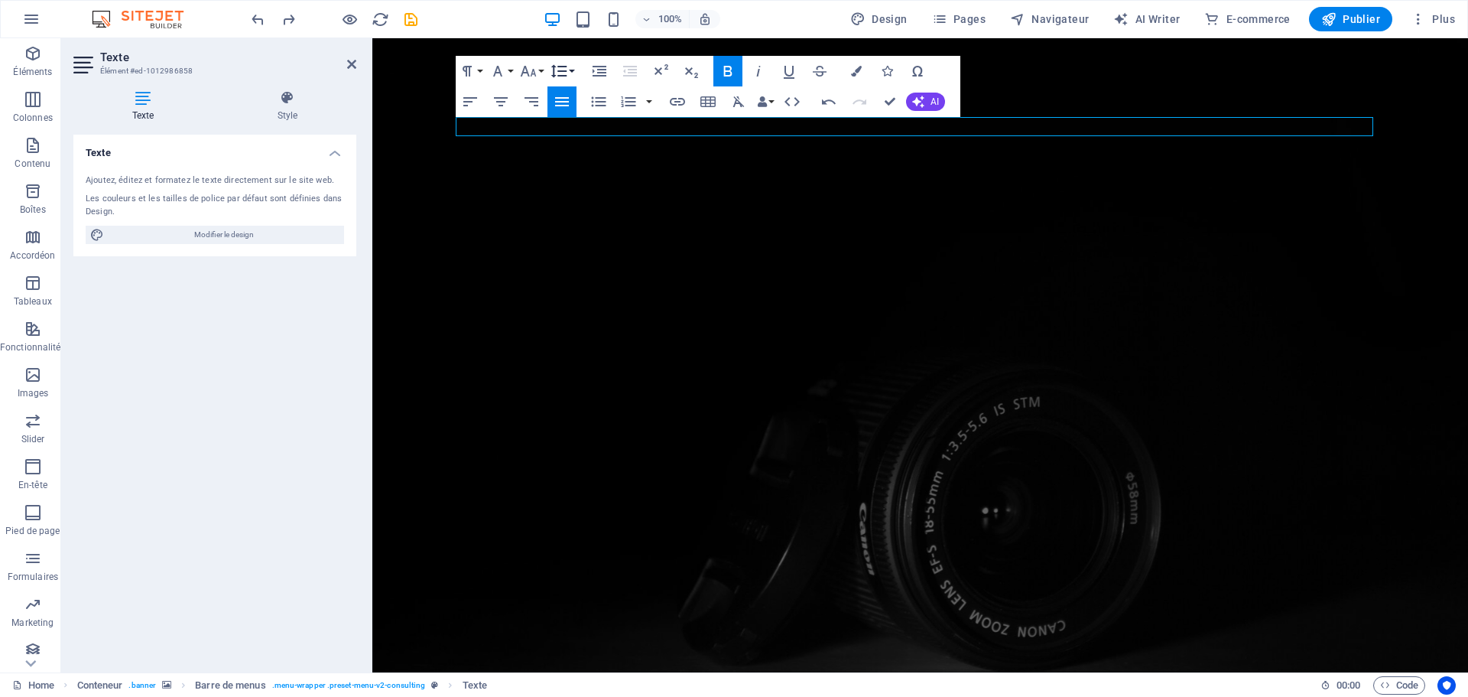
click at [573, 72] on button "Line Height" at bounding box center [562, 71] width 29 height 31
click at [582, 192] on link "Double" at bounding box center [582, 192] width 68 height 23
click at [573, 73] on button "Line Height" at bounding box center [562, 71] width 29 height 31
click at [582, 120] on link "Single" at bounding box center [582, 123] width 68 height 23
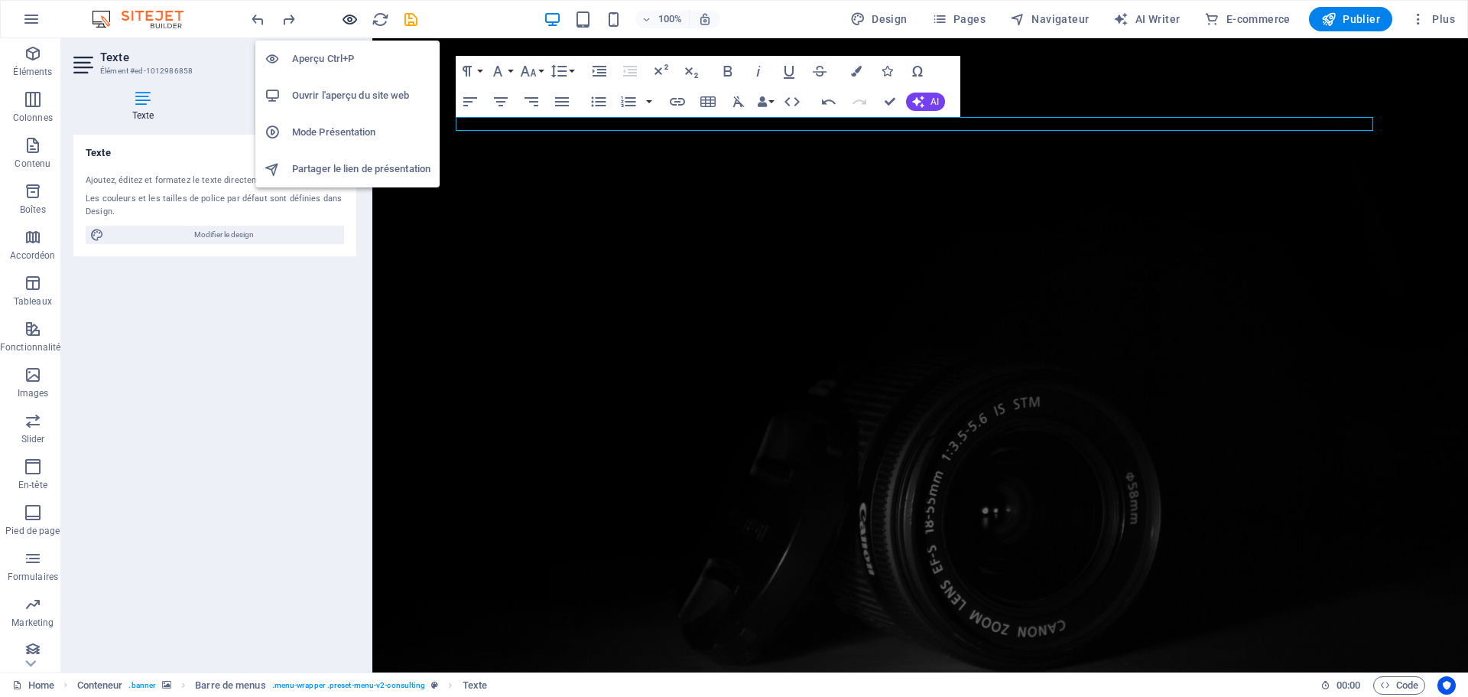
click at [353, 18] on icon "button" at bounding box center [350, 20] width 18 height 18
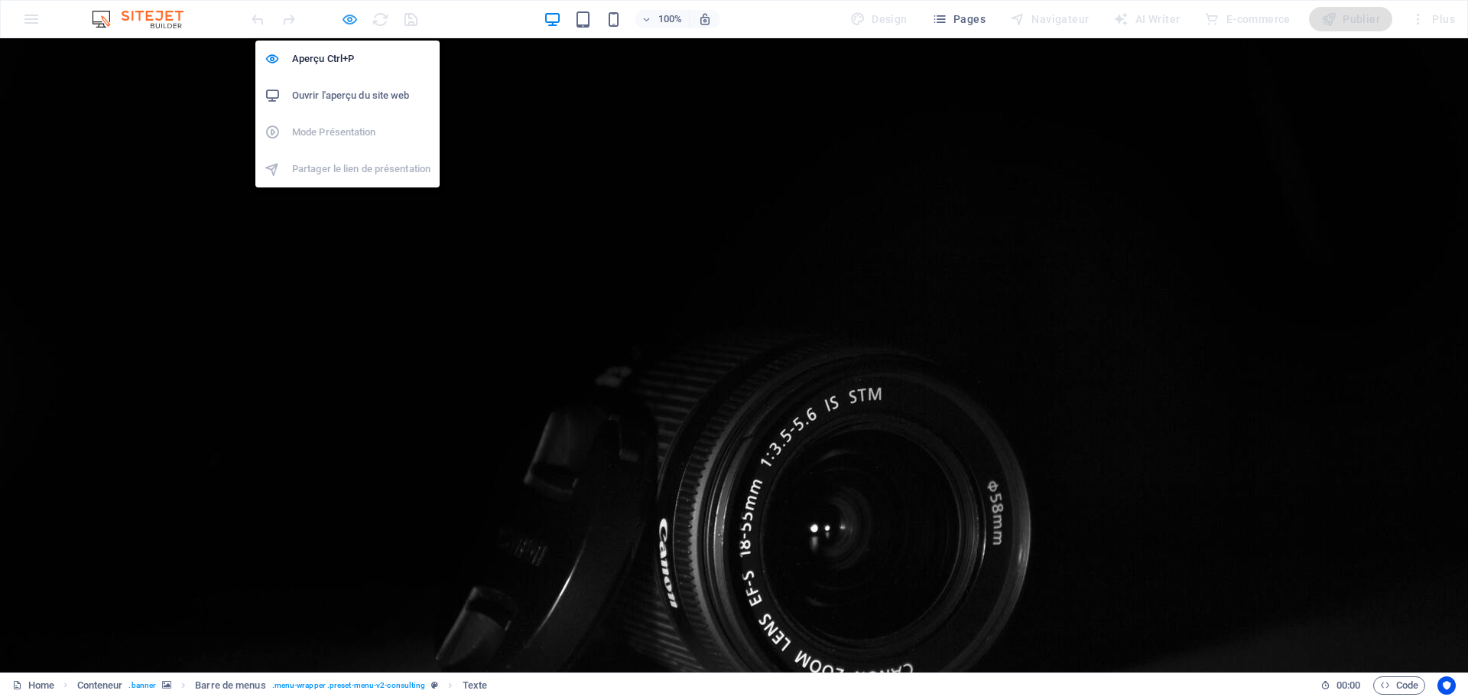
click at [345, 19] on icon "button" at bounding box center [350, 20] width 18 height 18
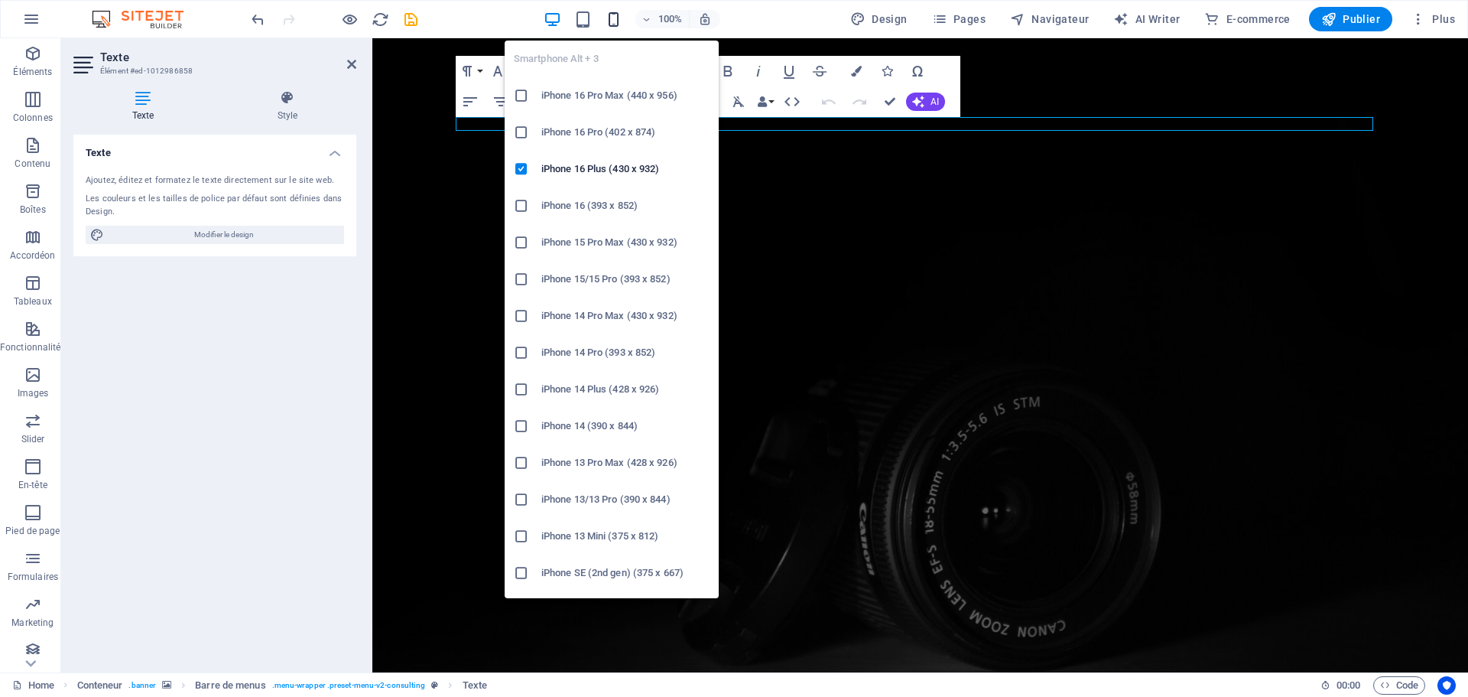
click at [612, 23] on icon "button" at bounding box center [614, 20] width 18 height 18
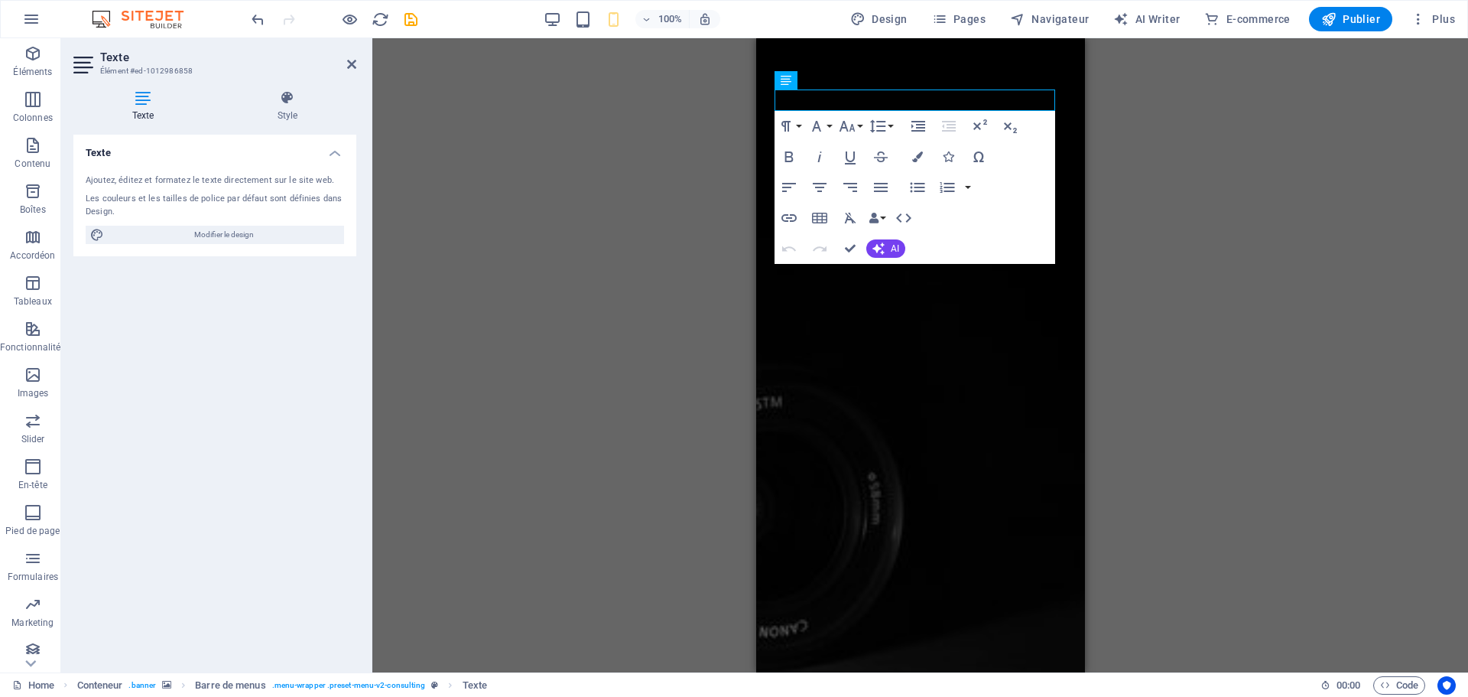
click at [573, 23] on div "100%" at bounding box center [632, 19] width 177 height 24
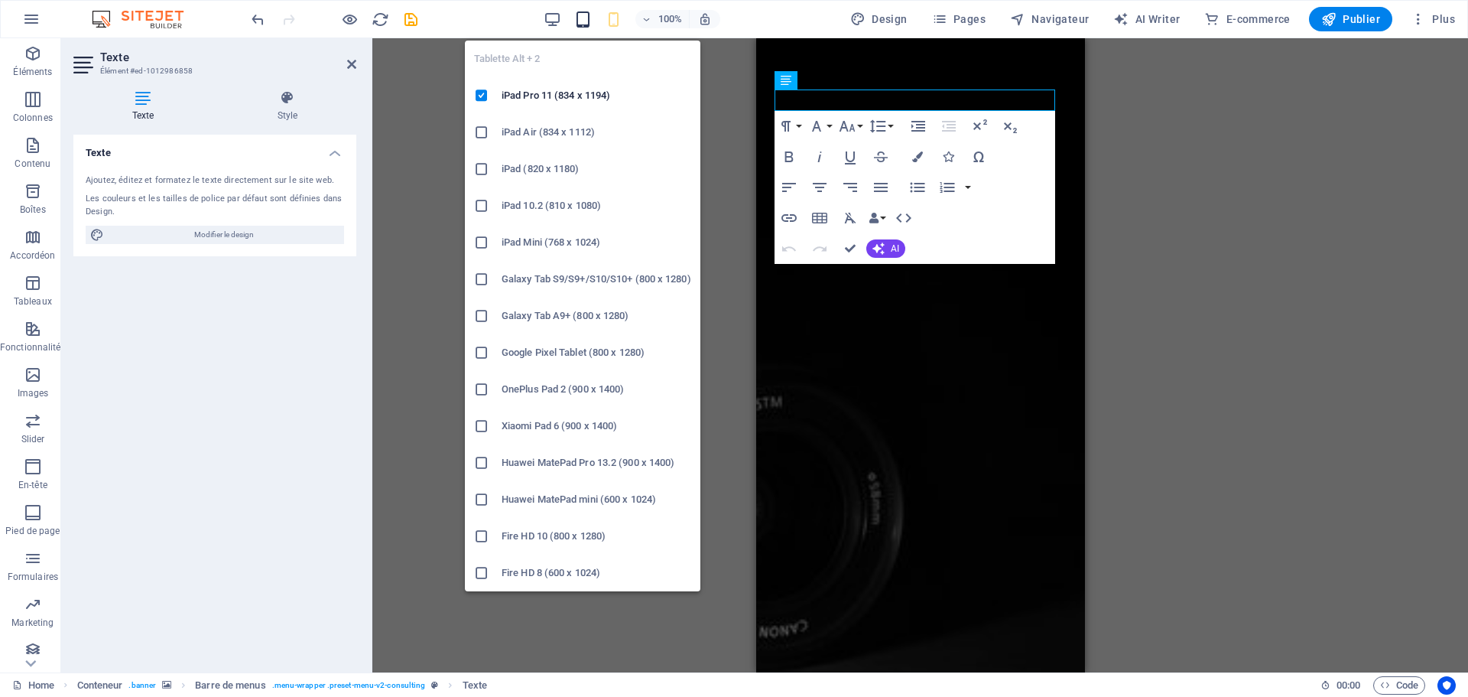
click at [579, 20] on icon "button" at bounding box center [583, 20] width 18 height 18
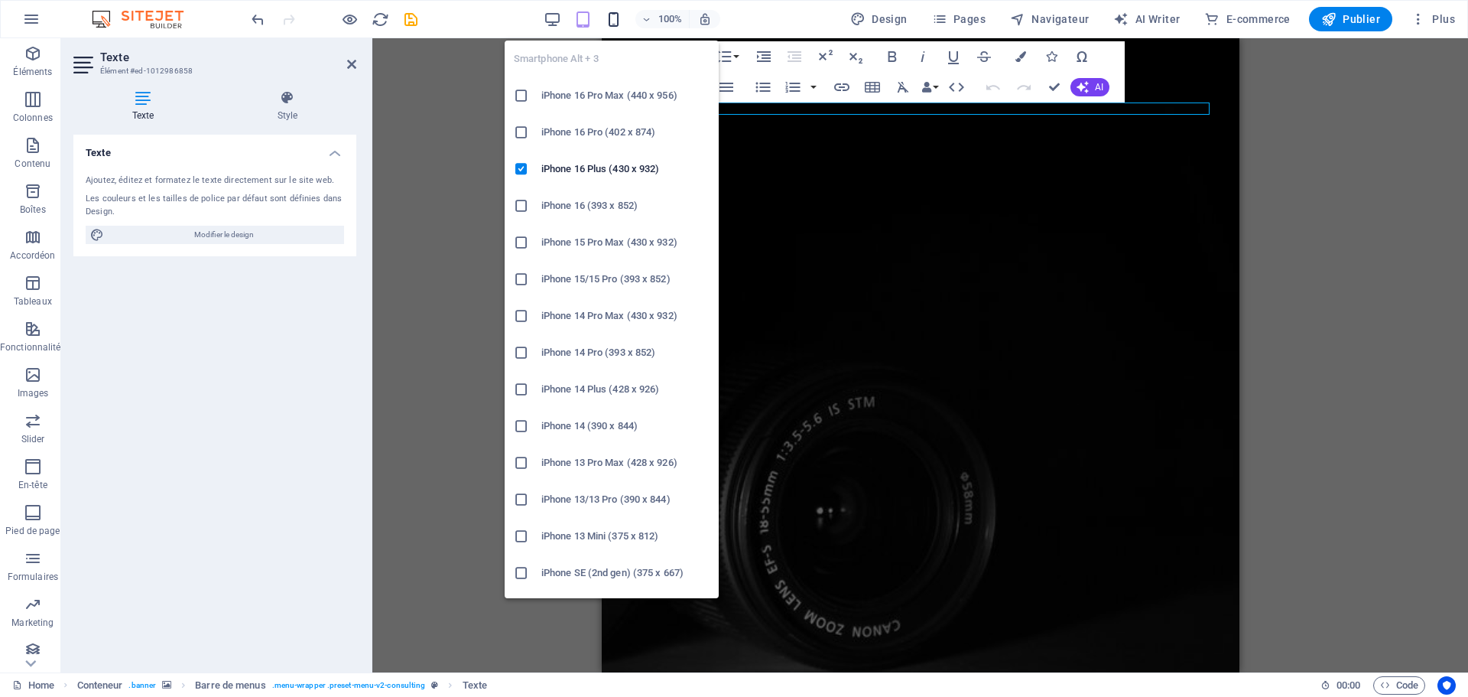
click at [609, 15] on icon "button" at bounding box center [614, 20] width 18 height 18
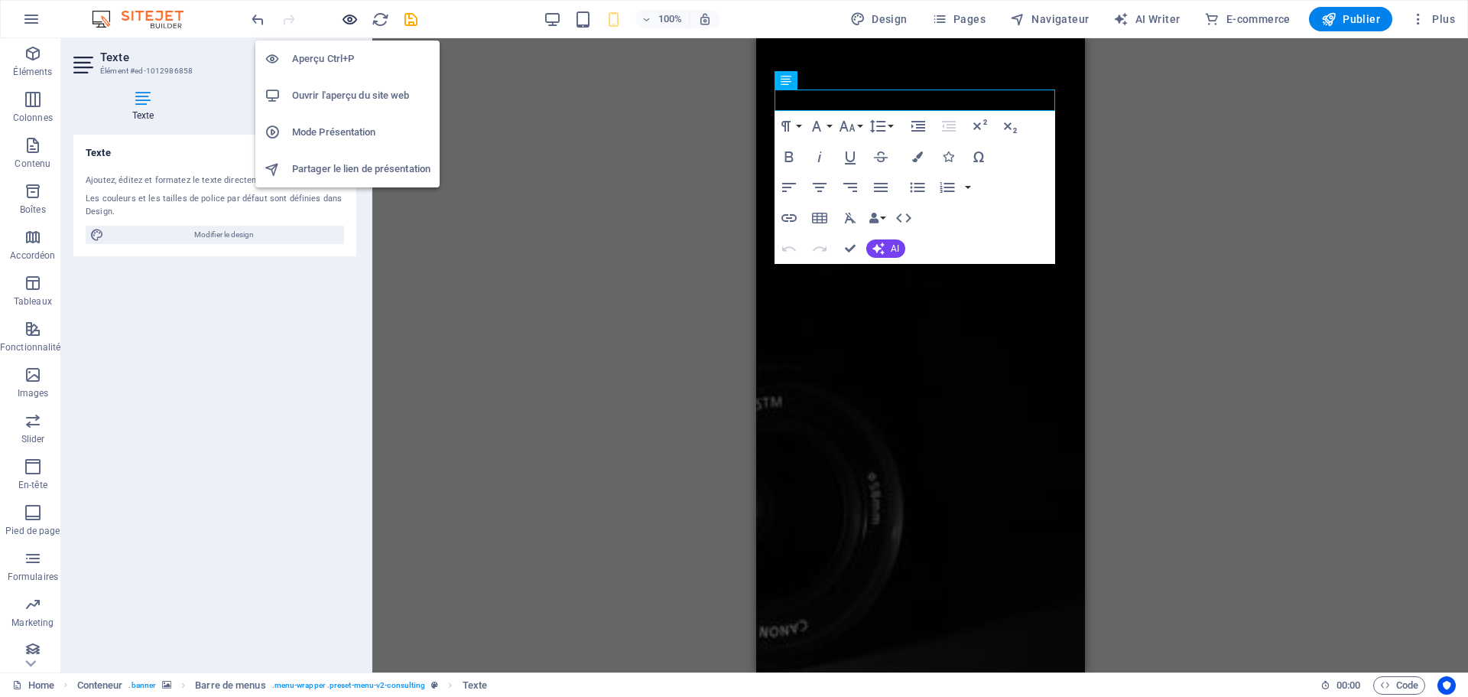
click at [348, 18] on icon "button" at bounding box center [350, 20] width 18 height 18
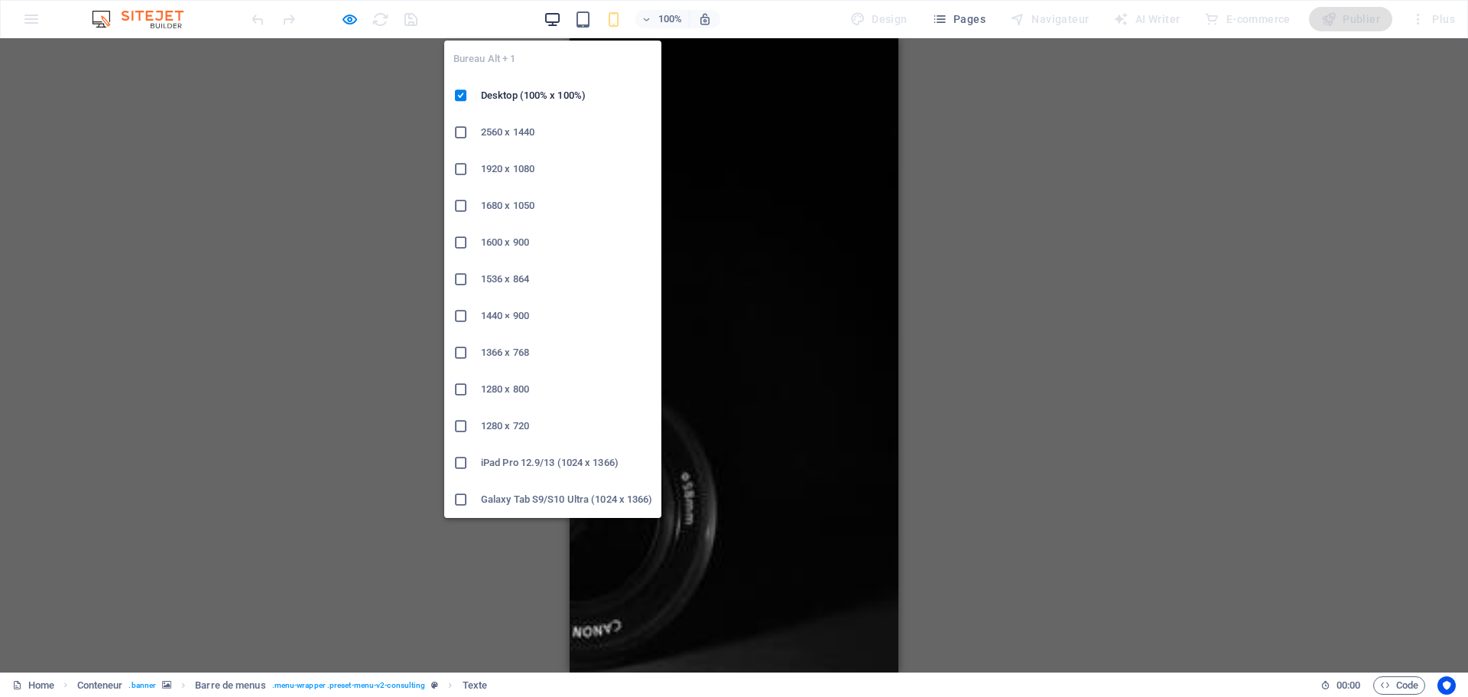
click at [551, 19] on icon "button" at bounding box center [553, 20] width 18 height 18
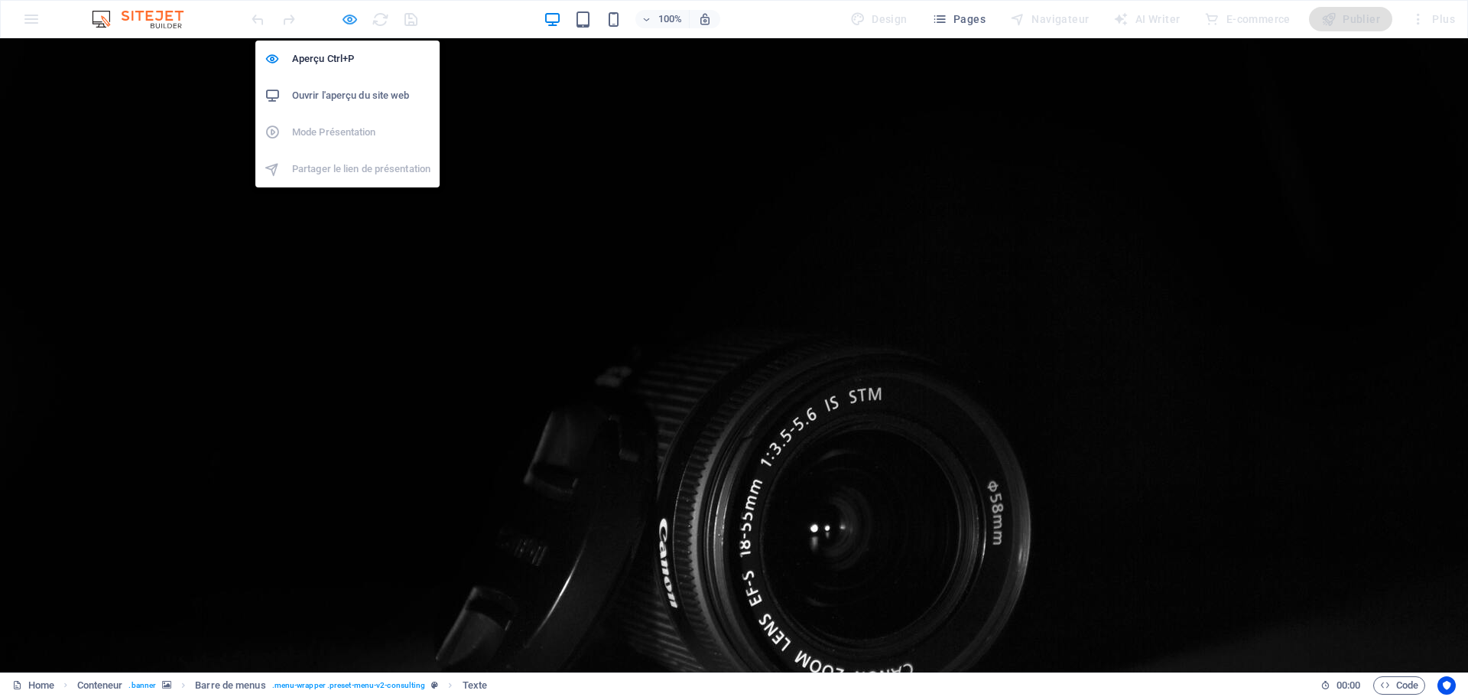
click at [350, 21] on icon "button" at bounding box center [350, 20] width 18 height 18
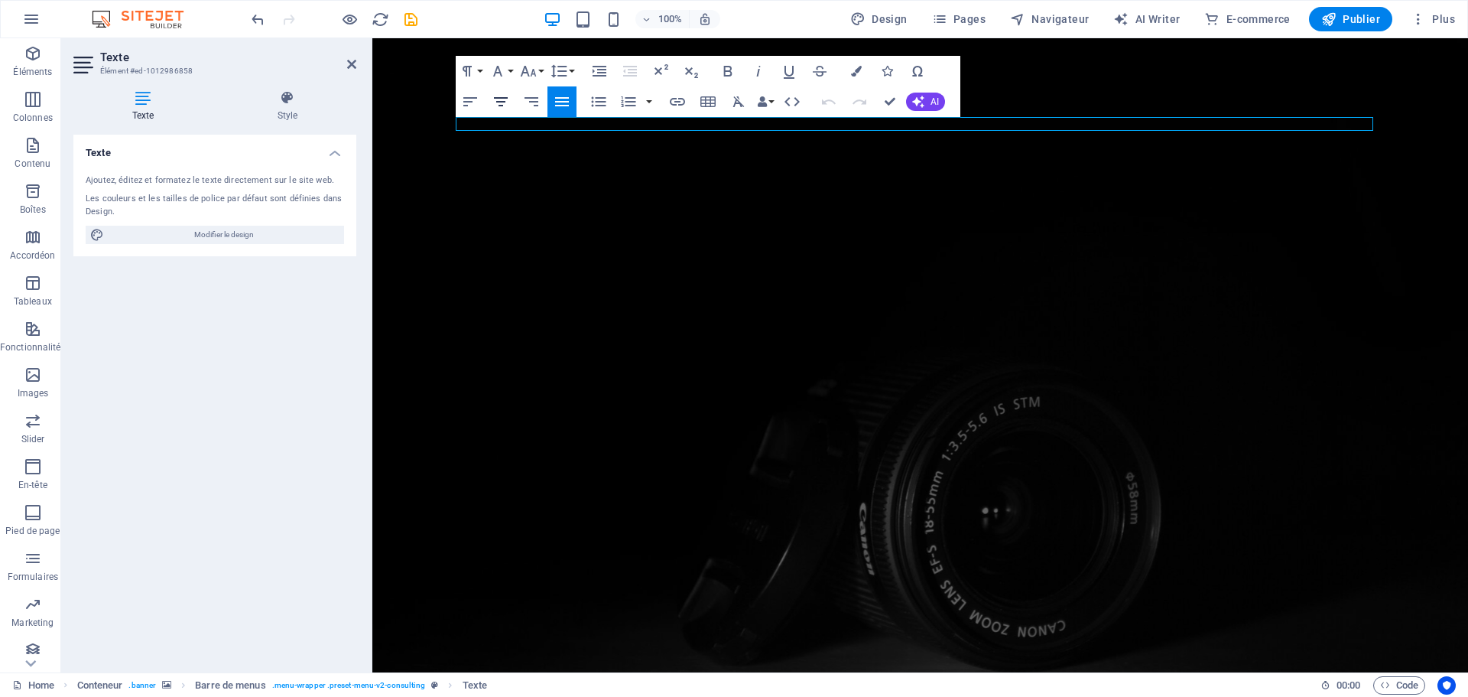
click at [509, 117] on button "[GEOGRAPHIC_DATA]" at bounding box center [500, 101] width 29 height 31
click at [470, 104] on icon "button" at bounding box center [470, 102] width 18 height 18
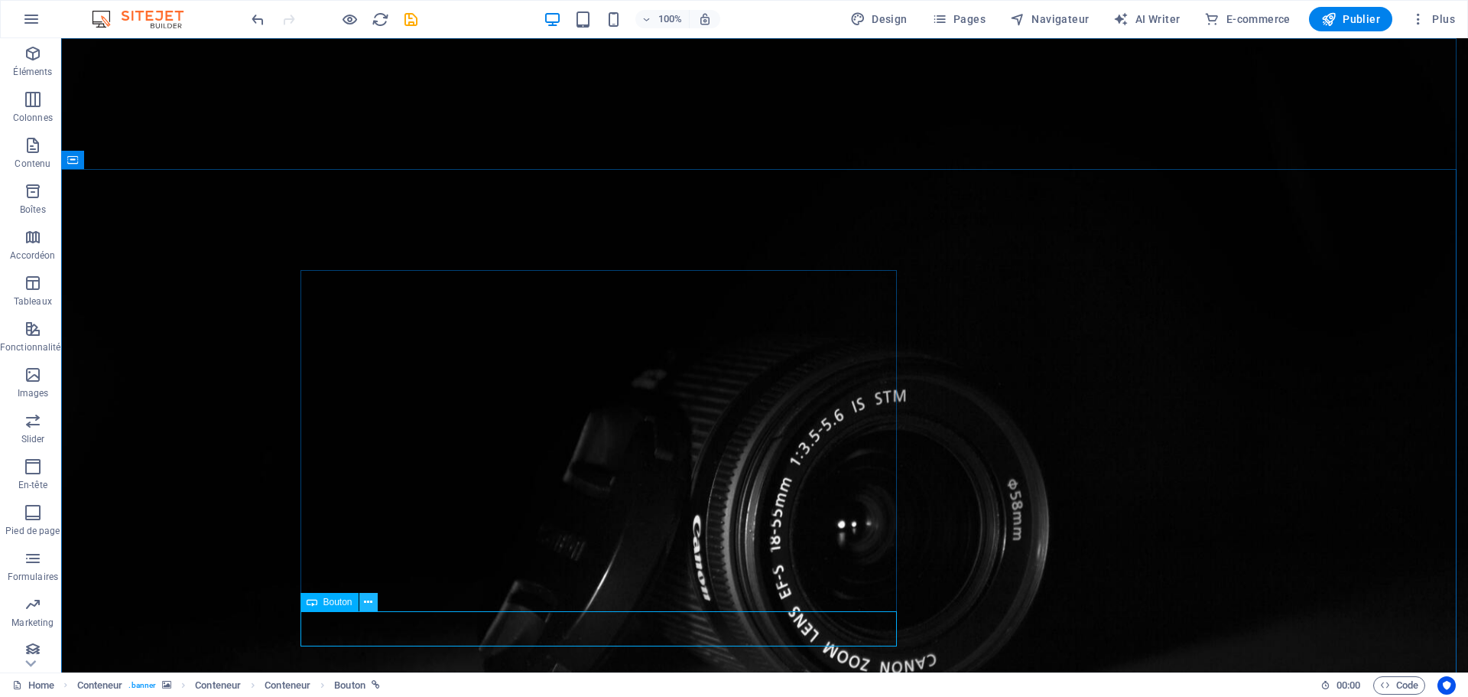
click at [366, 601] on icon at bounding box center [368, 602] width 8 height 16
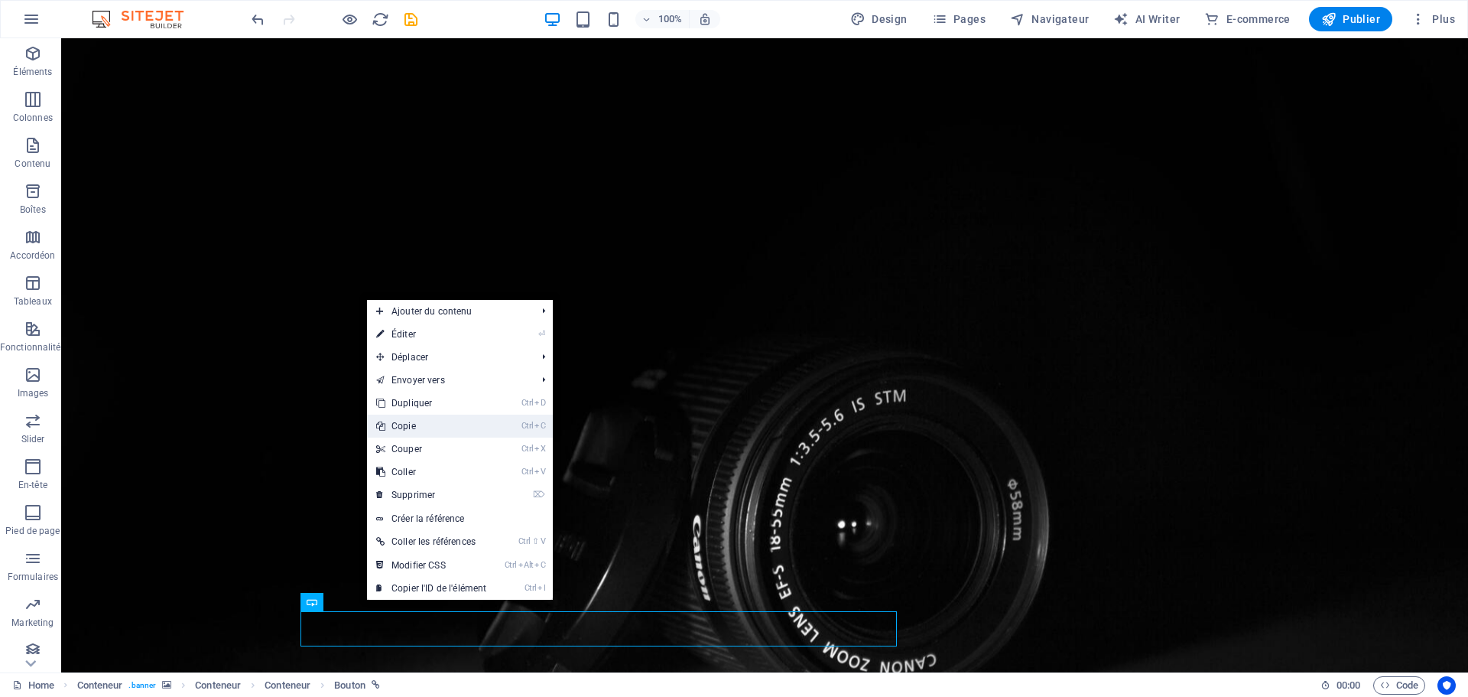
click at [413, 430] on link "Ctrl C Copie" at bounding box center [431, 425] width 128 height 23
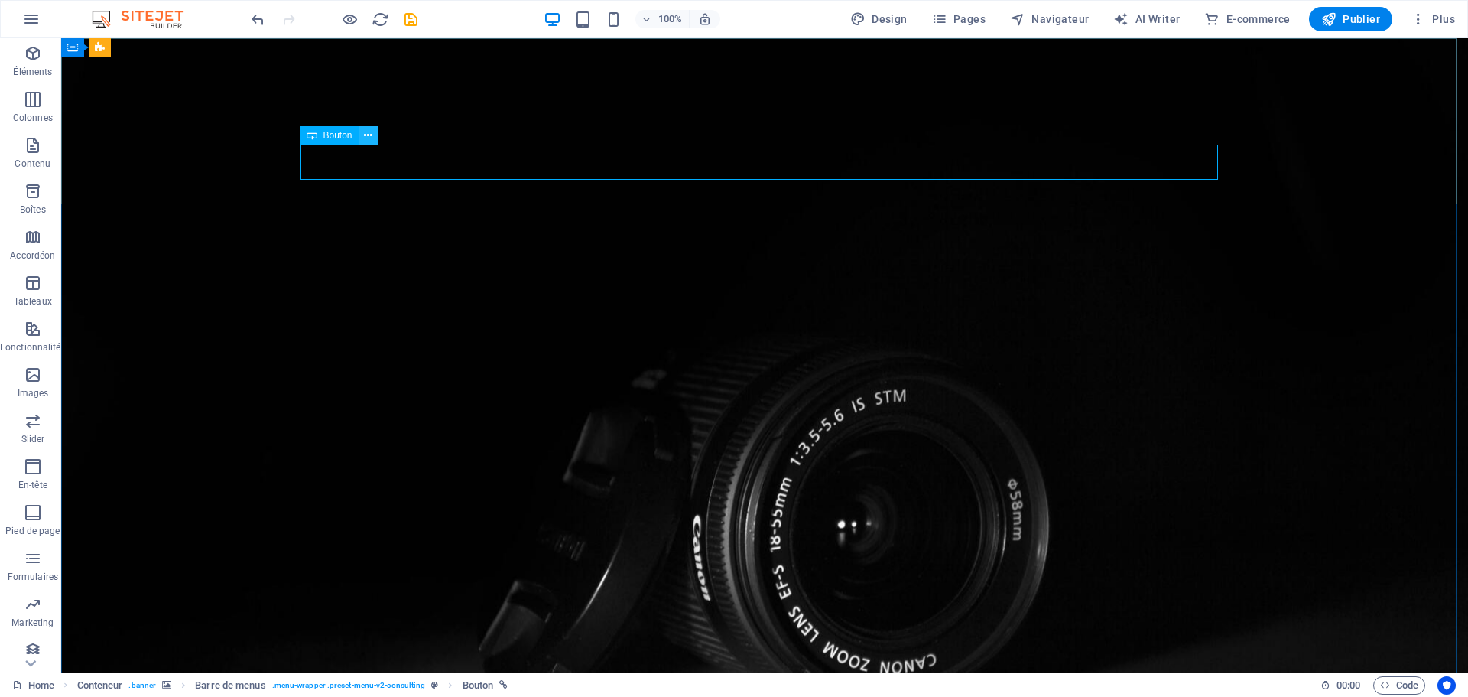
click at [370, 135] on icon at bounding box center [368, 136] width 8 height 16
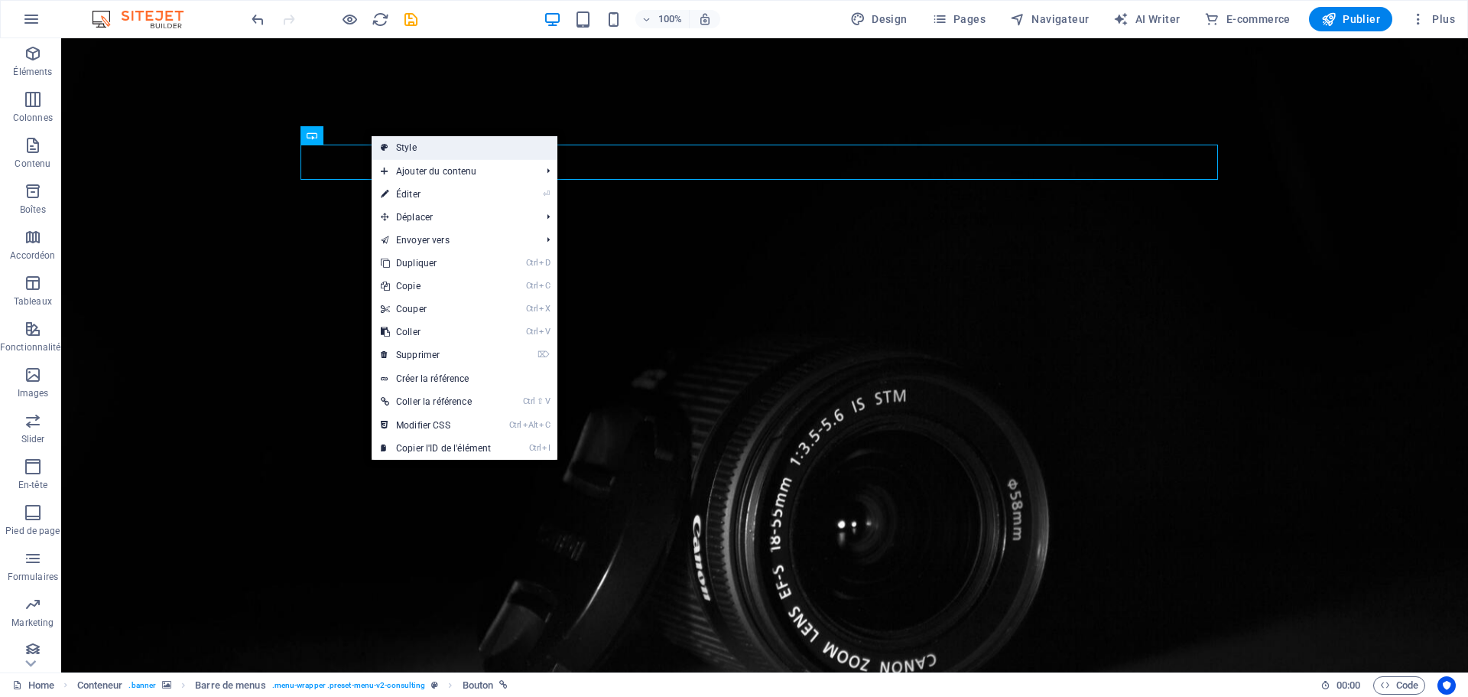
click at [479, 152] on link "Style" at bounding box center [465, 147] width 186 height 23
select select "rem"
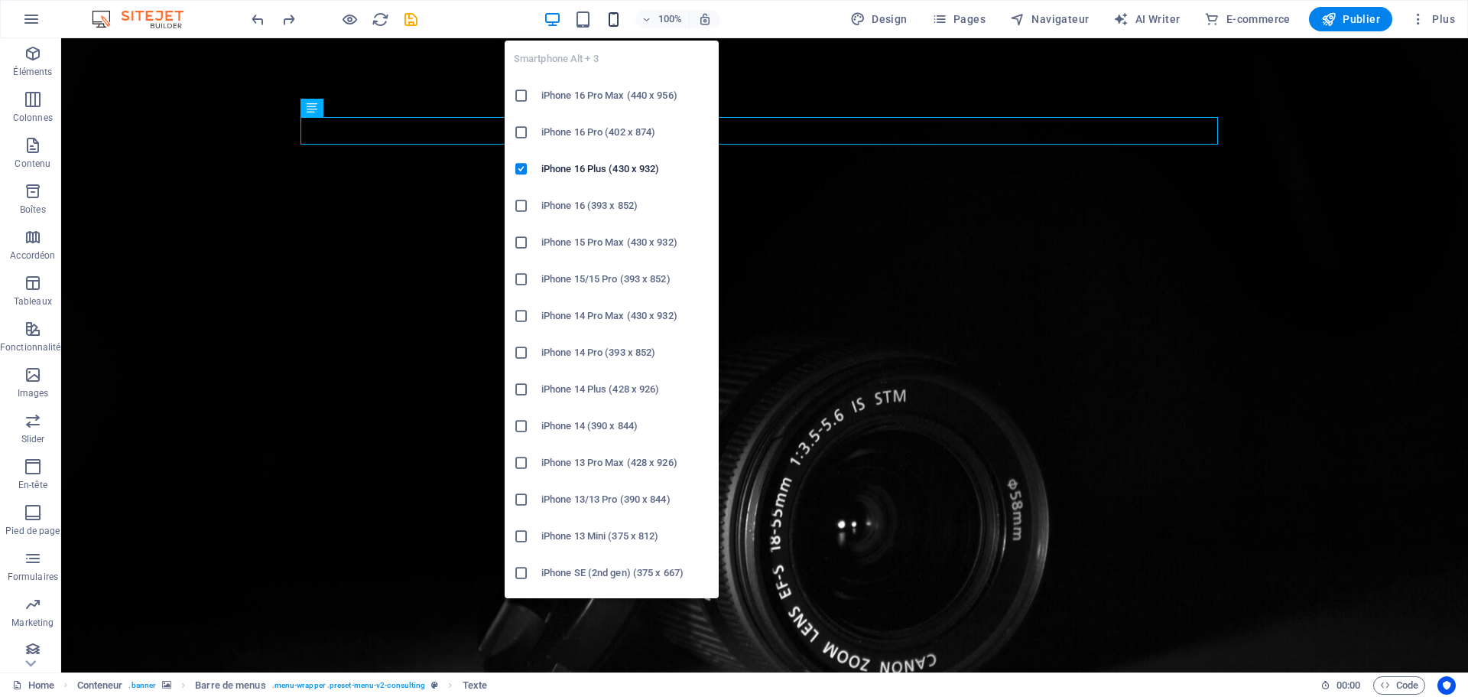
click at [611, 12] on icon "button" at bounding box center [614, 20] width 18 height 18
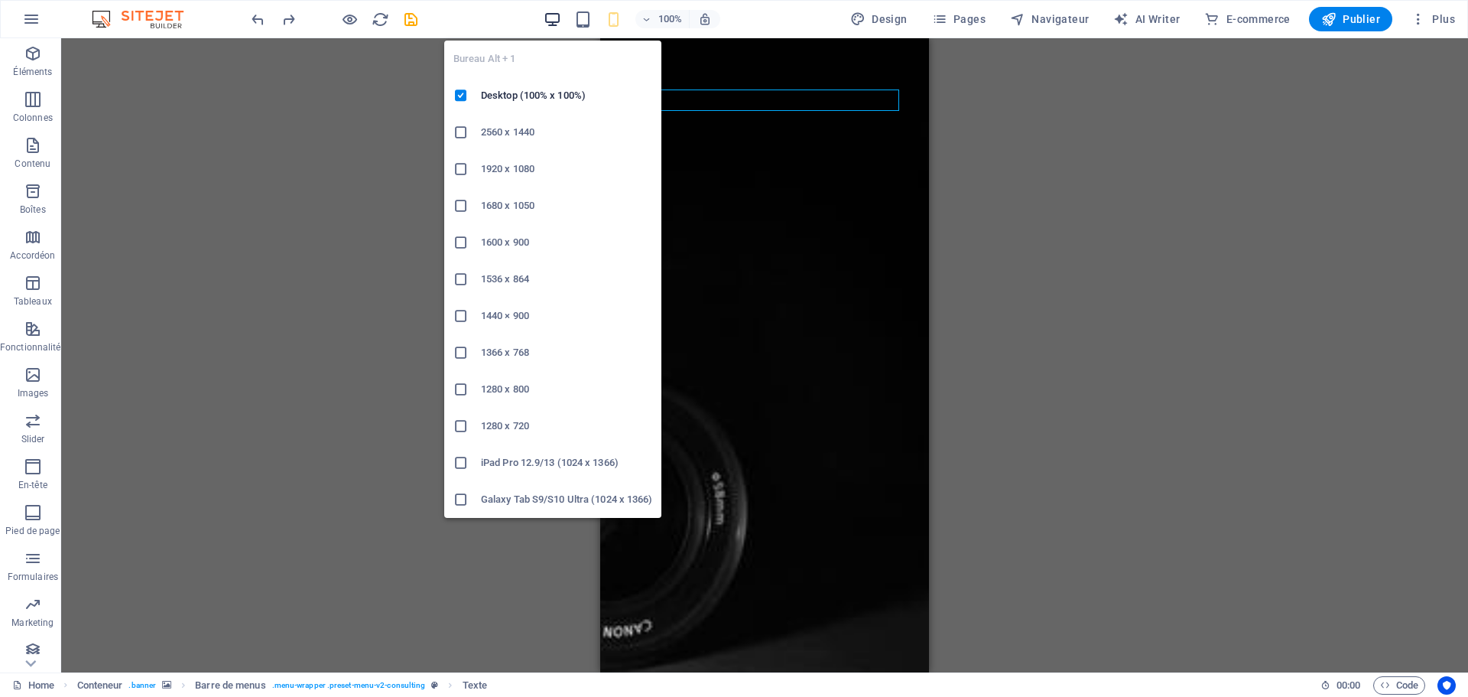
click at [559, 21] on icon "button" at bounding box center [553, 20] width 18 height 18
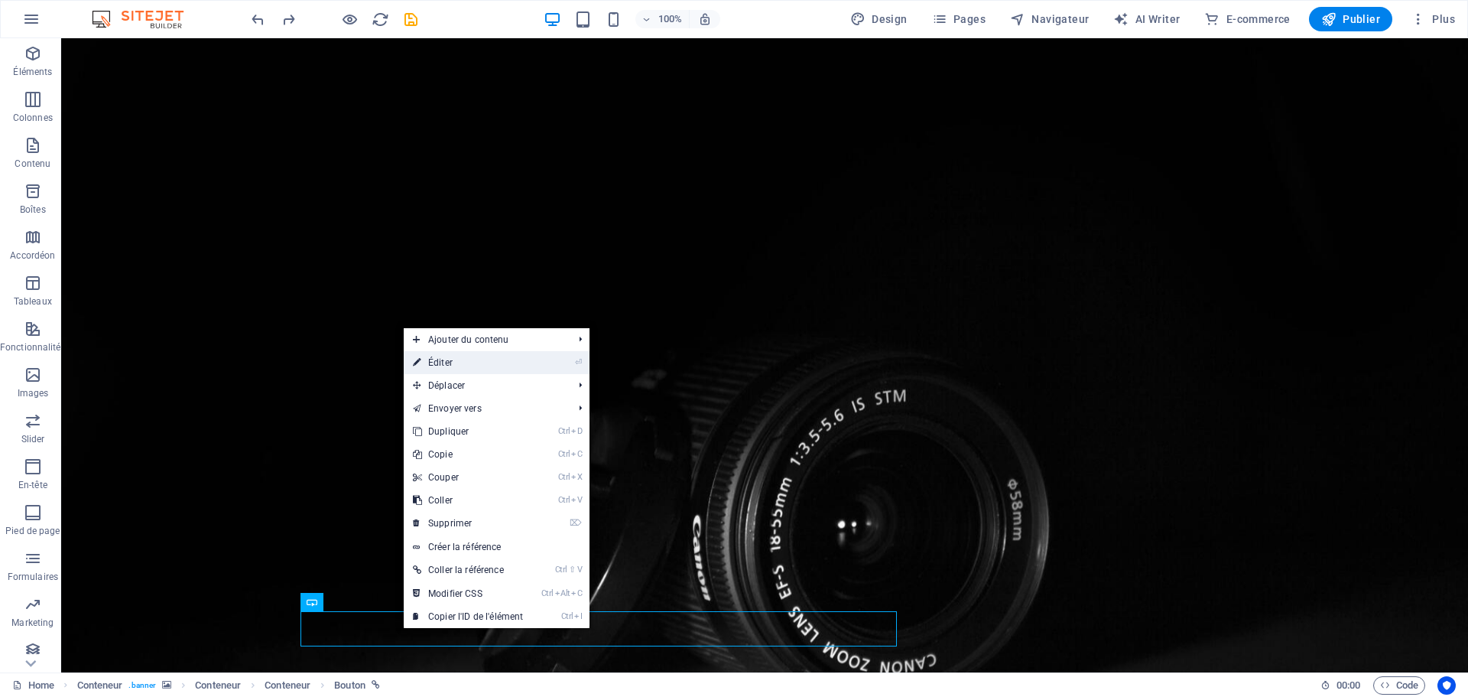
click at [453, 366] on link "⏎ Éditer" at bounding box center [468, 362] width 128 height 23
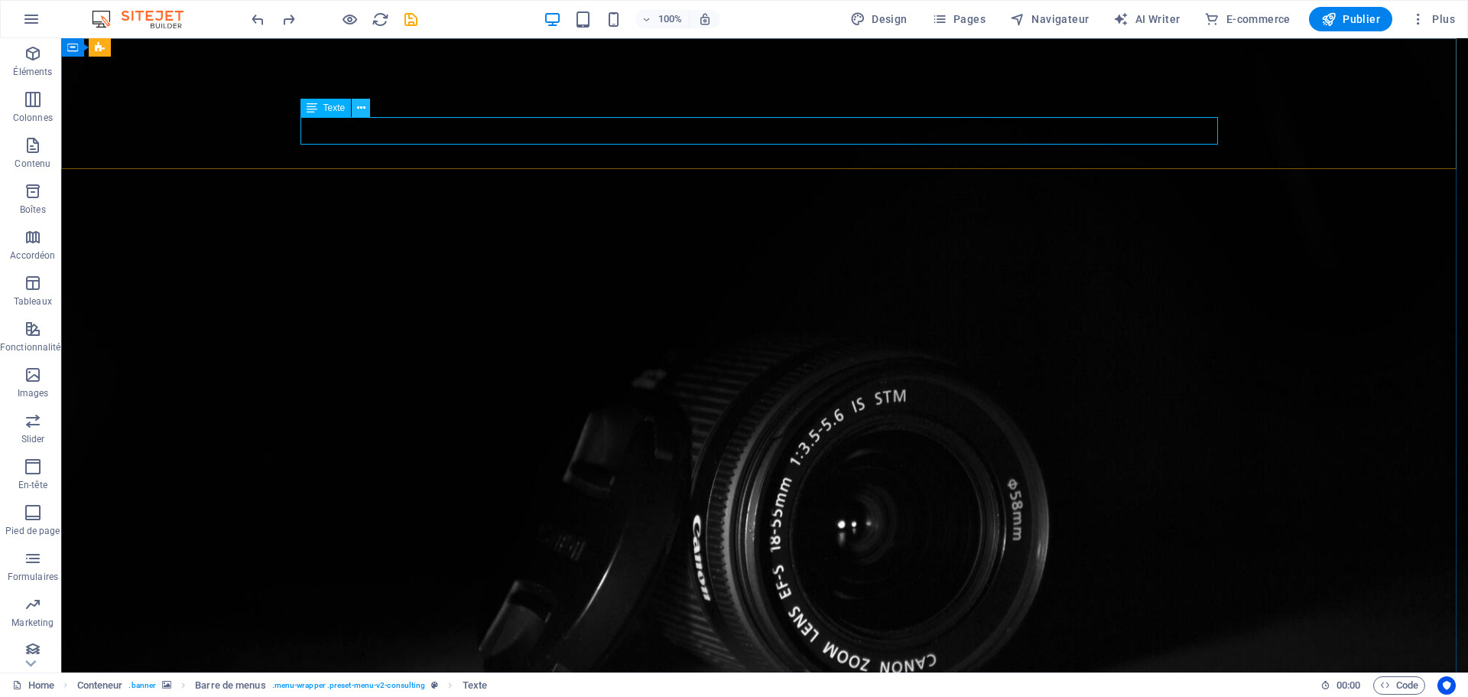
click at [359, 110] on icon at bounding box center [361, 108] width 8 height 16
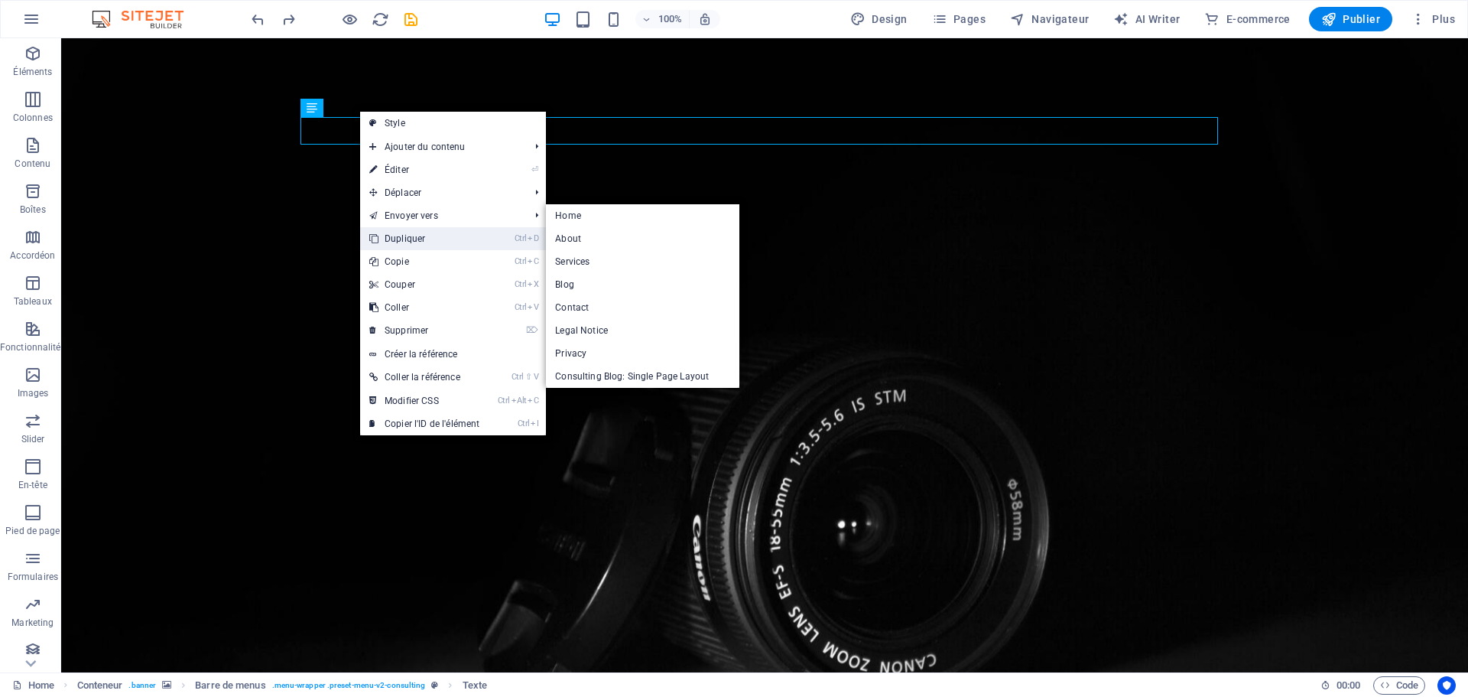
click at [407, 238] on link "Ctrl D Dupliquer" at bounding box center [424, 238] width 128 height 23
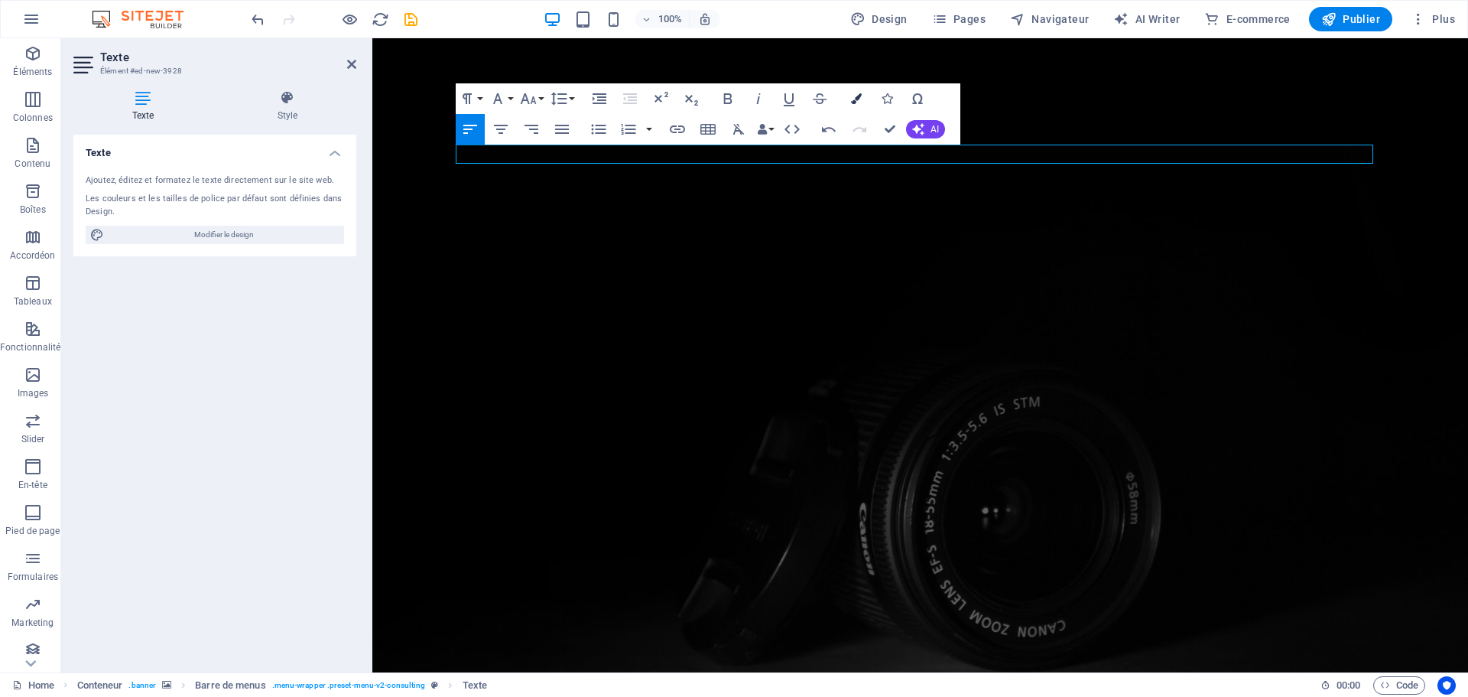
click at [853, 103] on icon "button" at bounding box center [856, 98] width 11 height 11
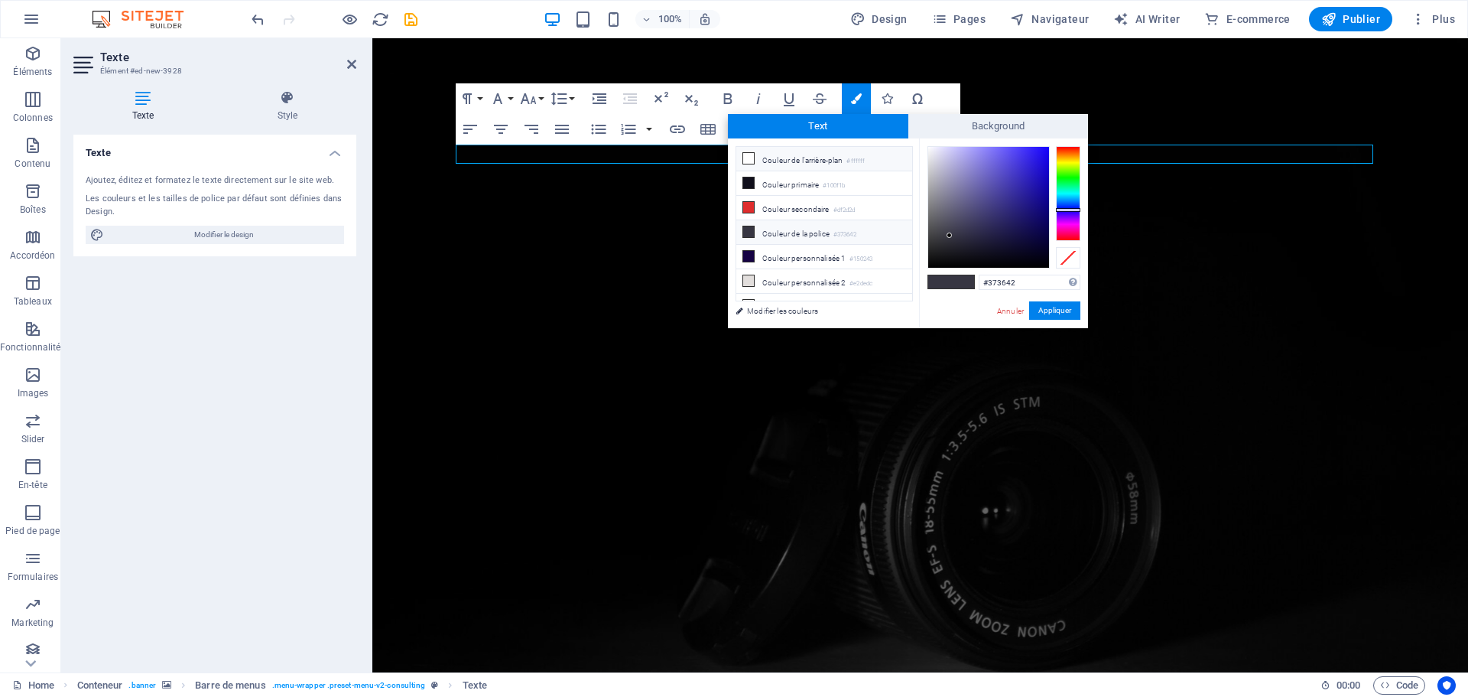
click at [745, 158] on icon at bounding box center [748, 158] width 11 height 11
type input "#ffffff"
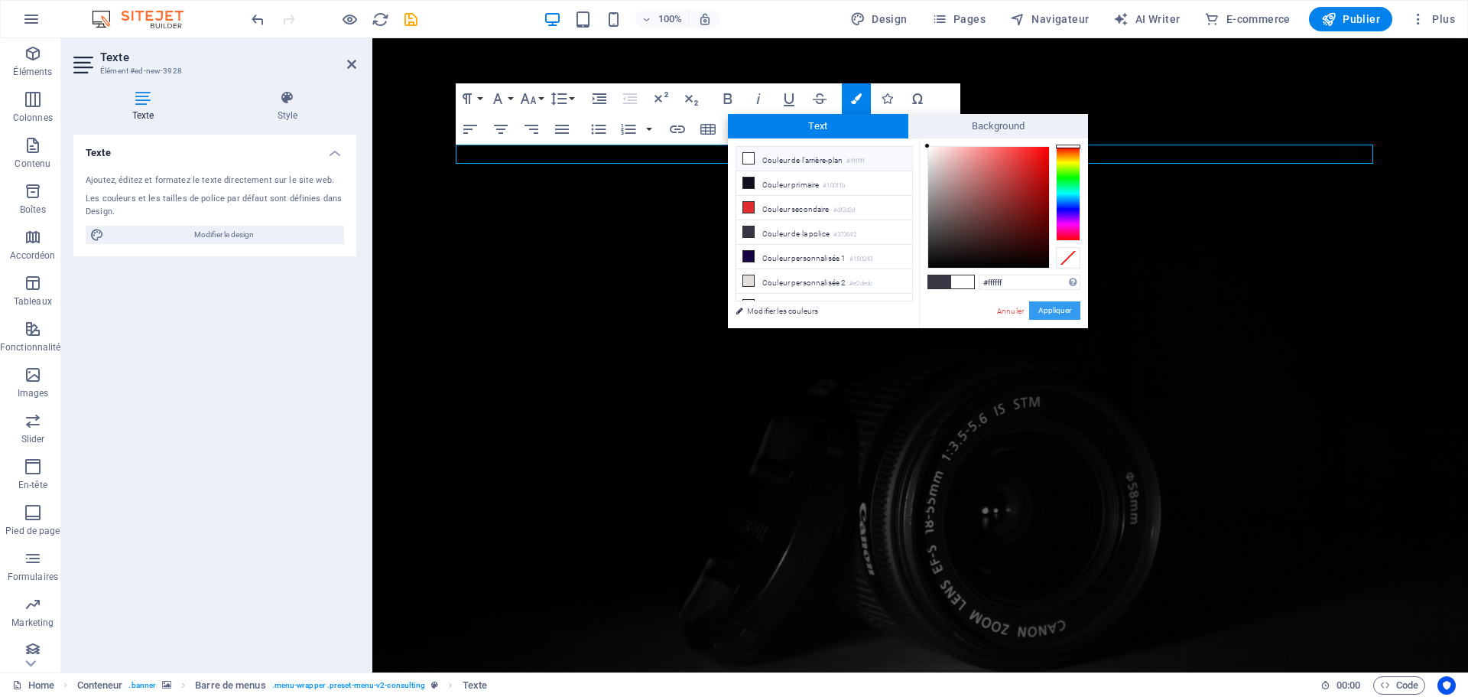
click at [1058, 311] on button "Appliquer" at bounding box center [1054, 310] width 51 height 18
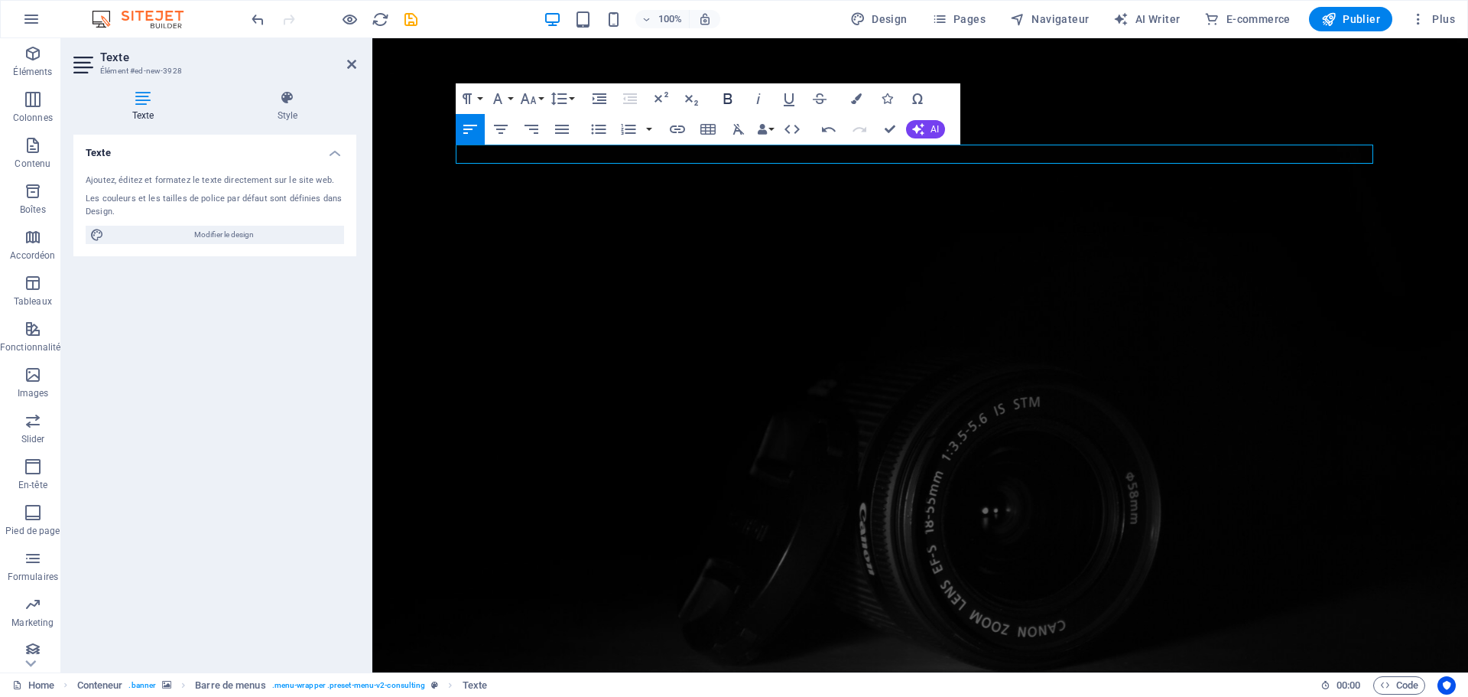
click at [731, 99] on icon "button" at bounding box center [728, 98] width 18 height 18
click at [502, 131] on icon "button" at bounding box center [501, 129] width 18 height 18
click at [563, 127] on icon "button" at bounding box center [562, 129] width 18 height 18
click at [538, 125] on icon "button" at bounding box center [532, 129] width 14 height 9
click at [590, 126] on icon "button" at bounding box center [599, 129] width 18 height 18
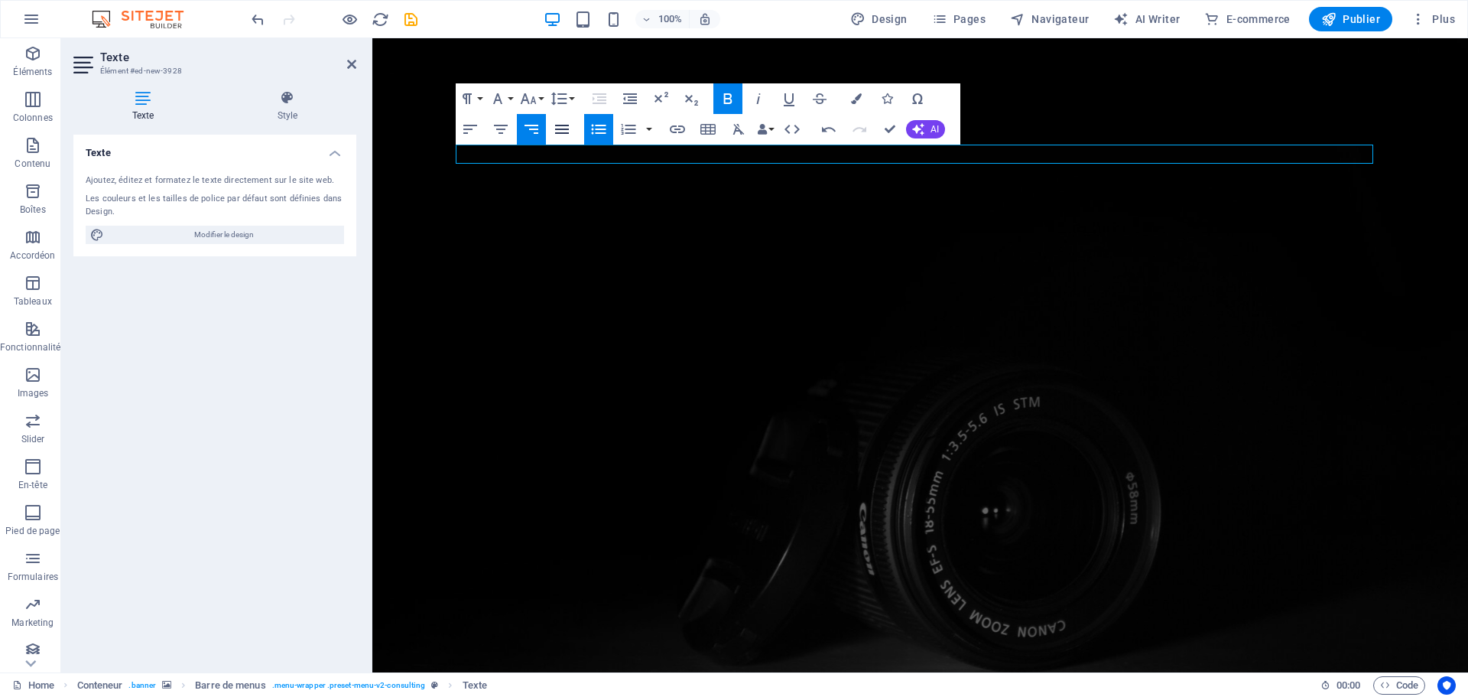
click at [559, 132] on icon "button" at bounding box center [562, 129] width 18 height 18
click at [677, 130] on icon "button" at bounding box center [677, 129] width 15 height 8
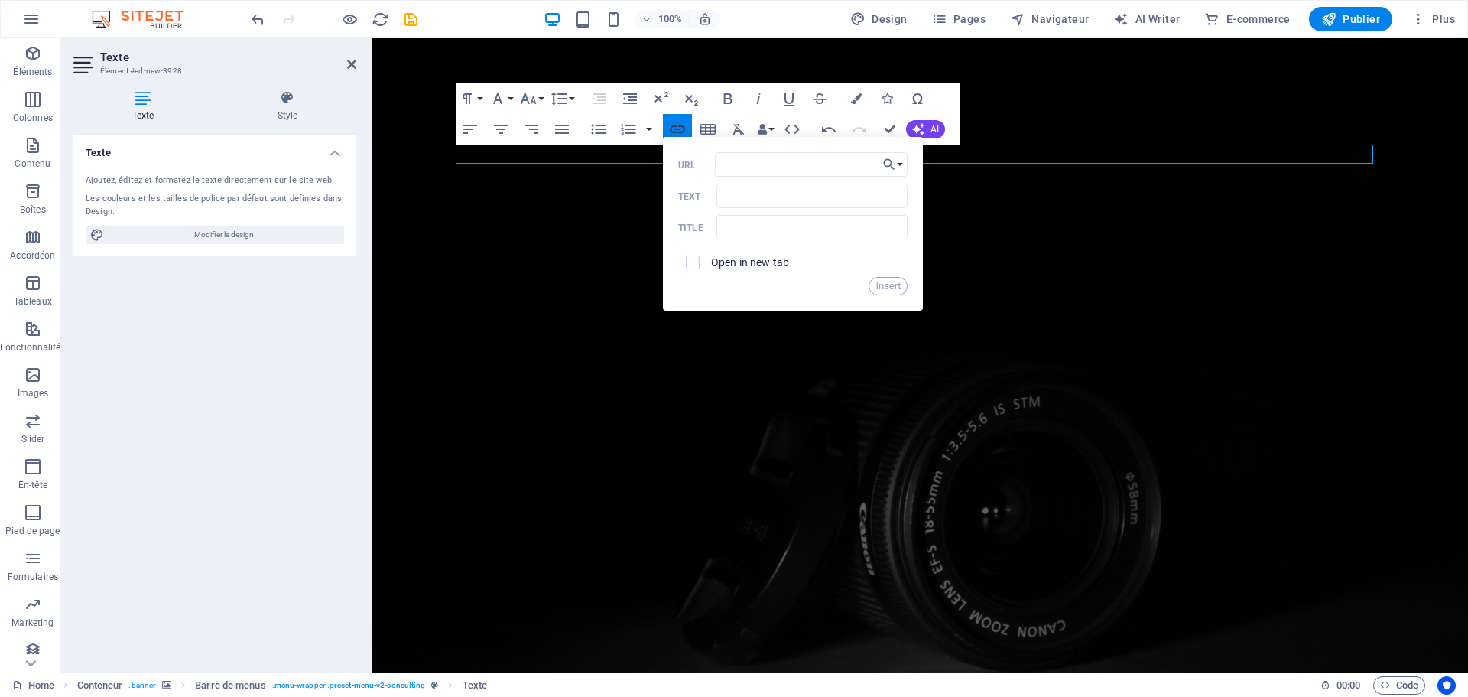
click at [684, 131] on icon "button" at bounding box center [677, 129] width 15 height 8
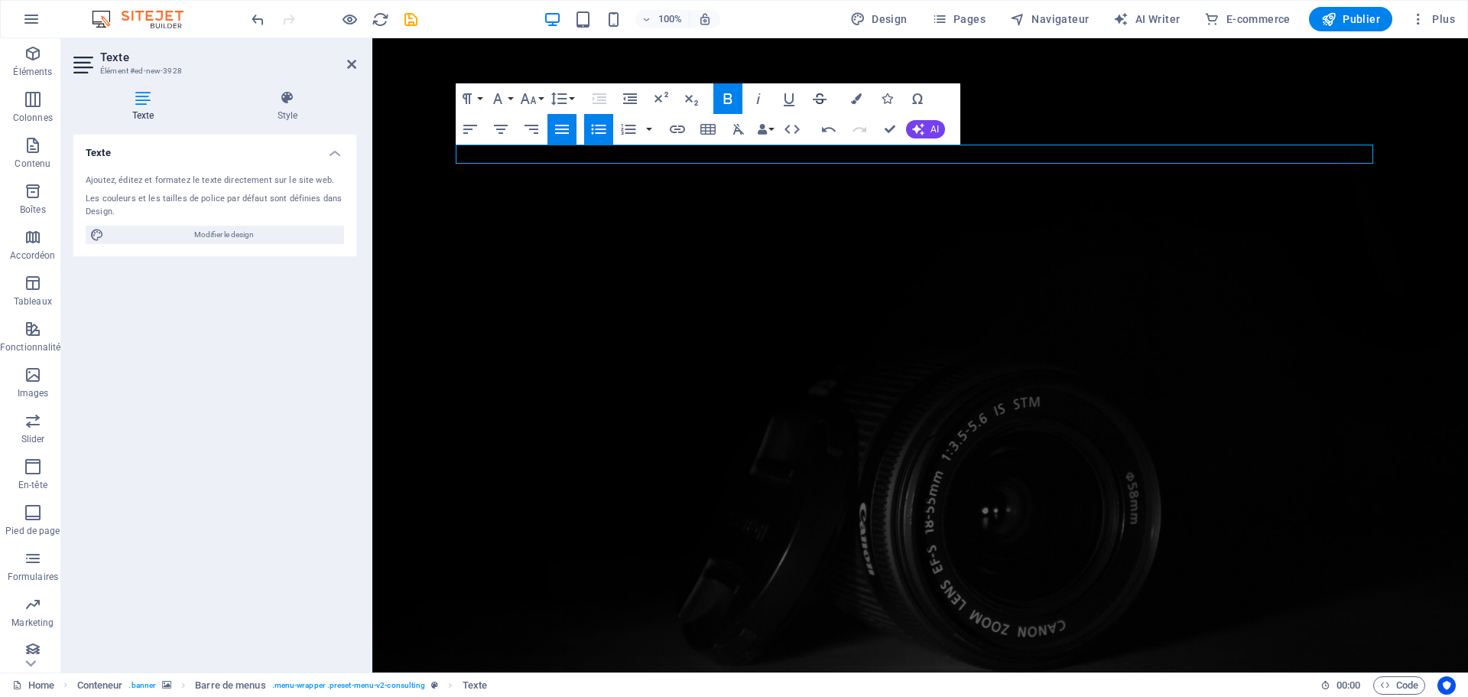
click at [814, 101] on icon "button" at bounding box center [820, 98] width 18 height 18
click at [413, 19] on icon "save" at bounding box center [411, 20] width 18 height 18
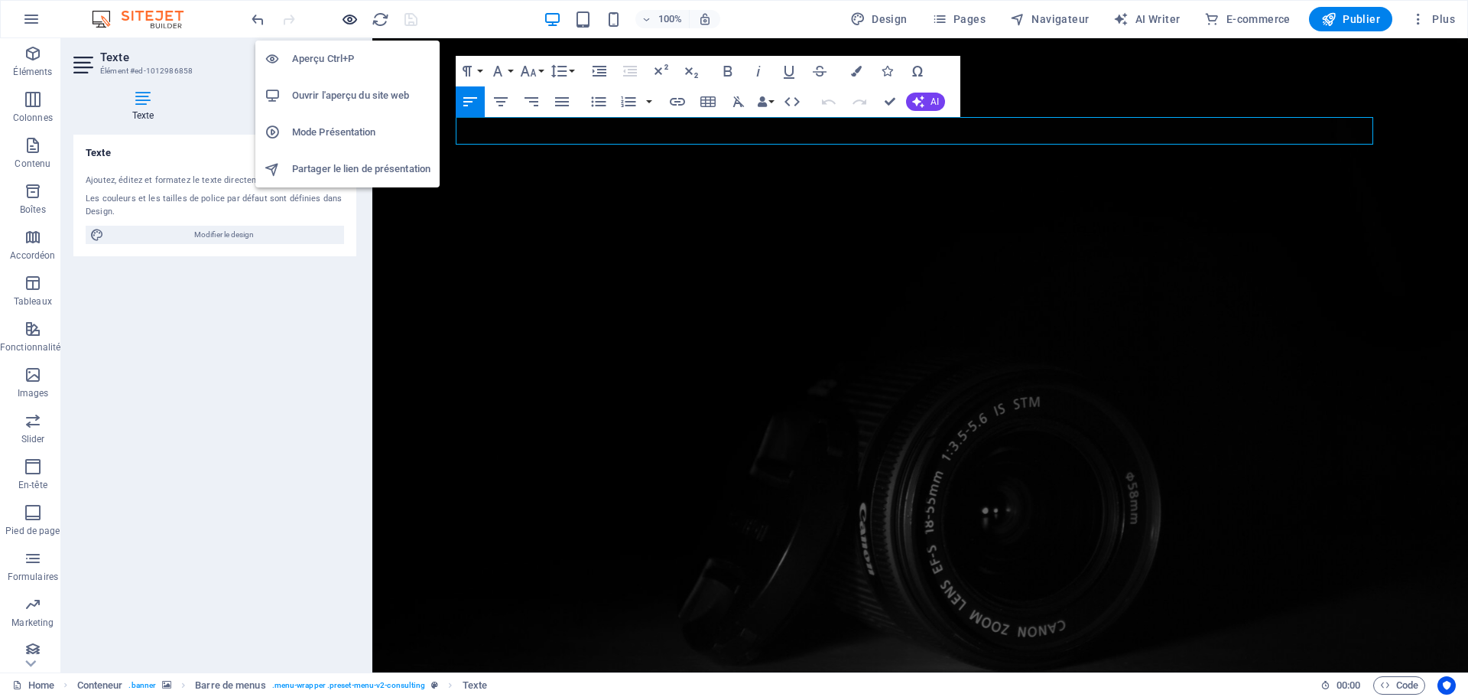
click at [349, 24] on icon "button" at bounding box center [350, 20] width 18 height 18
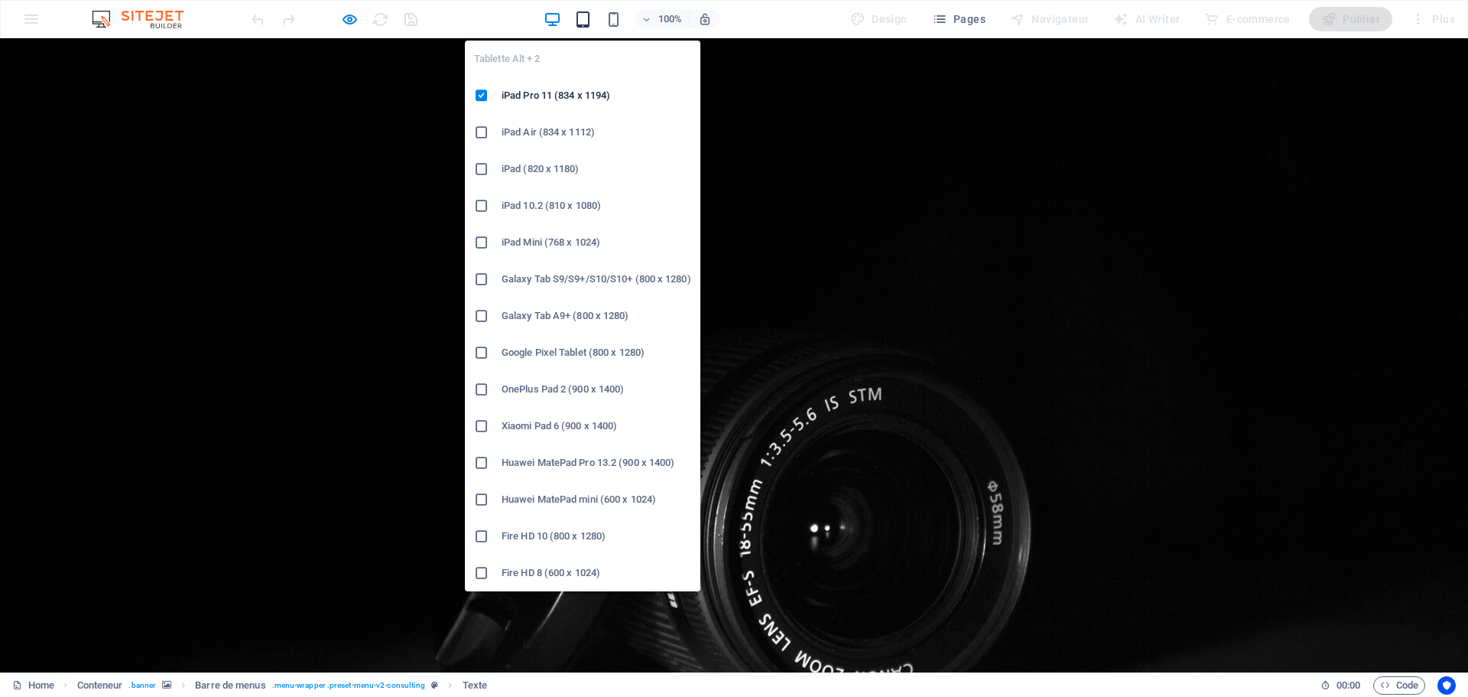
click at [582, 21] on icon "button" at bounding box center [583, 20] width 18 height 18
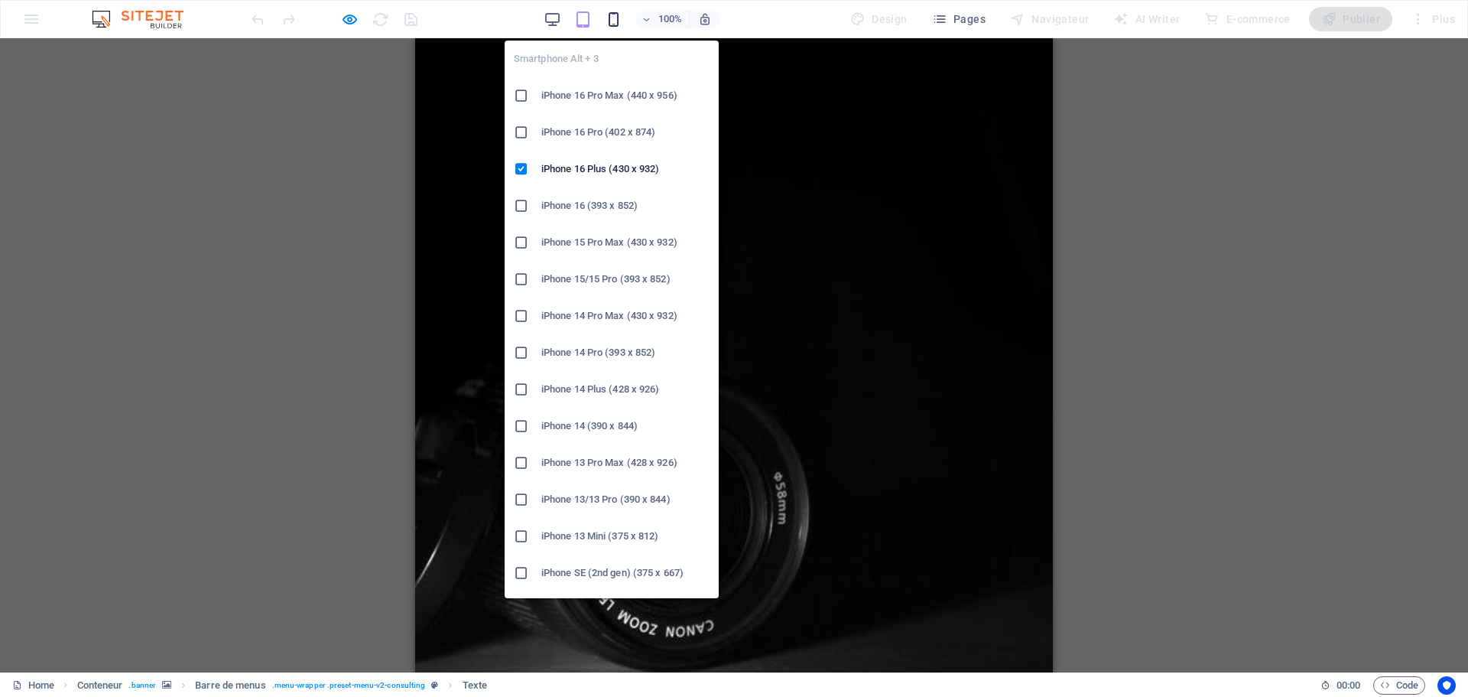
click at [612, 22] on icon "button" at bounding box center [614, 20] width 18 height 18
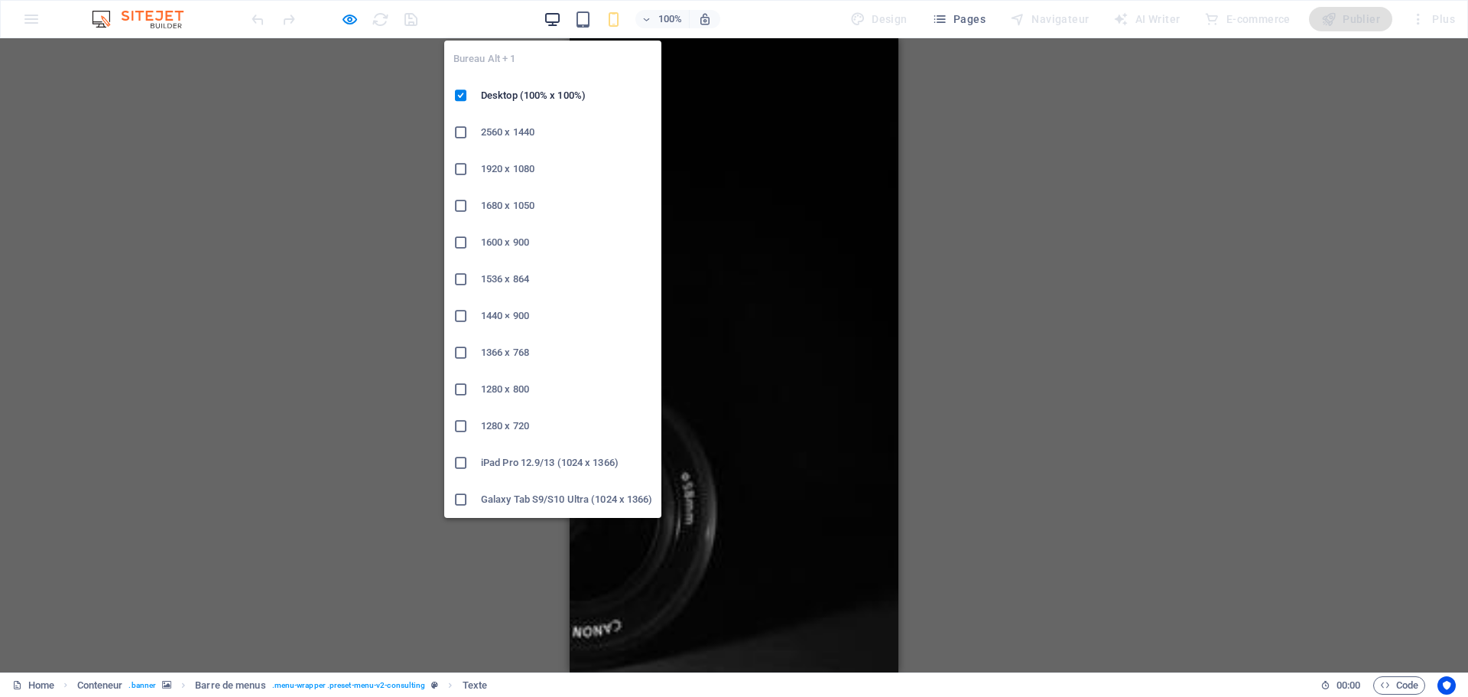
click at [550, 20] on icon "button" at bounding box center [553, 20] width 18 height 18
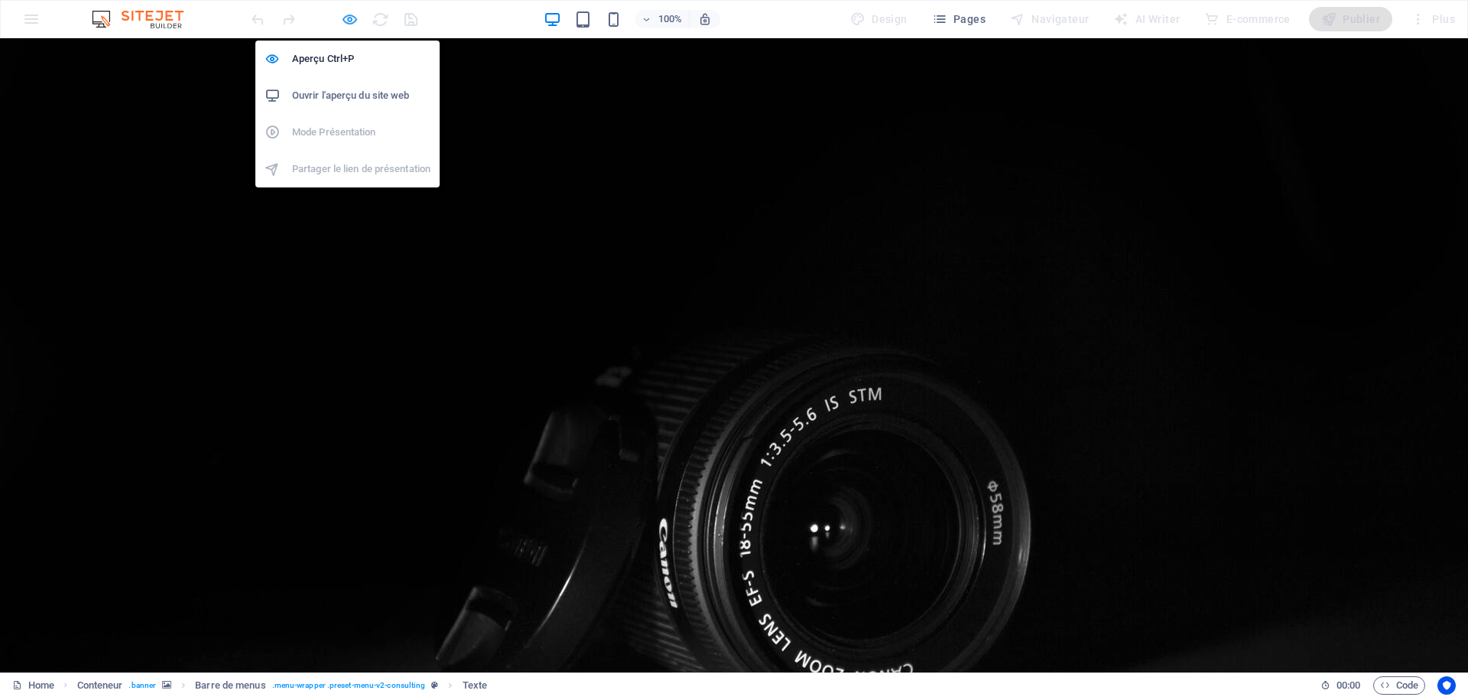
click at [346, 24] on icon "button" at bounding box center [350, 20] width 18 height 18
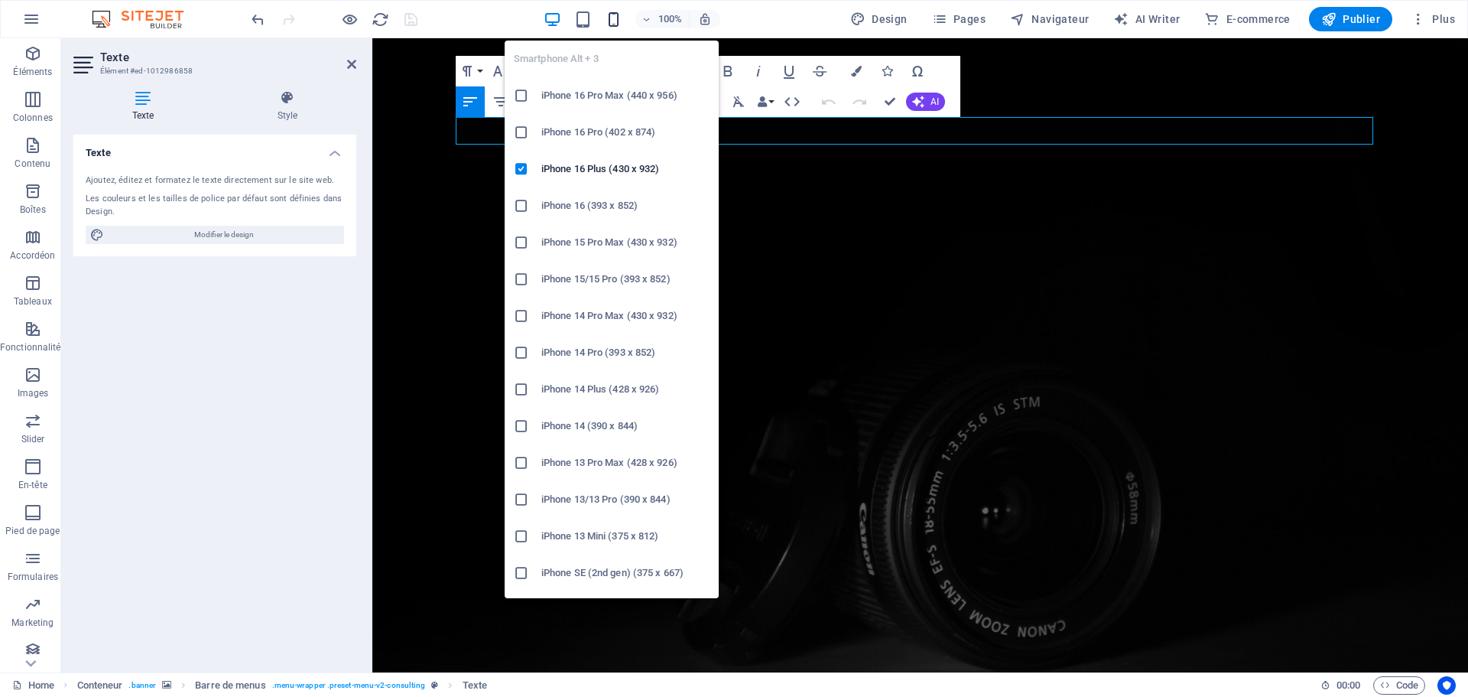
click at [615, 22] on icon "button" at bounding box center [614, 20] width 18 height 18
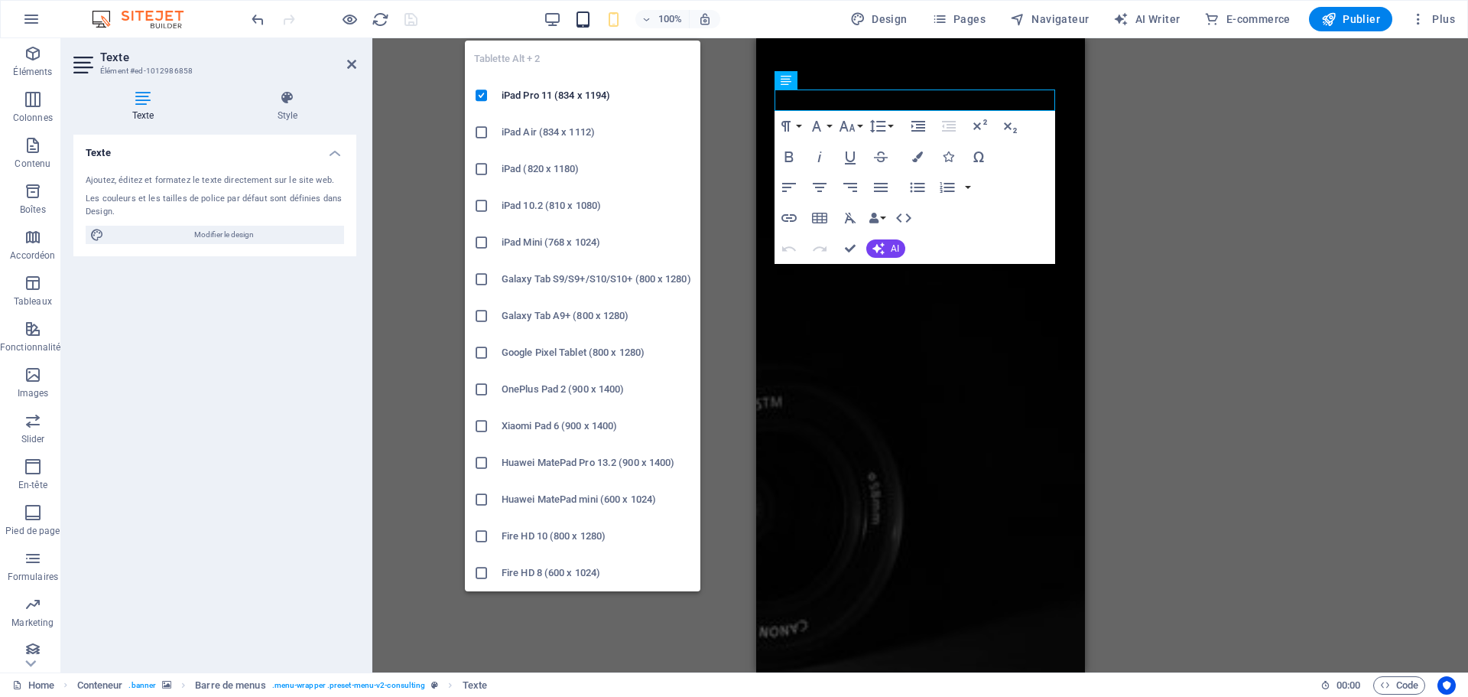
click at [587, 20] on icon "button" at bounding box center [583, 20] width 18 height 18
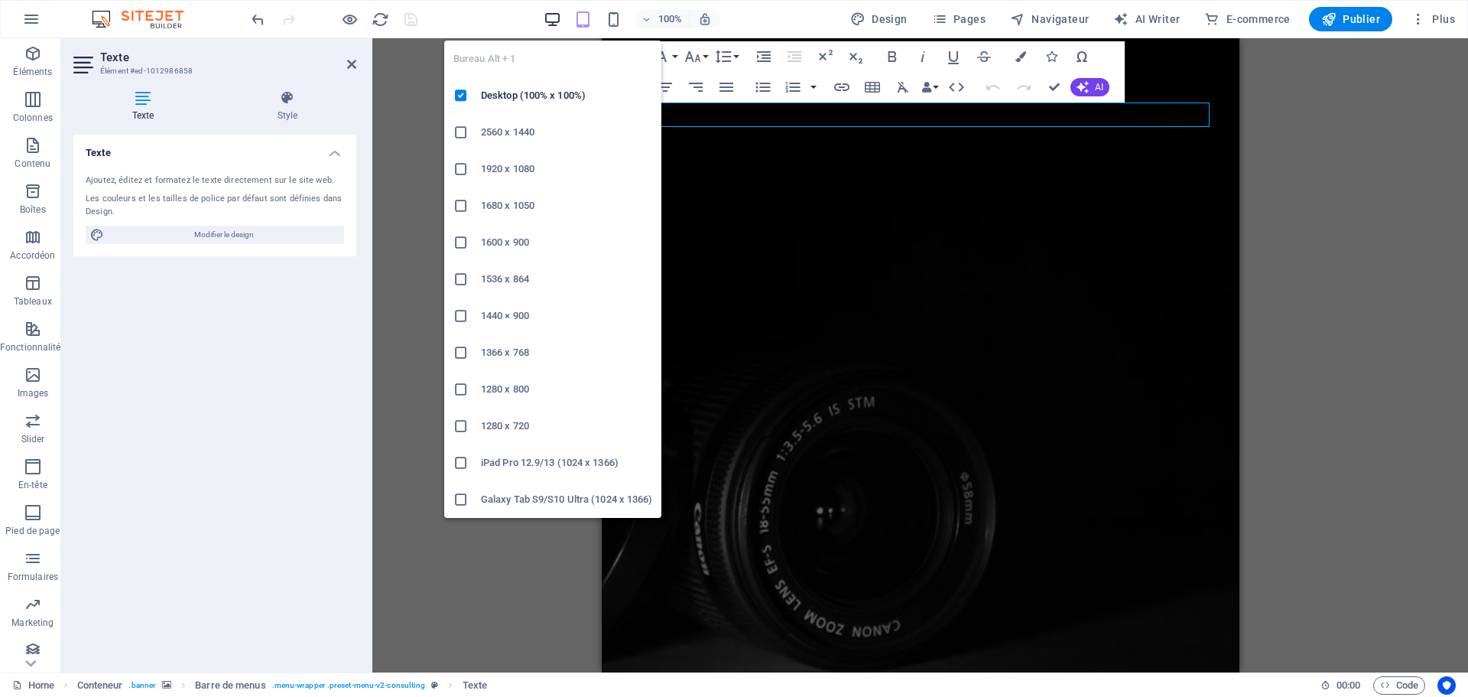
click at [552, 19] on icon "button" at bounding box center [553, 20] width 18 height 18
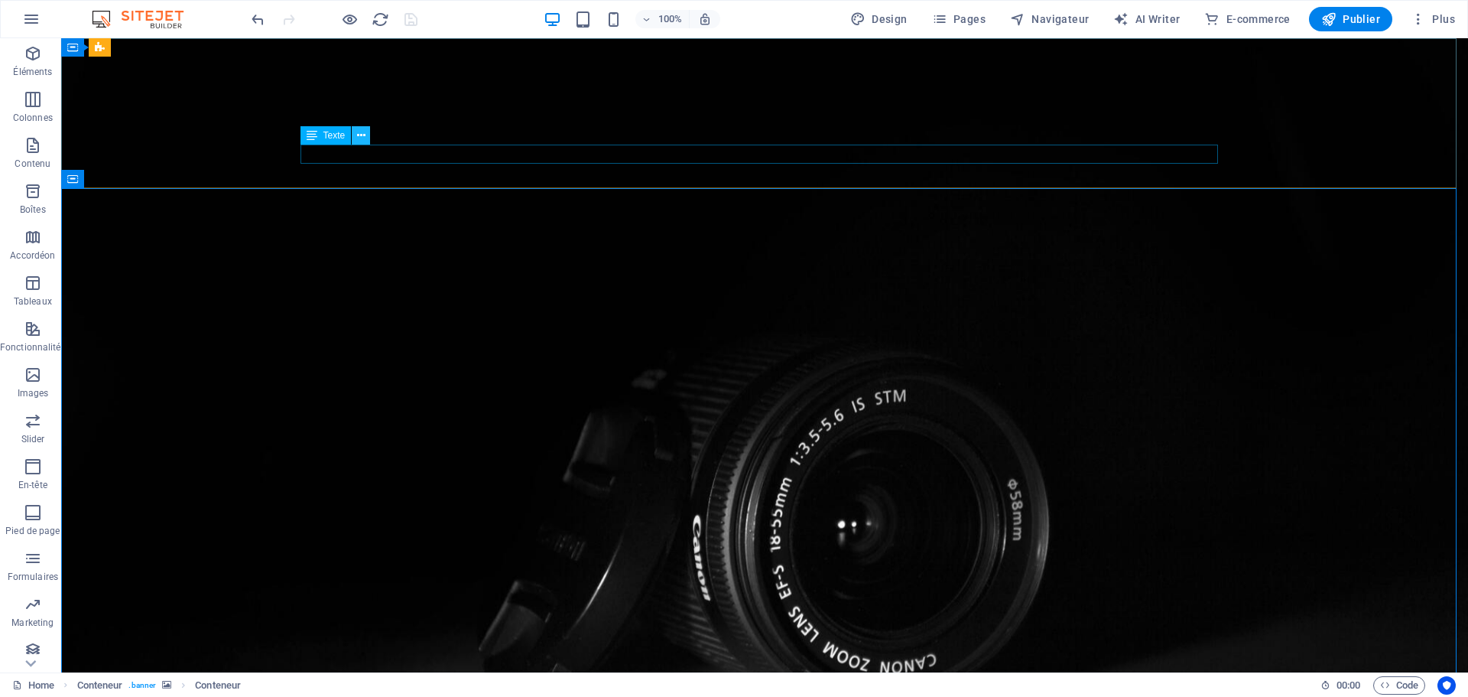
click at [366, 135] on button at bounding box center [361, 135] width 18 height 18
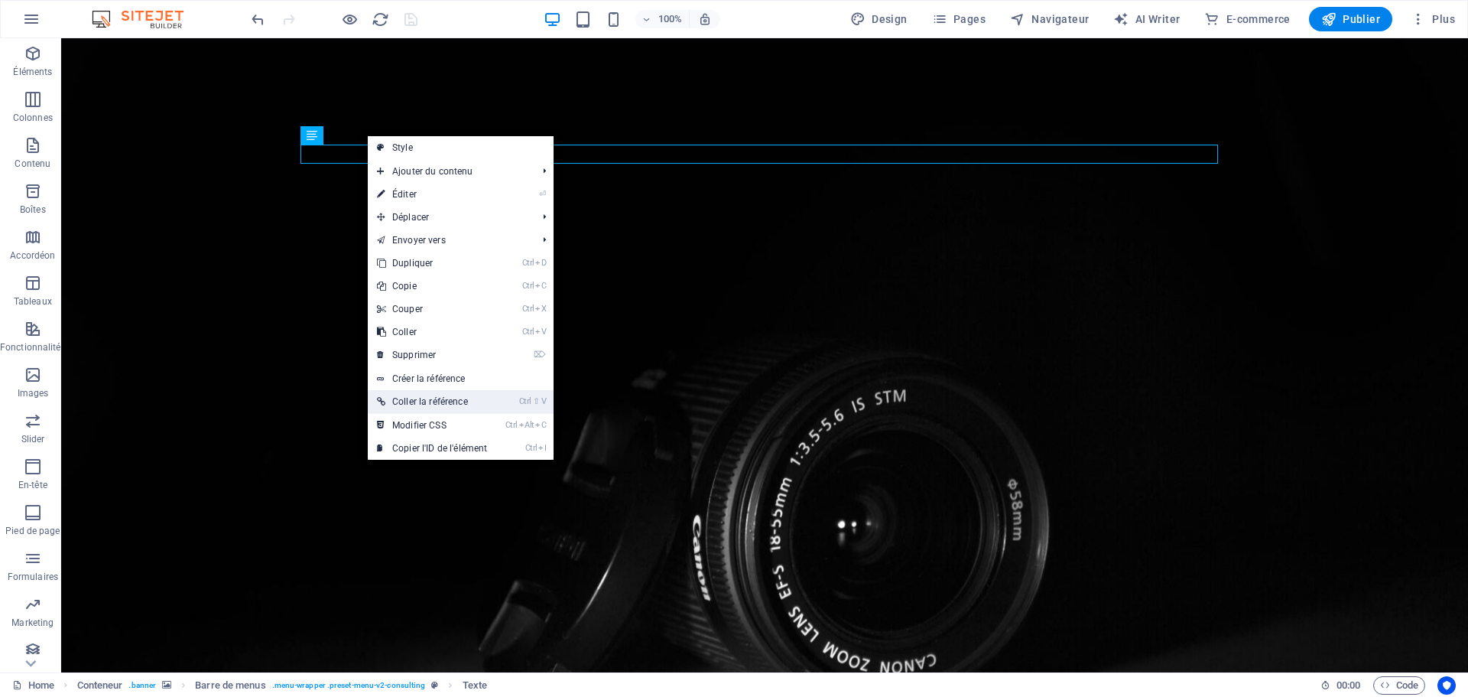
click at [444, 405] on link "Ctrl ⇧ V Coller la référence" at bounding box center [432, 401] width 128 height 23
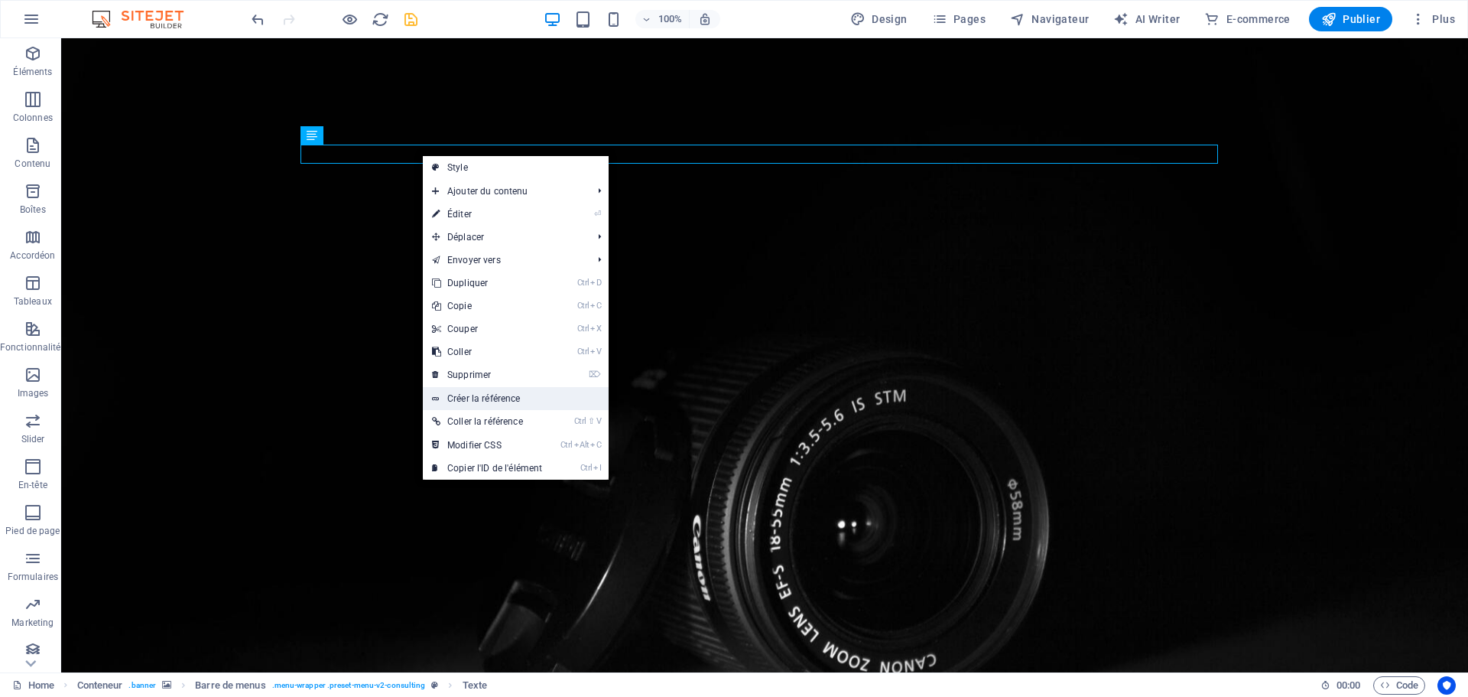
click at [466, 398] on link "Créer la référence" at bounding box center [516, 398] width 186 height 23
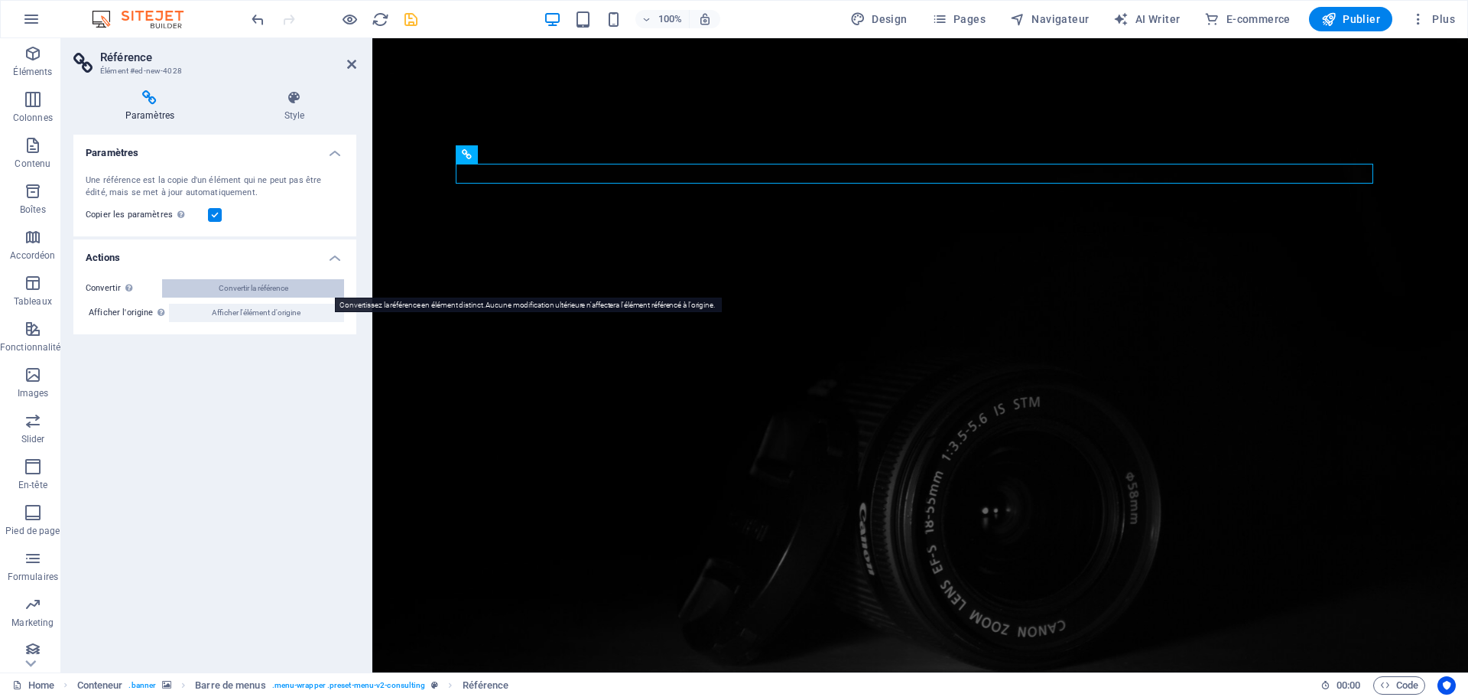
click at [281, 291] on span "Convertir la référence" at bounding box center [254, 288] width 70 height 18
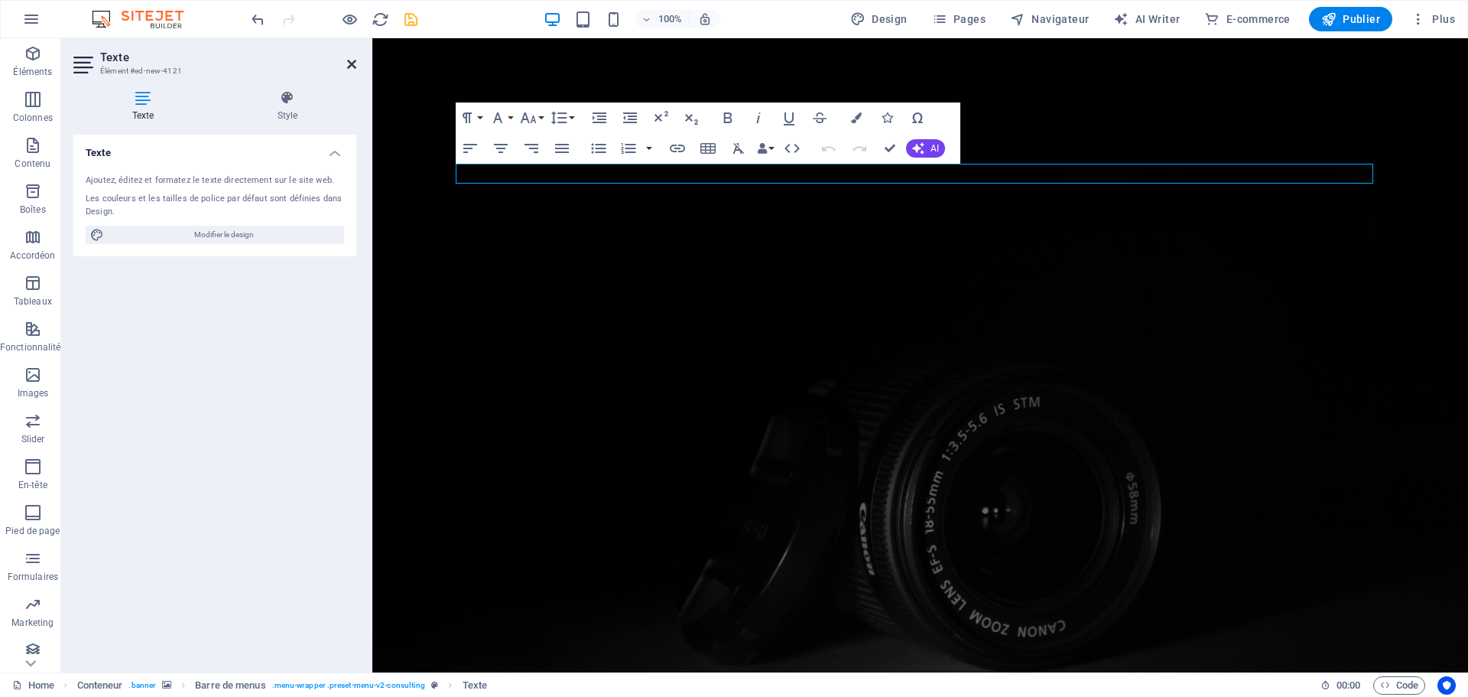
click at [349, 62] on icon at bounding box center [351, 64] width 9 height 12
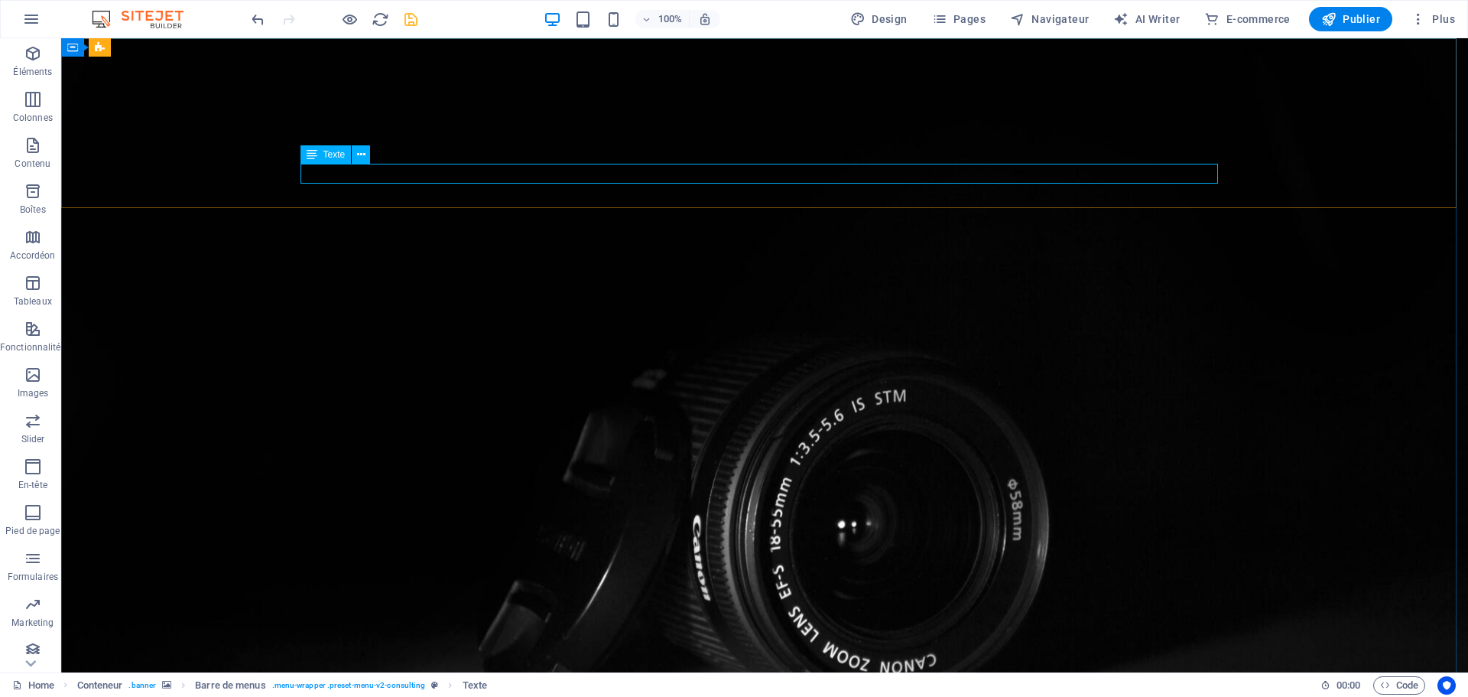
click at [324, 153] on span "Texte" at bounding box center [334, 154] width 22 height 9
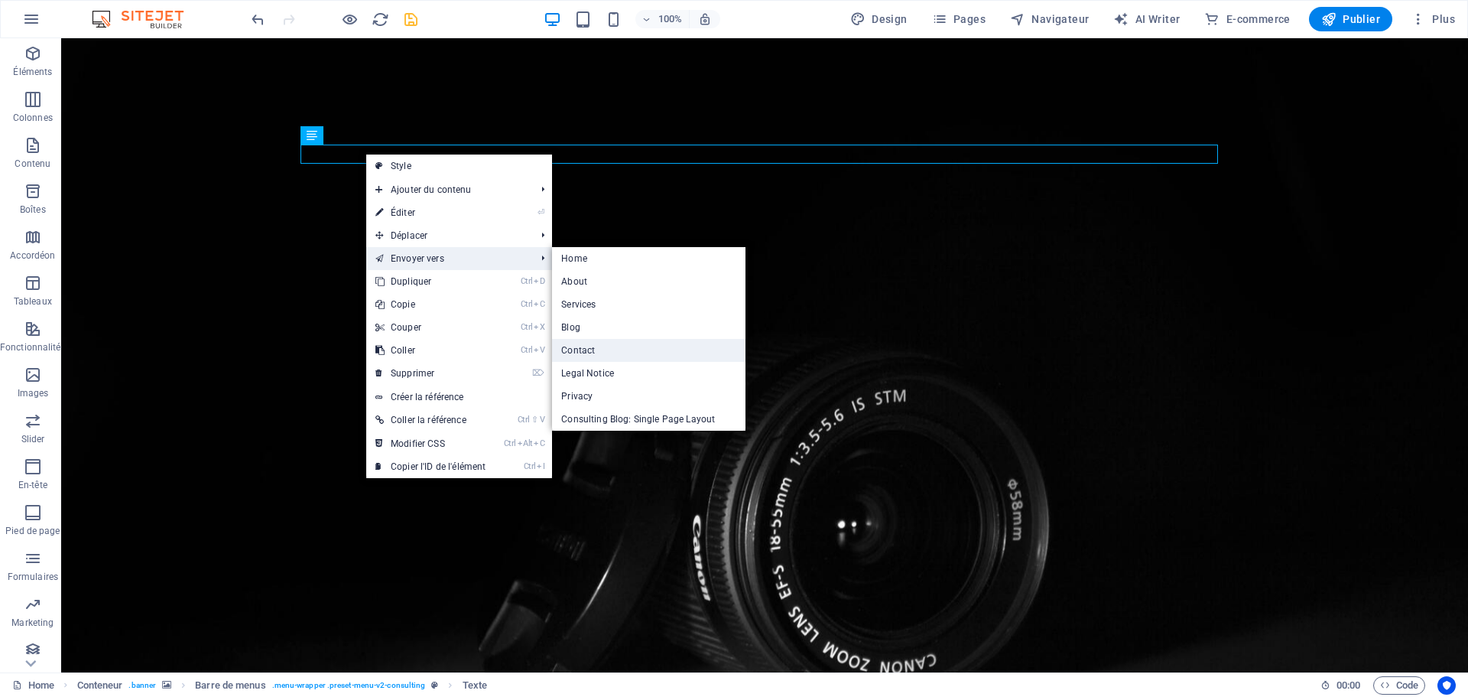
click at [580, 349] on link "Contact" at bounding box center [648, 350] width 193 height 23
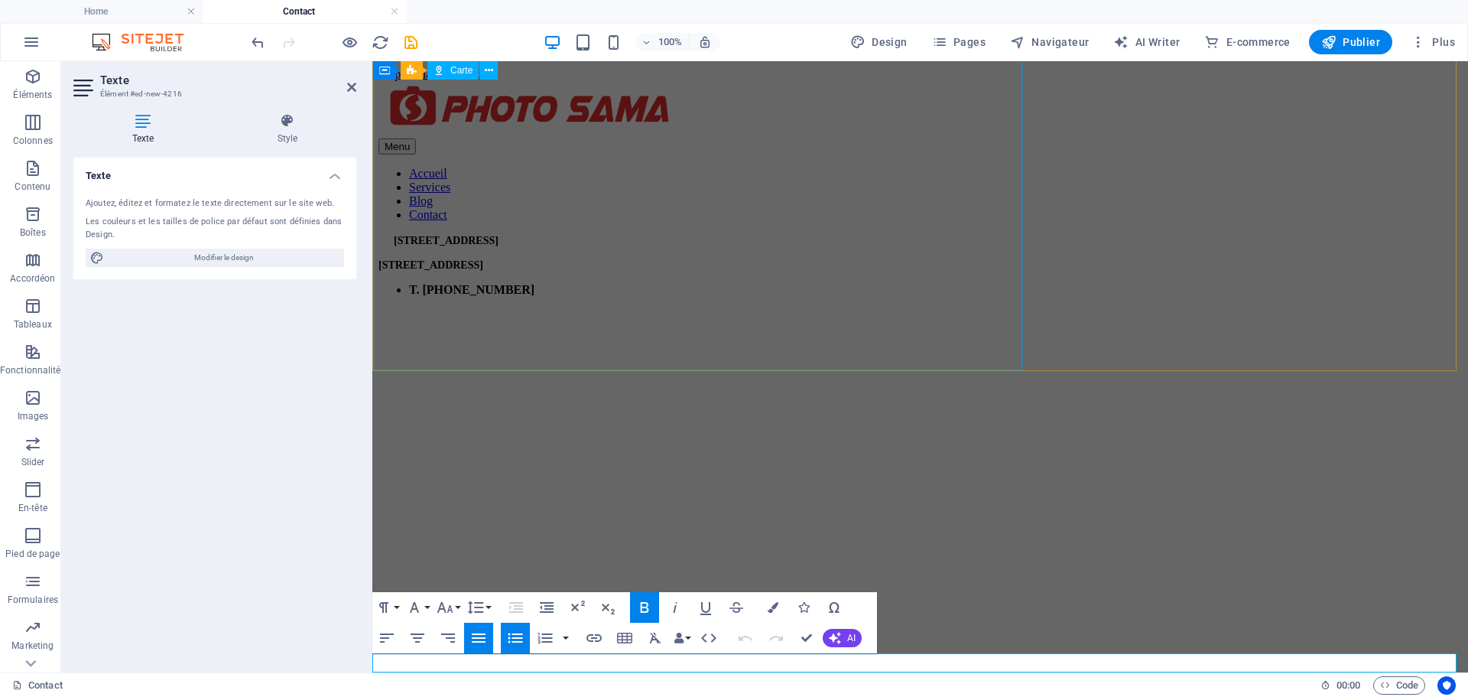
scroll to position [920, 0]
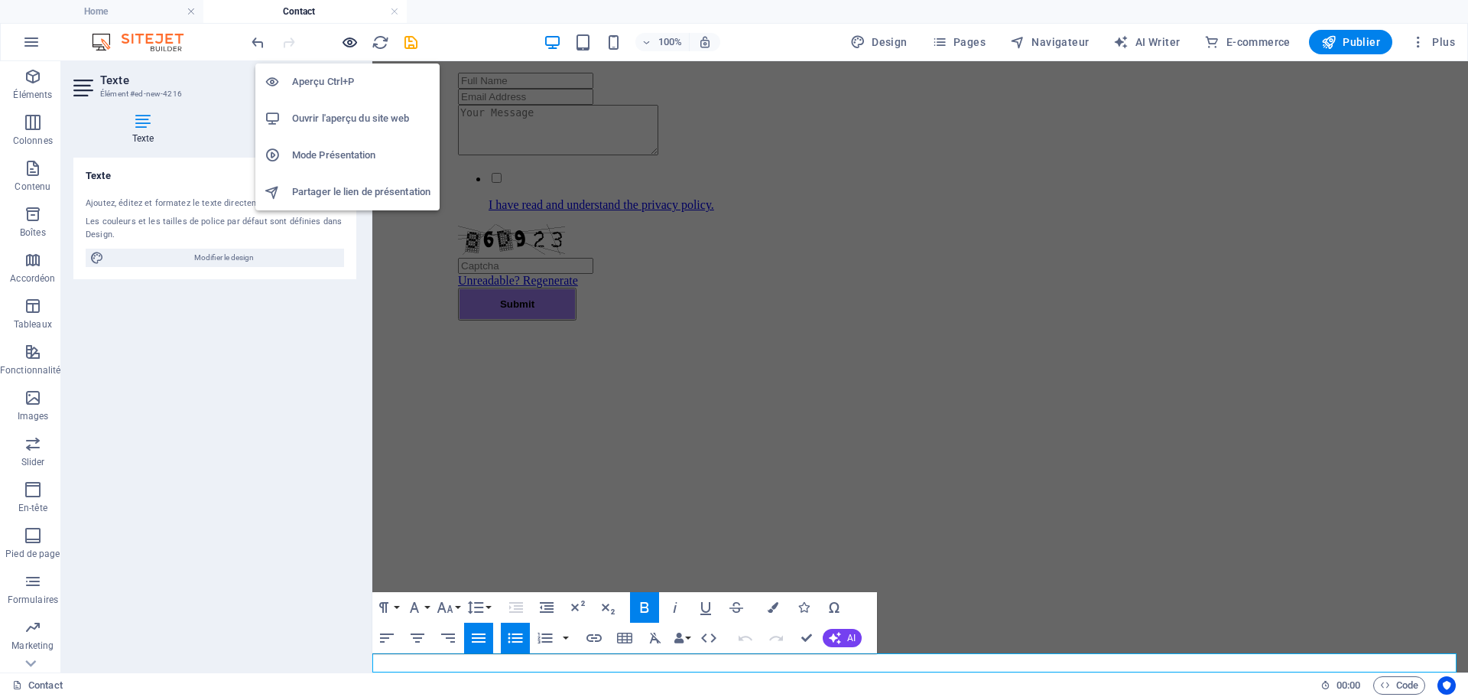
click at [354, 43] on icon "button" at bounding box center [350, 43] width 18 height 18
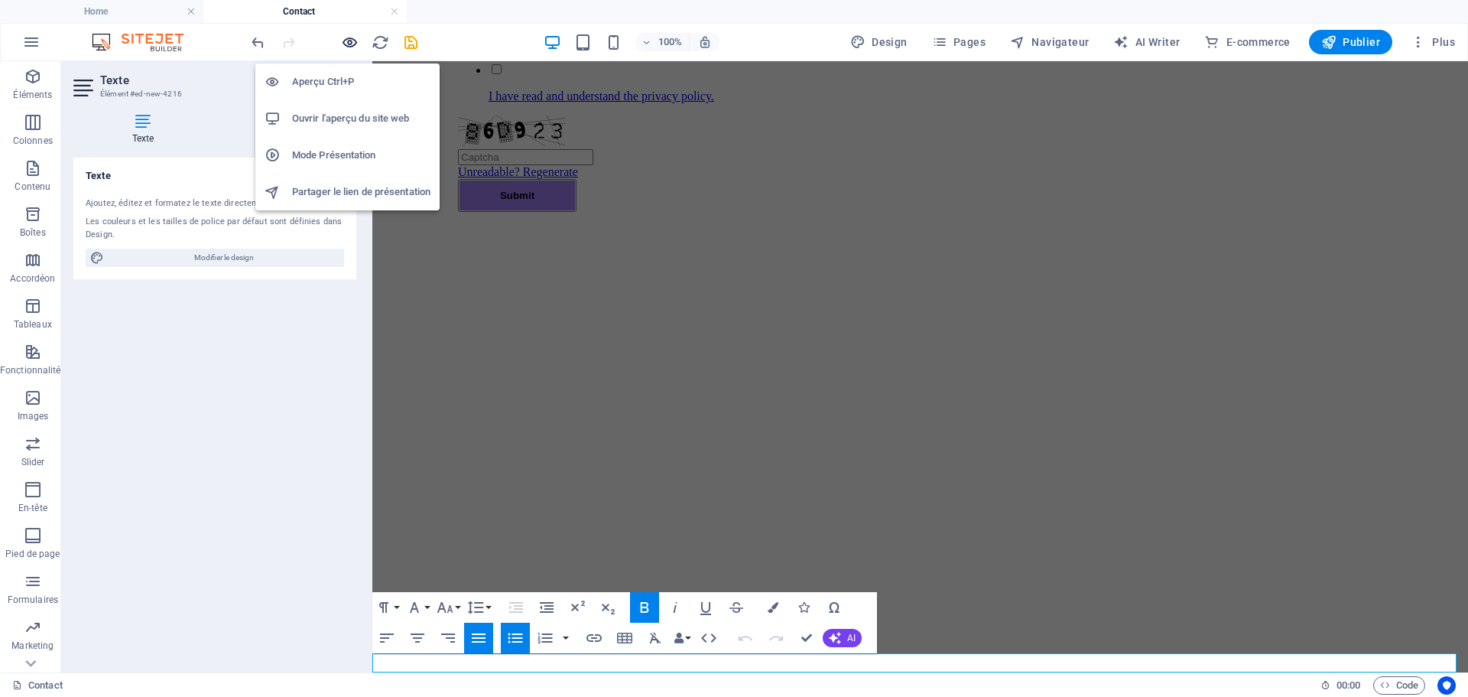
scroll to position [882, 0]
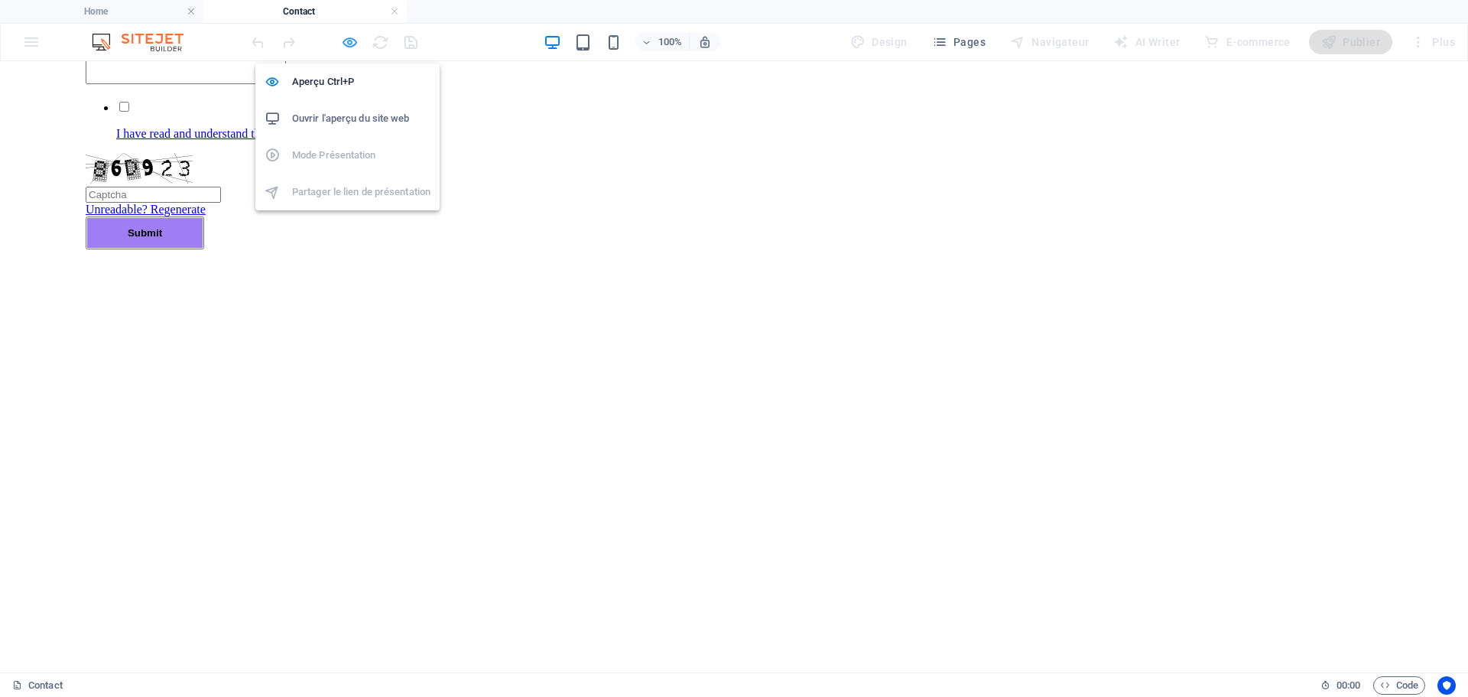
click at [347, 43] on icon "button" at bounding box center [350, 43] width 18 height 18
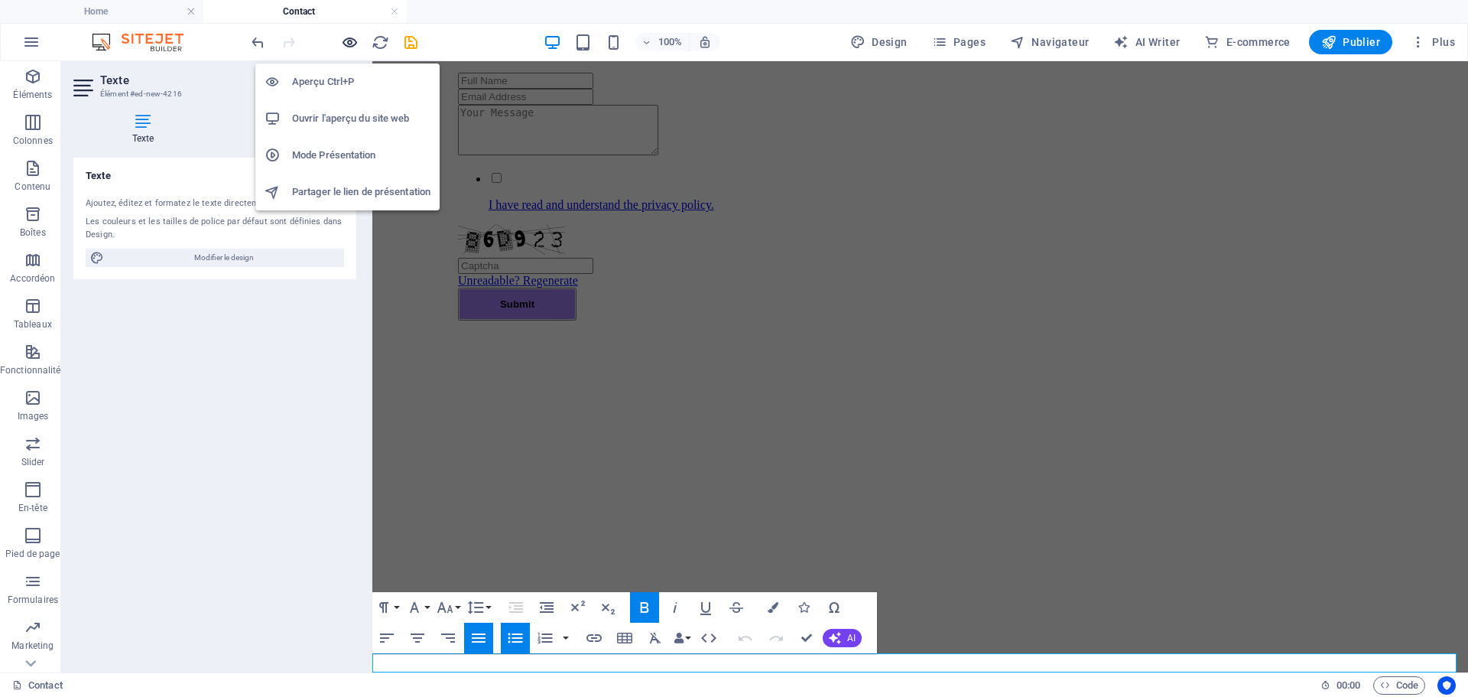
click at [356, 42] on icon "button" at bounding box center [350, 43] width 18 height 18
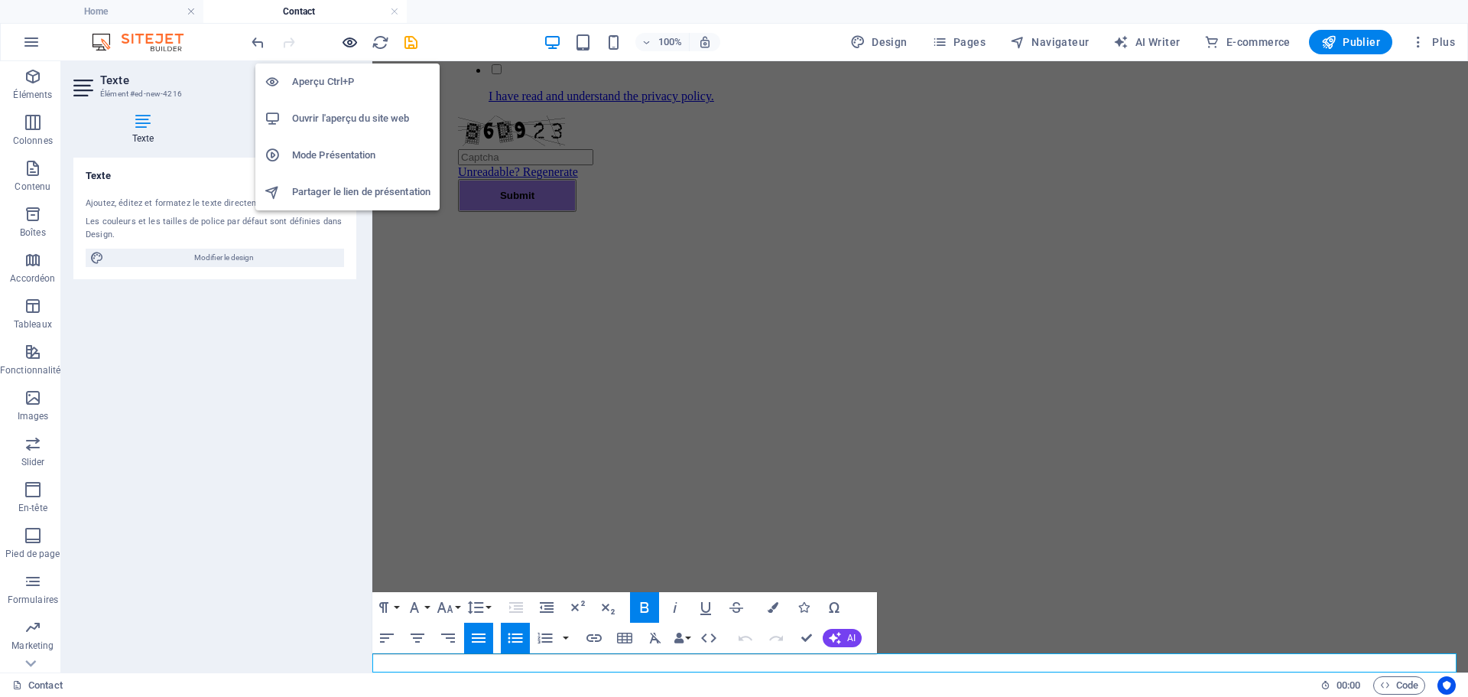
scroll to position [882, 0]
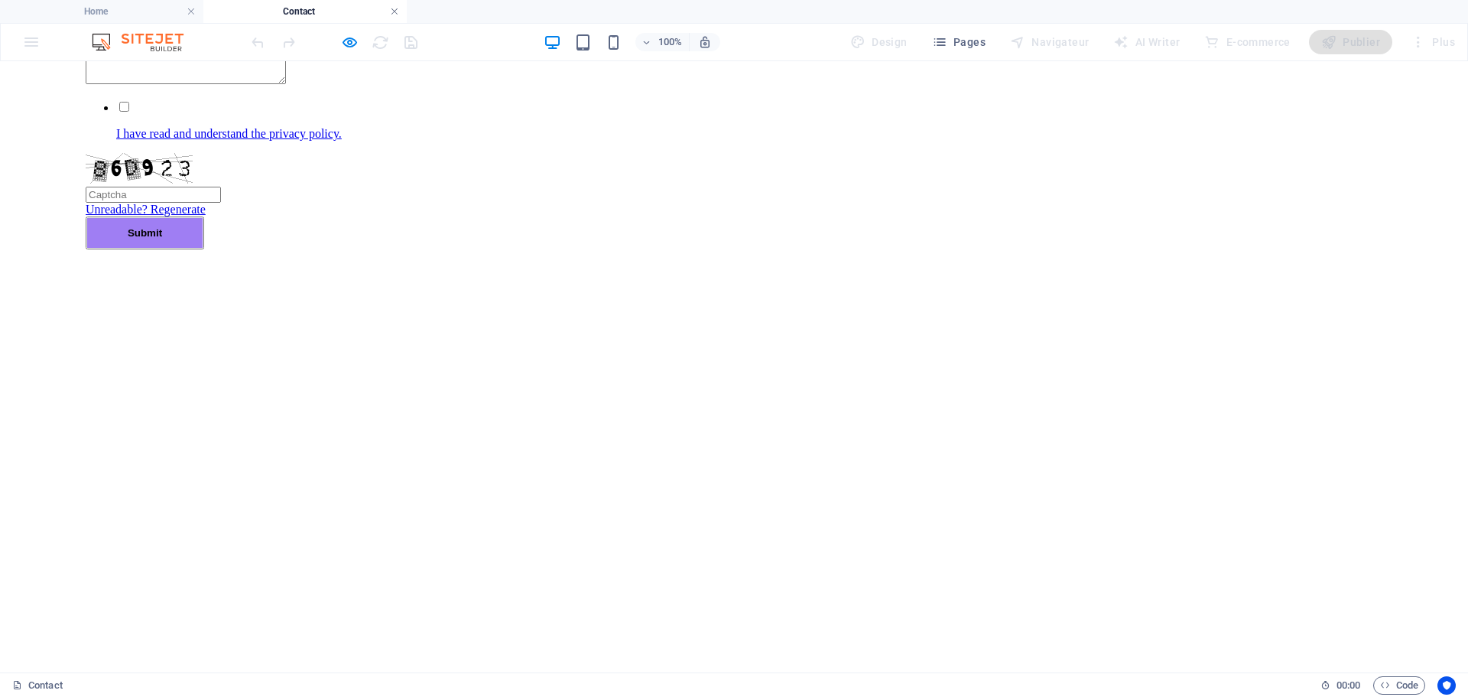
click at [393, 9] on link at bounding box center [394, 12] width 9 height 15
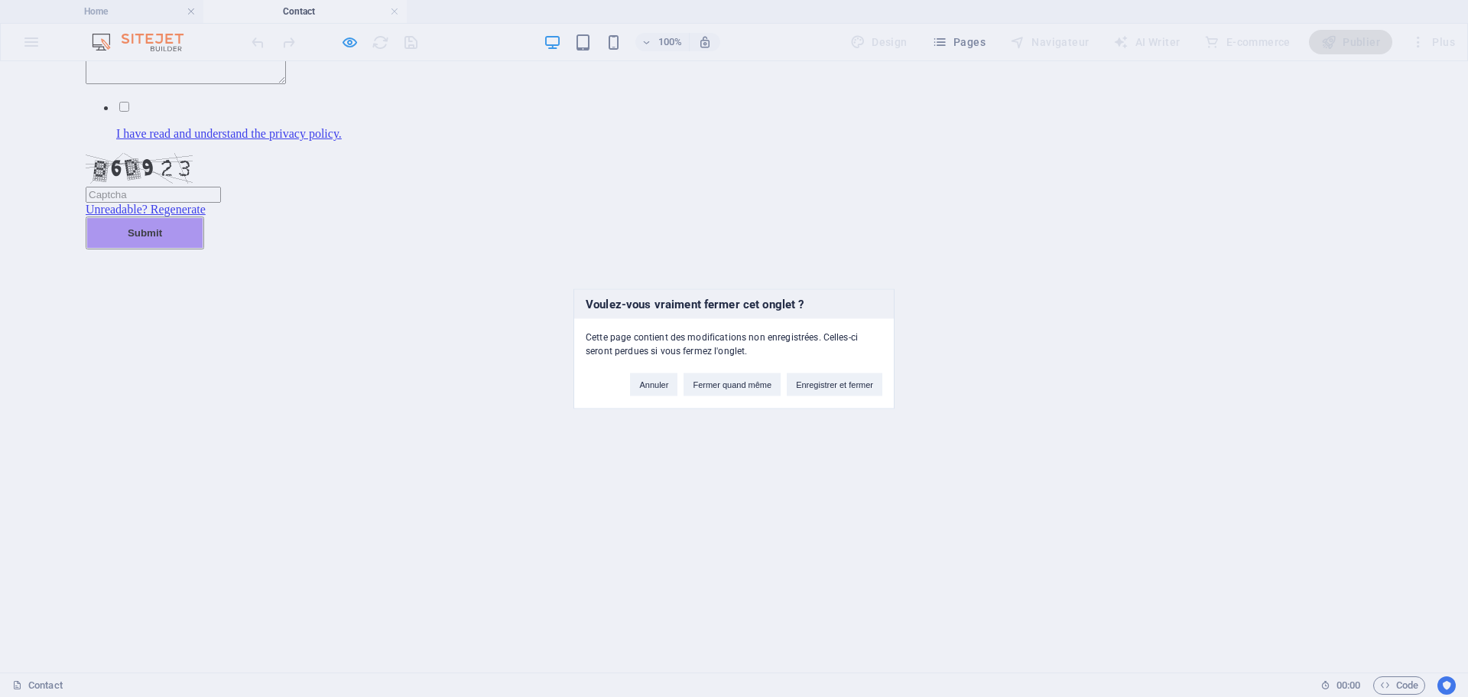
click at [292, 47] on div "Voulez-vous vraiment fermer cet onglet ? Cette page contient des modifications …" at bounding box center [734, 348] width 1468 height 697
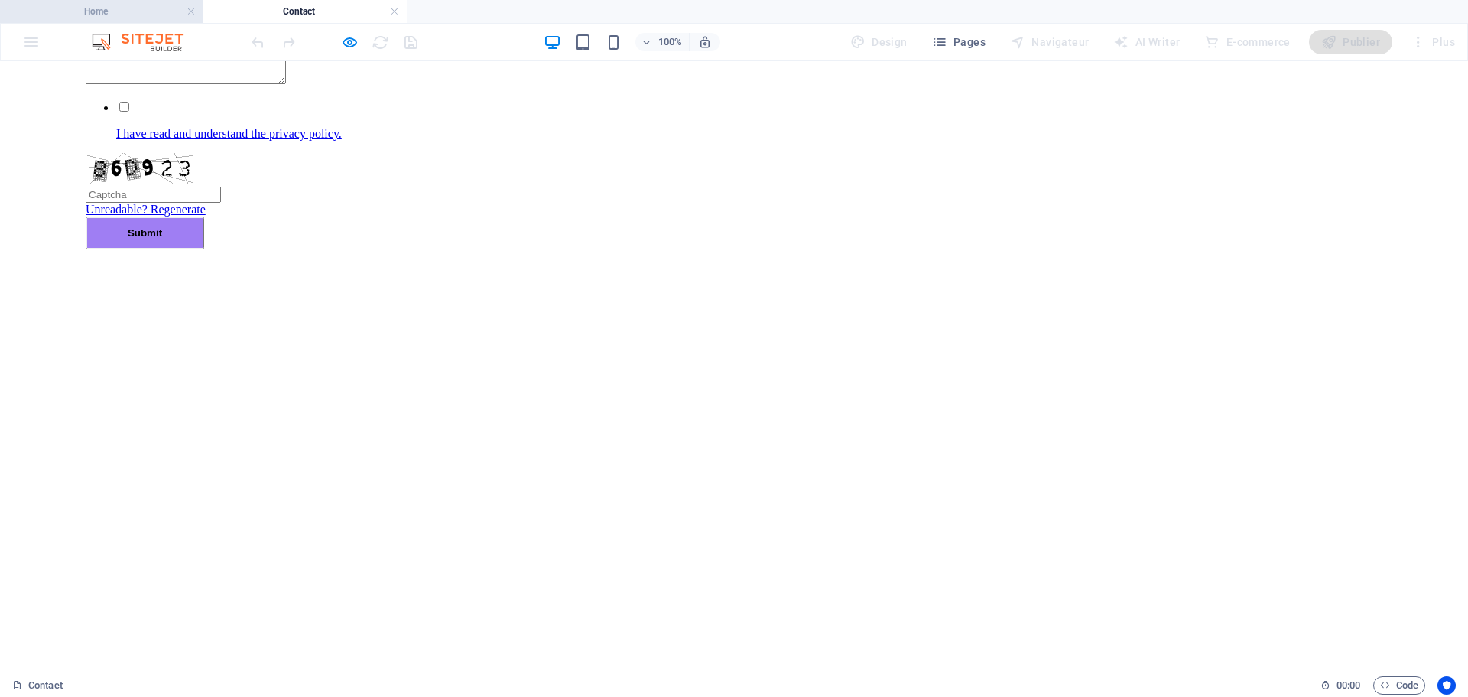
click at [154, 11] on h4 "Home" at bounding box center [101, 11] width 203 height 17
